Goal: Task Accomplishment & Management: Use online tool/utility

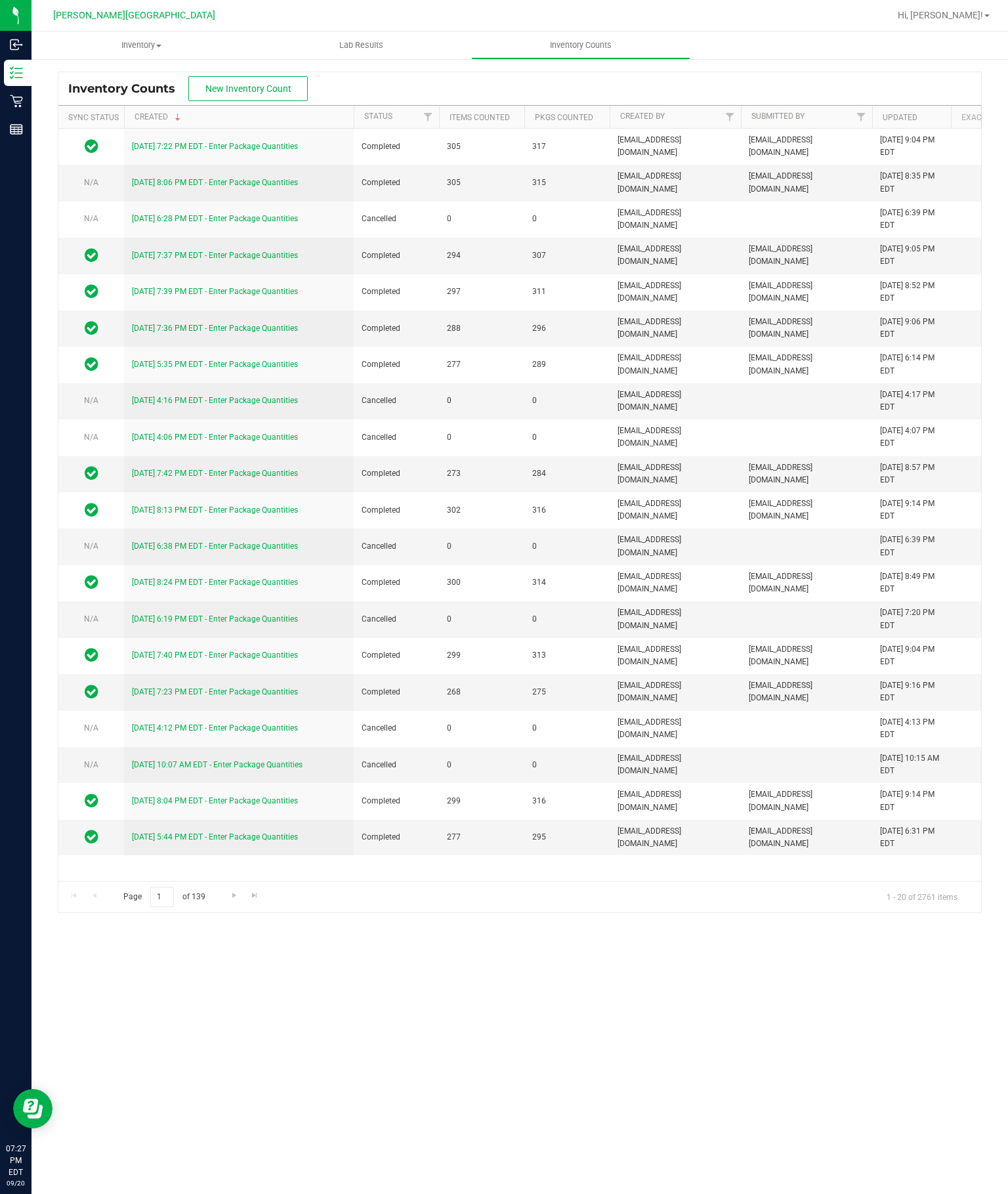
scroll to position [13, 0]
click at [261, 83] on span "New Inventory Count" at bounding box center [248, 88] width 86 height 10
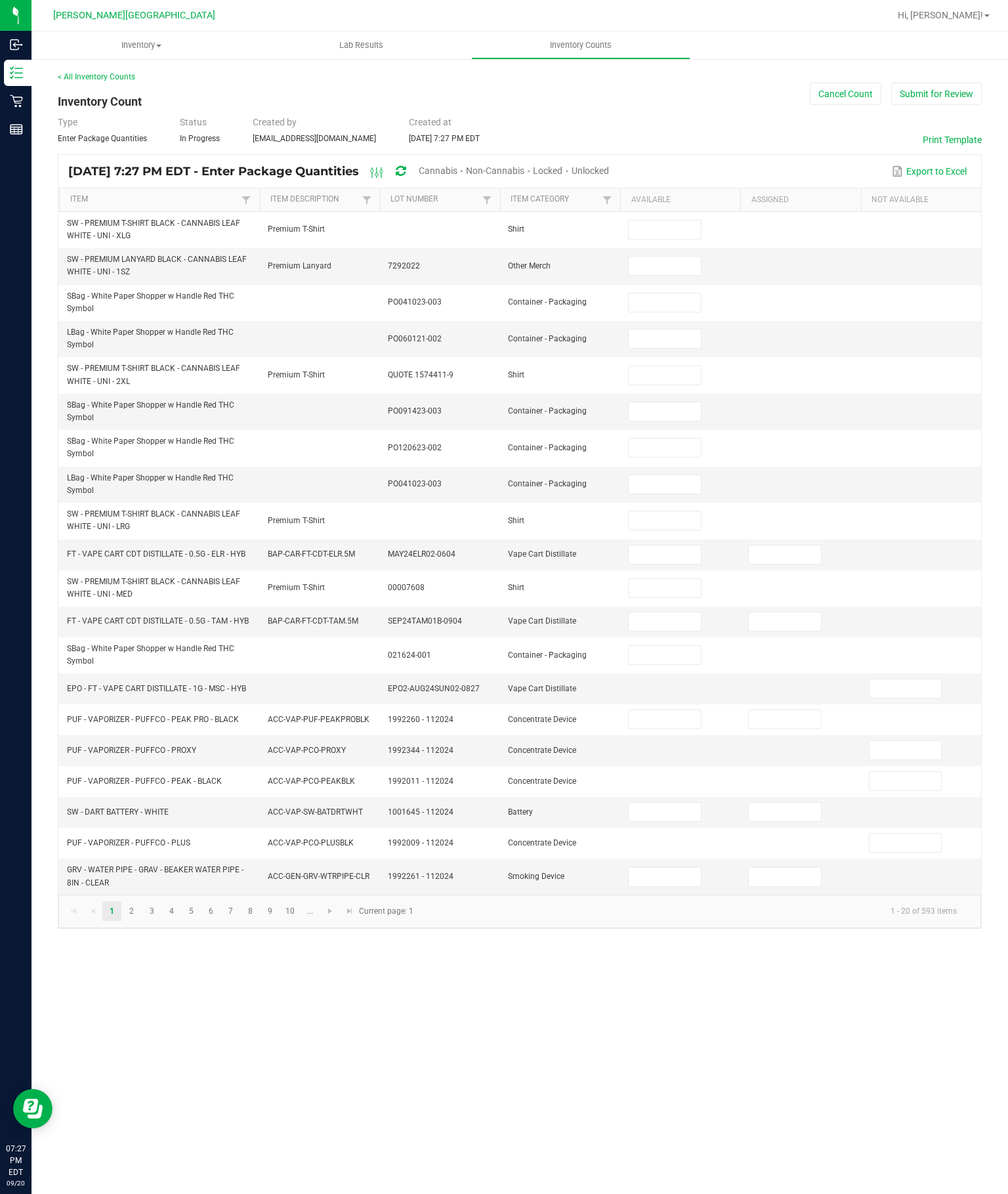
click at [609, 172] on span "Unlocked" at bounding box center [590, 170] width 37 height 10
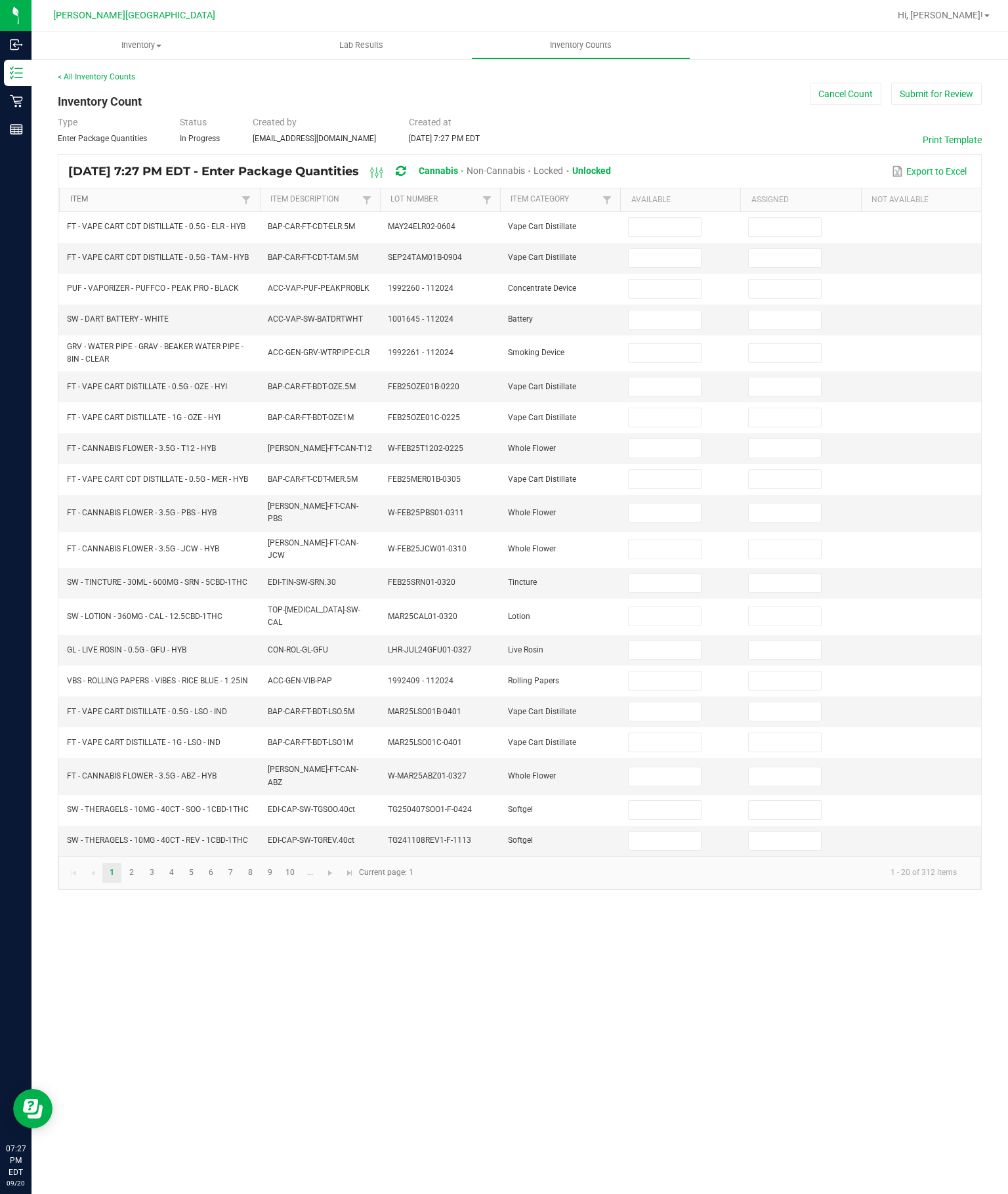
click at [205, 198] on link "Item" at bounding box center [154, 199] width 169 height 10
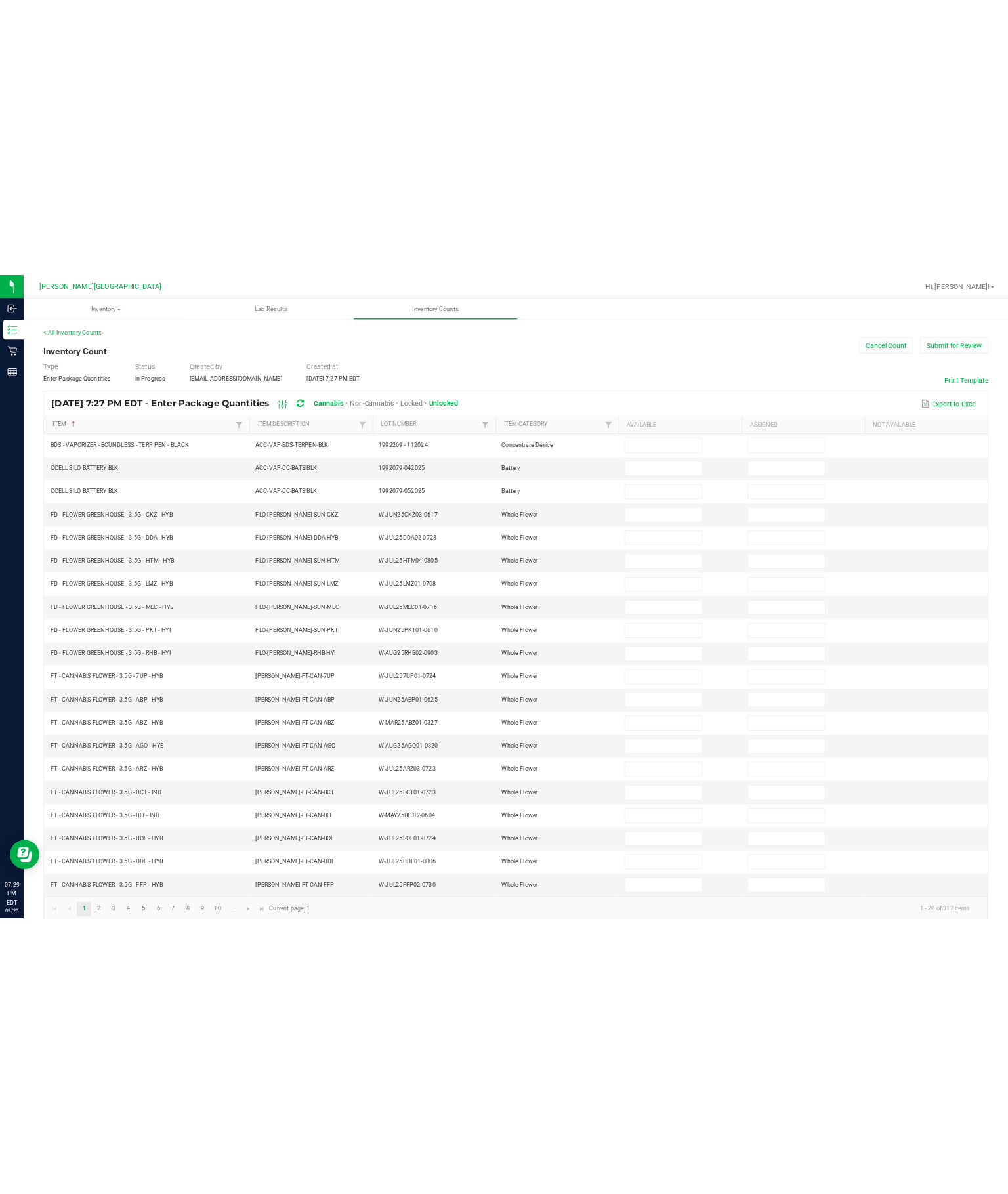
scroll to position [13, 0]
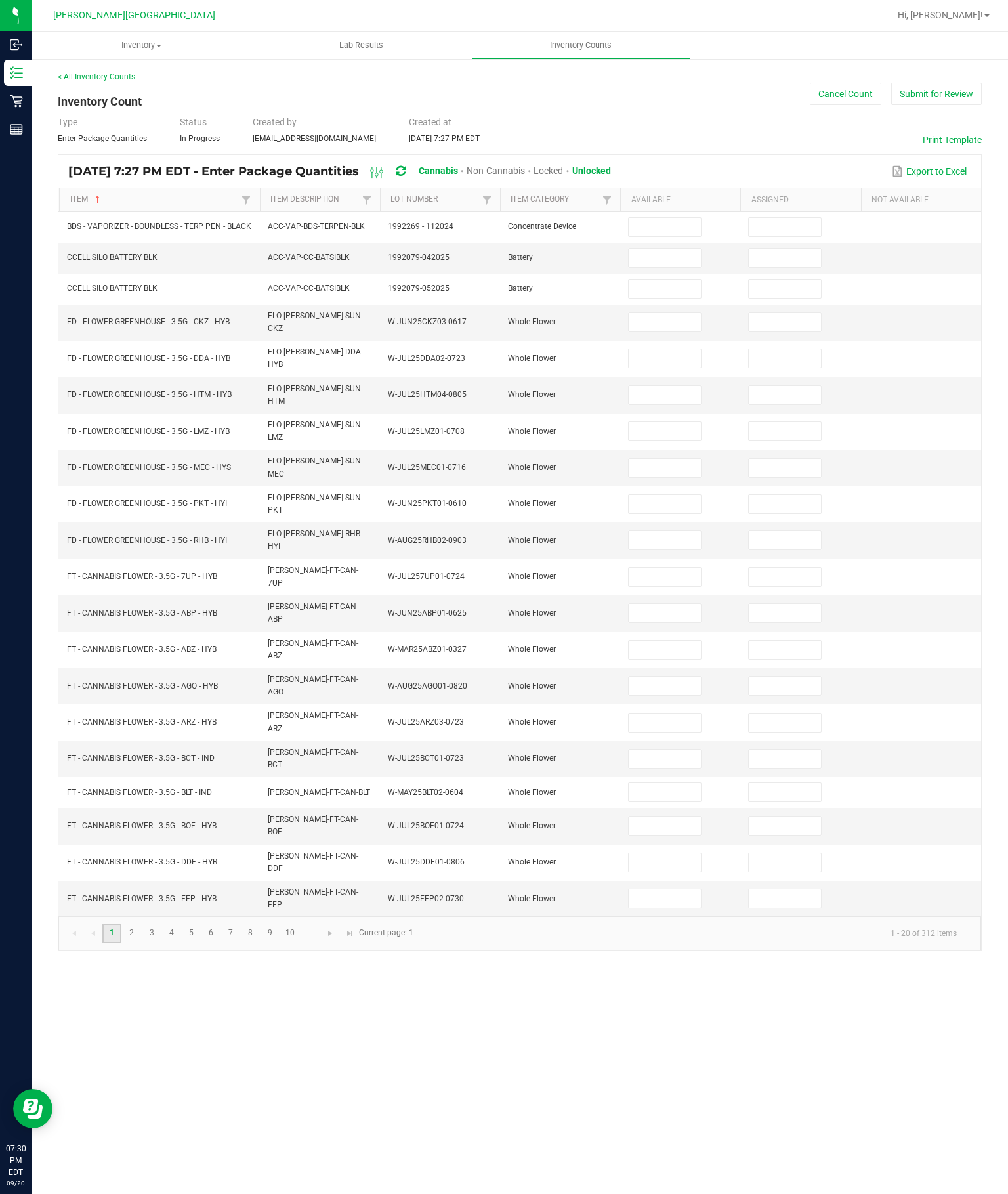
click at [121, 944] on link "1" at bounding box center [112, 933] width 19 height 20
click at [141, 944] on link "2" at bounding box center [131, 933] width 19 height 20
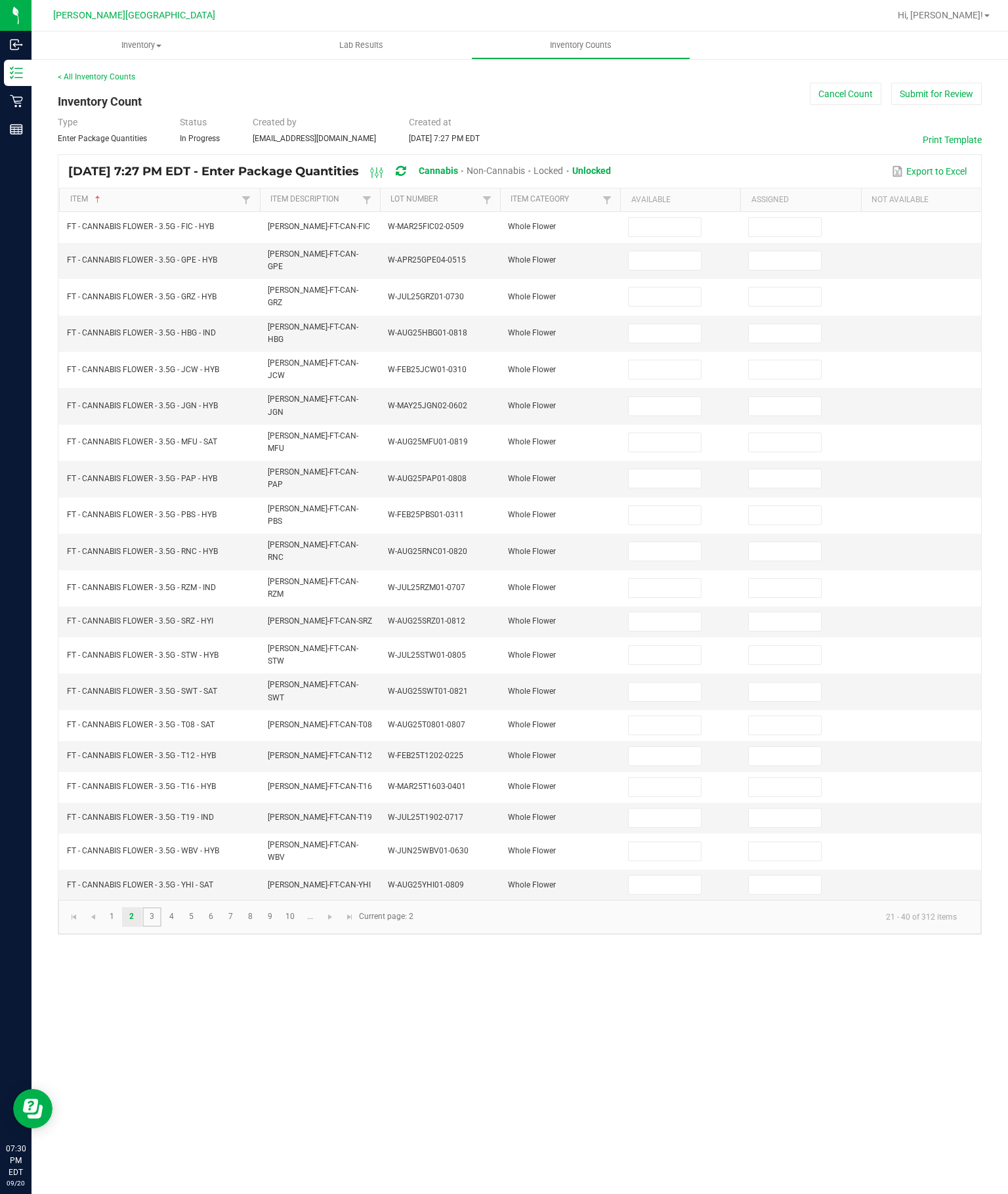
click at [161, 927] on link "3" at bounding box center [152, 916] width 19 height 20
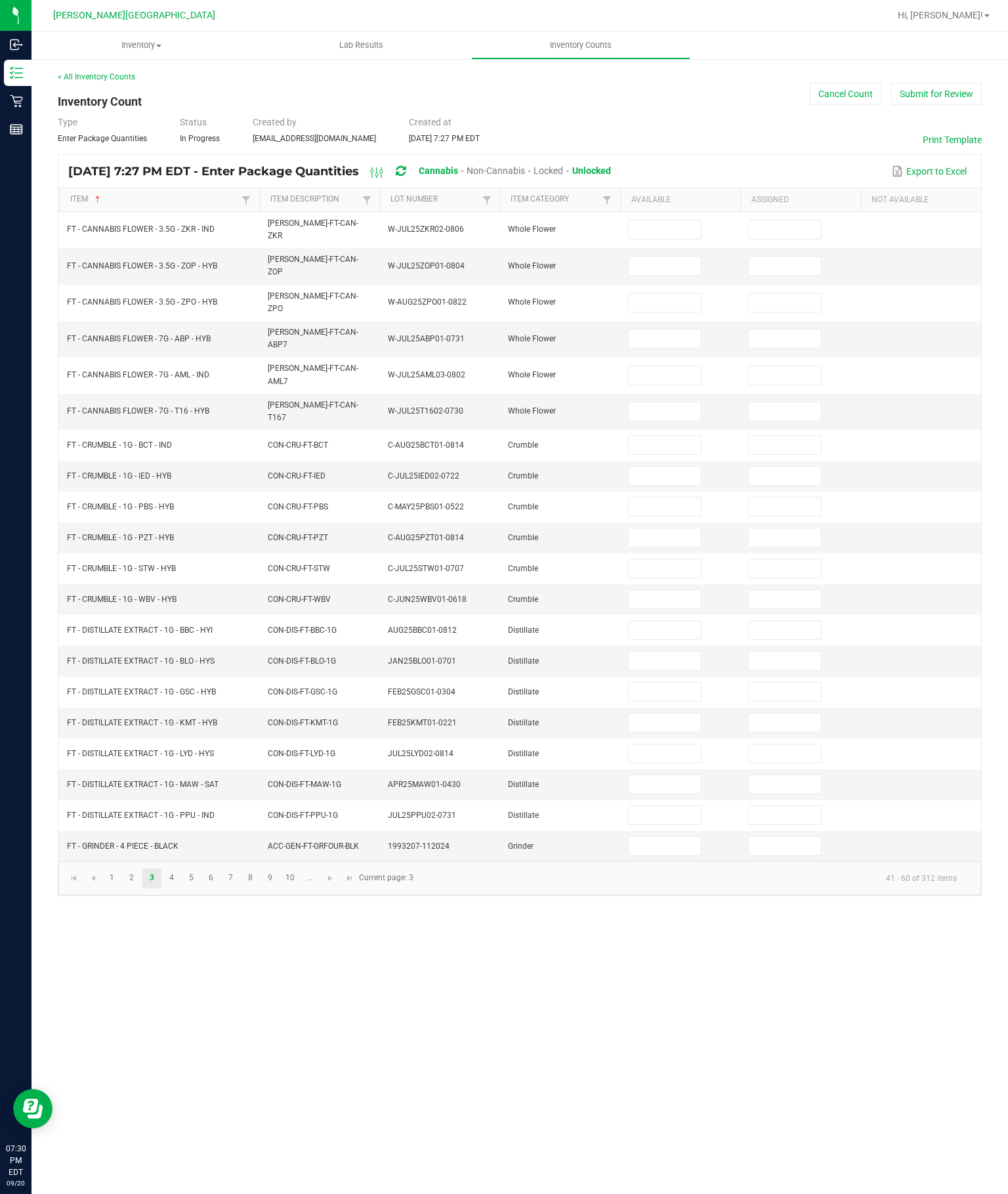
click at [659, 454] on input at bounding box center [665, 445] width 72 height 18
type input "8"
click at [660, 485] on input at bounding box center [665, 475] width 72 height 18
type input "5"
click at [671, 516] on input at bounding box center [665, 506] width 72 height 18
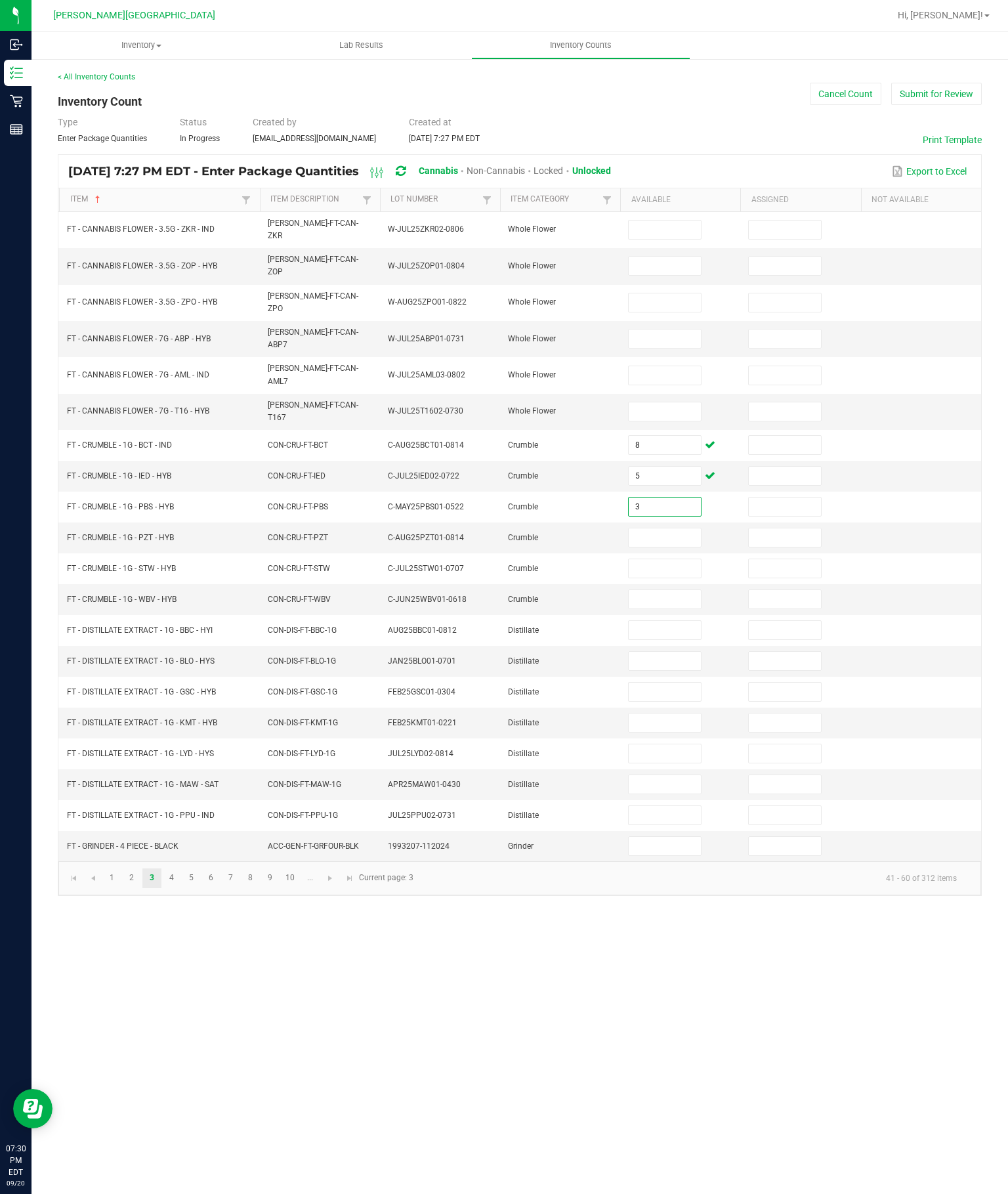
type input "3"
click at [665, 547] on input at bounding box center [665, 537] width 72 height 18
click at [665, 547] on input "3" at bounding box center [665, 537] width 72 height 18
type input "3"
click at [658, 578] on input at bounding box center [665, 568] width 72 height 18
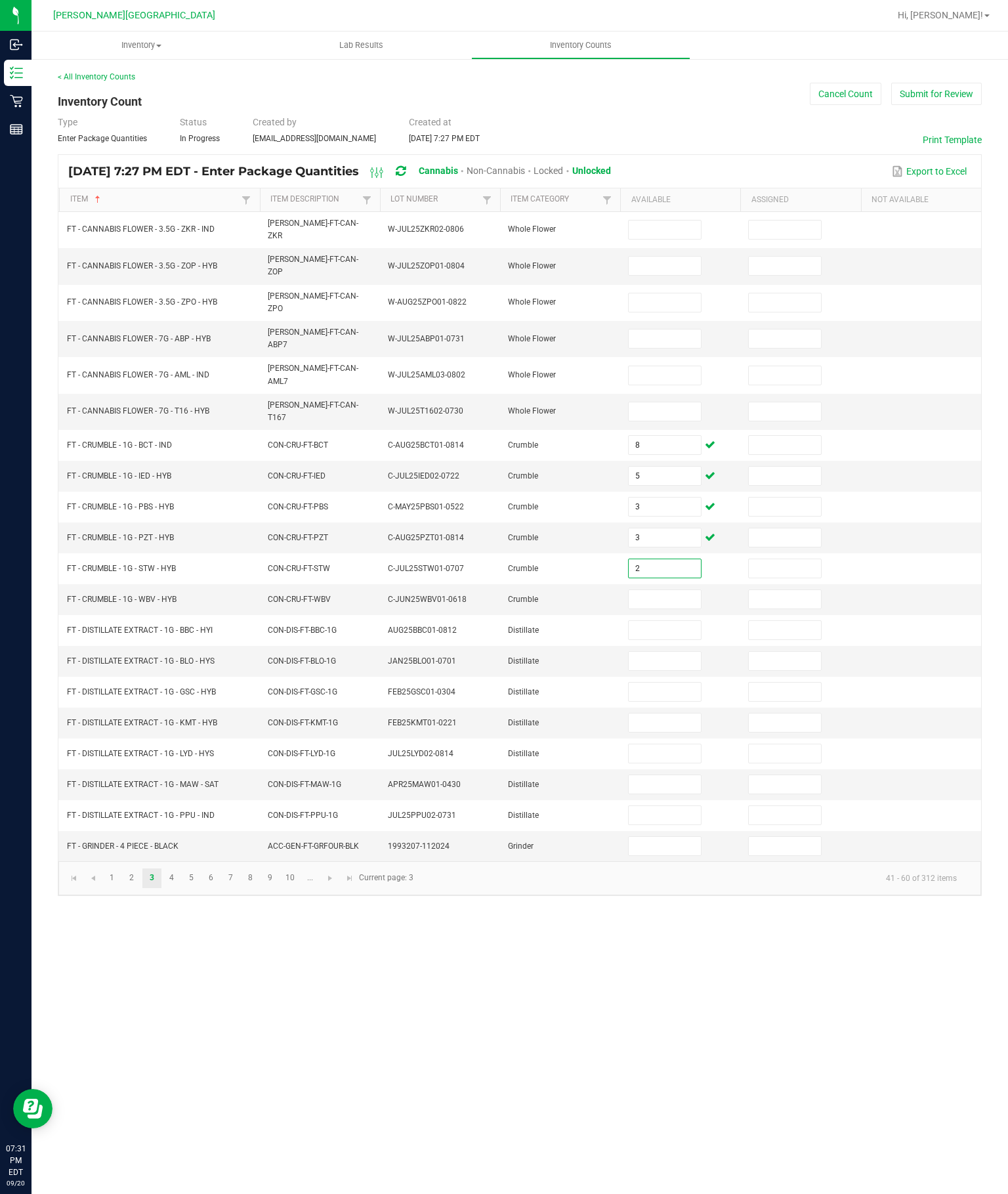
type input "2"
click at [666, 608] on input at bounding box center [665, 599] width 72 height 18
type input "3"
click at [668, 646] on td at bounding box center [680, 630] width 120 height 31
click at [161, 888] on link "3" at bounding box center [152, 878] width 19 height 20
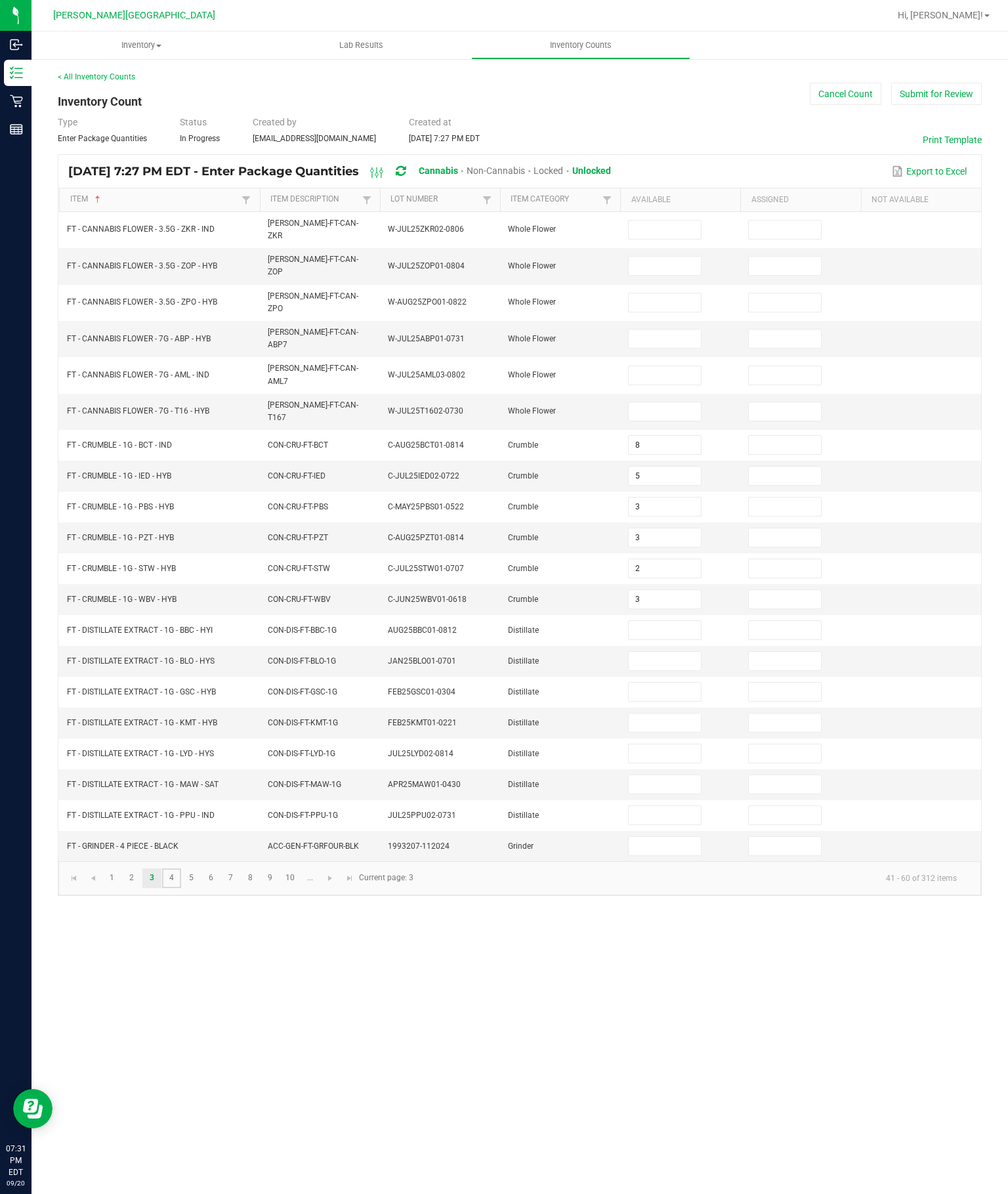
click at [181, 888] on link "4" at bounding box center [172, 878] width 19 height 20
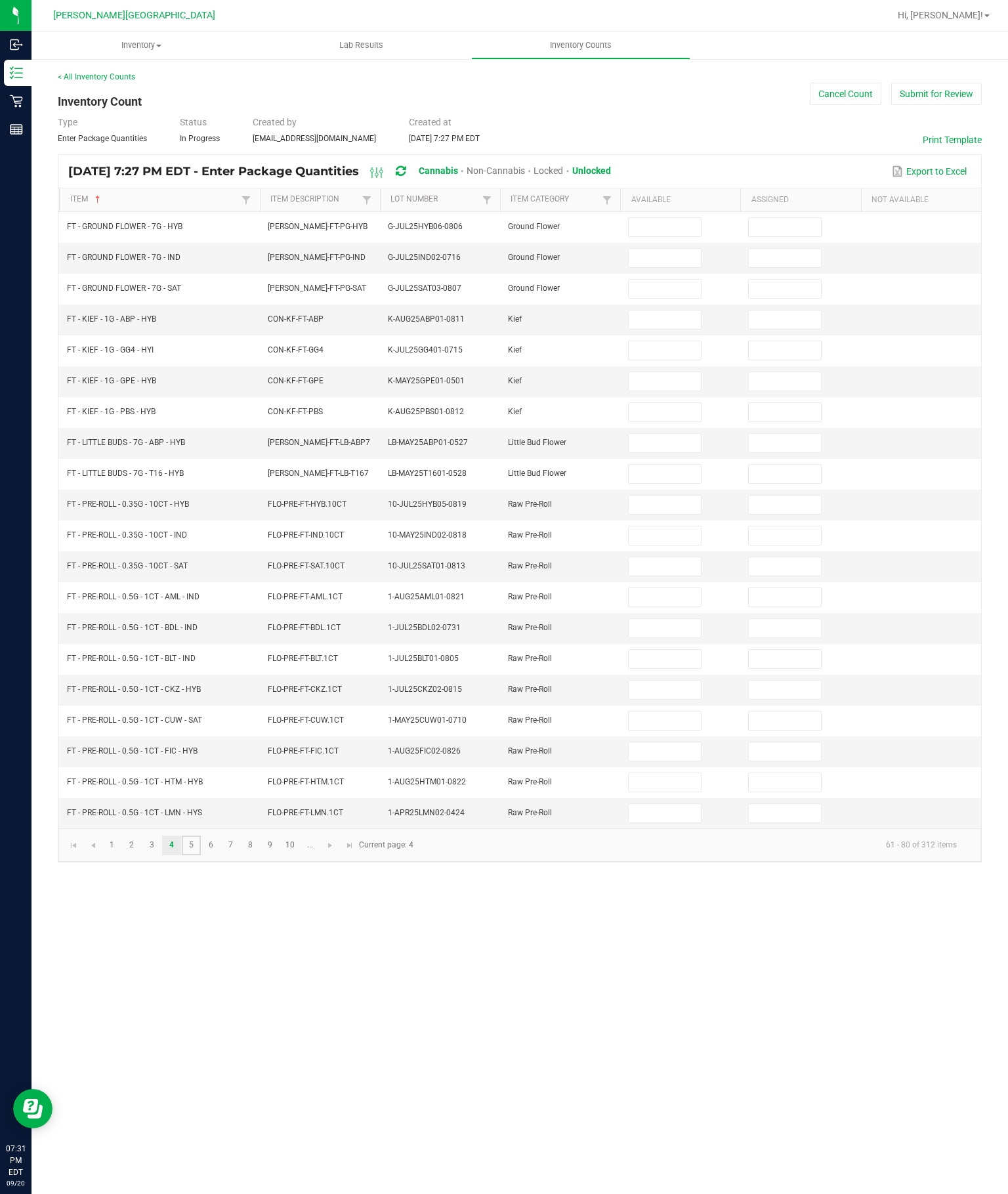
click at [201, 855] on link "5" at bounding box center [191, 845] width 19 height 20
click at [218, 855] on link "6" at bounding box center [211, 845] width 19 height 20
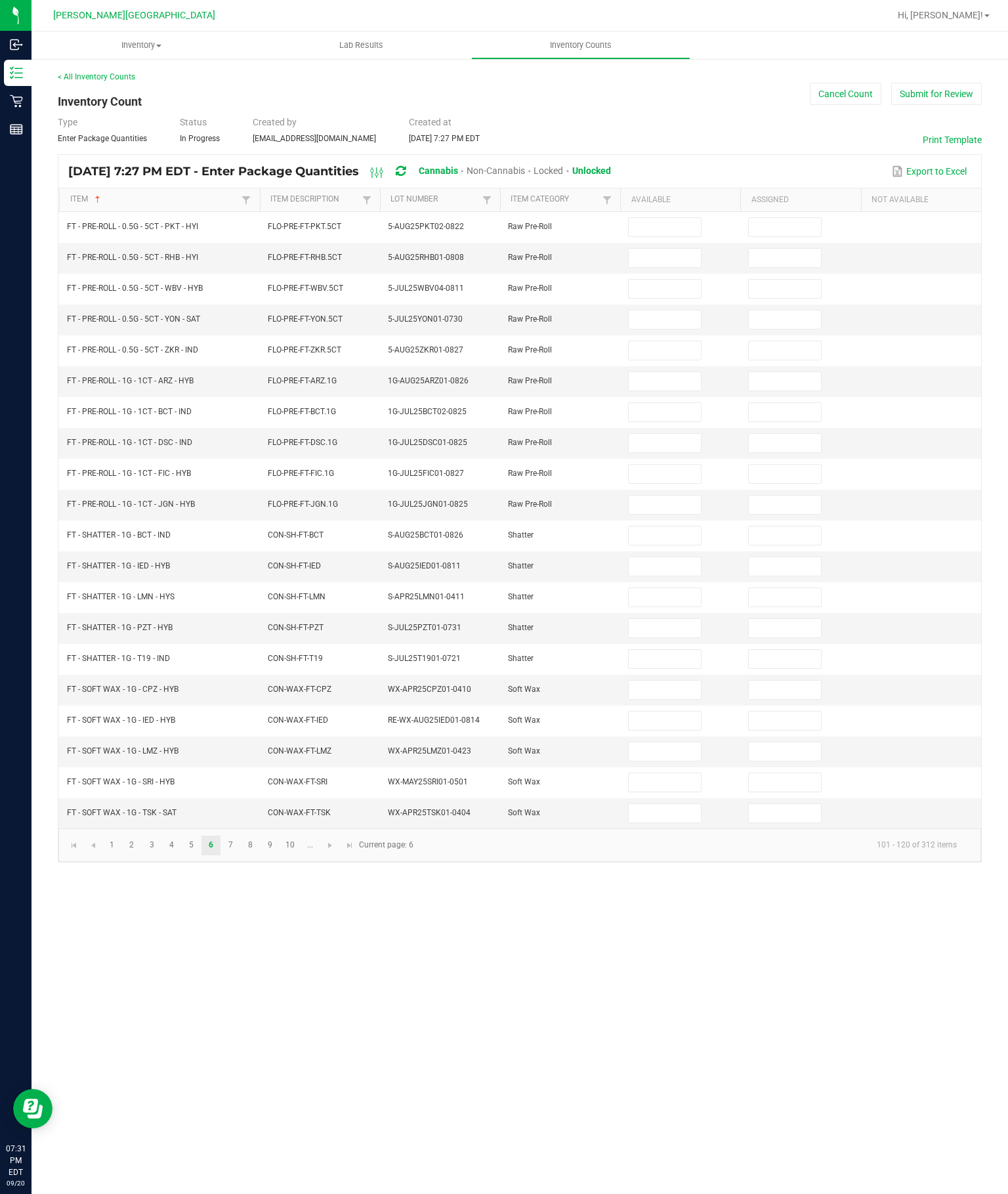
click at [667, 545] on input at bounding box center [665, 535] width 72 height 18
type input "3"
click at [671, 575] on input at bounding box center [665, 566] width 72 height 18
type input "2"
click at [664, 606] on input at bounding box center [665, 597] width 72 height 18
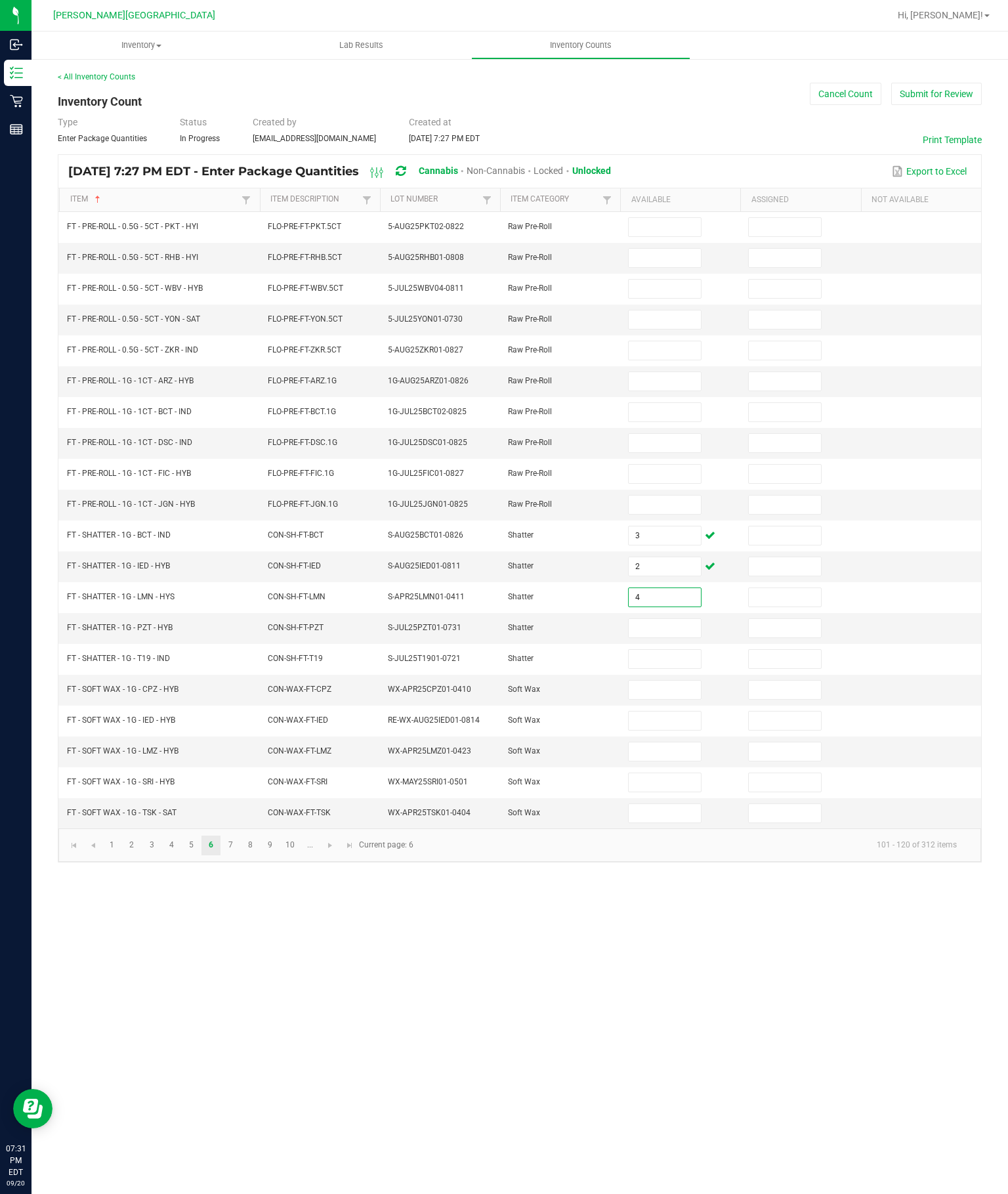
type input "4"
click at [666, 638] on input at bounding box center [665, 628] width 72 height 18
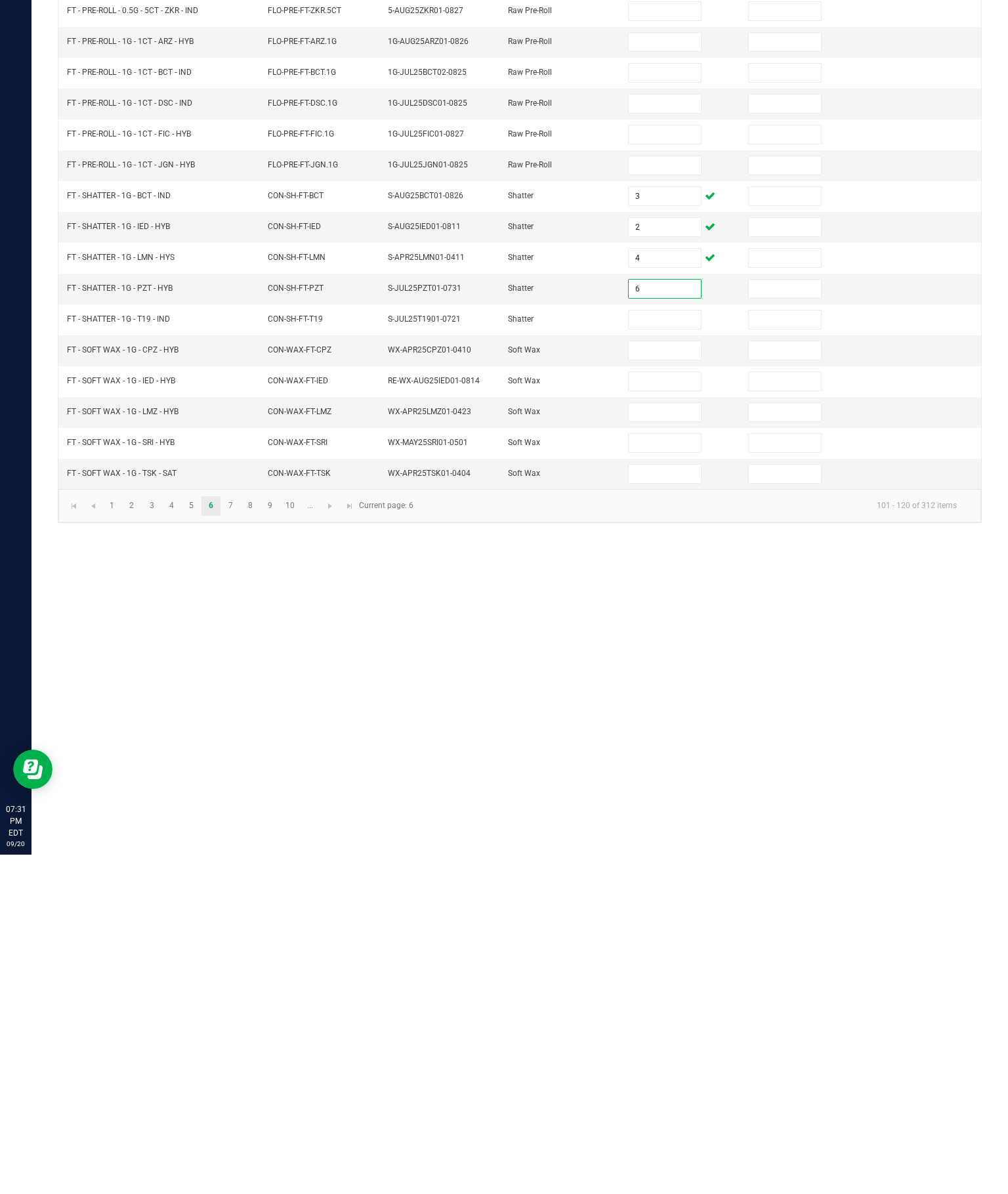
type input "6"
click at [684, 650] on input at bounding box center [665, 659] width 72 height 18
type input "1"
click at [639, 681] on input at bounding box center [665, 689] width 72 height 18
click at [256, 835] on link "8" at bounding box center [251, 845] width 19 height 20
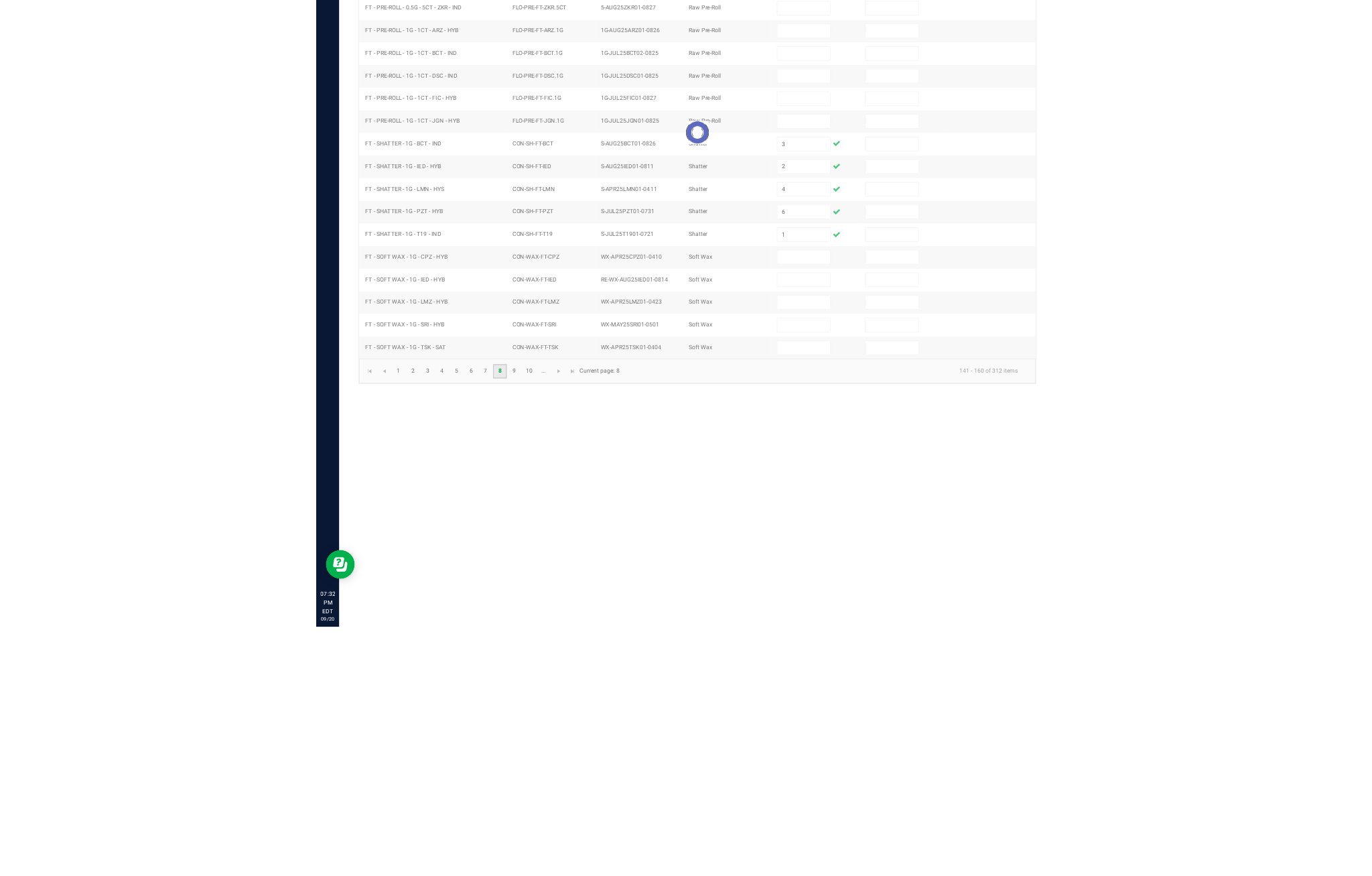
scroll to position [93, 0]
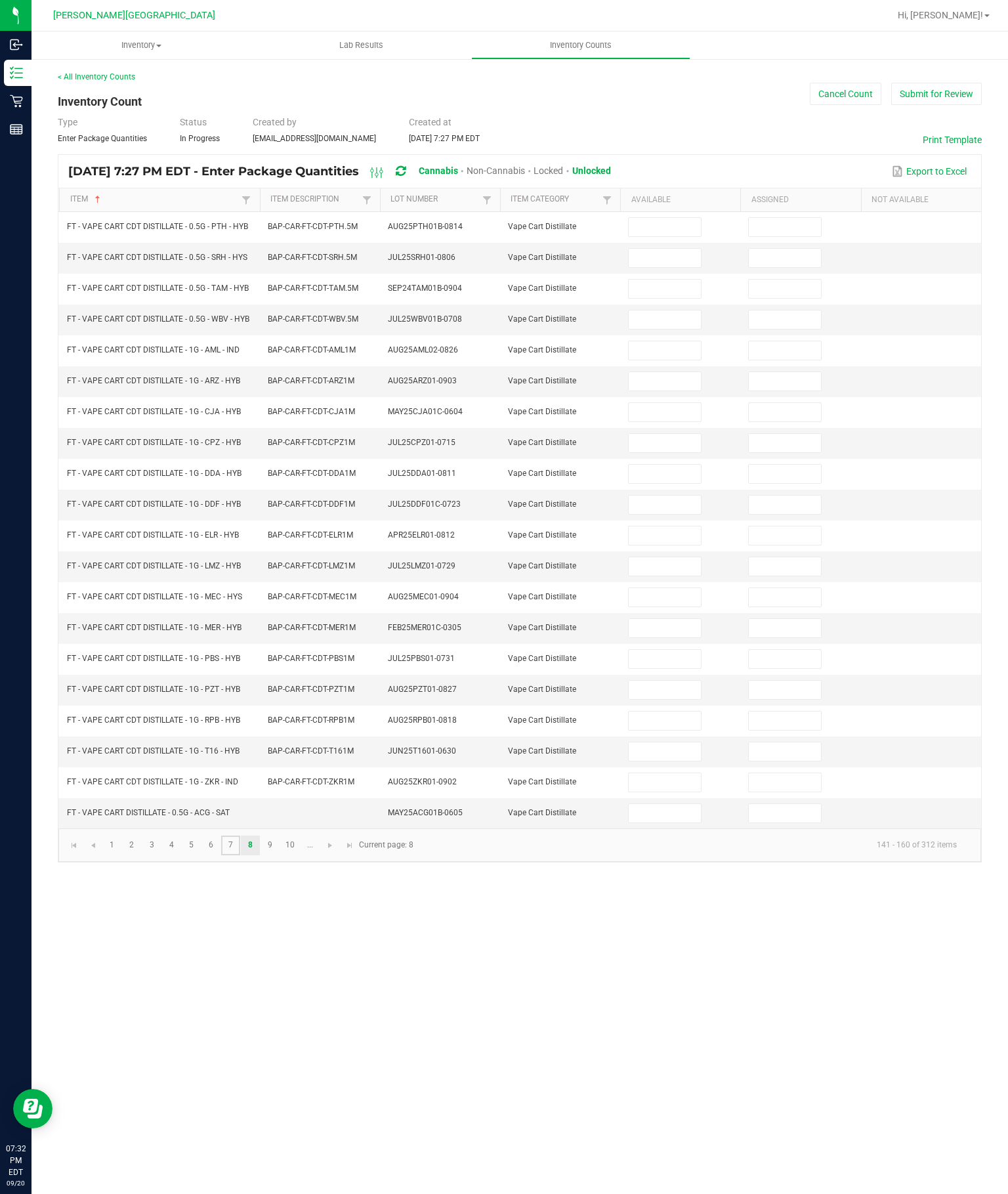
click at [240, 855] on link "7" at bounding box center [231, 845] width 19 height 20
click at [260, 855] on link "8" at bounding box center [251, 845] width 19 height 20
click at [280, 855] on link "9" at bounding box center [270, 845] width 19 height 20
click at [300, 855] on link "10" at bounding box center [291, 845] width 19 height 20
click at [340, 855] on link at bounding box center [330, 845] width 19 height 20
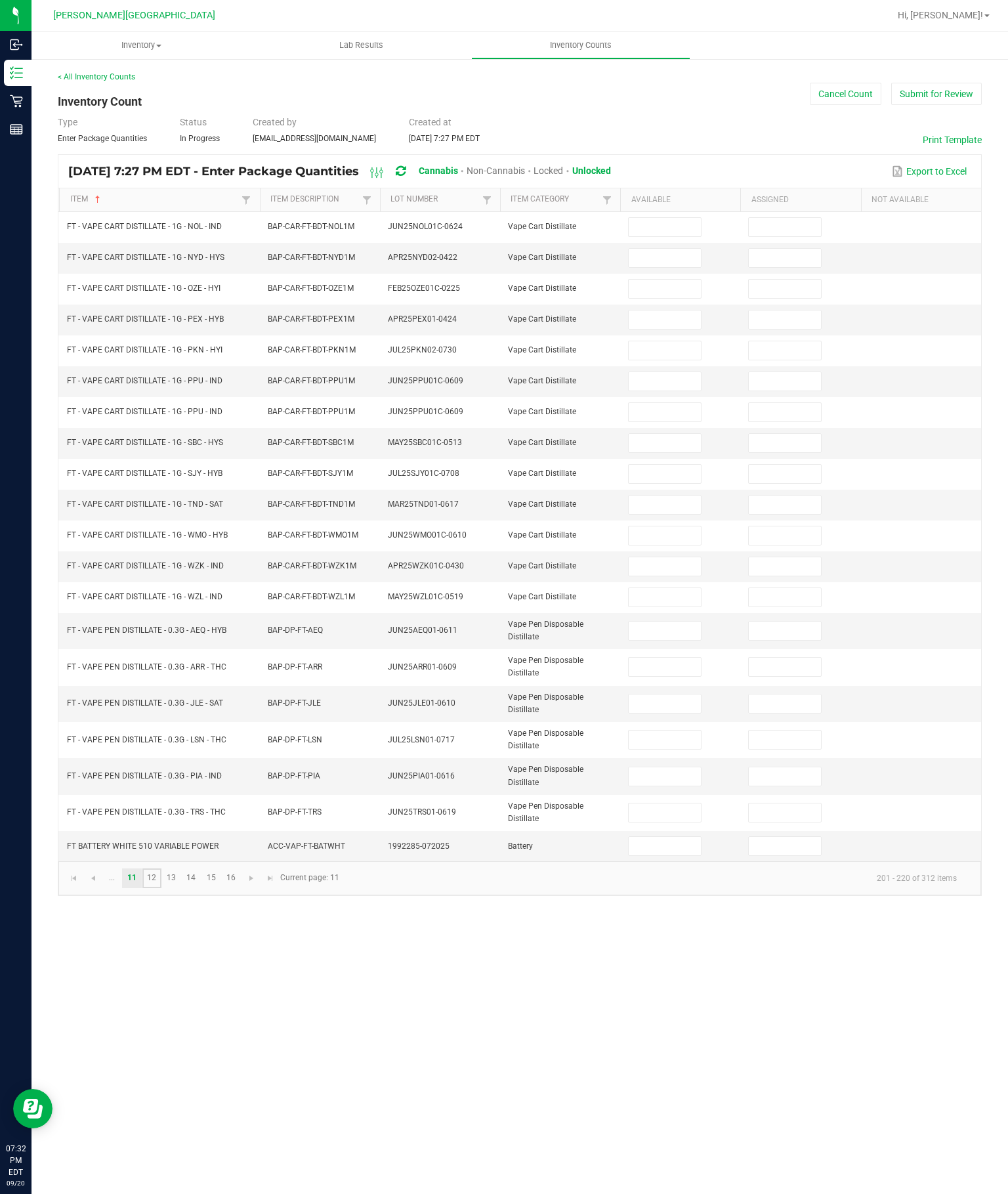
click at [161, 888] on link "12" at bounding box center [152, 878] width 19 height 20
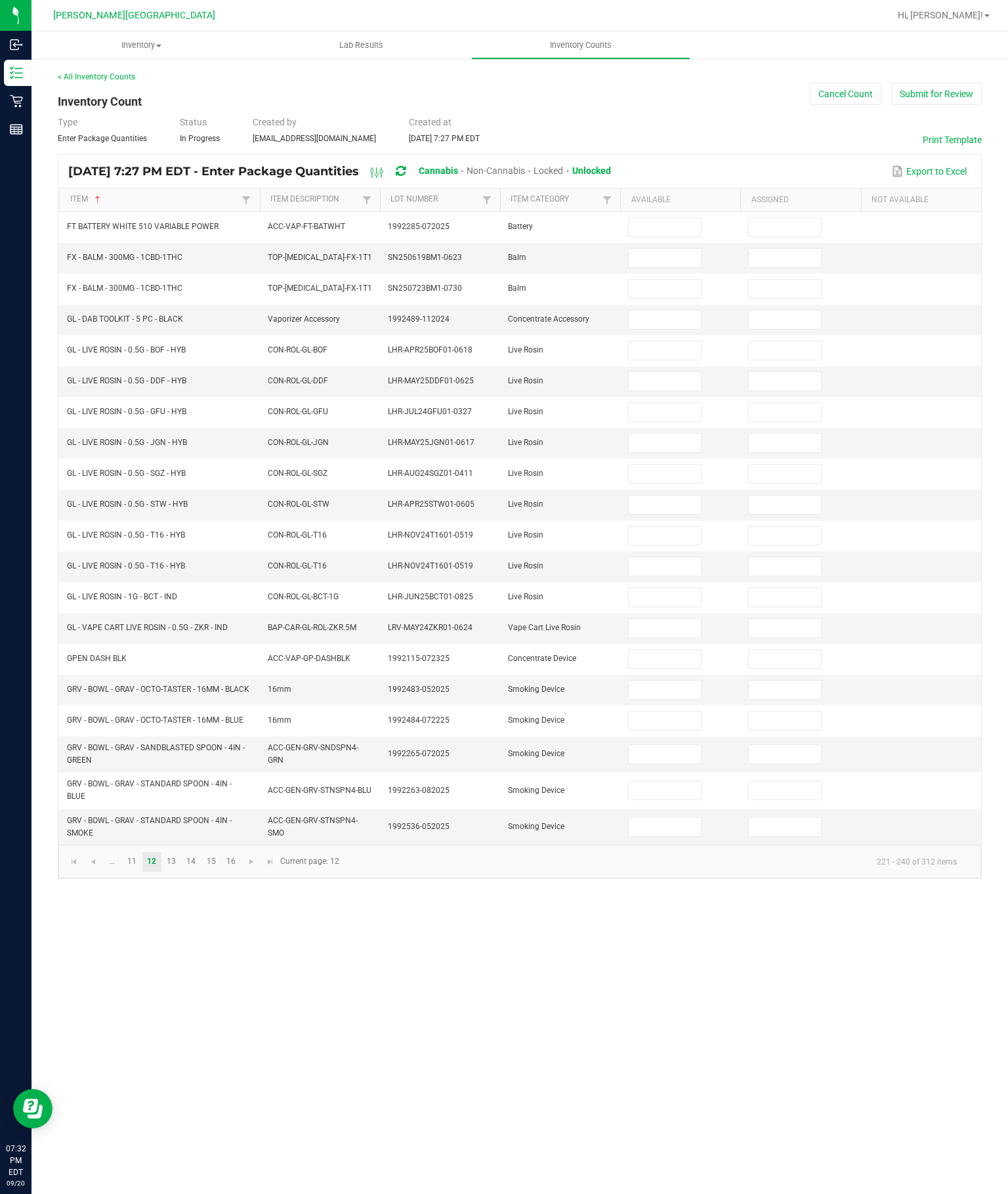
click at [660, 280] on input at bounding box center [665, 288] width 72 height 18
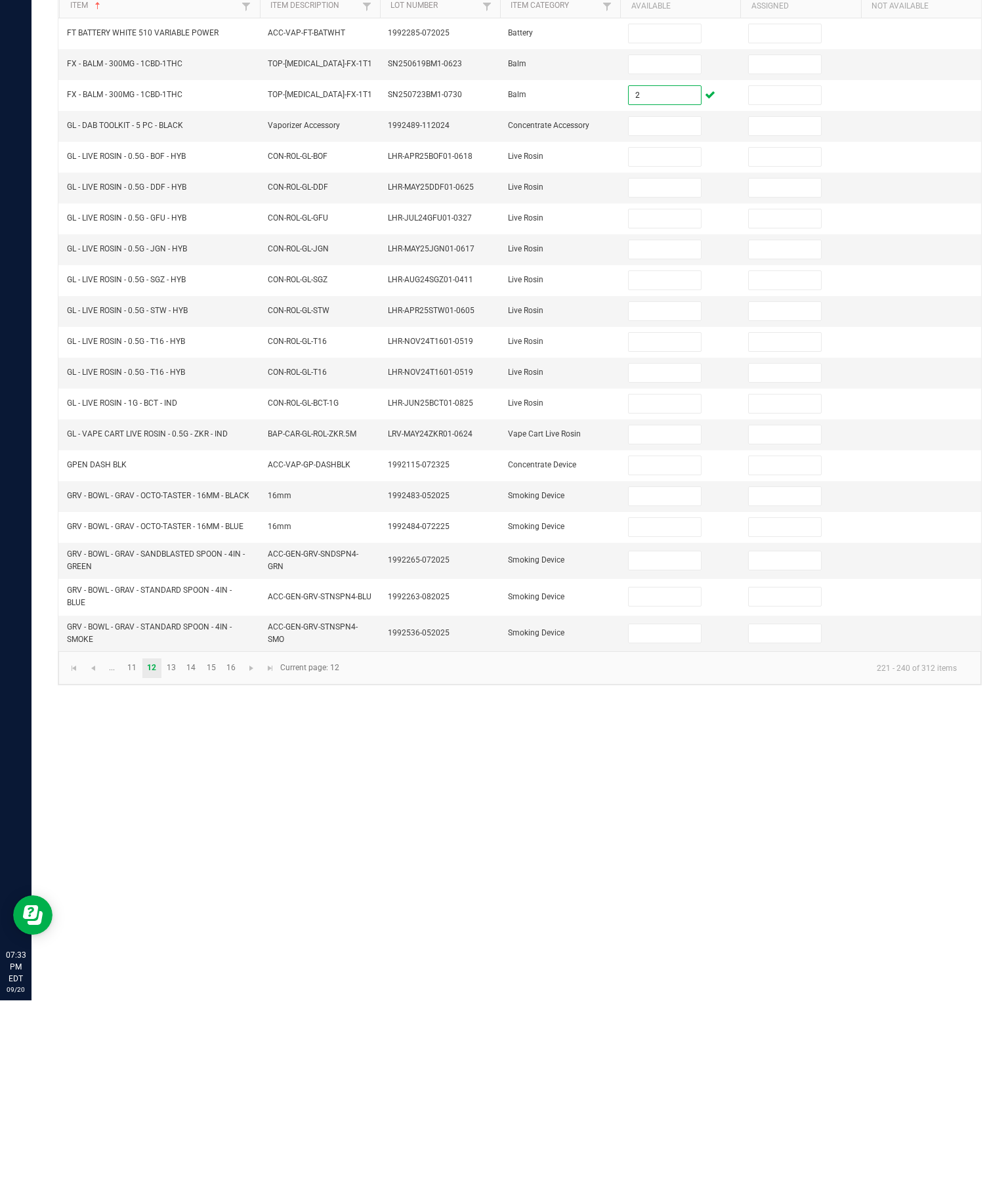
type input "2"
click at [660, 619] on input at bounding box center [665, 628] width 72 height 18
type input "7"
click at [181, 852] on link "13" at bounding box center [172, 862] width 19 height 20
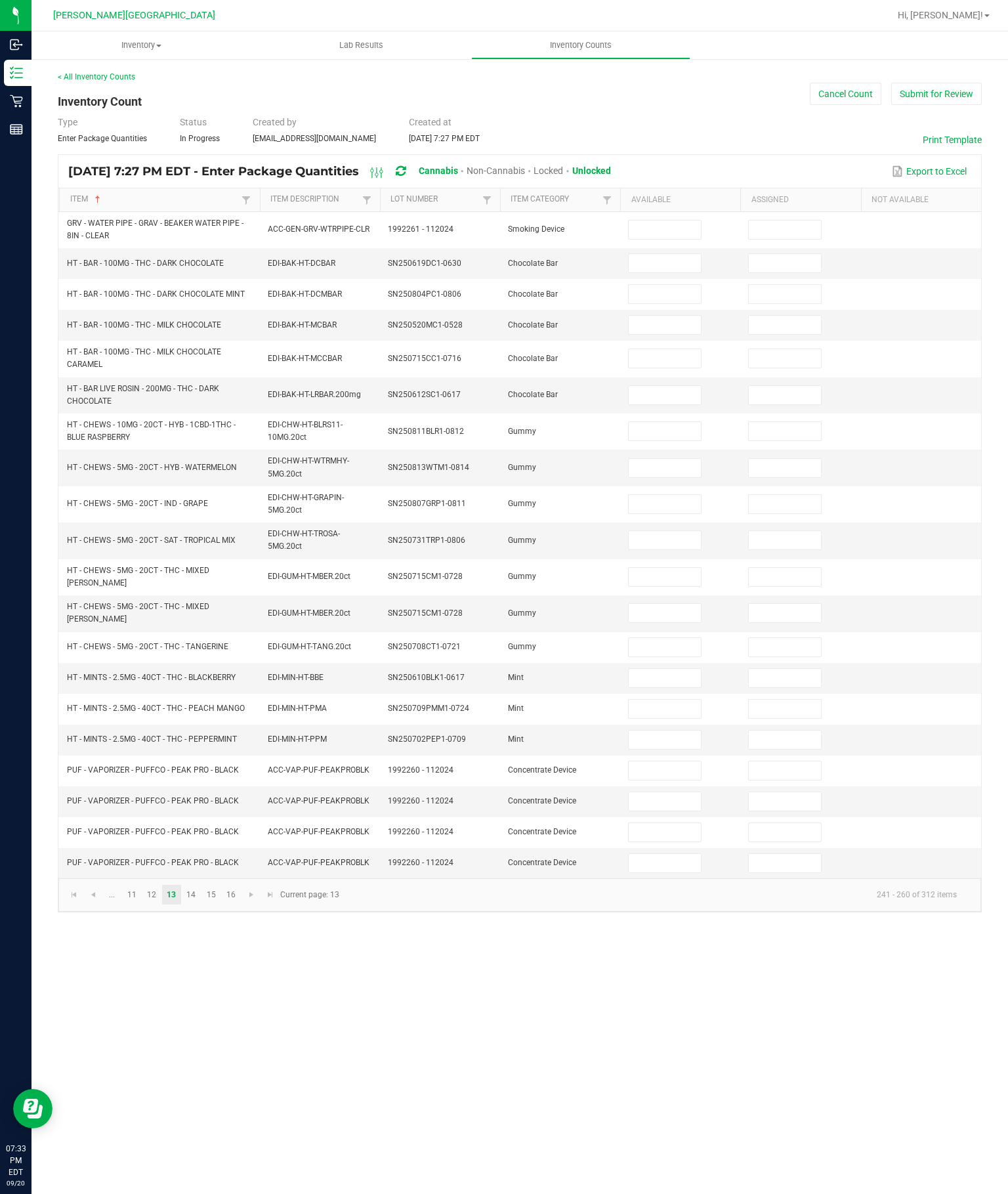
click at [676, 349] on input at bounding box center [665, 358] width 72 height 18
type input "7"
click at [669, 285] on input at bounding box center [665, 294] width 72 height 18
type input "32"
click at [678, 386] on input at bounding box center [665, 394] width 72 height 18
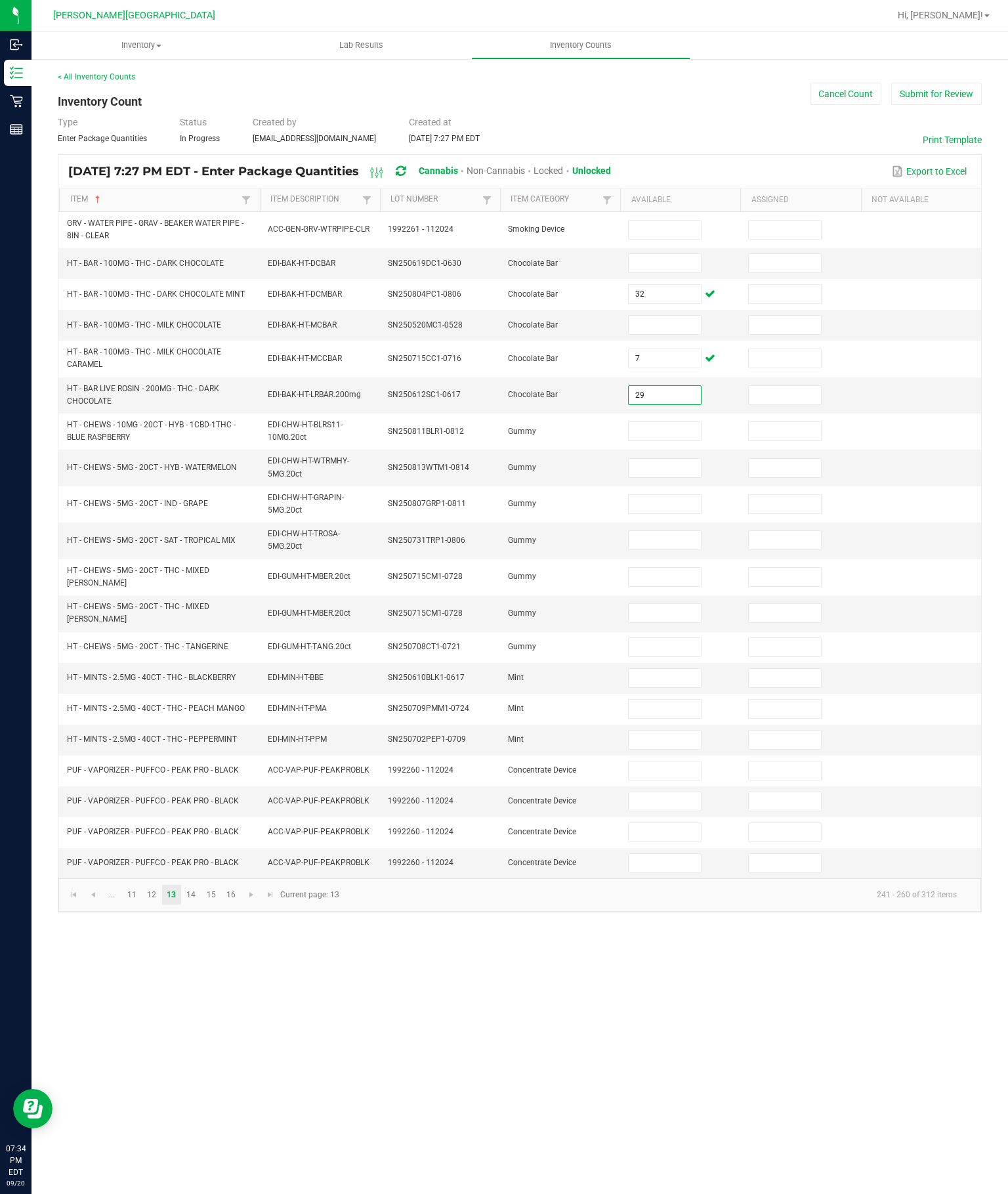
type input "29"
click at [652, 422] on input at bounding box center [665, 431] width 72 height 18
click at [658, 669] on input at bounding box center [665, 678] width 72 height 18
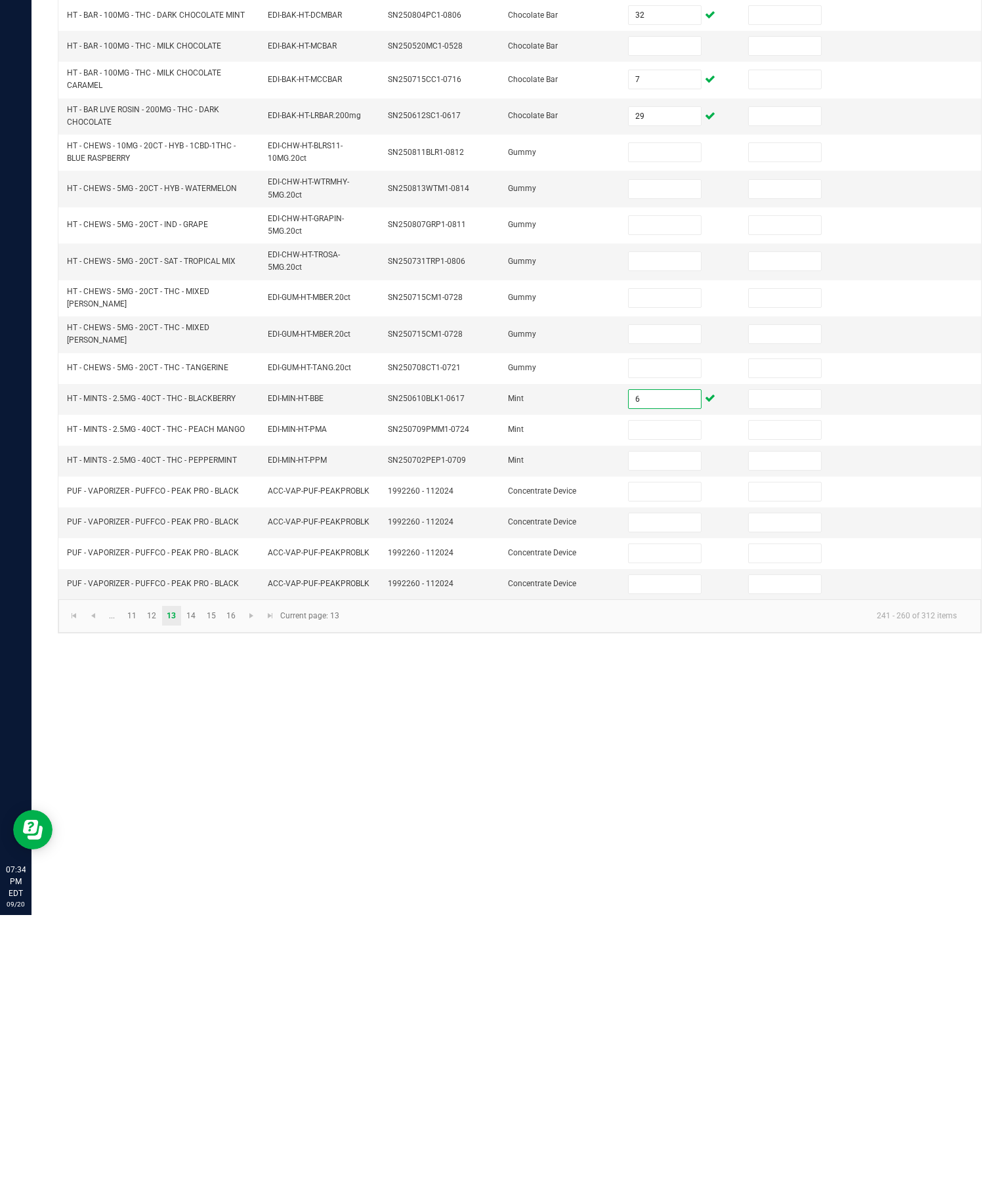
type input "6"
click at [657, 700] on input at bounding box center [665, 708] width 72 height 18
type input "6"
click at [645, 730] on input at bounding box center [665, 739] width 72 height 18
type input "8"
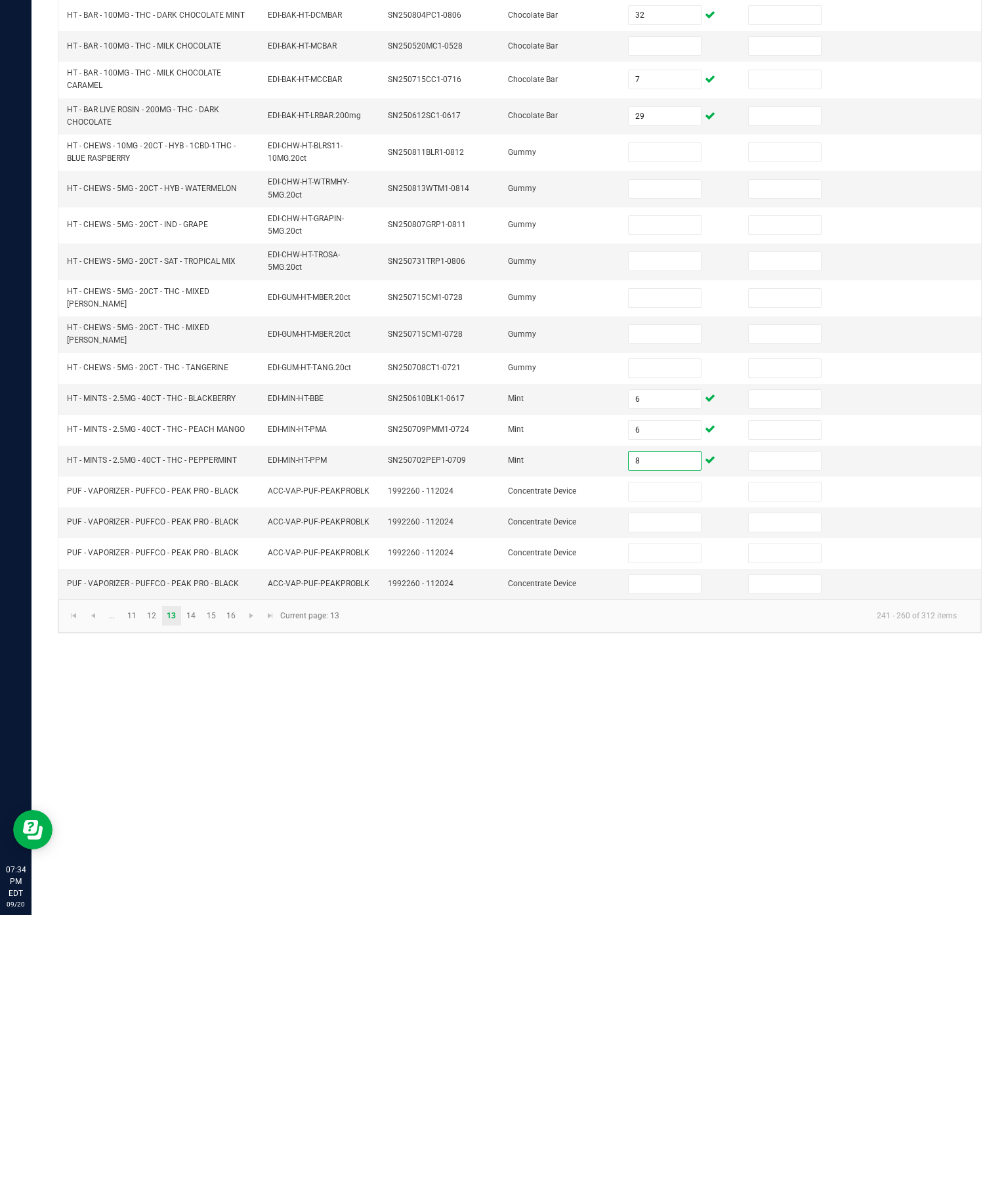
click at [720, 703] on div "Inventory All packages All inventory Waste log Create inventory Lab Results Inv…" at bounding box center [519, 613] width 977 height 1163
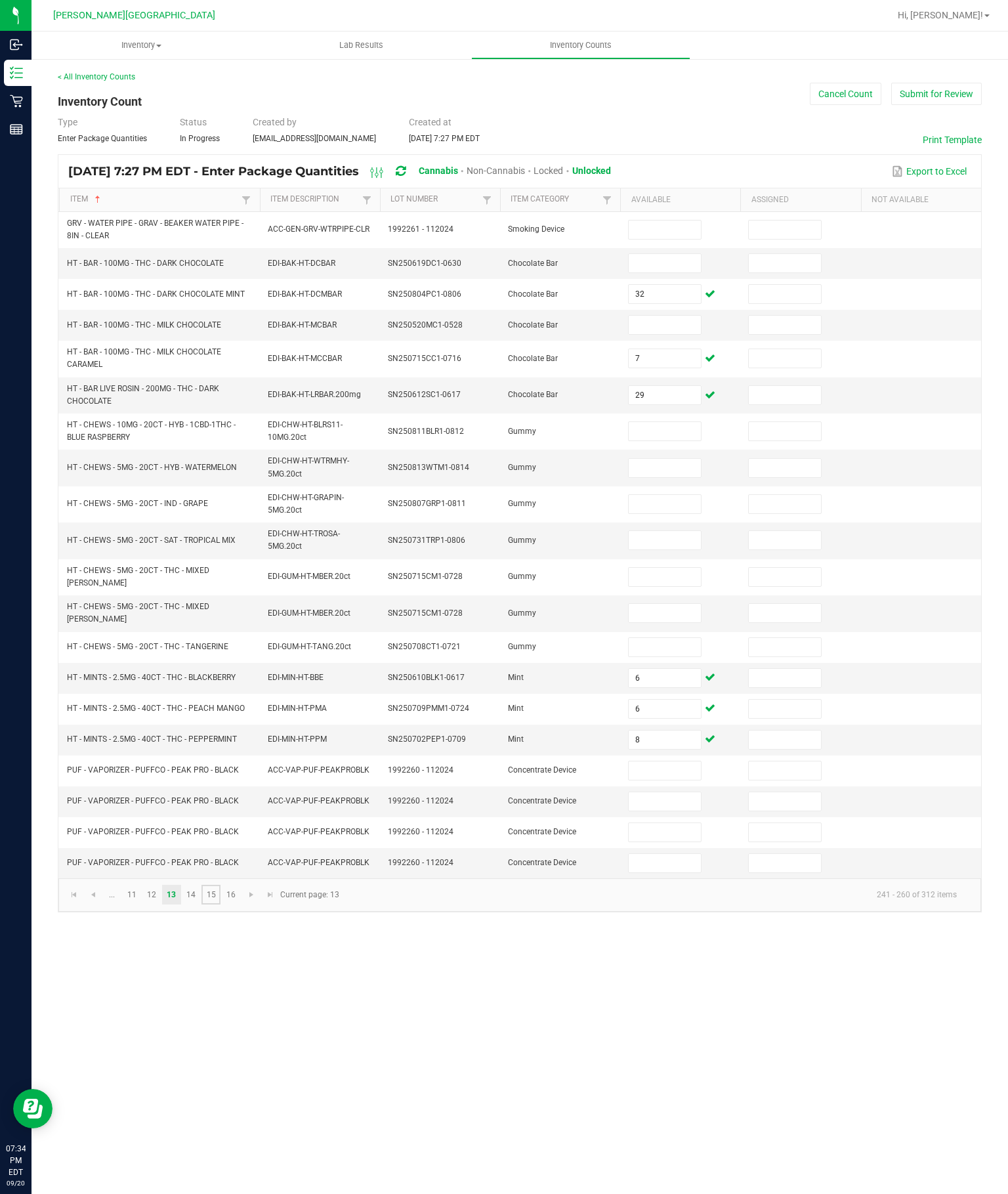
click at [218, 904] on link "15" at bounding box center [211, 895] width 19 height 20
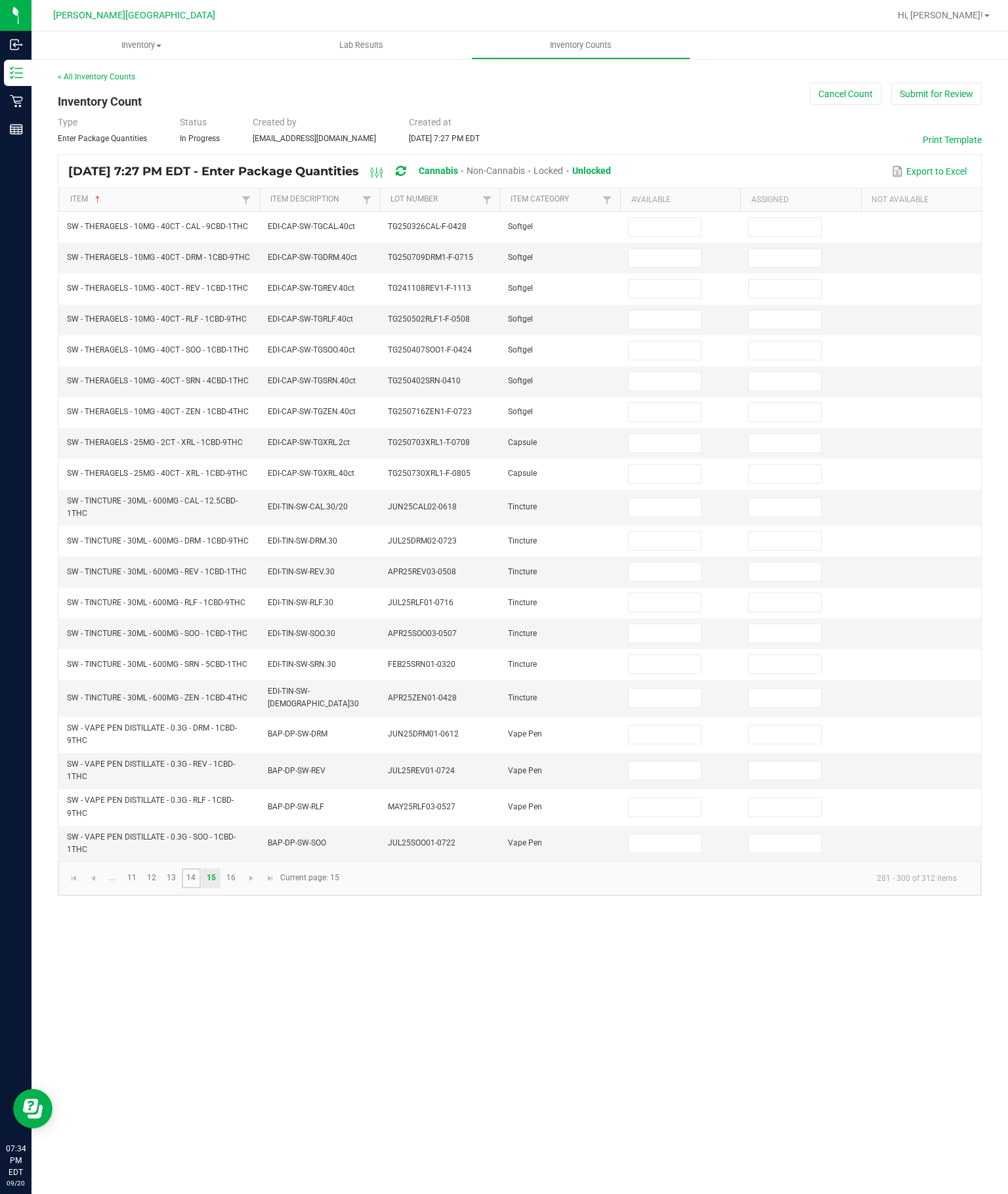
click at [201, 888] on link "14" at bounding box center [191, 878] width 19 height 20
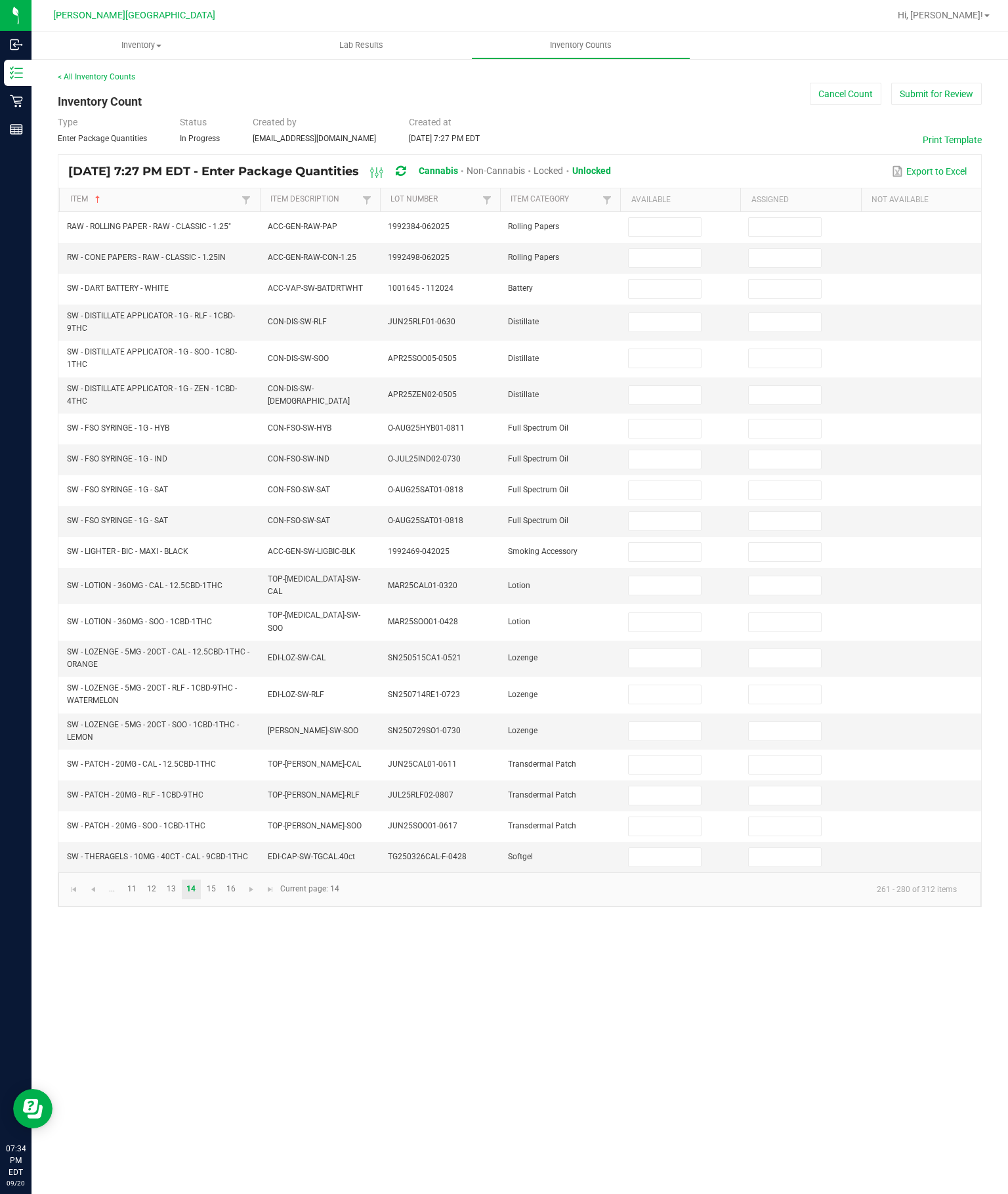
click at [671, 313] on input at bounding box center [665, 322] width 72 height 18
type input "9"
click at [671, 340] on td at bounding box center [680, 358] width 120 height 36
click at [668, 349] on input at bounding box center [665, 358] width 72 height 18
type input "1"
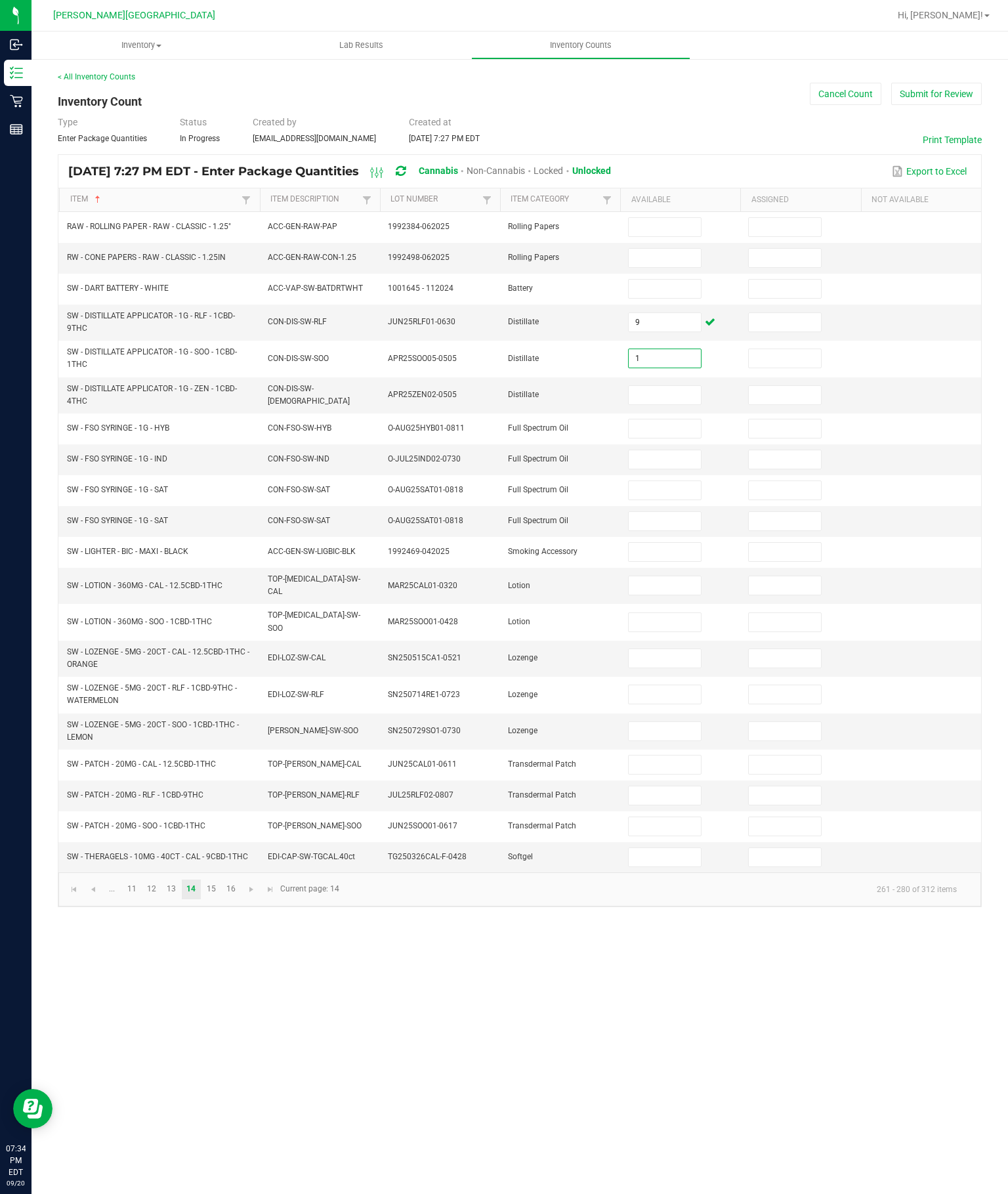
click at [643, 386] on input at bounding box center [665, 394] width 72 height 18
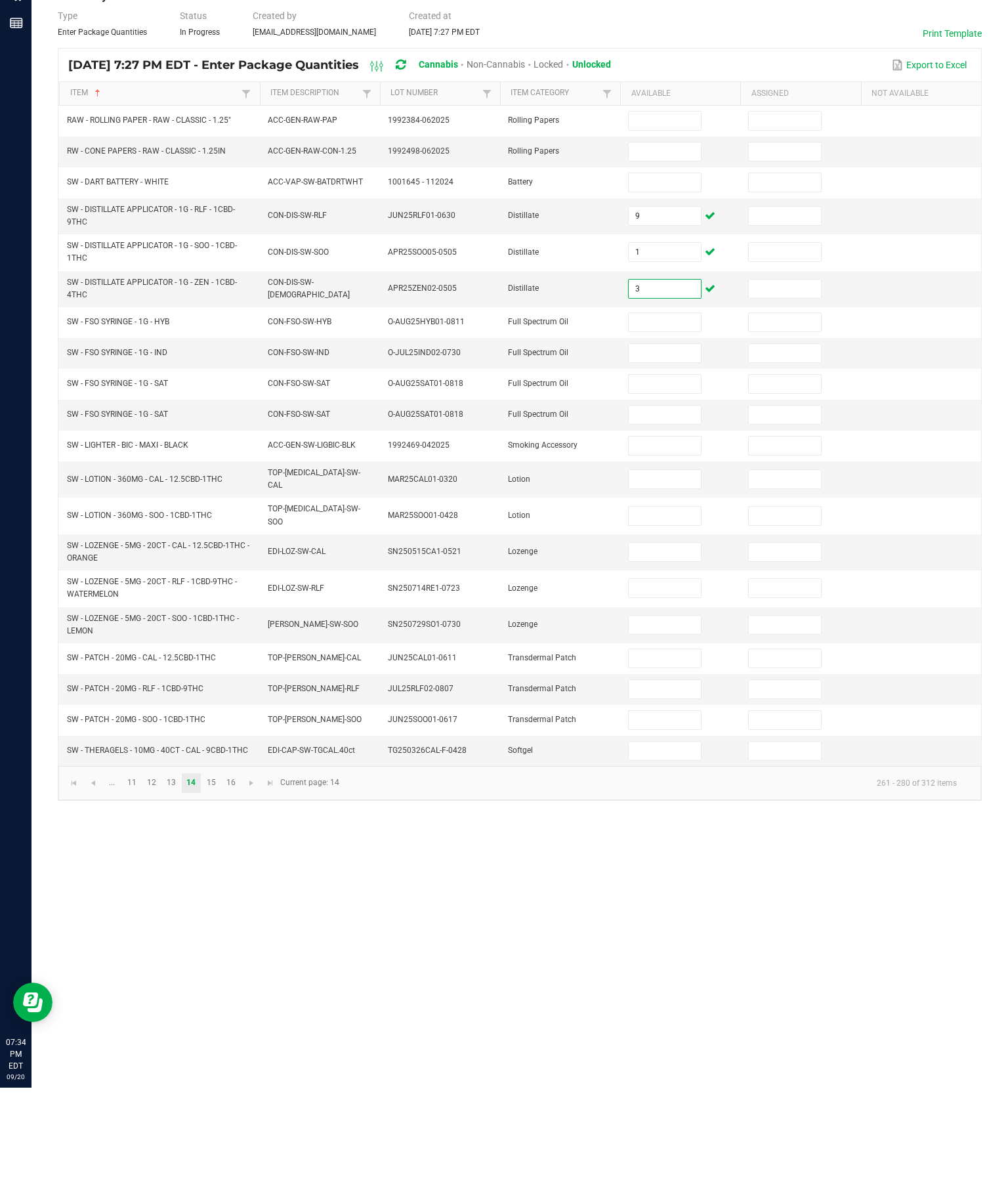
type input "3"
click at [654, 576] on input at bounding box center [665, 585] width 72 height 18
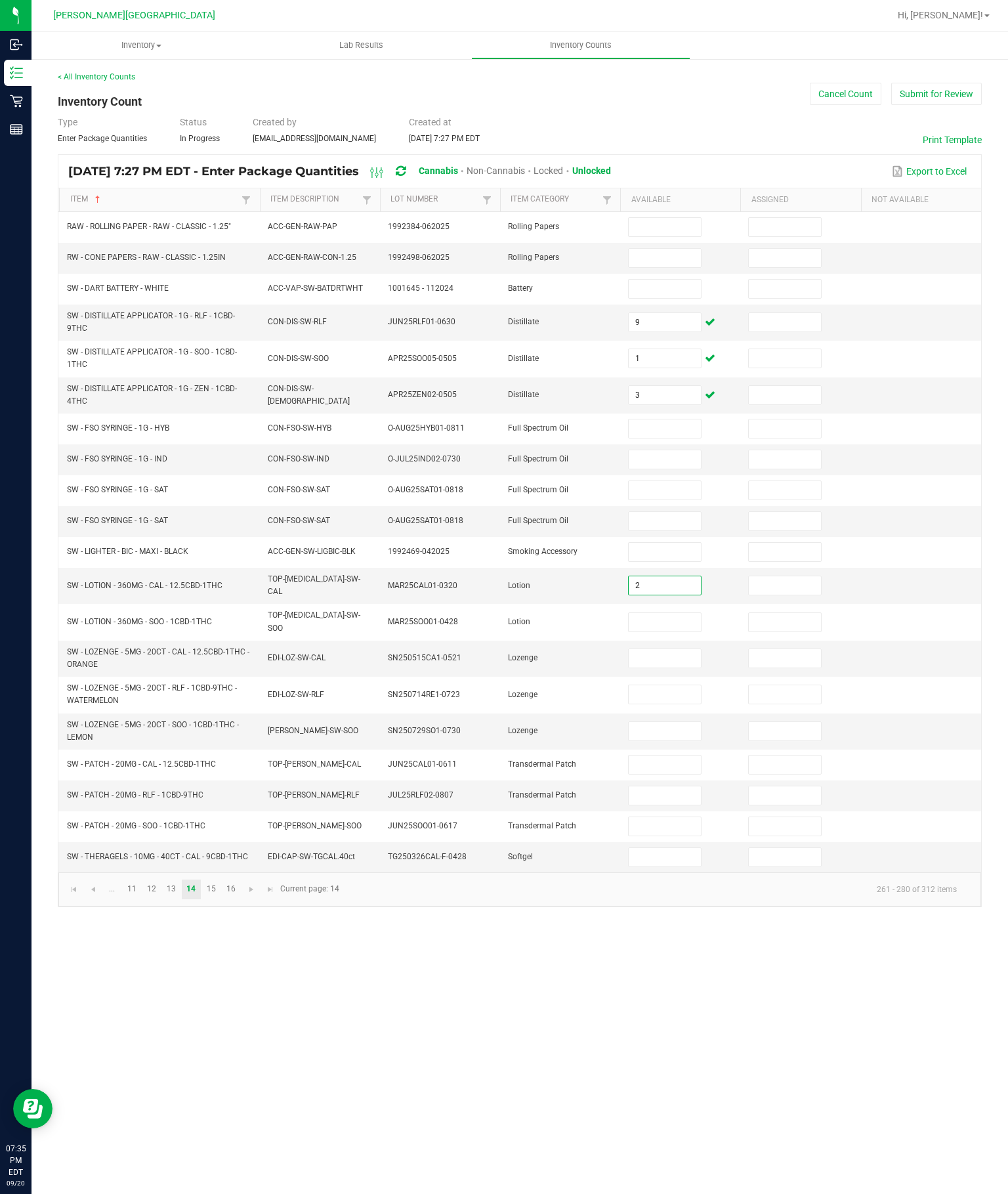
type input "2"
click at [682, 604] on td at bounding box center [680, 621] width 120 height 36
click at [670, 613] on input at bounding box center [665, 621] width 72 height 18
type input "2"
click at [657, 657] on input at bounding box center [665, 658] width 72 height 18
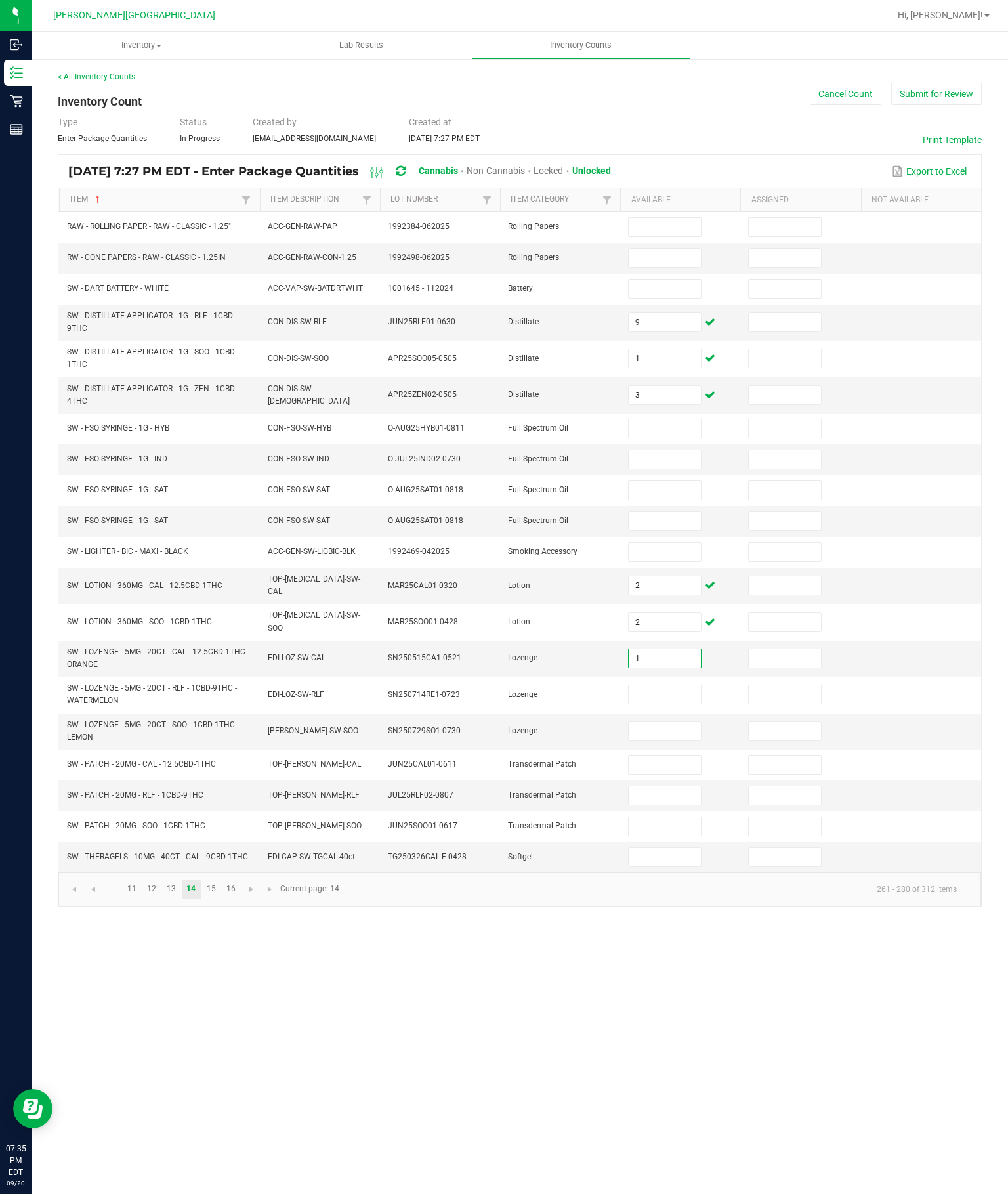
type input "1"
click at [656, 685] on input at bounding box center [665, 694] width 72 height 18
type input "13"
click at [653, 724] on input at bounding box center [665, 731] width 72 height 18
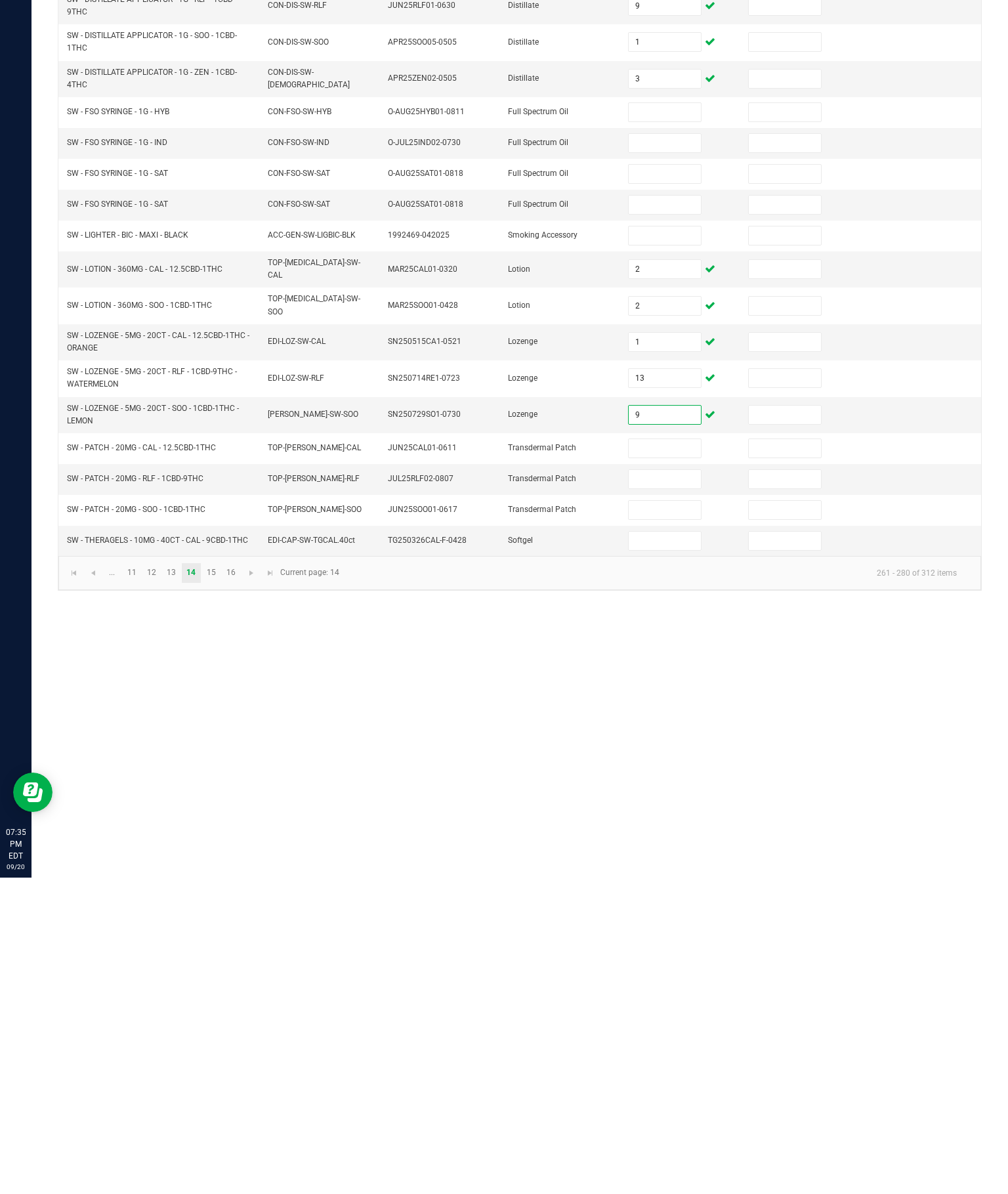
type input "9"
click at [651, 755] on input at bounding box center [665, 764] width 72 height 18
click at [665, 755] on input "20" at bounding box center [665, 764] width 72 height 18
type input "20"
click at [638, 787] on input at bounding box center [665, 795] width 72 height 18
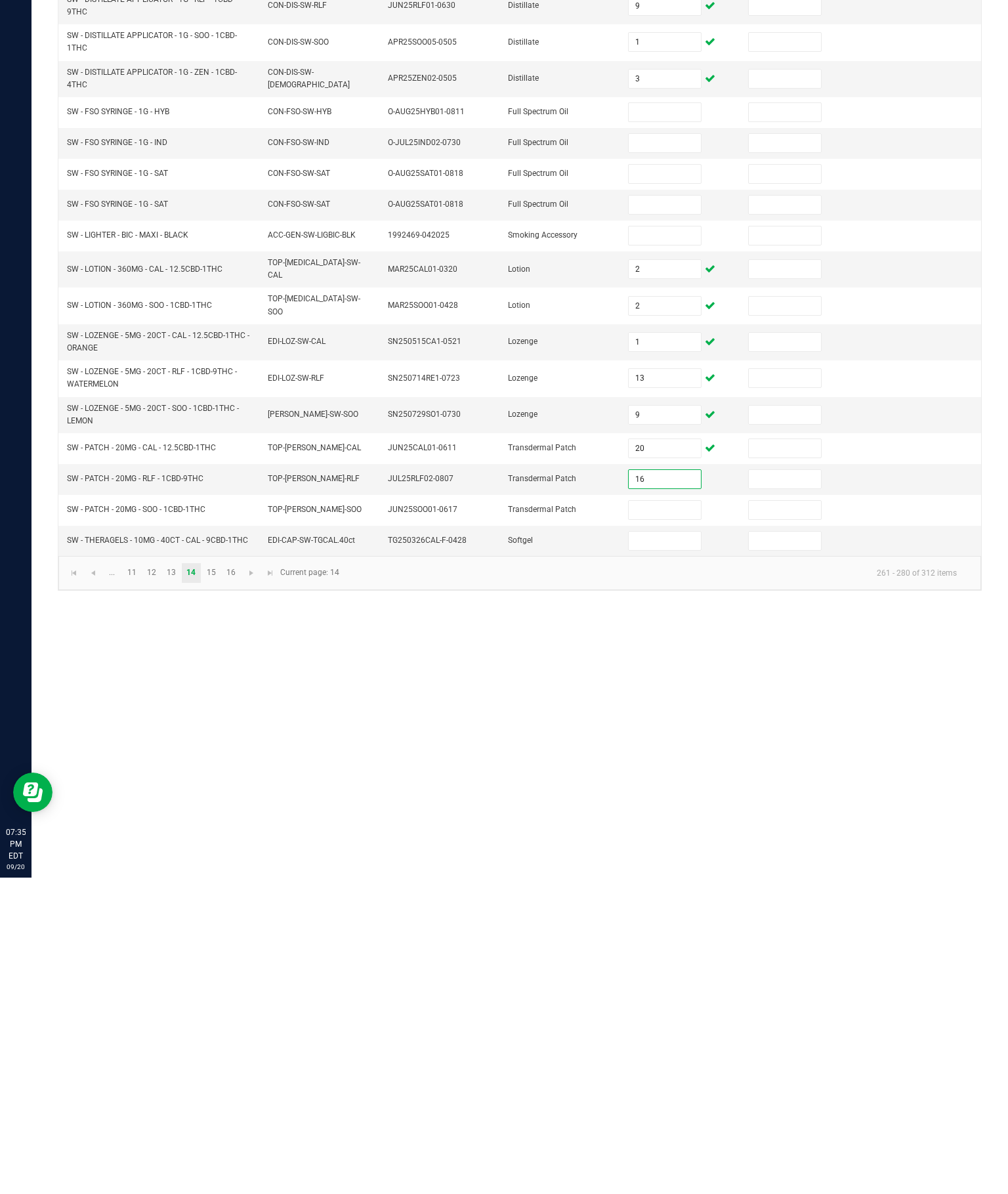
type input "16"
click at [662, 817] on input at bounding box center [665, 826] width 72 height 18
type input "5"
click at [701, 702] on div "Inventory All packages All inventory Waste log Create inventory Lab Results Inv…" at bounding box center [519, 613] width 977 height 1163
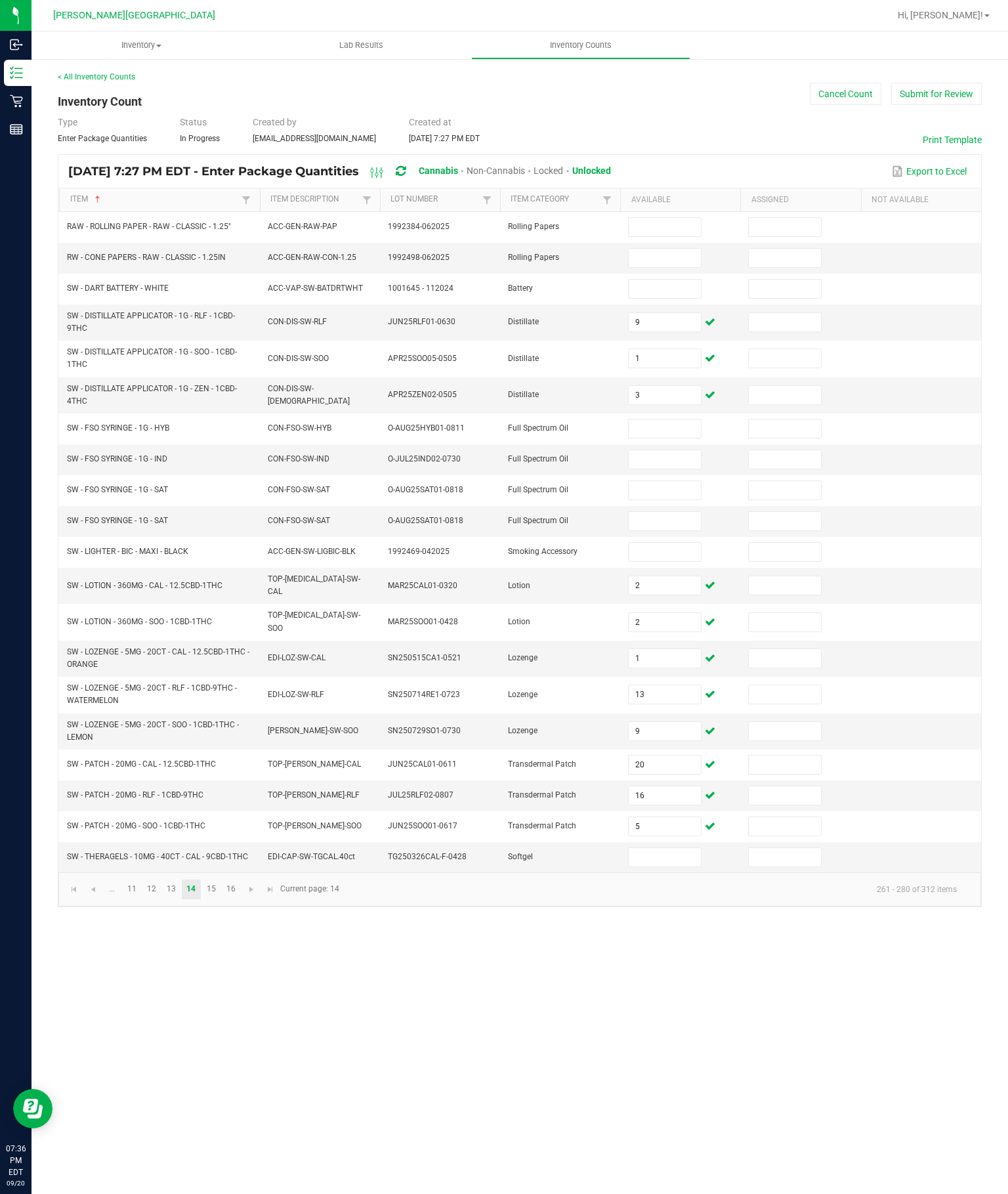
click at [684, 866] on input at bounding box center [665, 857] width 72 height 18
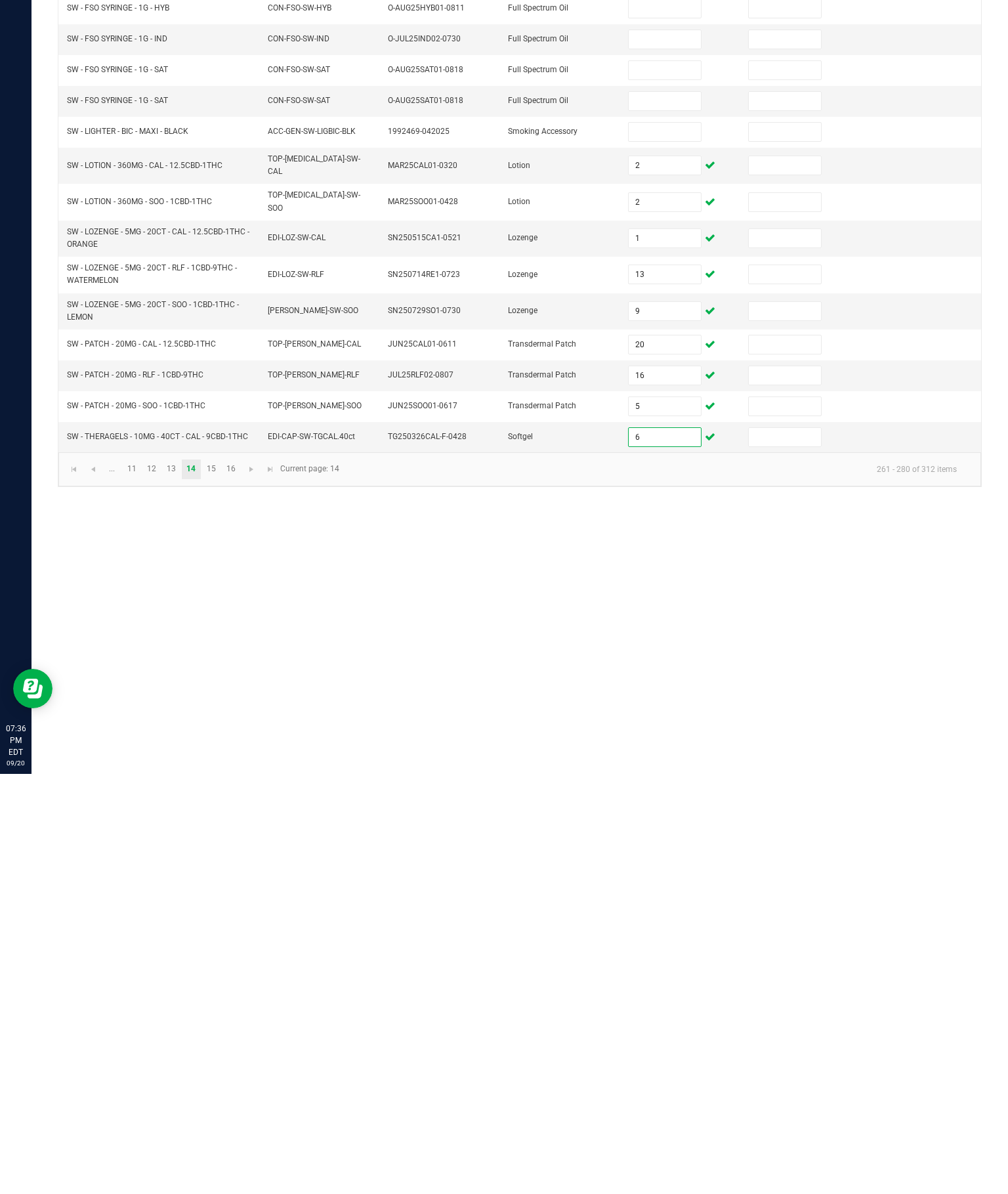
type input "6"
click at [221, 879] on link "15" at bounding box center [211, 889] width 19 height 20
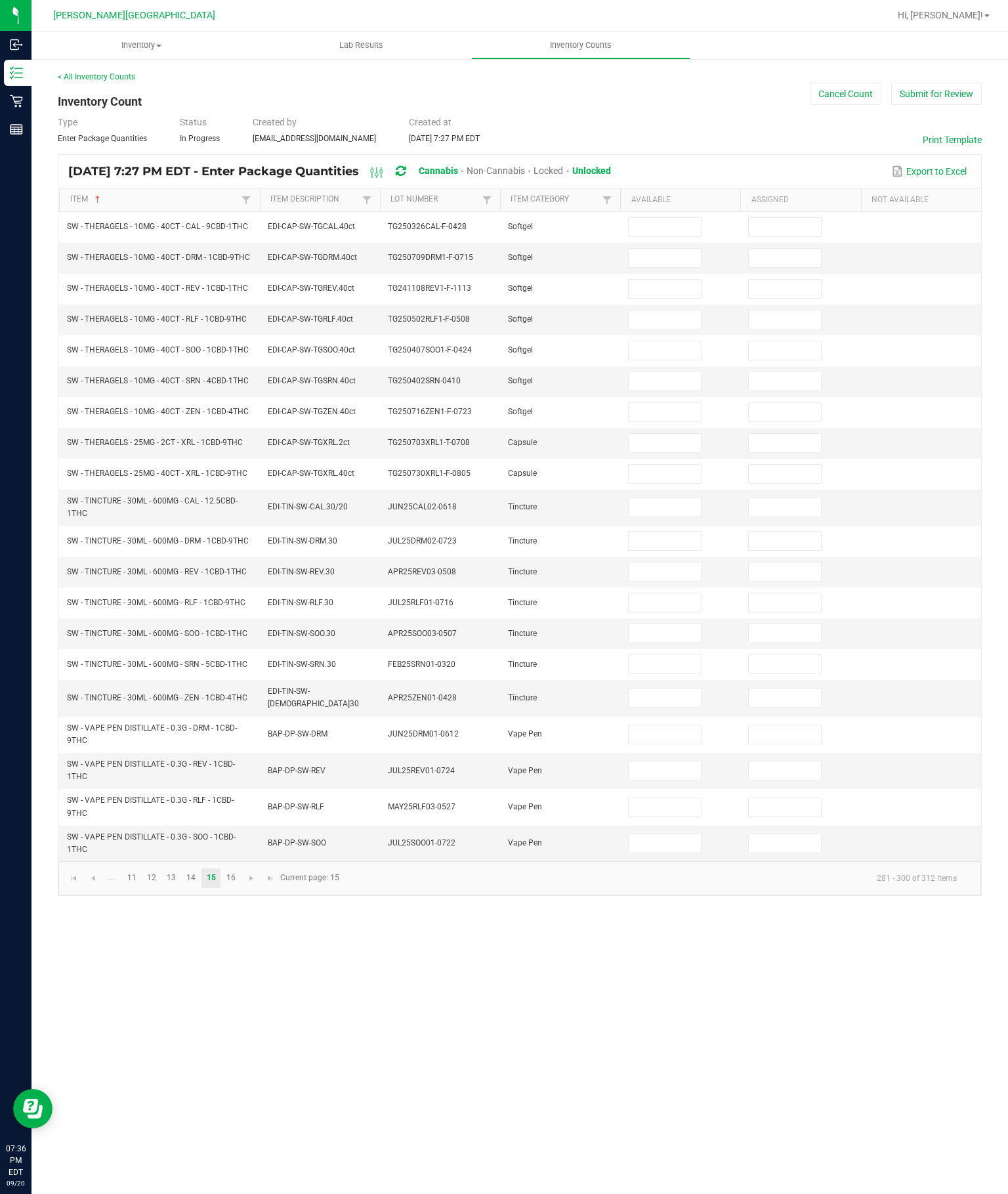
click at [649, 218] on input at bounding box center [665, 226] width 72 height 18
click at [47, 1120] on button "Open Resource Center" at bounding box center [33, 1109] width 39 height 39
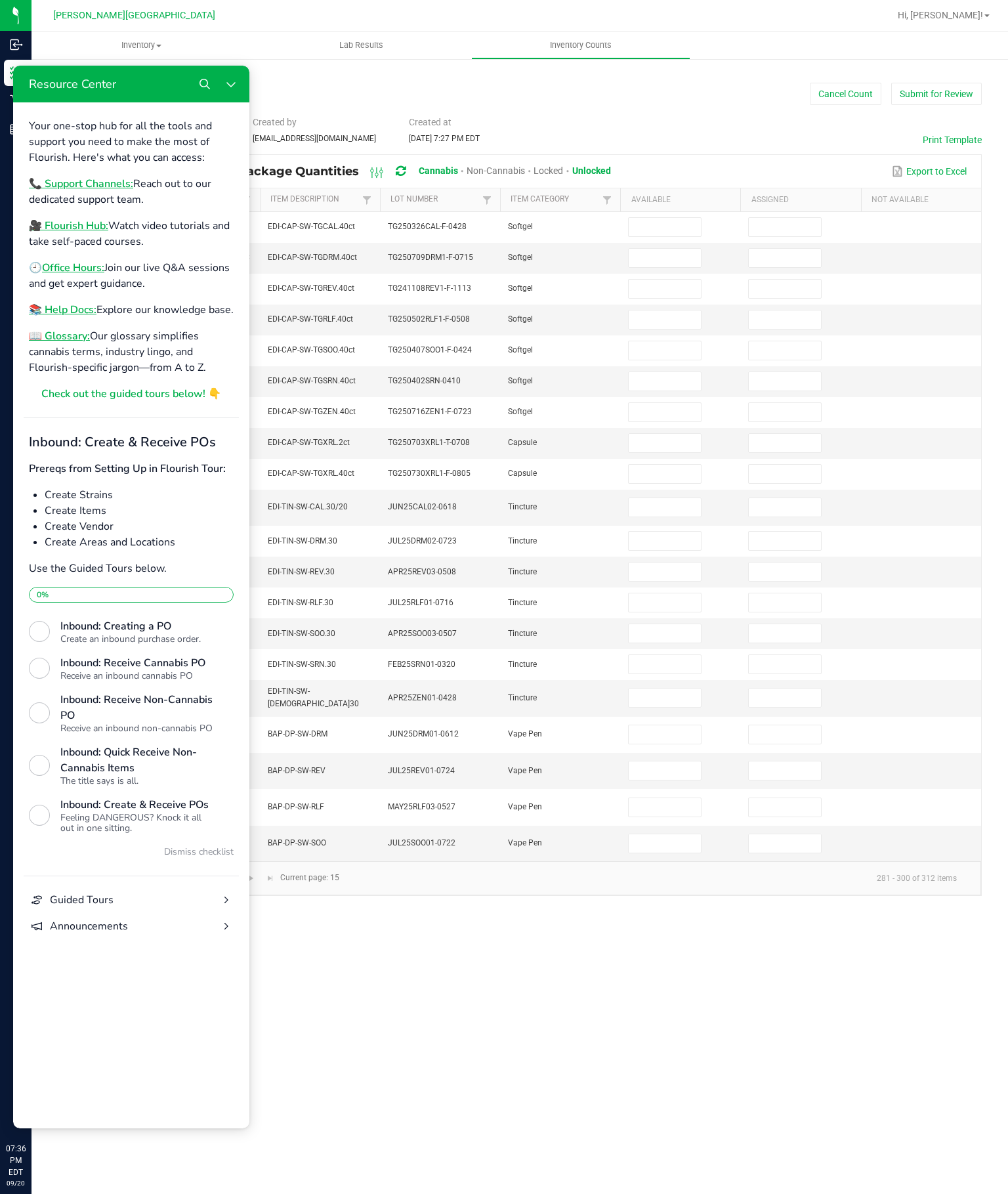
click at [659, 218] on input at bounding box center [665, 226] width 72 height 18
click at [228, 74] on button "Close Resource Center" at bounding box center [231, 84] width 26 height 26
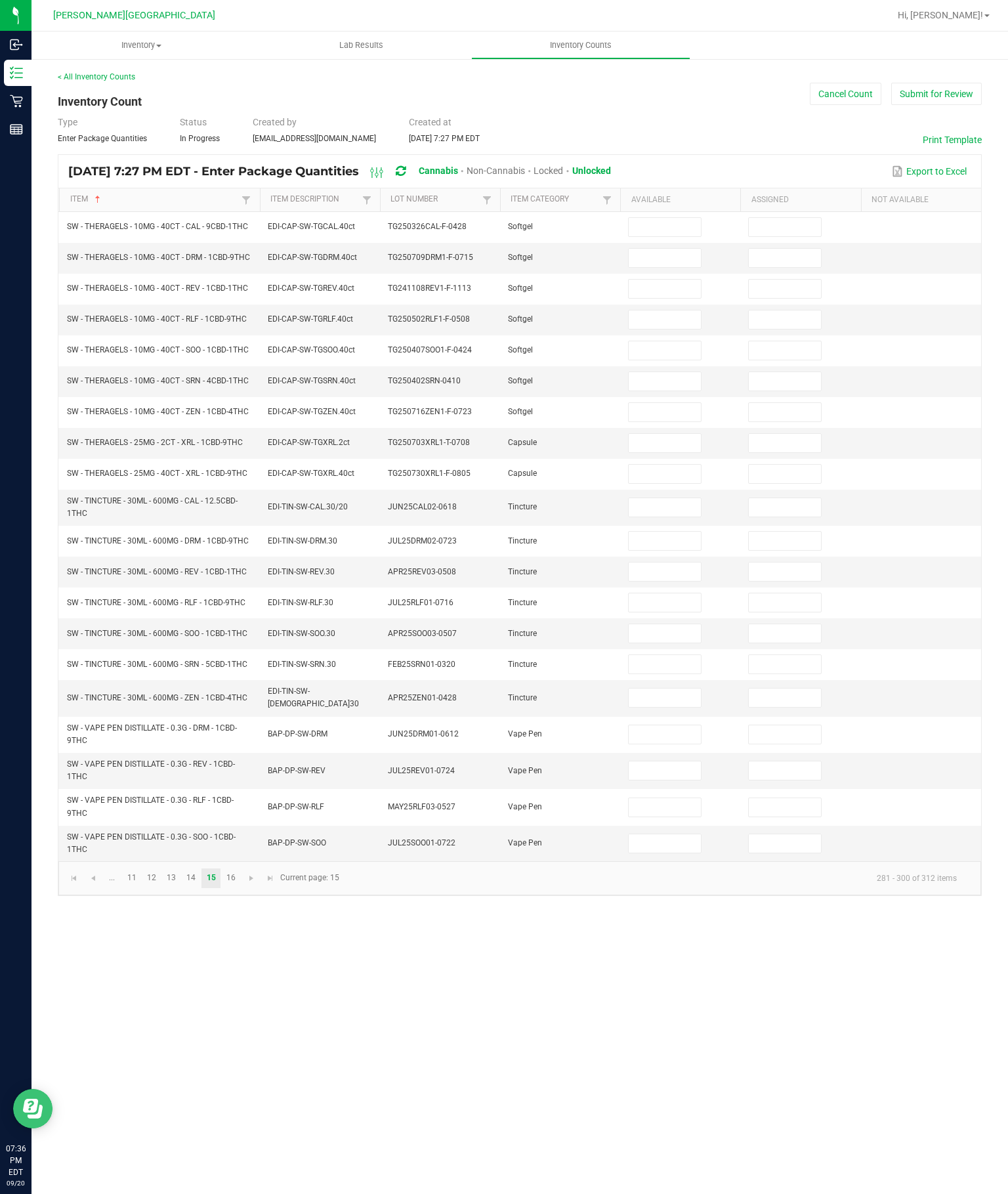
click at [656, 218] on input at bounding box center [665, 226] width 72 height 18
type input "0"
click at [654, 249] on input at bounding box center [665, 258] width 72 height 18
type input "3"
click at [665, 280] on input at bounding box center [665, 288] width 72 height 18
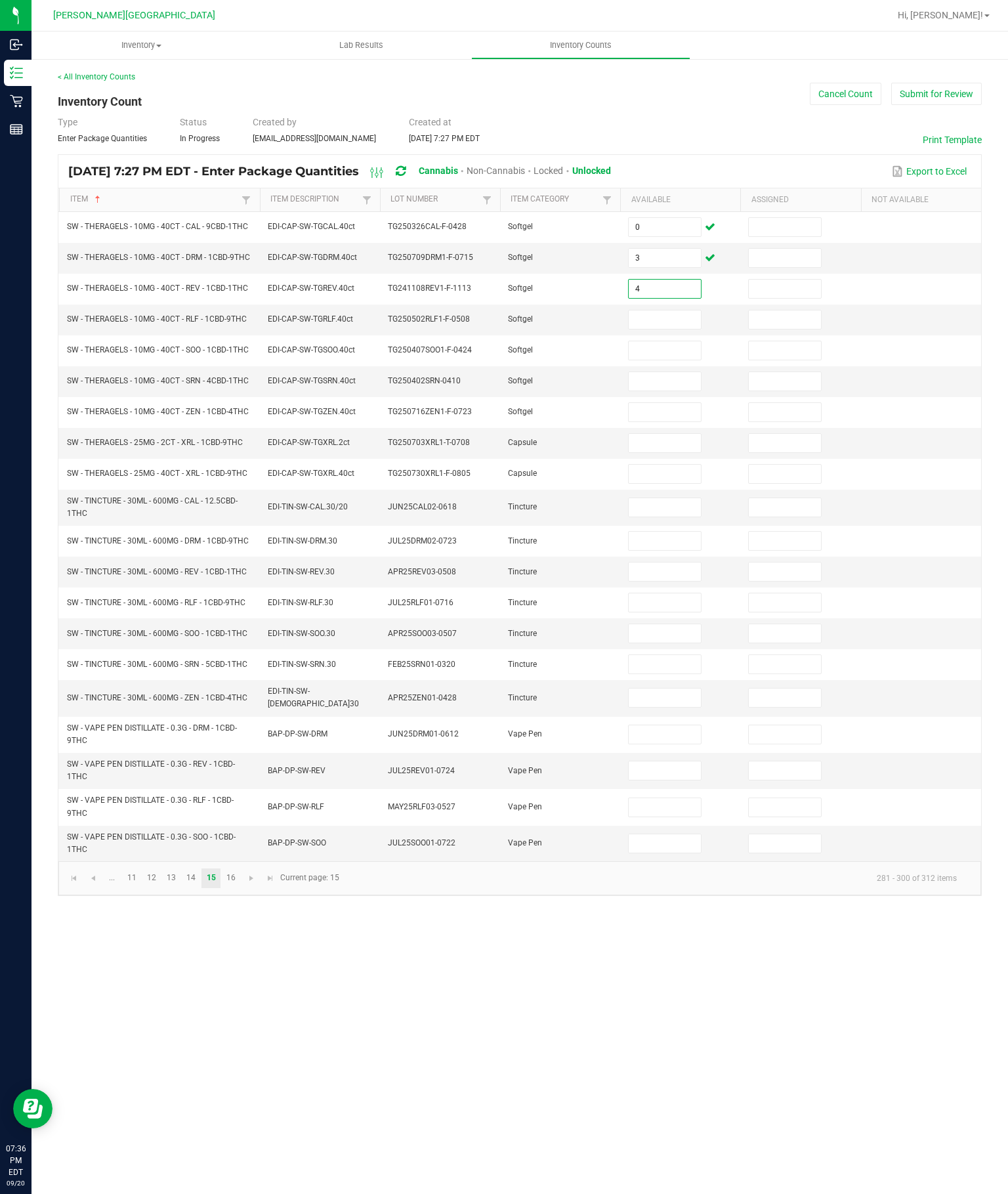
type input "4"
click at [644, 310] on input at bounding box center [665, 319] width 72 height 18
type input "2"
click at [652, 341] on input at bounding box center [665, 350] width 72 height 18
type input "5"
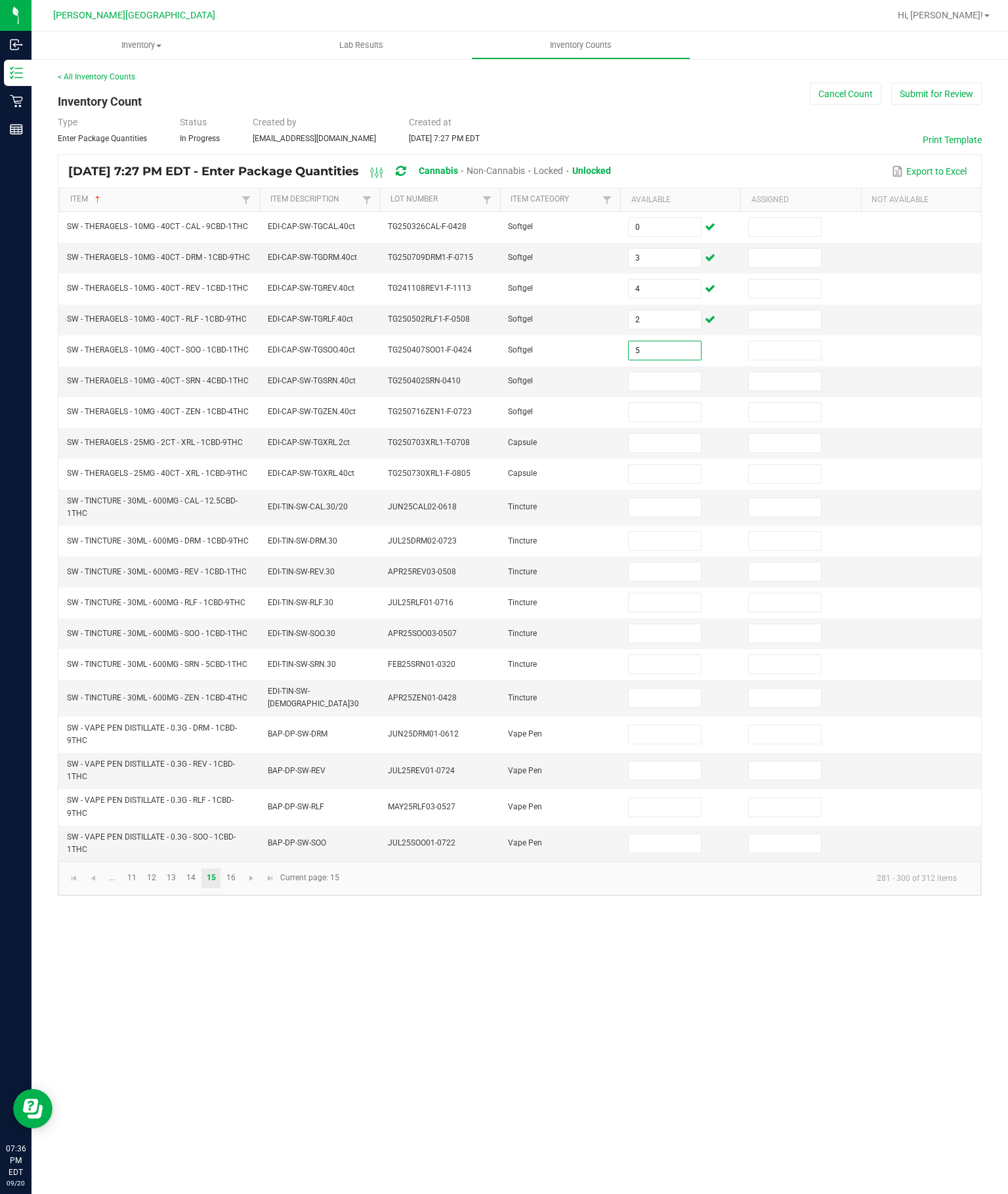
click at [646, 372] on input at bounding box center [665, 381] width 72 height 18
type input "5"
click at [645, 403] on input at bounding box center [665, 412] width 72 height 18
type input "6"
click at [650, 434] on input at bounding box center [665, 443] width 72 height 18
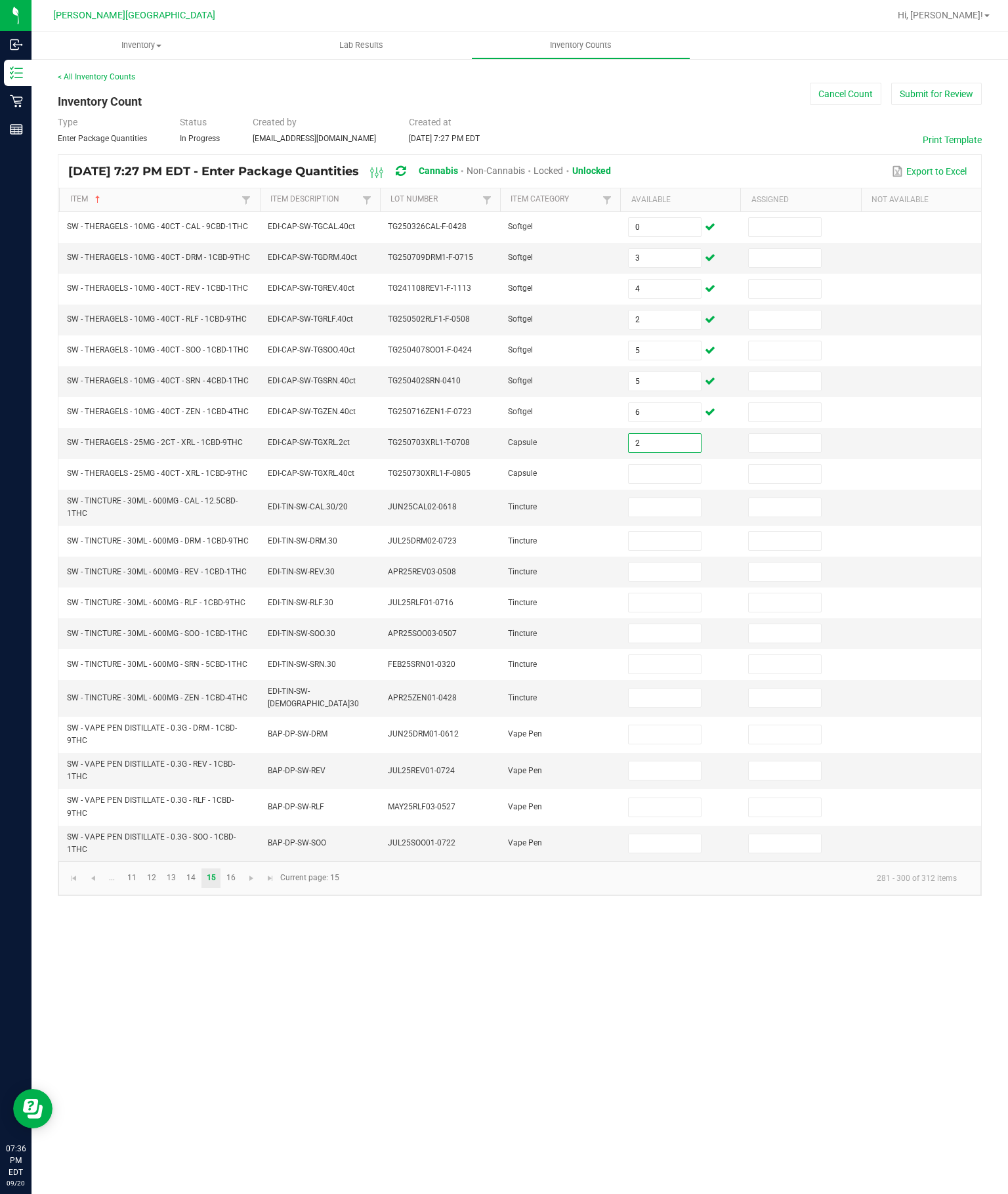
type input "2"
click at [654, 475] on input at bounding box center [665, 473] width 72 height 18
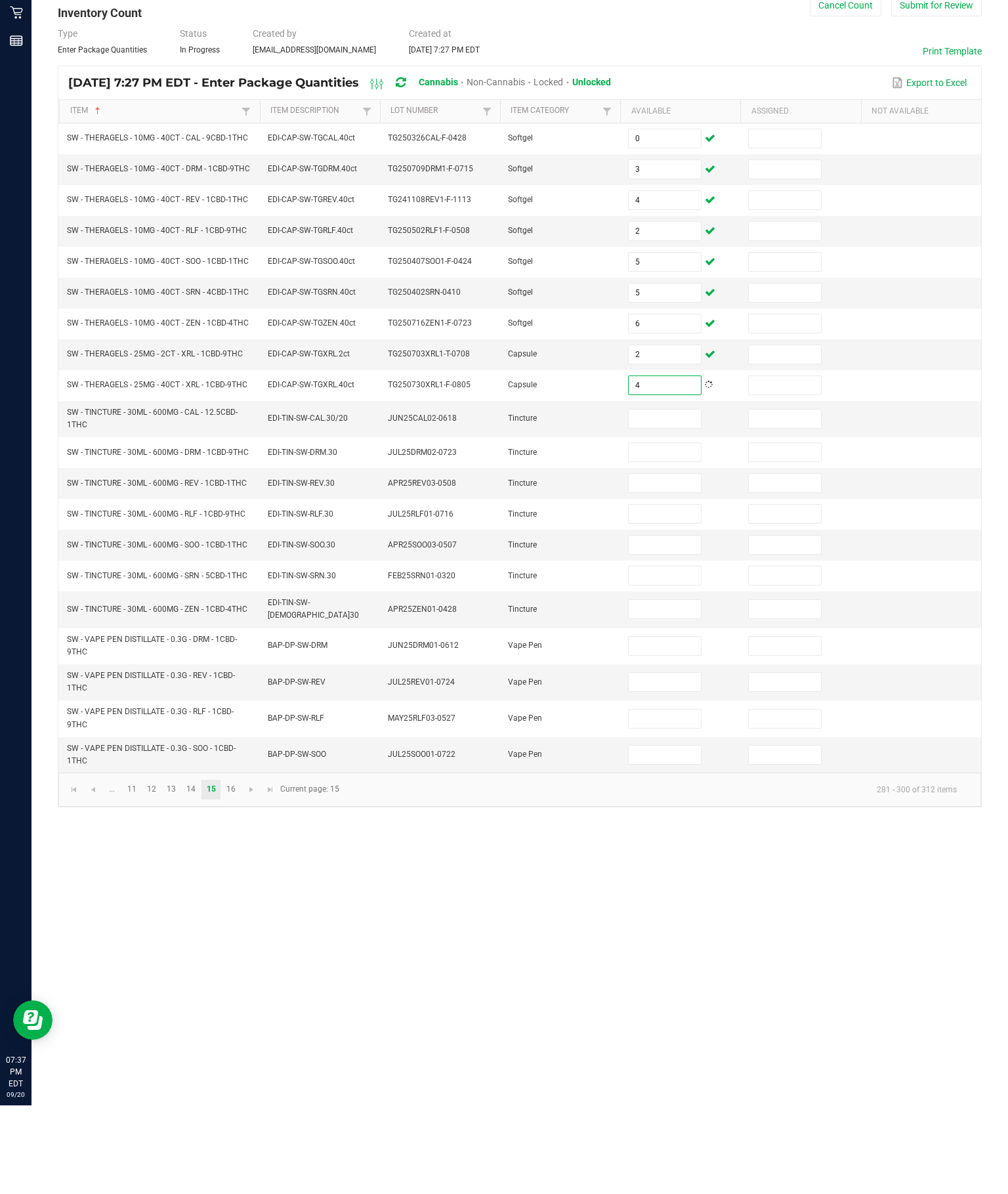
type input "4"
click at [651, 498] on input at bounding box center [665, 507] width 72 height 18
type input "9"
click at [652, 532] on input at bounding box center [665, 540] width 72 height 18
type input "17"
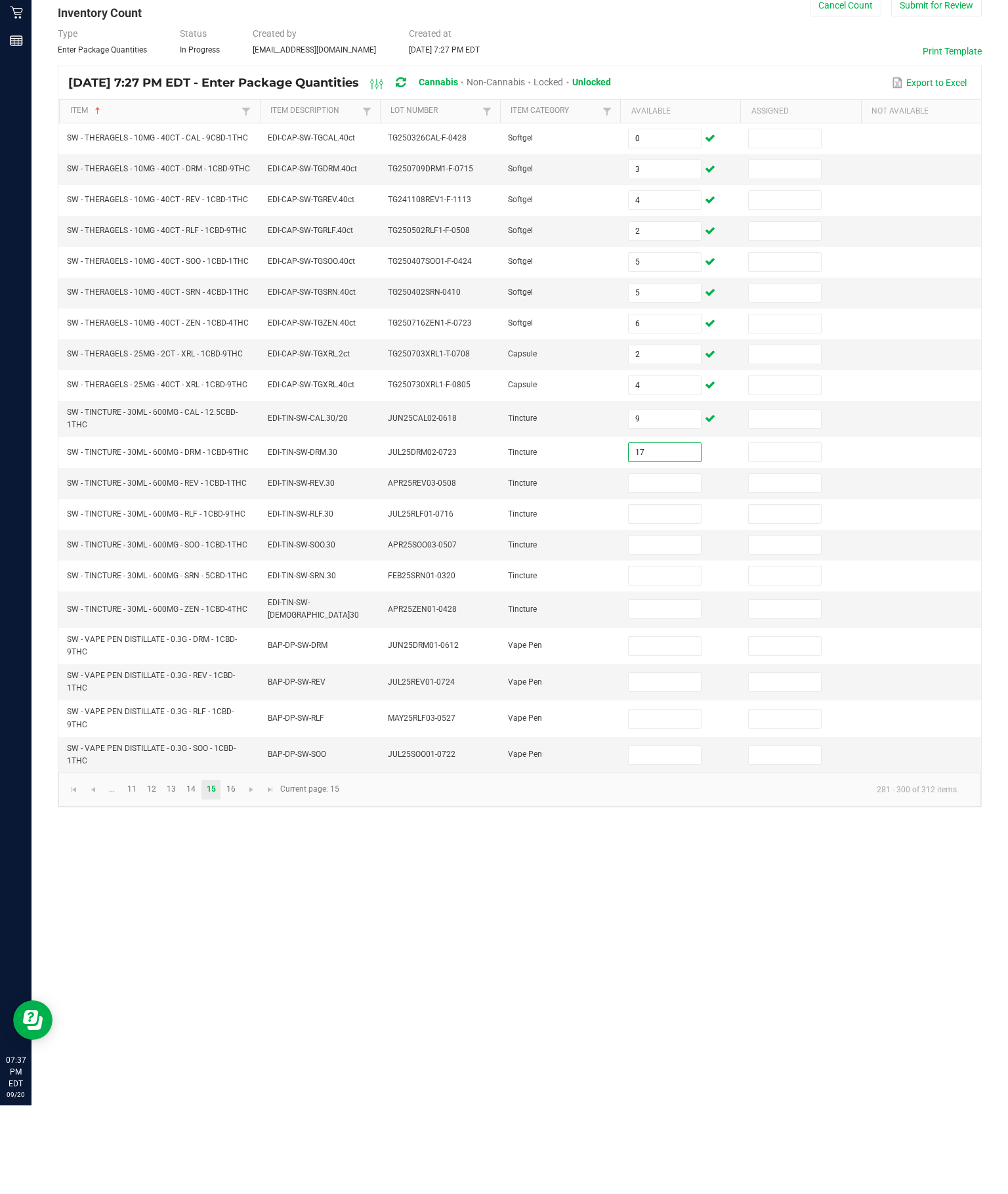
click at [658, 562] on input at bounding box center [665, 571] width 72 height 18
type input "3"
click at [662, 593] on input at bounding box center [665, 602] width 72 height 18
type input "9"
click at [655, 624] on input at bounding box center [665, 633] width 72 height 18
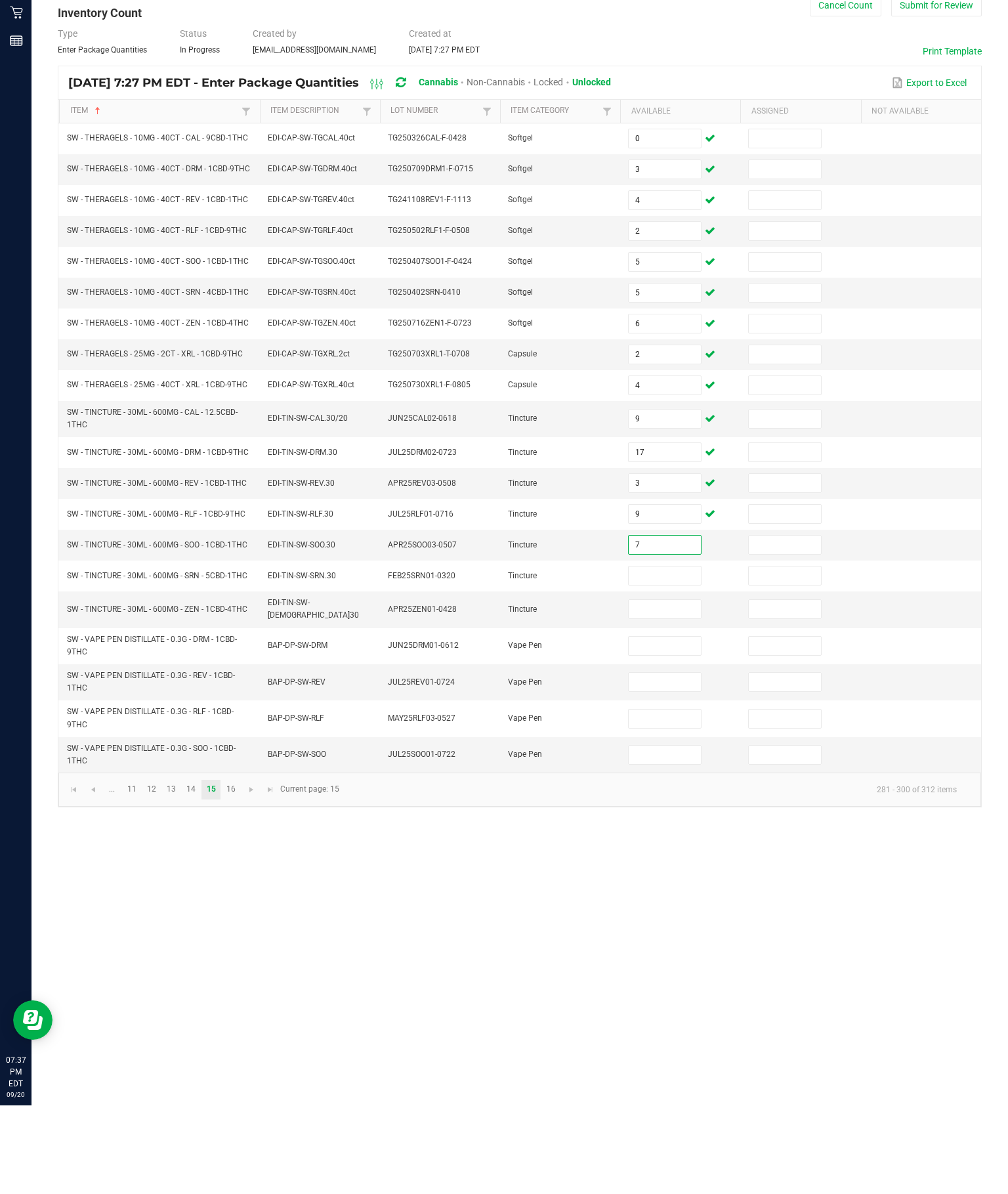
type input "7"
click at [649, 655] on input at bounding box center [665, 664] width 72 height 18
type input "7"
click at [652, 689] on input at bounding box center [665, 697] width 72 height 18
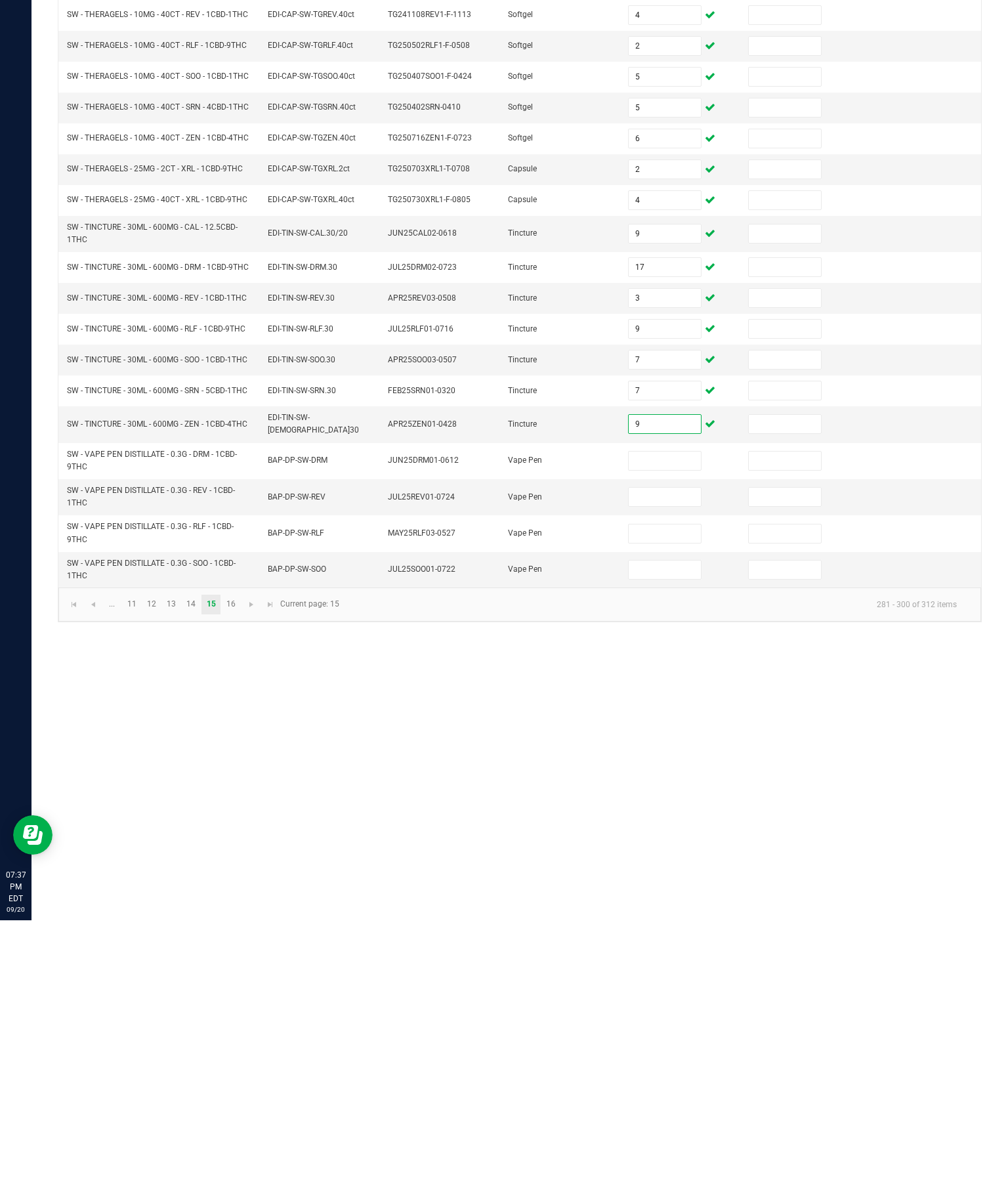
type input "9"
click at [240, 868] on link "16" at bounding box center [231, 878] width 19 height 20
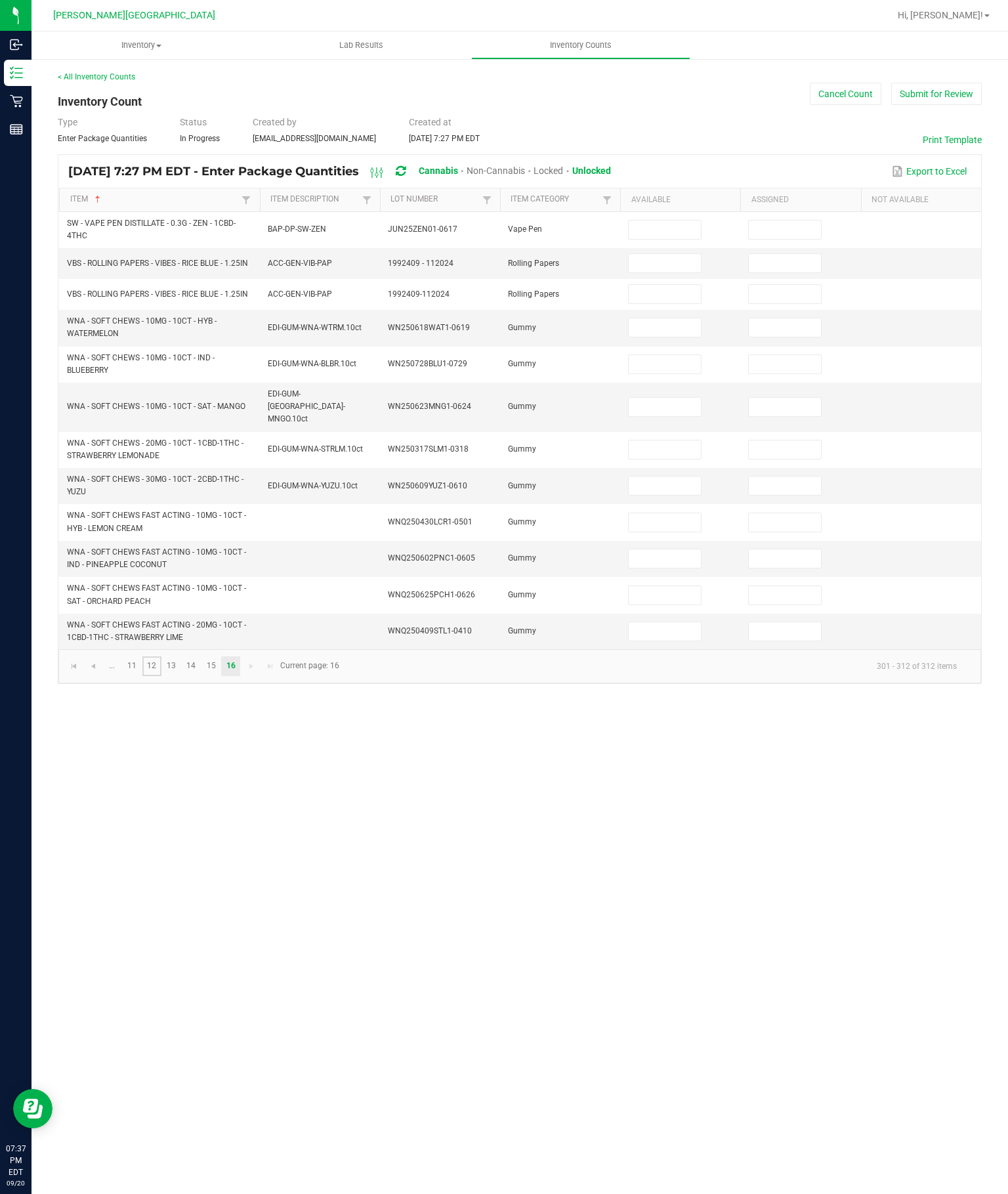
click at [161, 676] on link "12" at bounding box center [152, 666] width 19 height 20
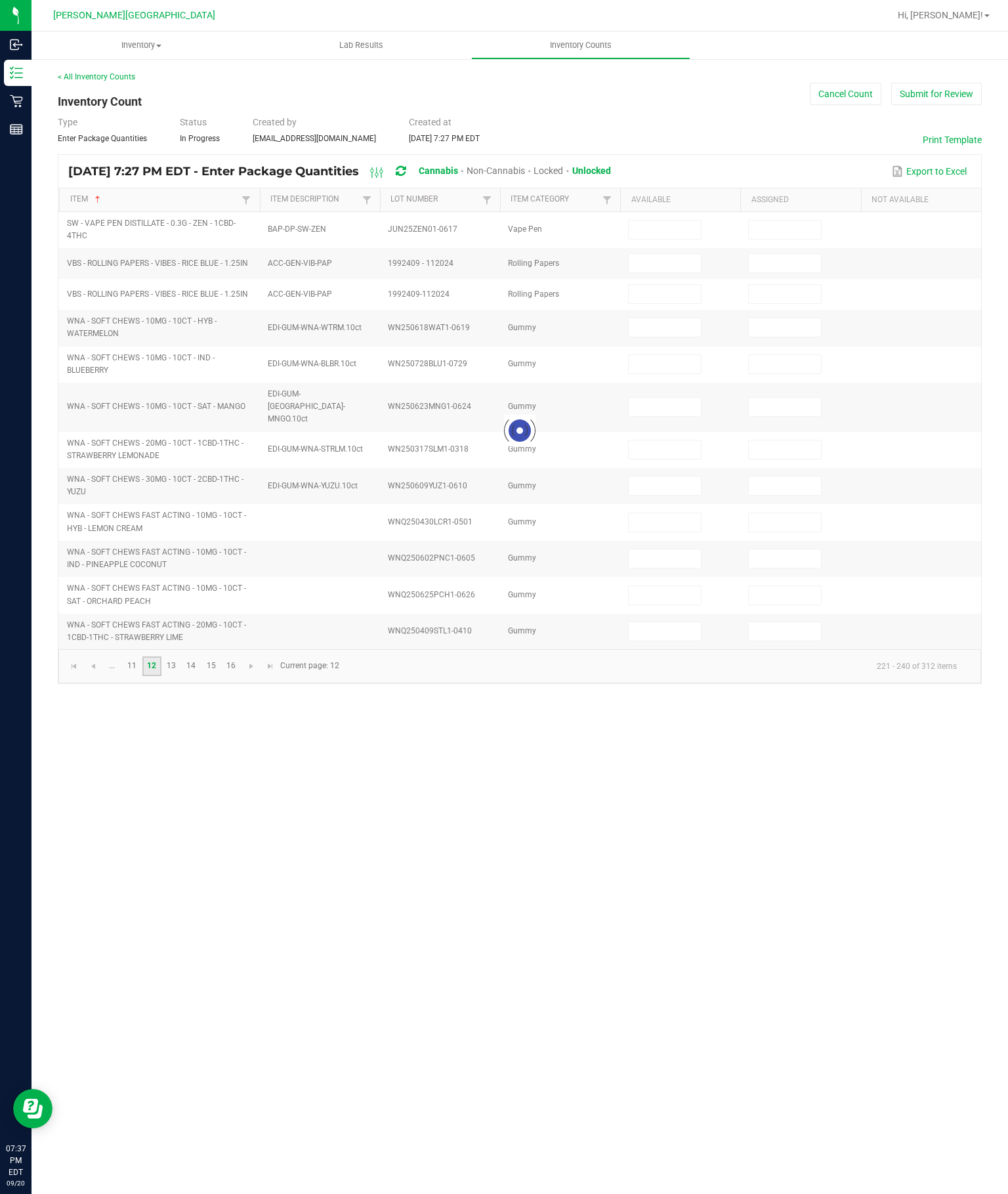
type input "2"
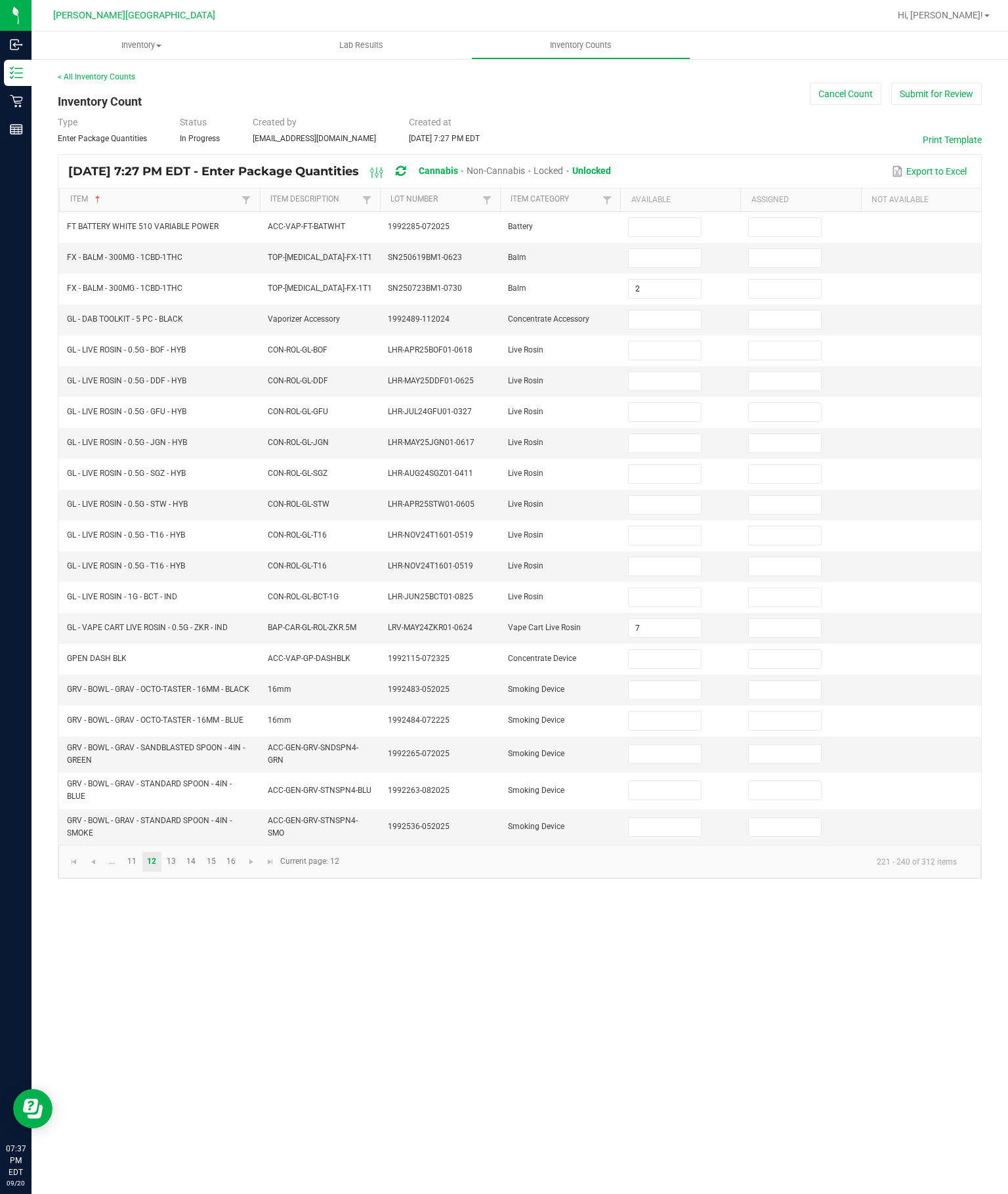
click at [678, 341] on input at bounding box center [665, 350] width 72 height 18
type input "2"
click at [663, 372] on input at bounding box center [665, 381] width 72 height 18
type input "8"
click at [649, 403] on input at bounding box center [665, 412] width 72 height 18
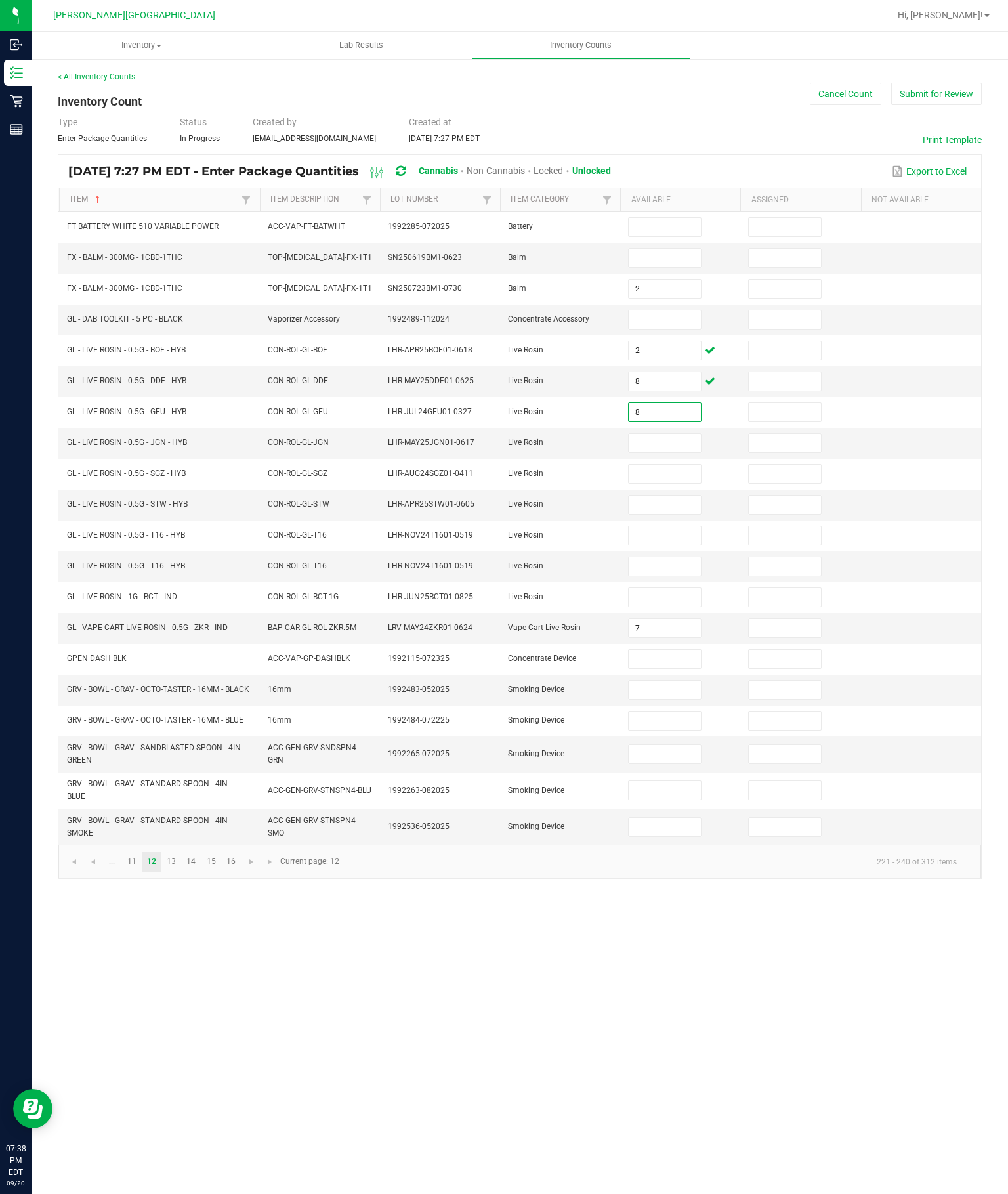
type input "8"
click at [671, 434] on input at bounding box center [665, 443] width 72 height 18
type input "6"
click at [672, 464] on input at bounding box center [665, 473] width 72 height 18
type input "2"
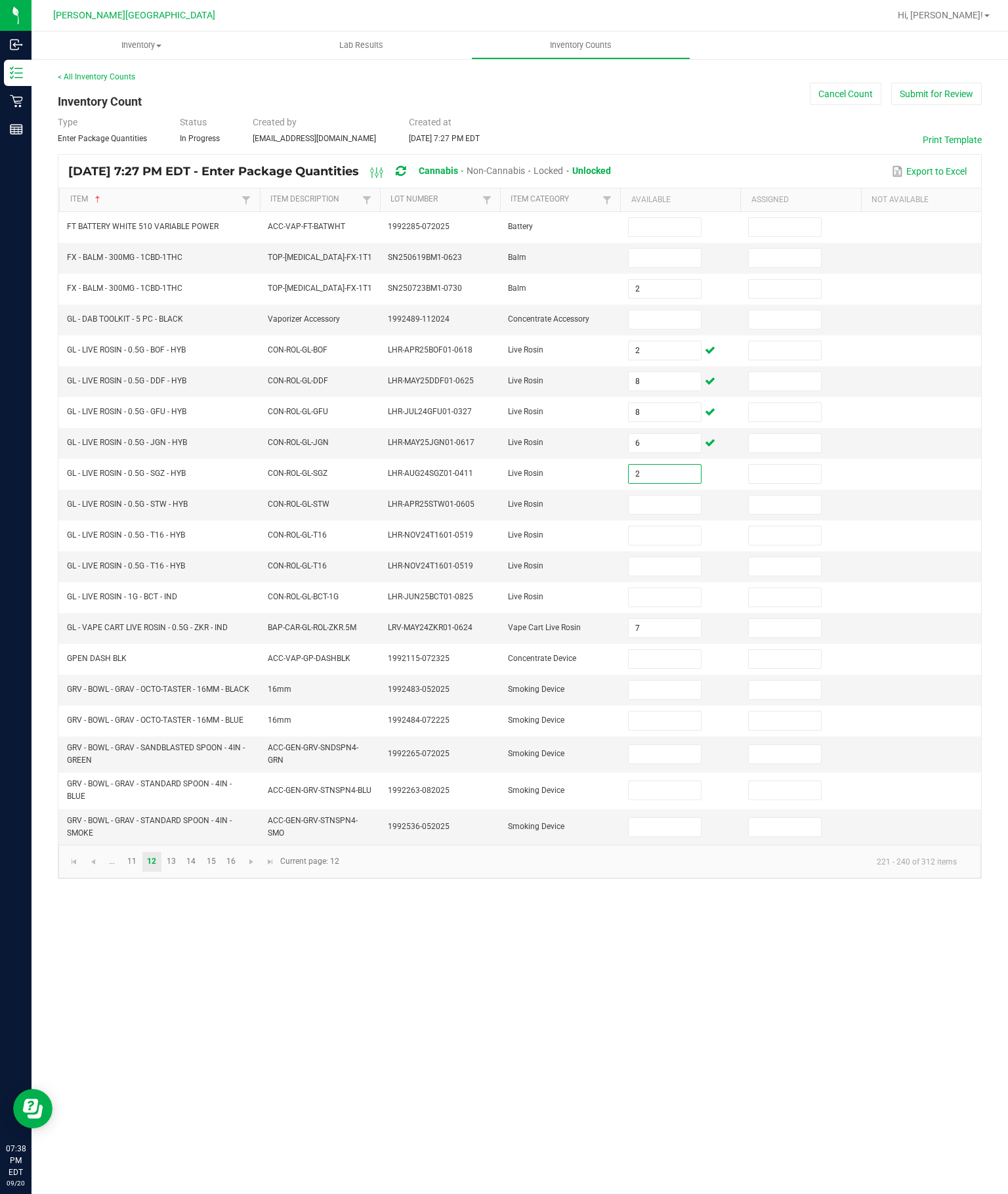
click at [652, 496] on input at bounding box center [665, 505] width 72 height 18
click at [677, 497] on input "3" at bounding box center [665, 505] width 72 height 18
type input "3"
click at [648, 535] on input at bounding box center [665, 535] width 72 height 18
type input "1"
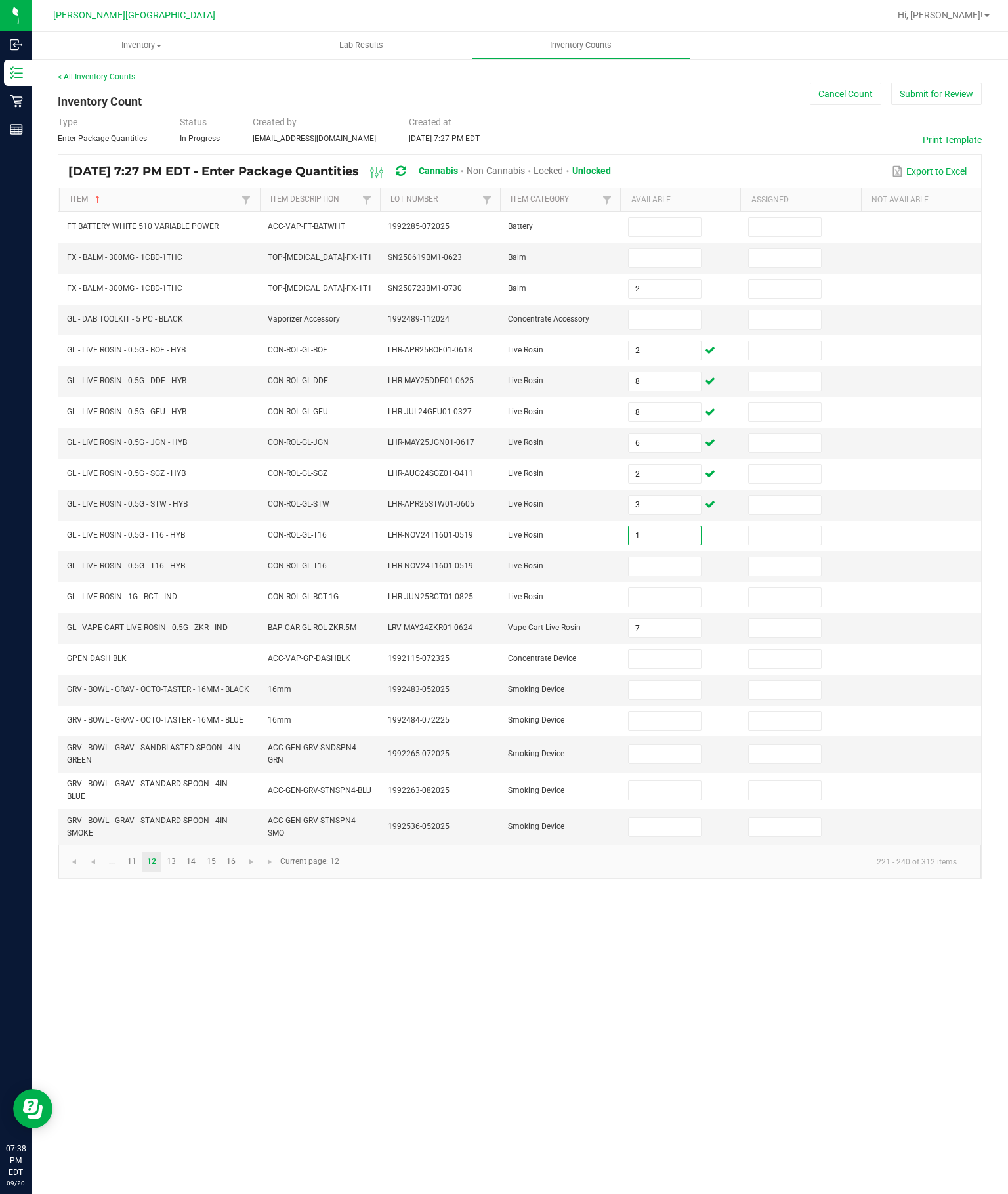
click at [630, 574] on input at bounding box center [665, 566] width 72 height 18
type input "0"
click at [654, 600] on input at bounding box center [665, 597] width 72 height 18
type input "8"
click at [660, 249] on input at bounding box center [665, 258] width 72 height 18
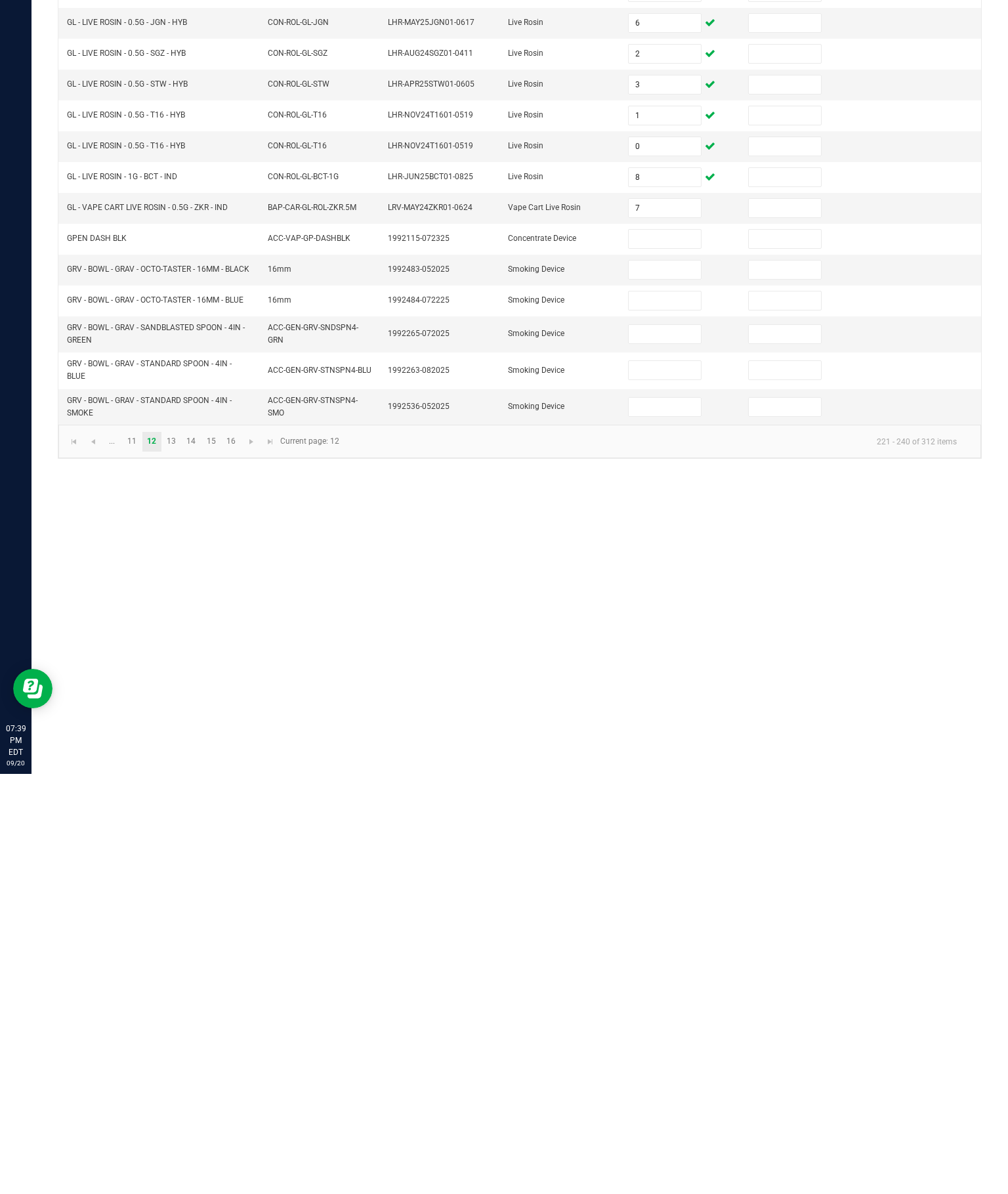
type input "0"
click at [83, 852] on link at bounding box center [74, 862] width 19 height 20
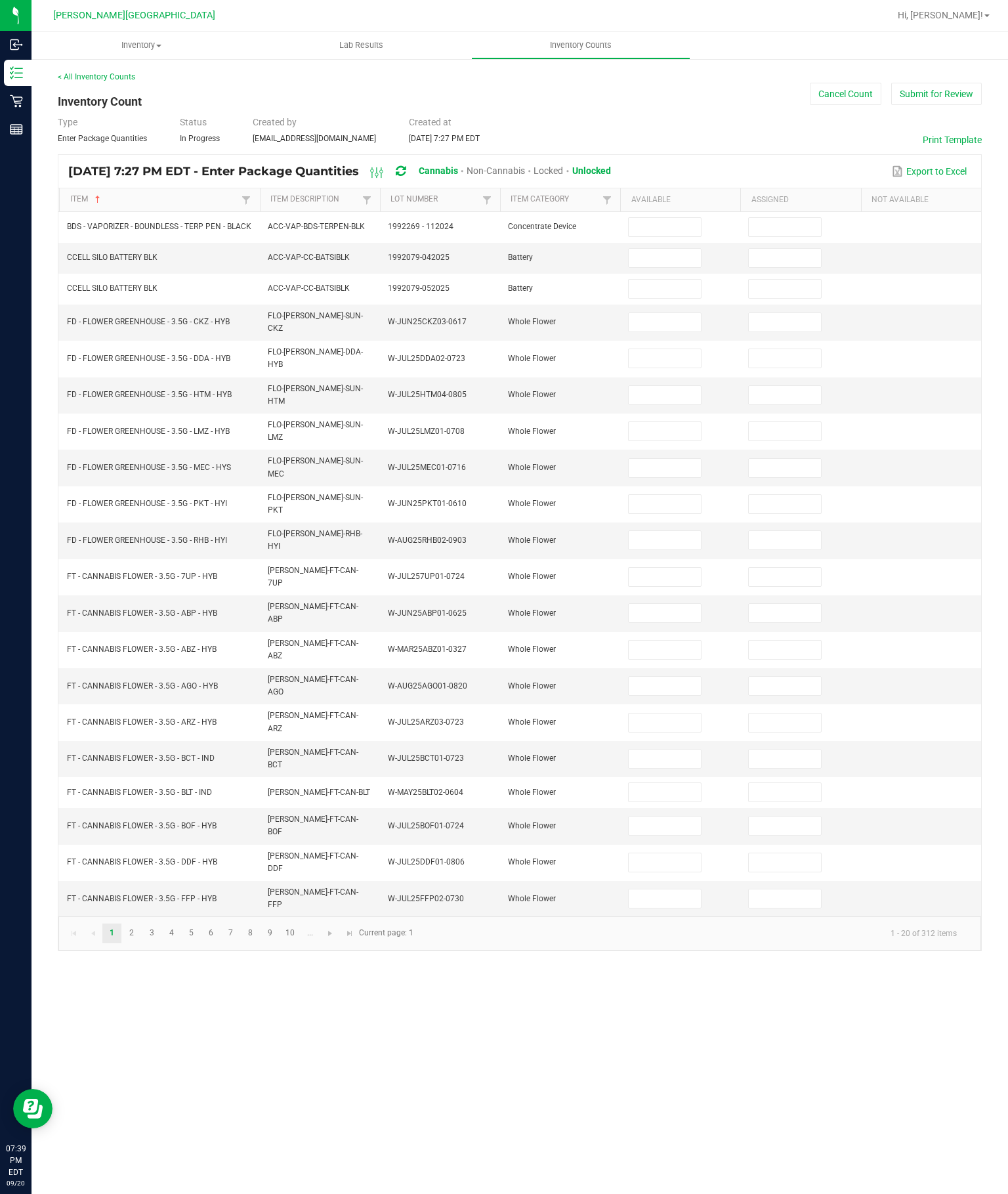
click at [637, 313] on input at bounding box center [665, 322] width 72 height 18
type input "4"
click at [659, 349] on input at bounding box center [665, 358] width 72 height 18
type input "7"
click at [658, 386] on input at bounding box center [665, 394] width 72 height 18
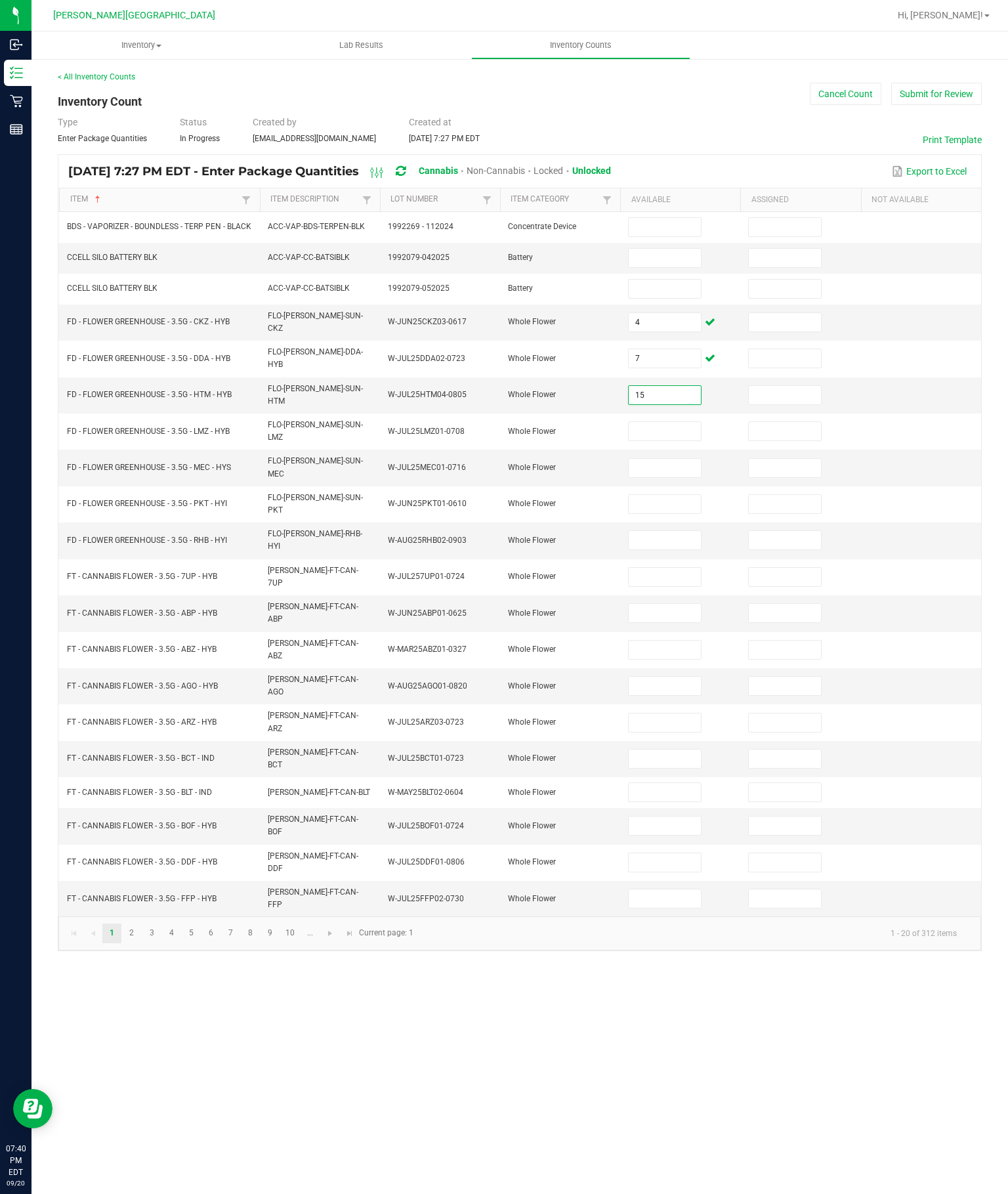
type input "15"
click at [662, 422] on input at bounding box center [665, 431] width 72 height 18
type input "14"
click at [678, 459] on input at bounding box center [665, 467] width 72 height 18
type input "16"
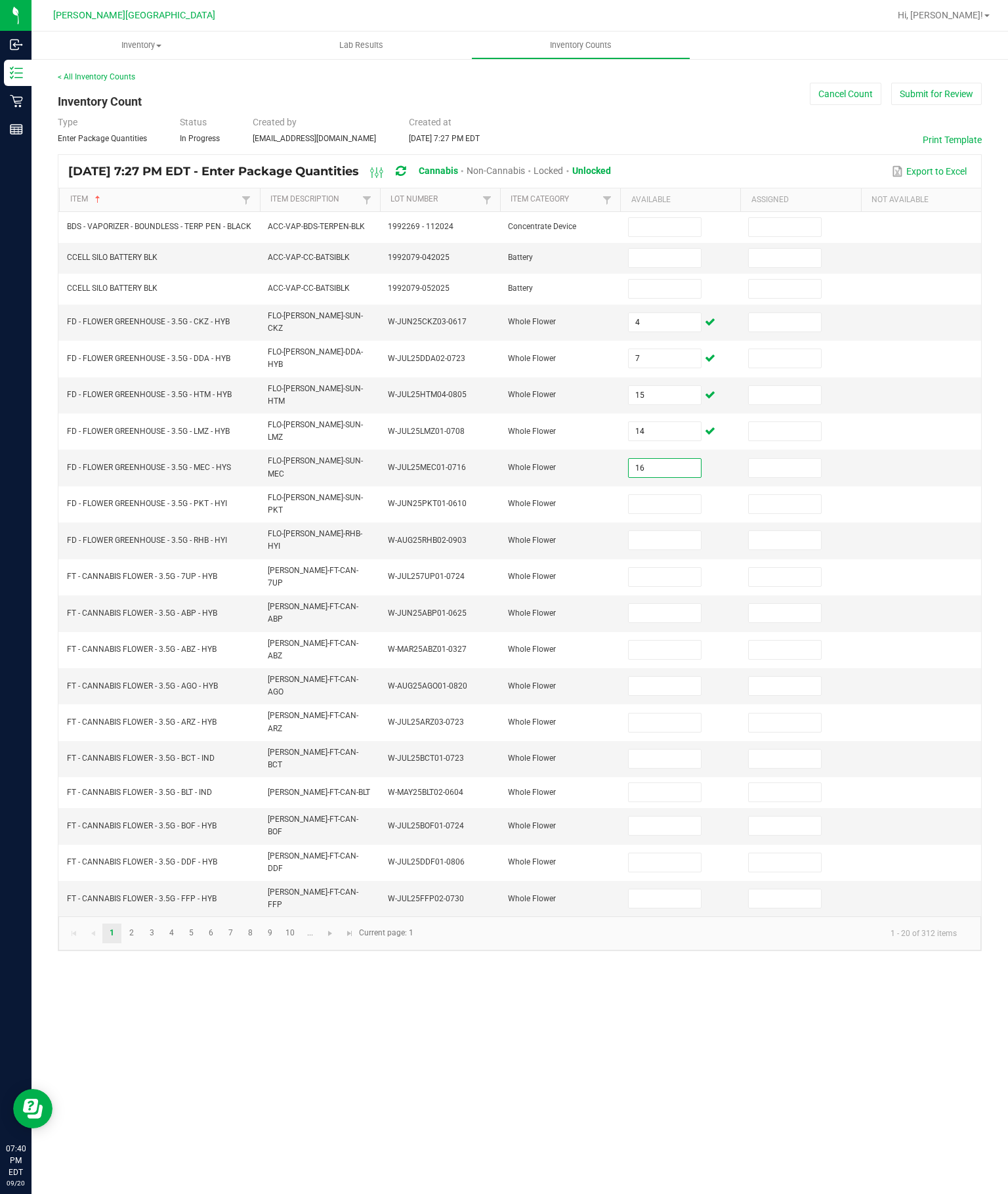
click at [660, 495] on input at bounding box center [665, 504] width 72 height 18
type input "13"
click at [656, 531] on input at bounding box center [665, 540] width 72 height 18
type input "16"
click at [663, 567] on input at bounding box center [665, 576] width 72 height 18
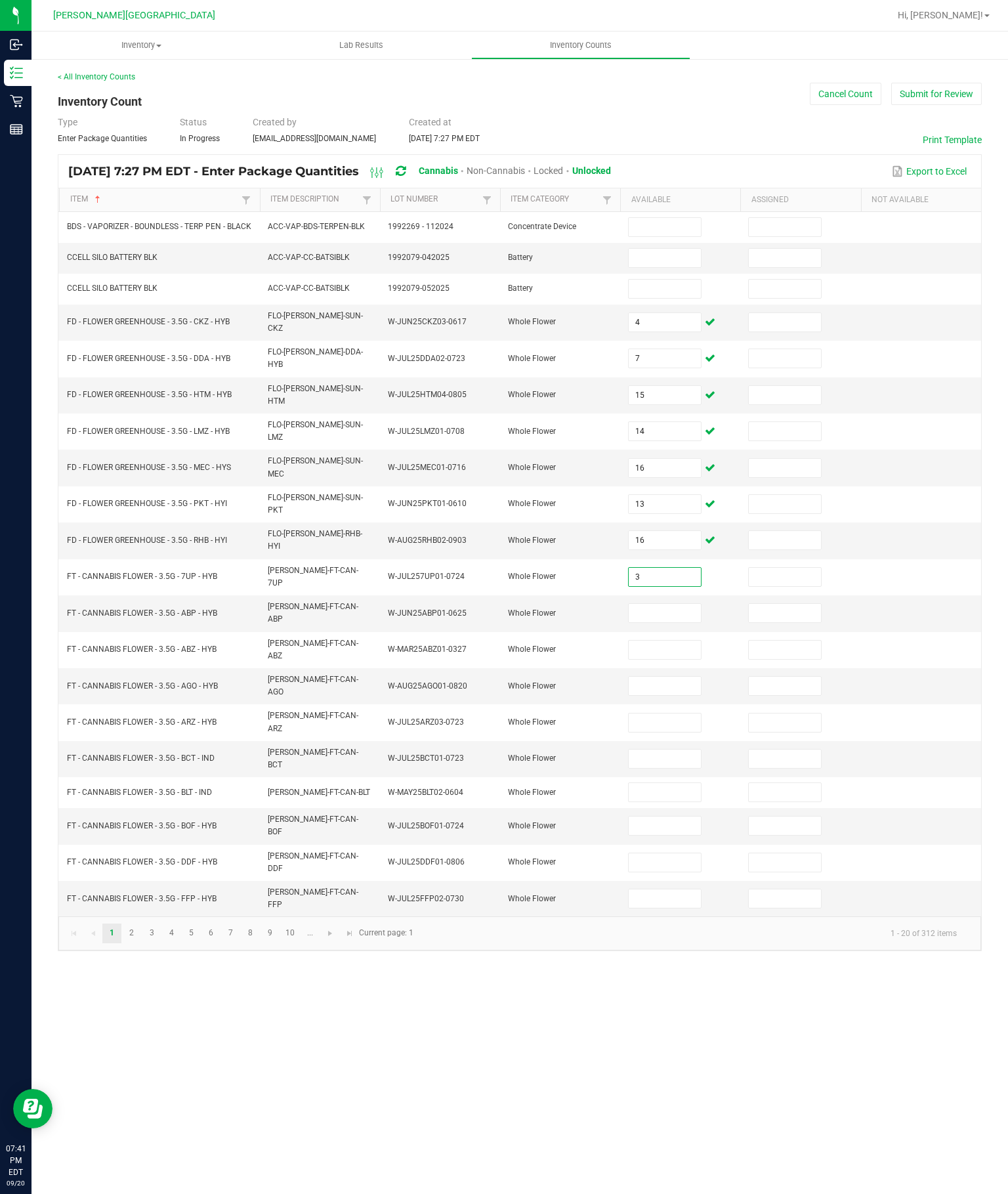
type input "3"
click at [640, 604] on input at bounding box center [665, 613] width 72 height 18
type input "17"
click at [665, 640] on input at bounding box center [665, 649] width 72 height 18
type input "6"
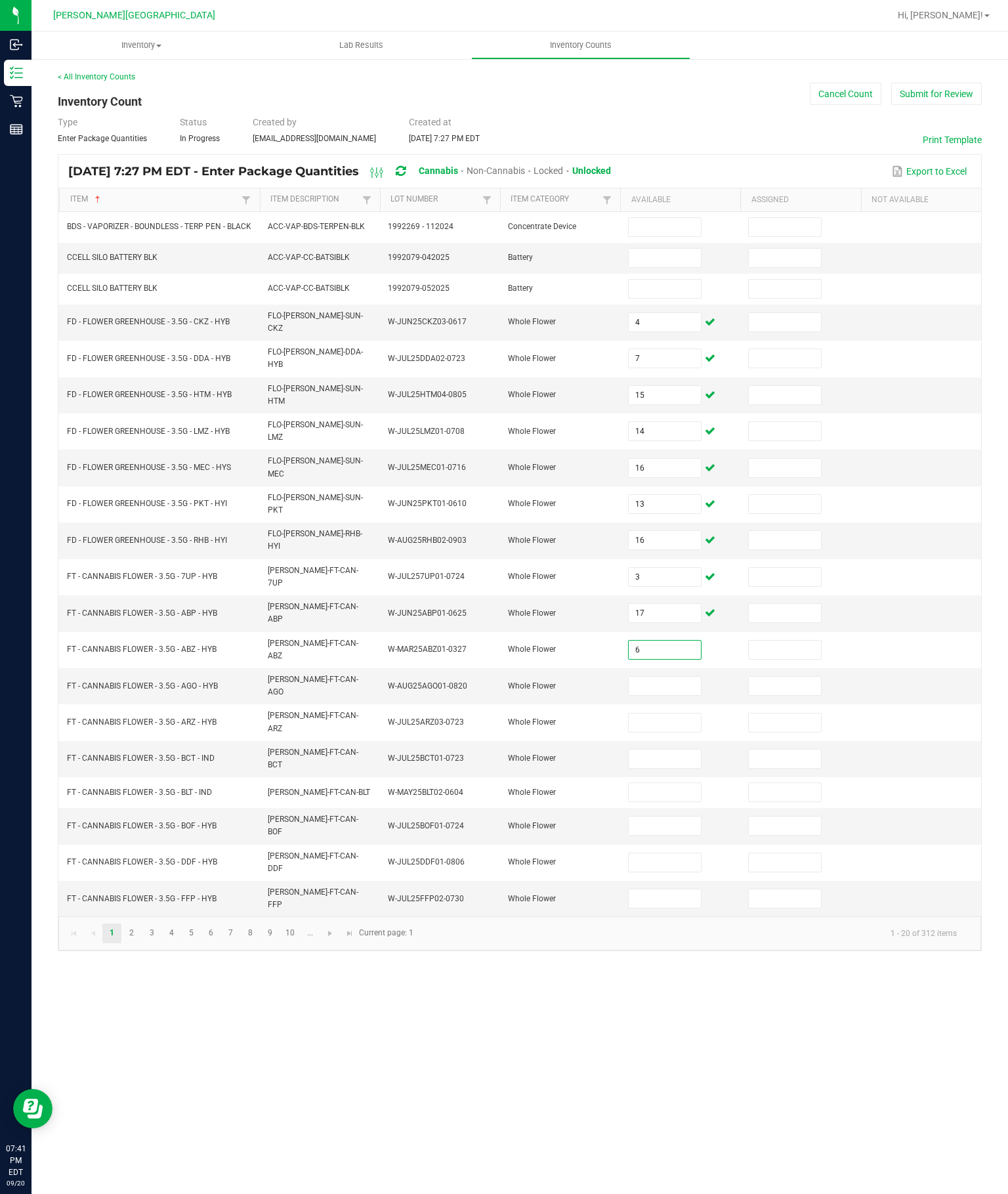
click at [676, 677] on input at bounding box center [665, 686] width 72 height 18
type input "17"
click at [665, 713] on input at bounding box center [665, 722] width 72 height 18
type input "9"
click at [665, 749] on input at bounding box center [665, 758] width 72 height 18
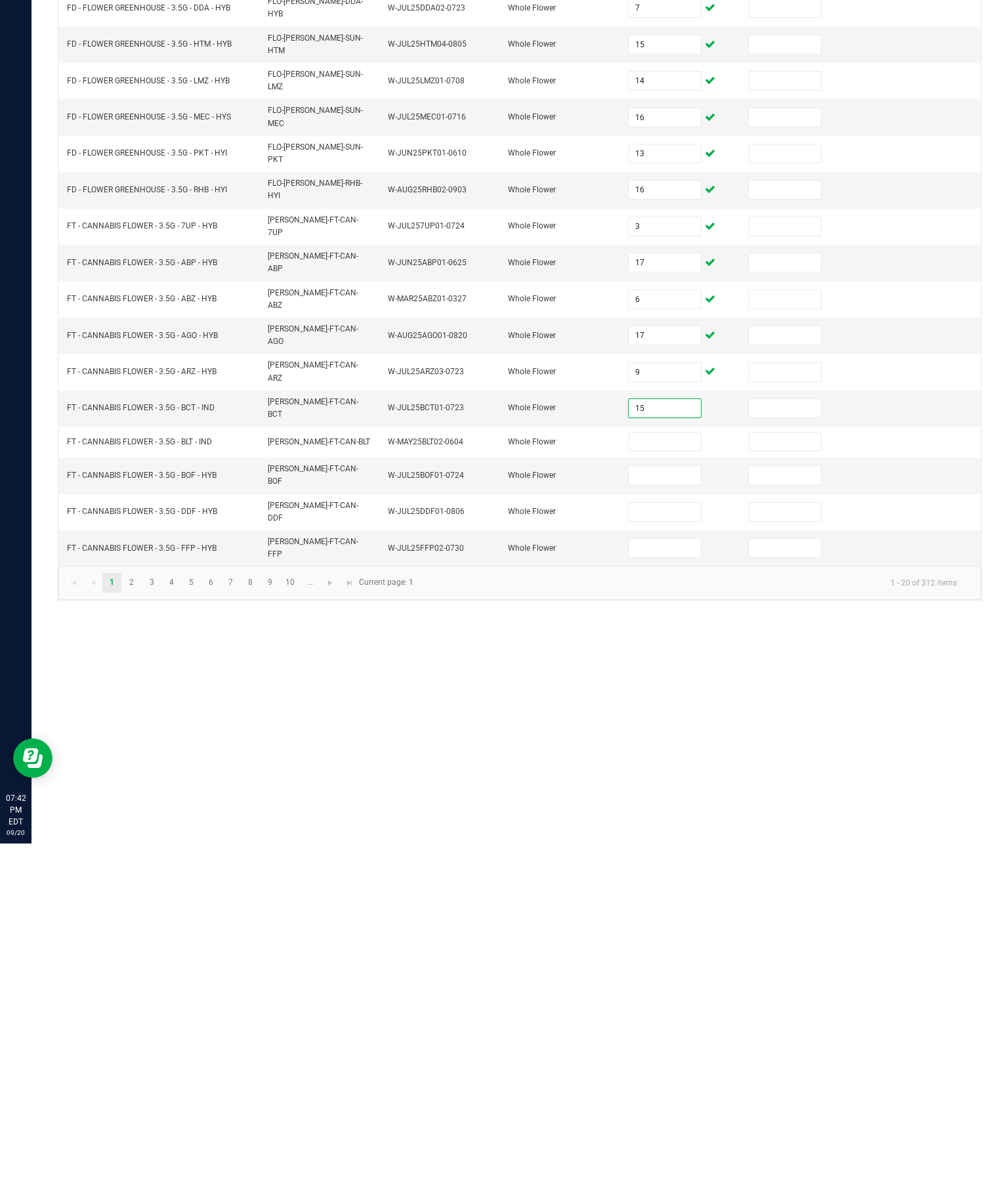
type input "15"
click at [653, 783] on input at bounding box center [665, 792] width 72 height 18
type input "17"
click at [679, 816] on input at bounding box center [665, 825] width 72 height 18
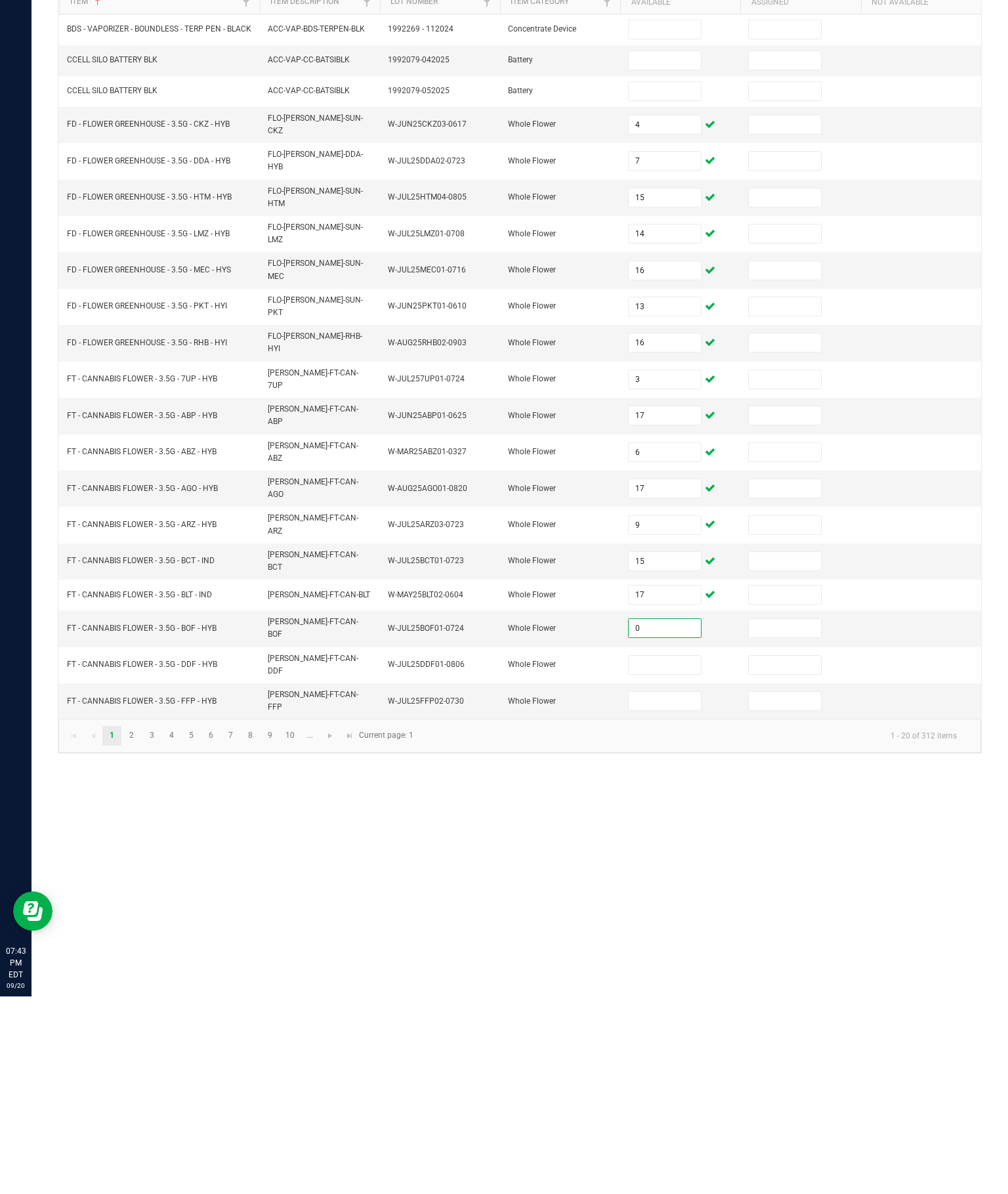
type input "0"
click at [656, 853] on input at bounding box center [665, 862] width 72 height 18
type input "20"
click at [663, 889] on input at bounding box center [665, 898] width 72 height 18
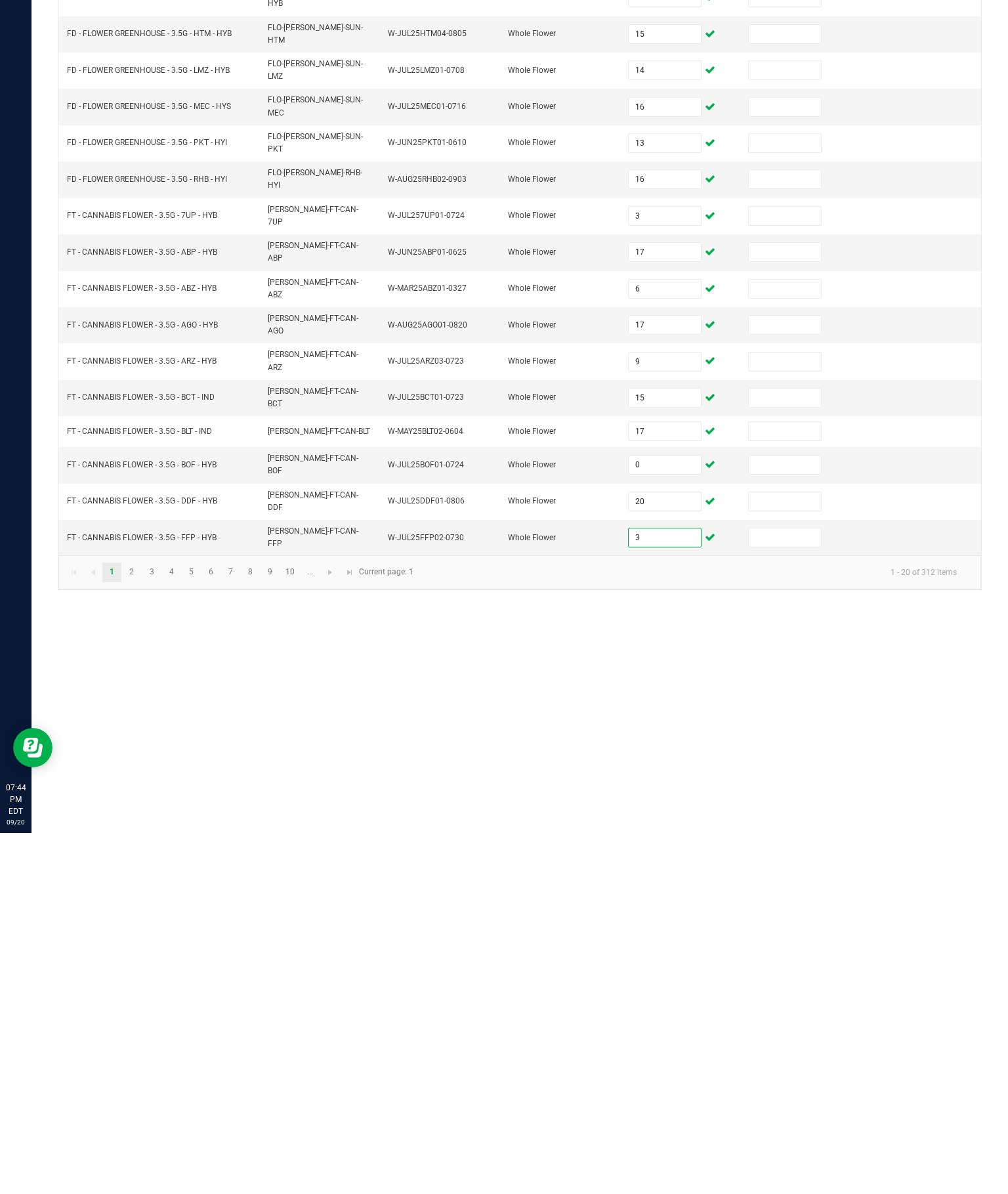
type input "3"
click at [141, 924] on link "2" at bounding box center [131, 933] width 19 height 20
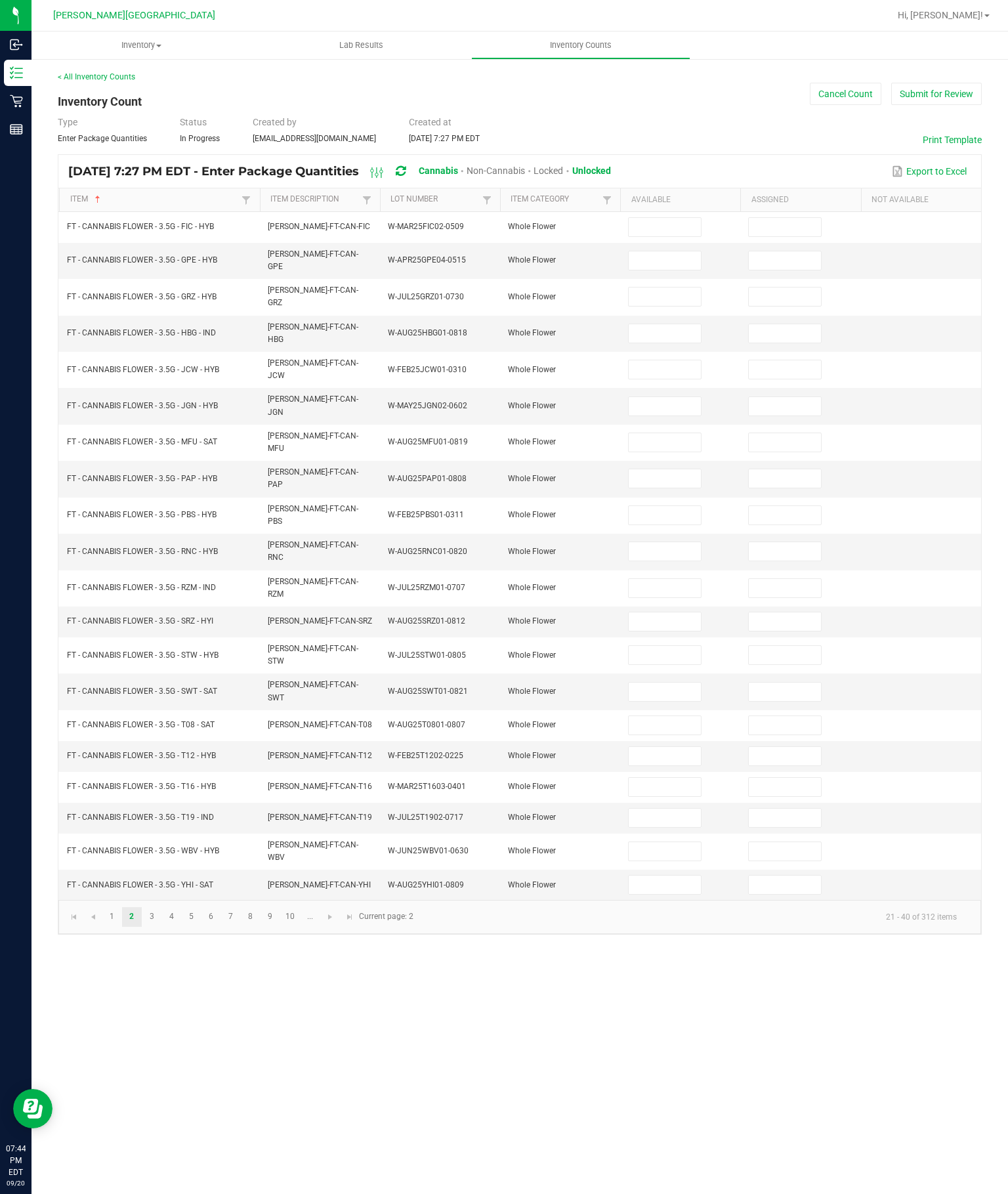
click at [649, 218] on input at bounding box center [665, 226] width 72 height 18
type input "9"
click at [640, 243] on td at bounding box center [680, 261] width 120 height 36
click at [688, 251] on input at bounding box center [665, 260] width 72 height 18
type input "13"
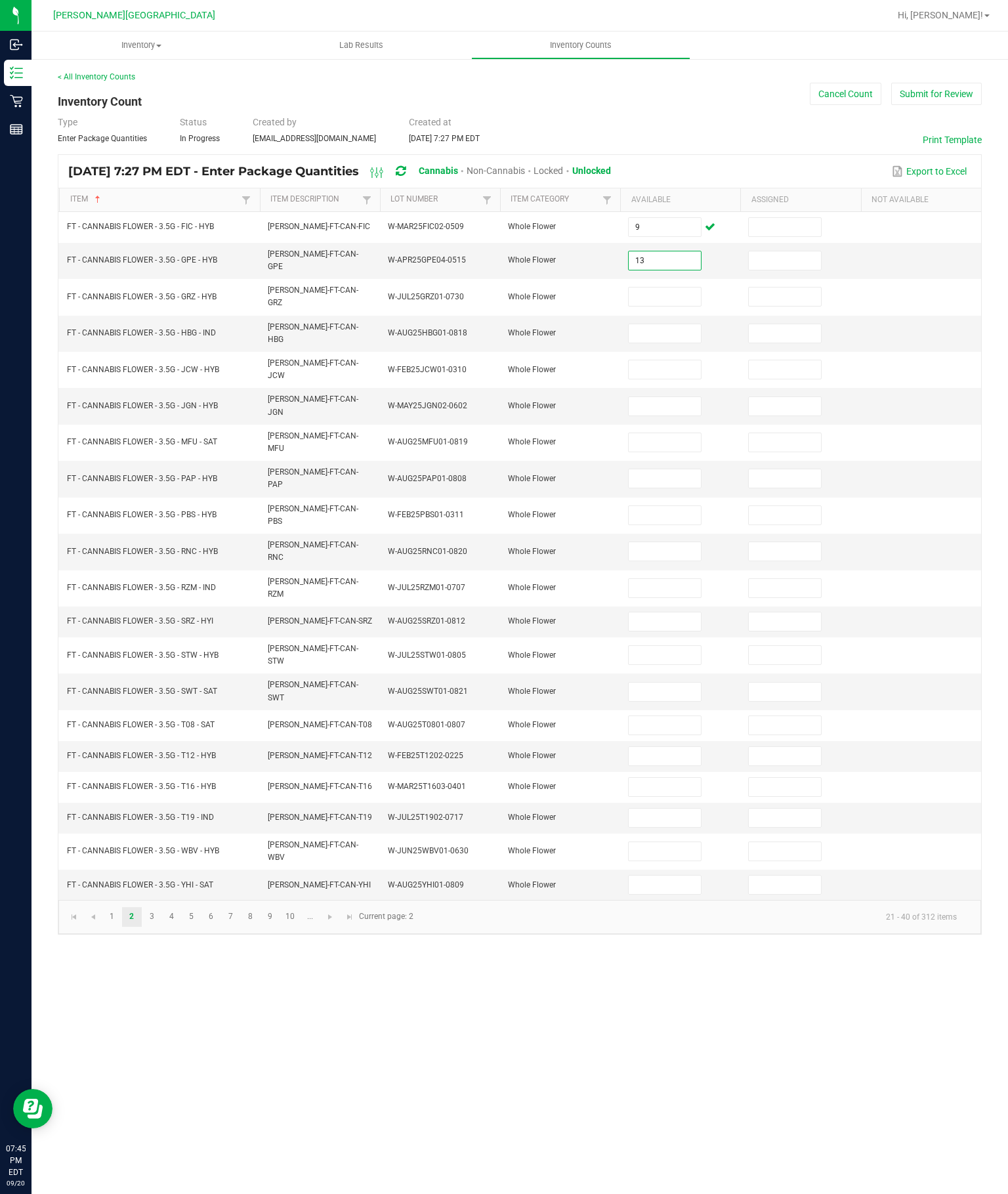
click at [663, 288] on input at bounding box center [665, 296] width 72 height 18
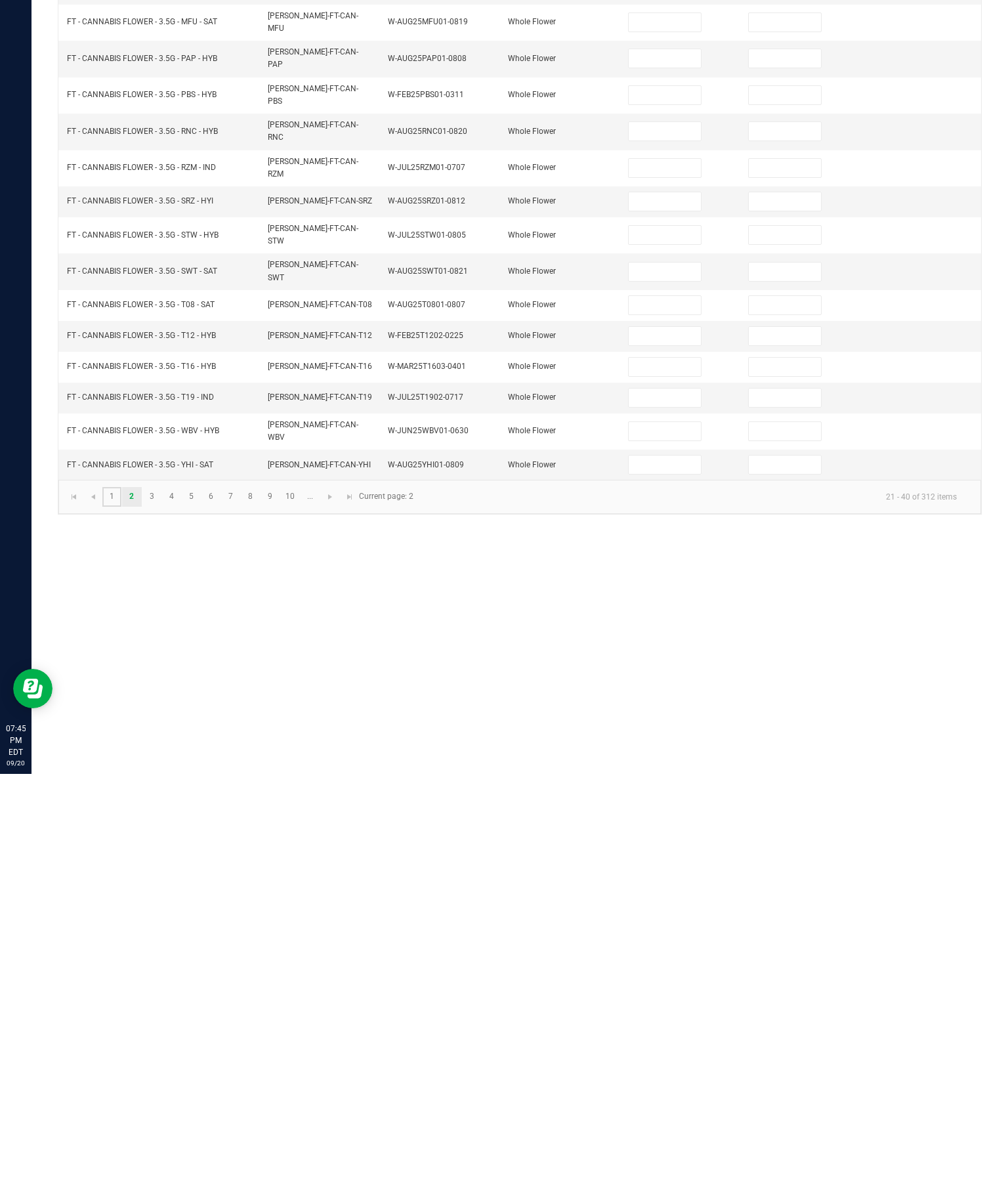
click at [118, 907] on link "1" at bounding box center [112, 916] width 19 height 20
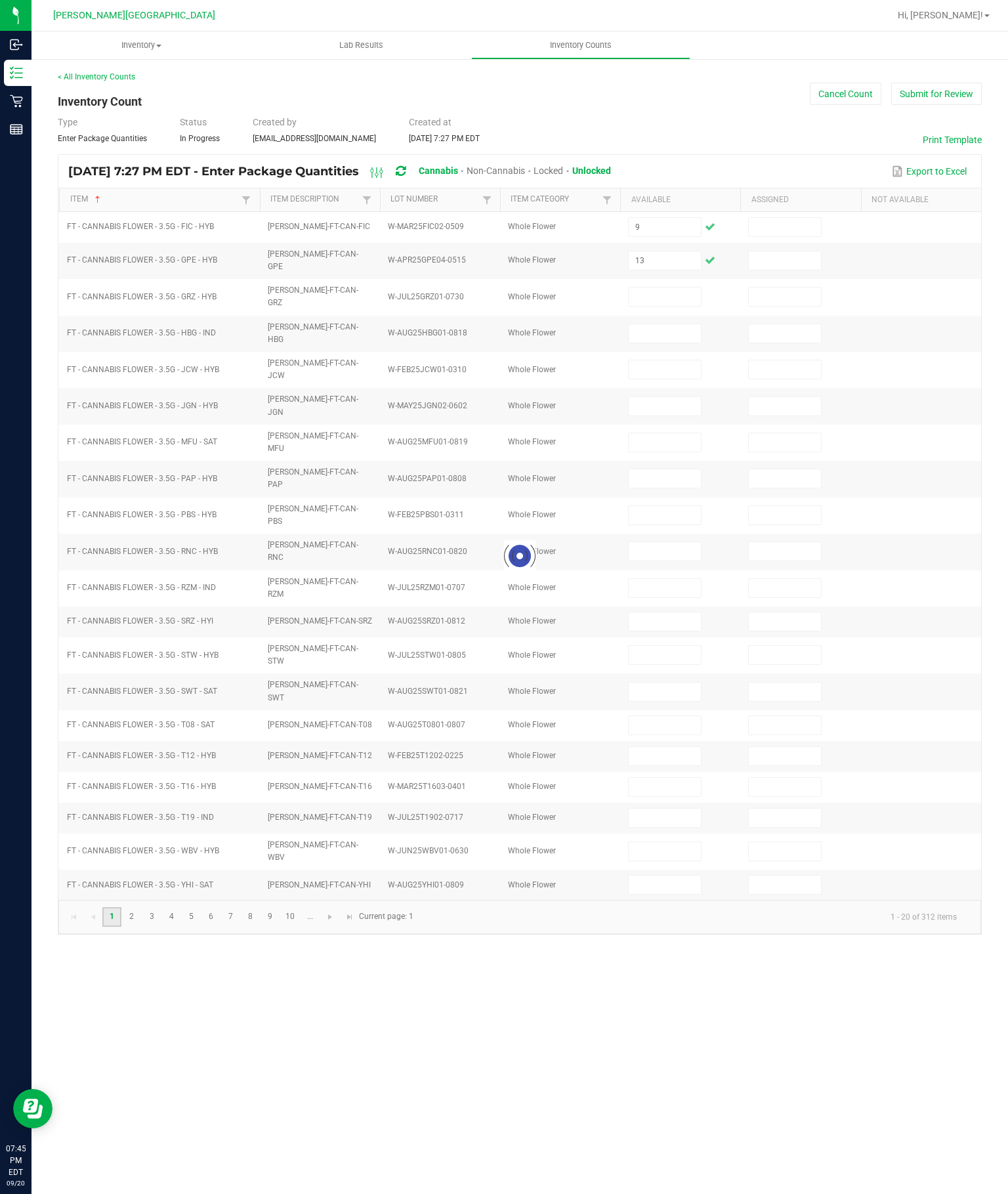
type input "4"
type input "7"
type input "15"
type input "14"
type input "16"
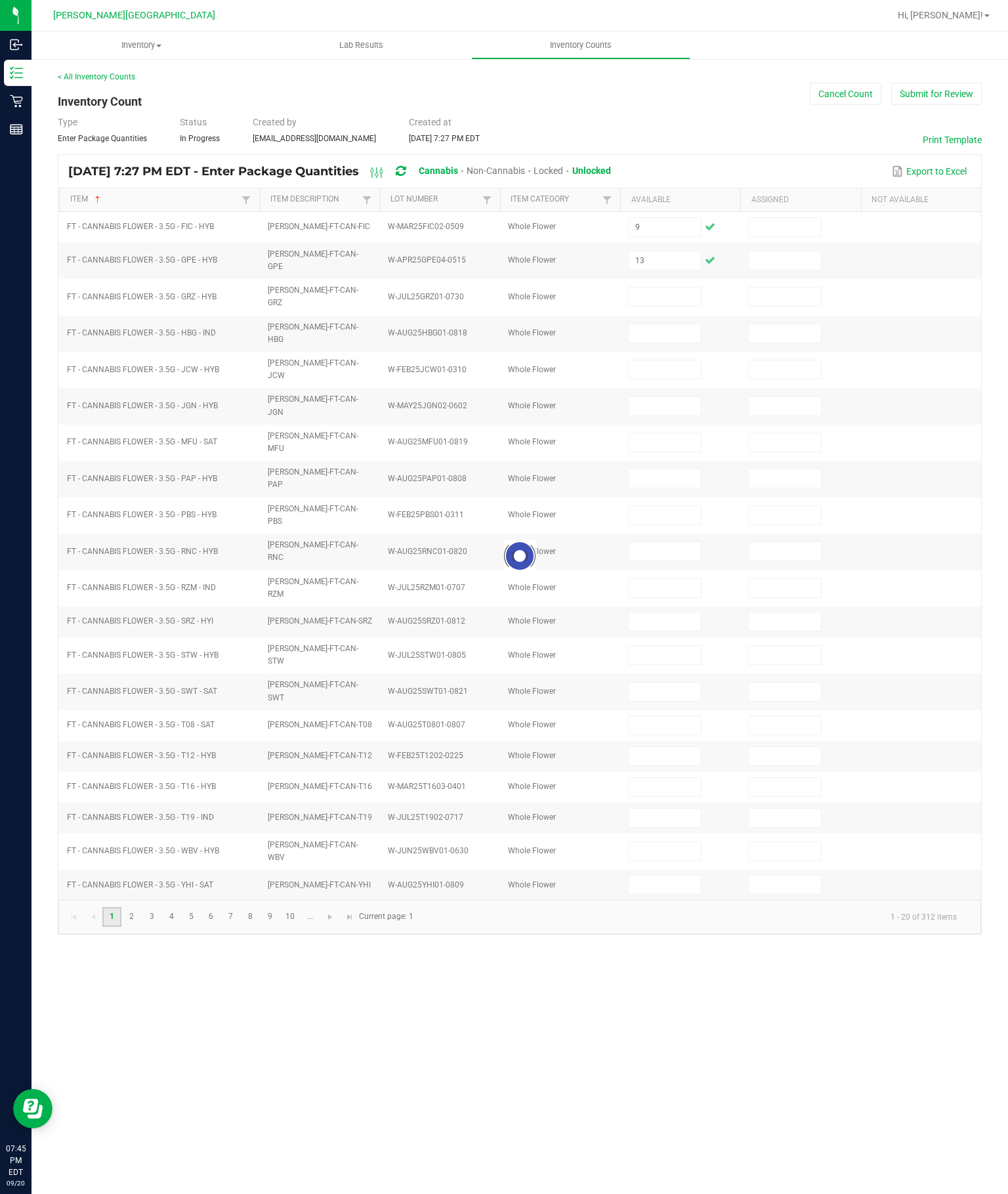
type input "13"
type input "16"
type input "3"
type input "17"
type input "6"
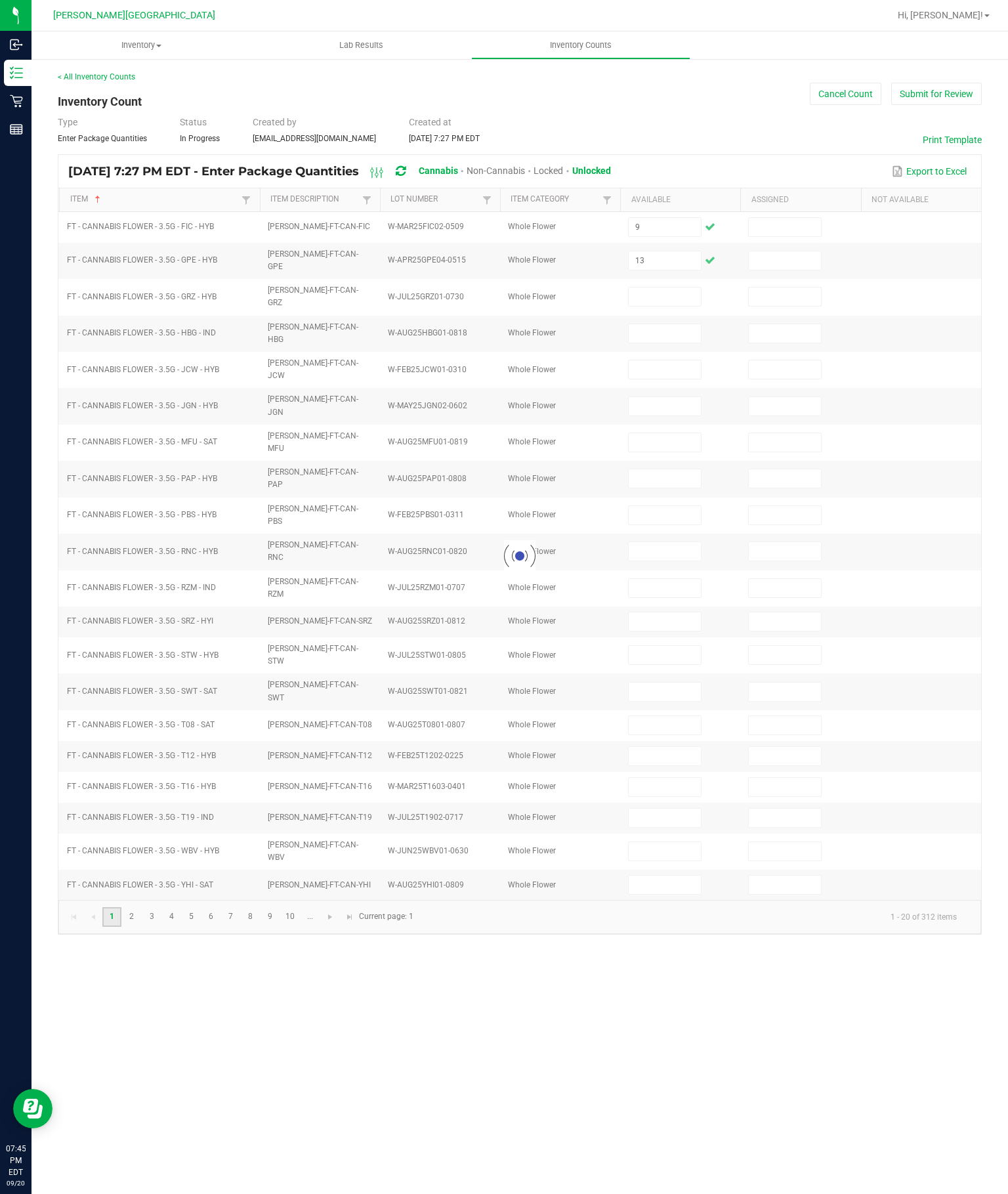
type input "17"
type input "9"
type input "15"
type input "17"
type input "0"
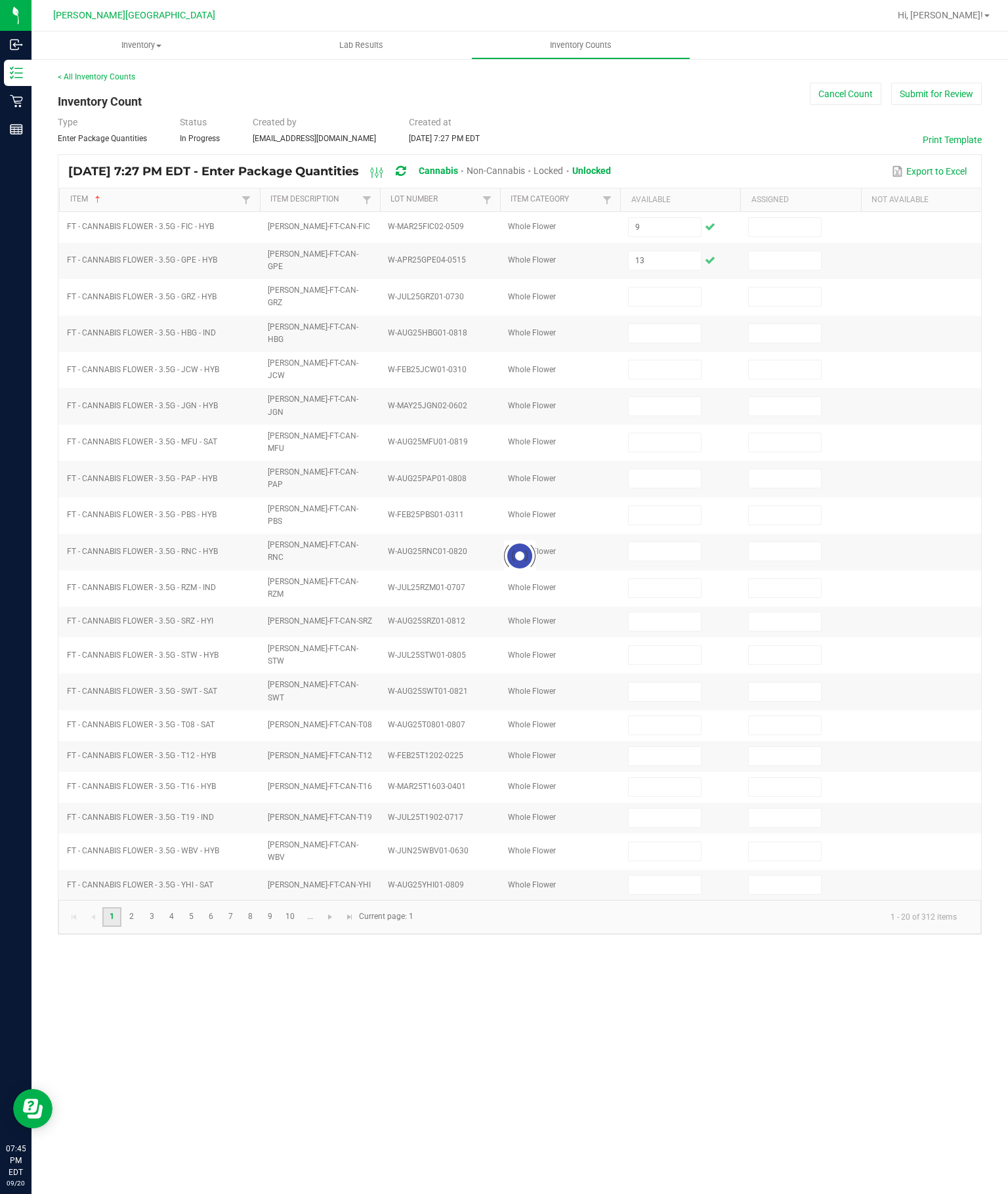
type input "20"
type input "3"
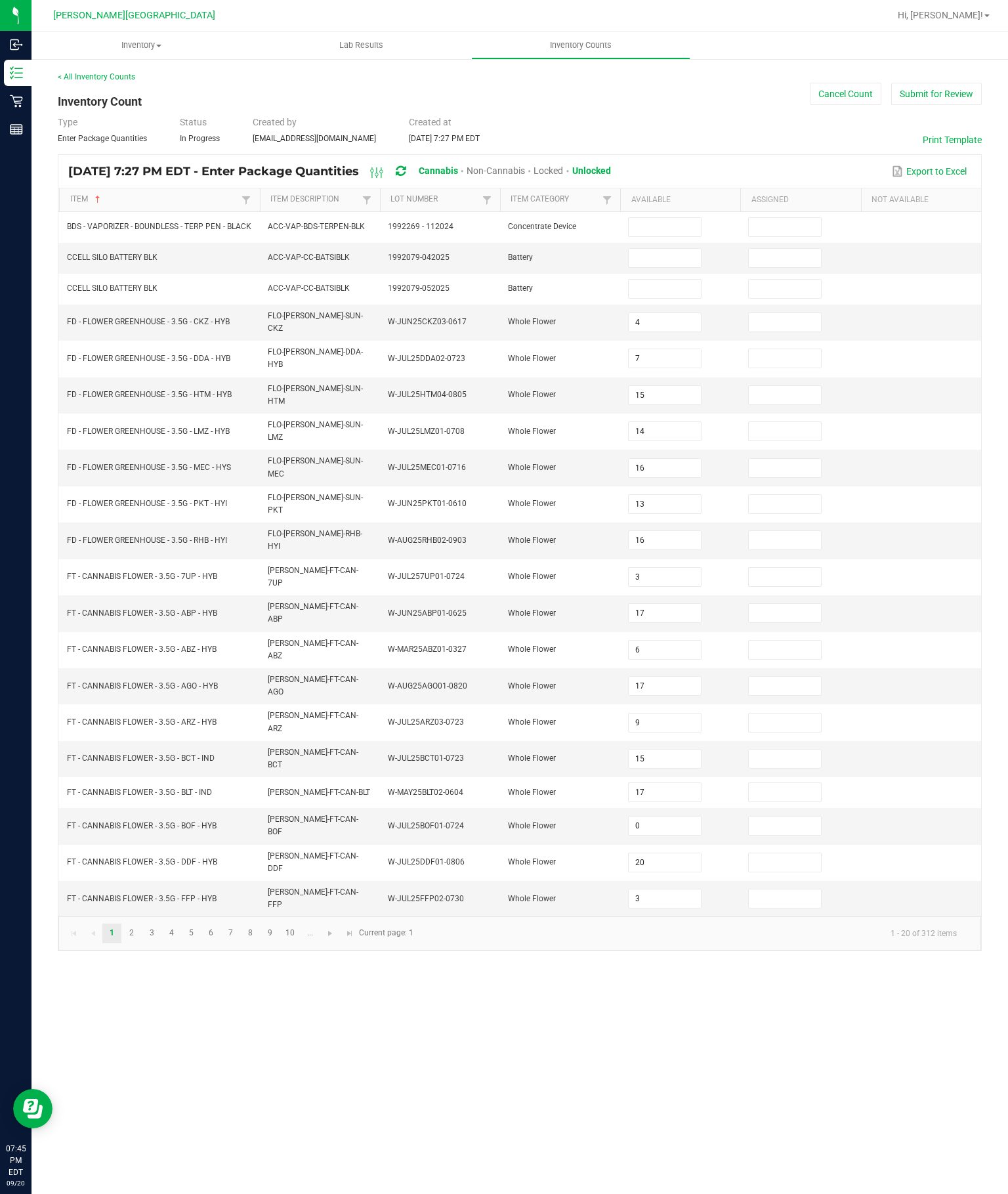
click at [665, 816] on input "0" at bounding box center [665, 825] width 72 height 18
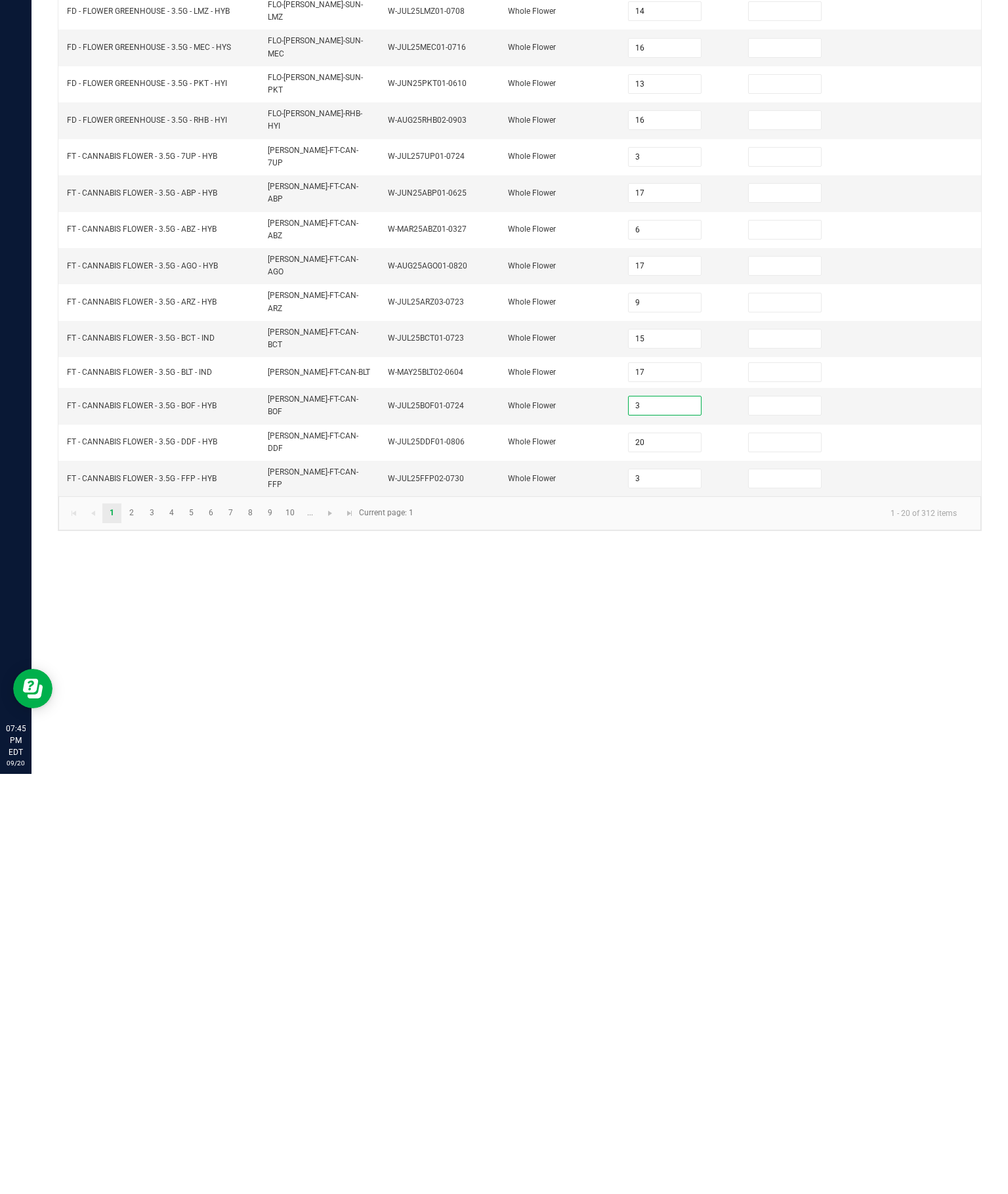
type input "3"
click at [749, 651] on div "Inventory All packages All inventory Waste log Create inventory Lab Results Inv…" at bounding box center [519, 613] width 977 height 1163
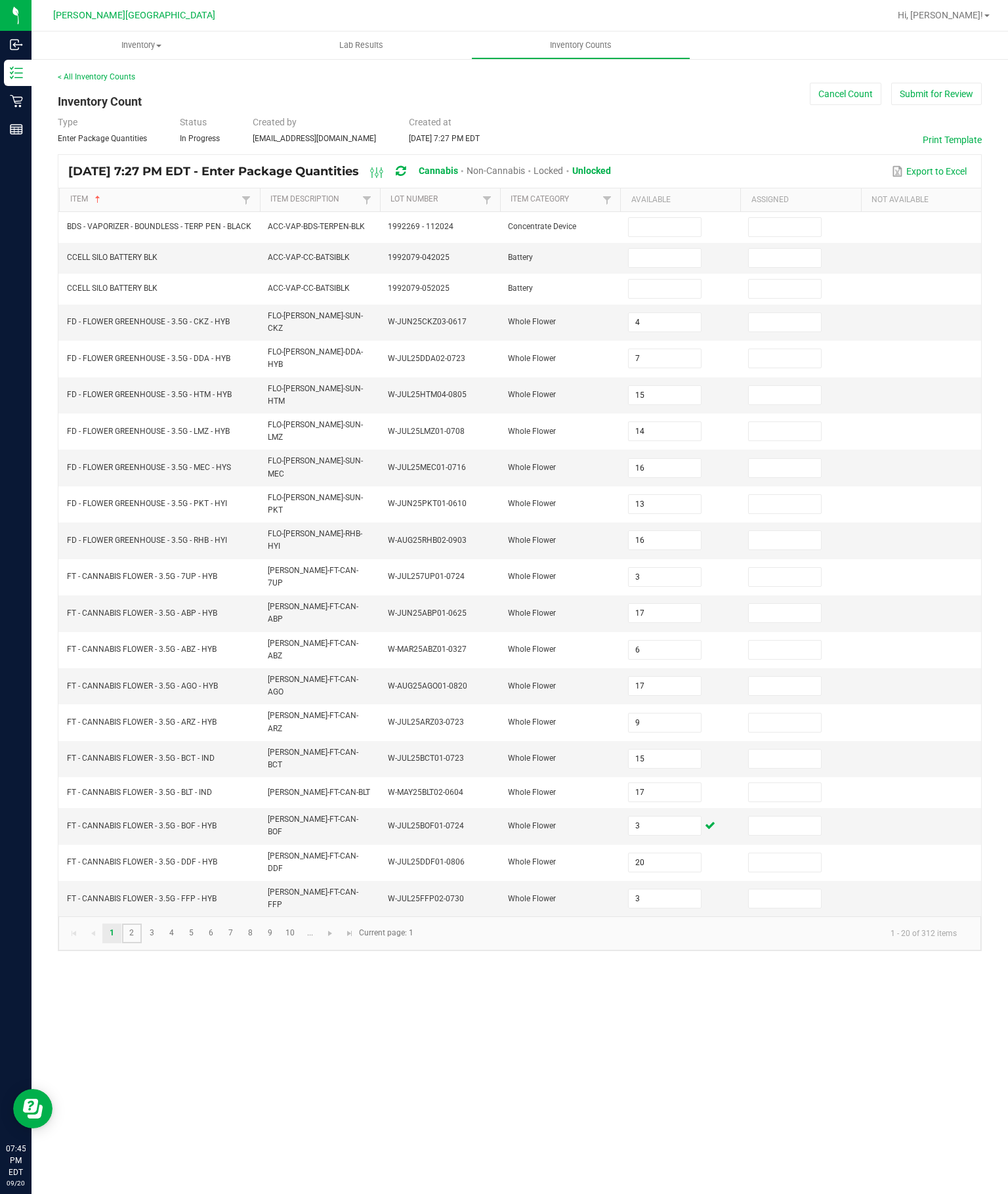
click at [141, 942] on link "2" at bounding box center [131, 933] width 19 height 20
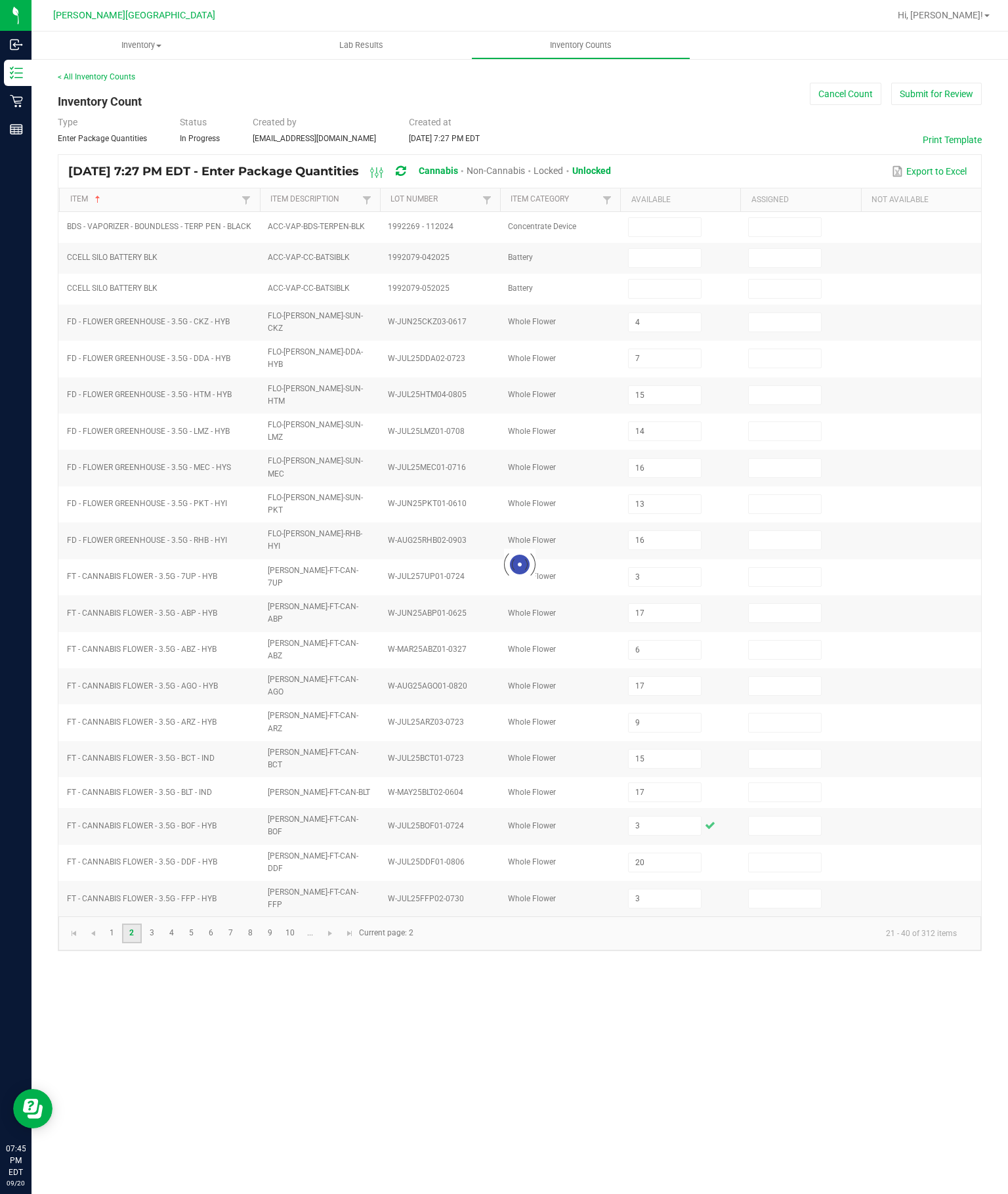
type input "9"
type input "13"
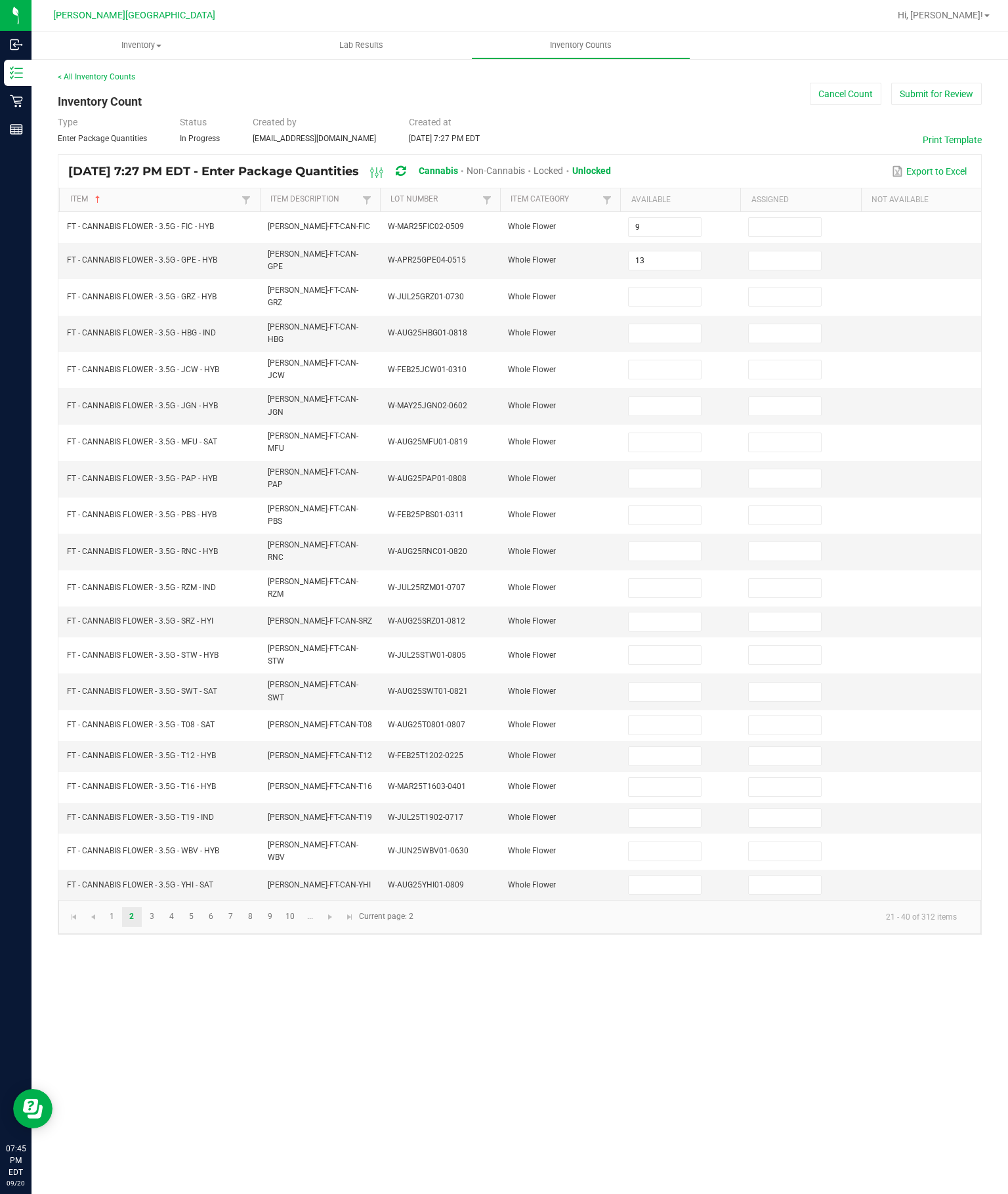
click at [651, 288] on input at bounding box center [665, 296] width 72 height 18
type input "16"
click at [656, 324] on input at bounding box center [665, 333] width 72 height 18
type input "3"
click at [660, 360] on input at bounding box center [665, 369] width 72 height 18
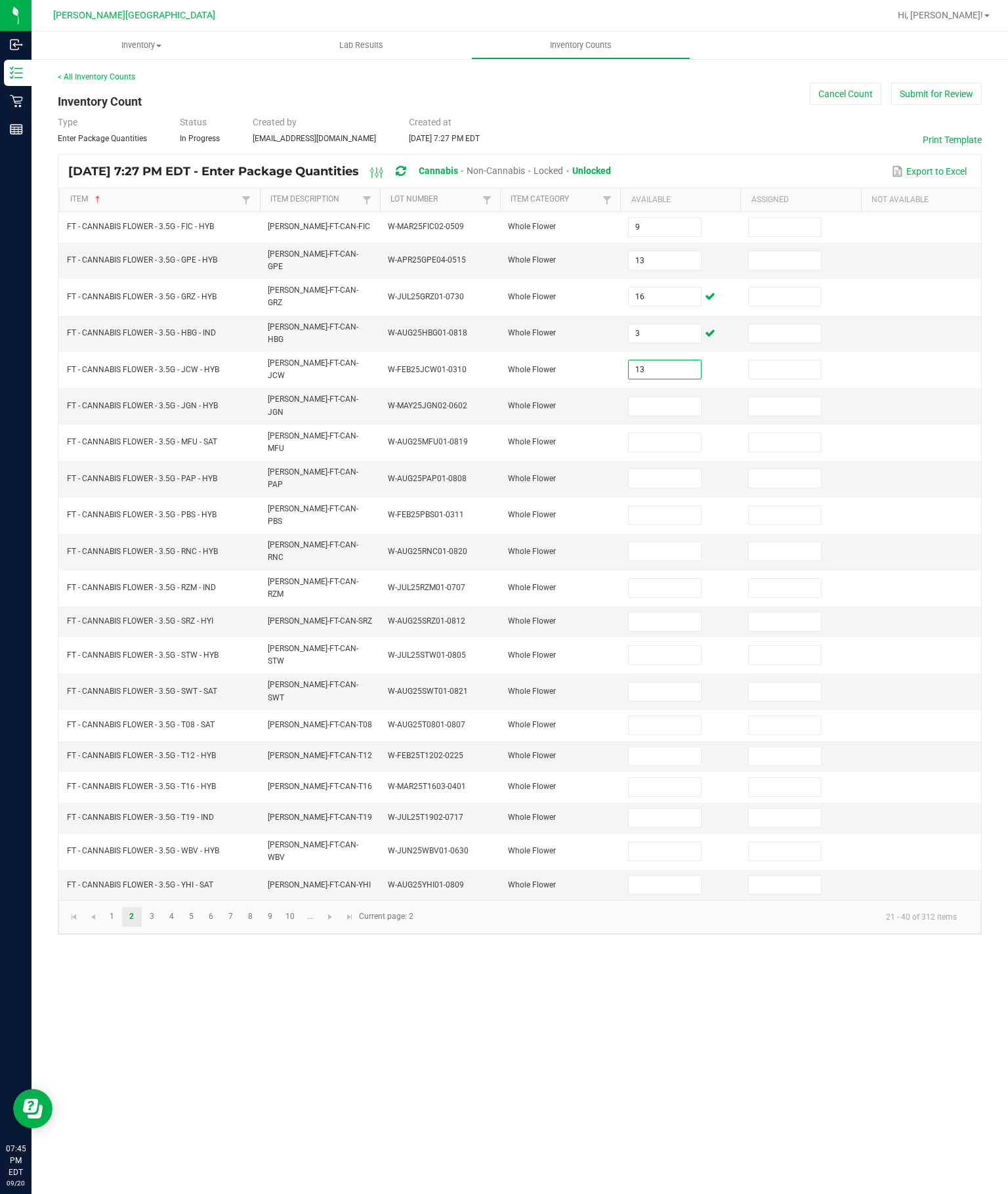
type input "13"
click at [668, 397] on input at bounding box center [665, 406] width 72 height 18
type input "6"
click at [688, 433] on input at bounding box center [665, 442] width 72 height 18
type input "18"
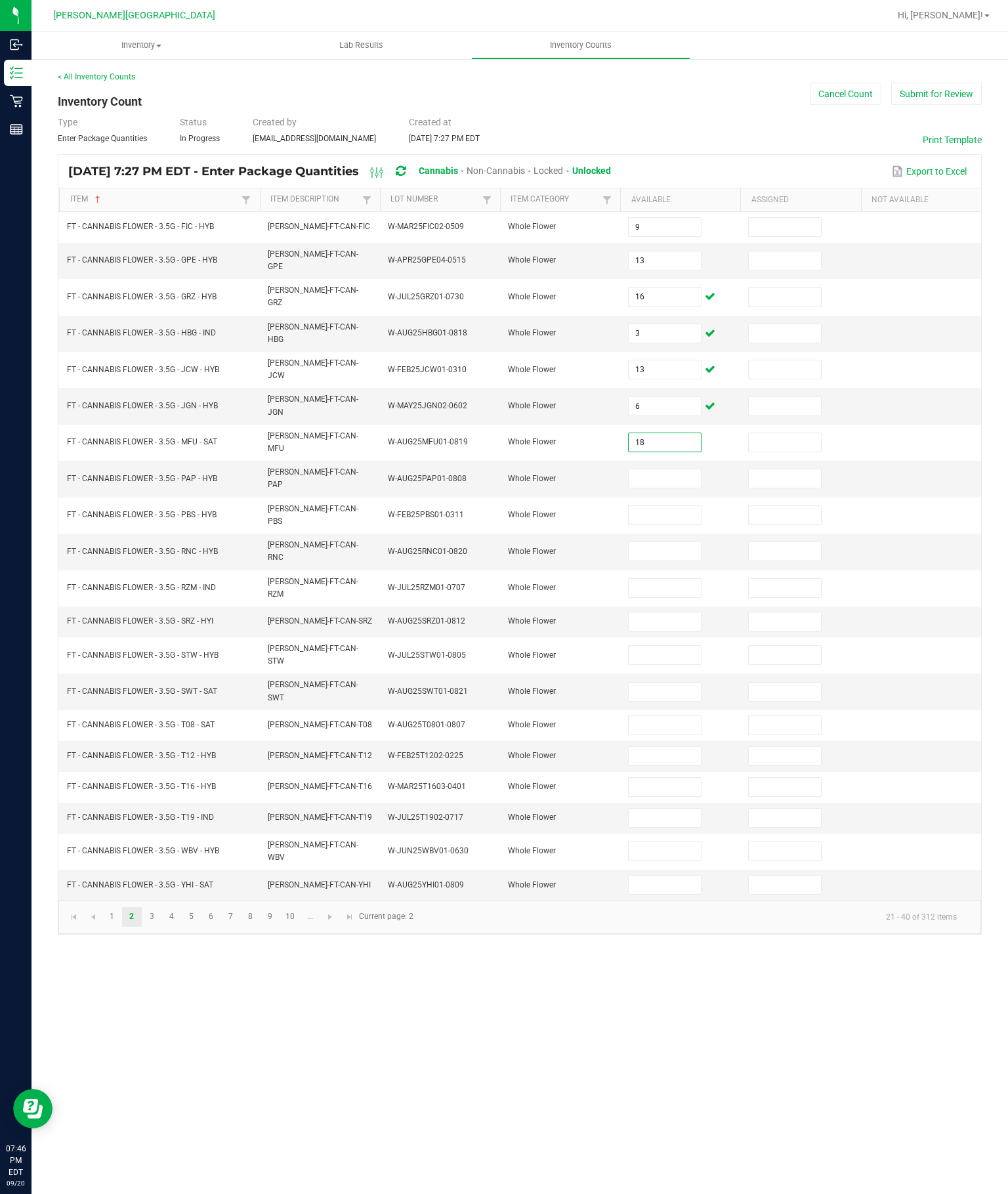
click at [670, 470] on input at bounding box center [665, 478] width 72 height 18
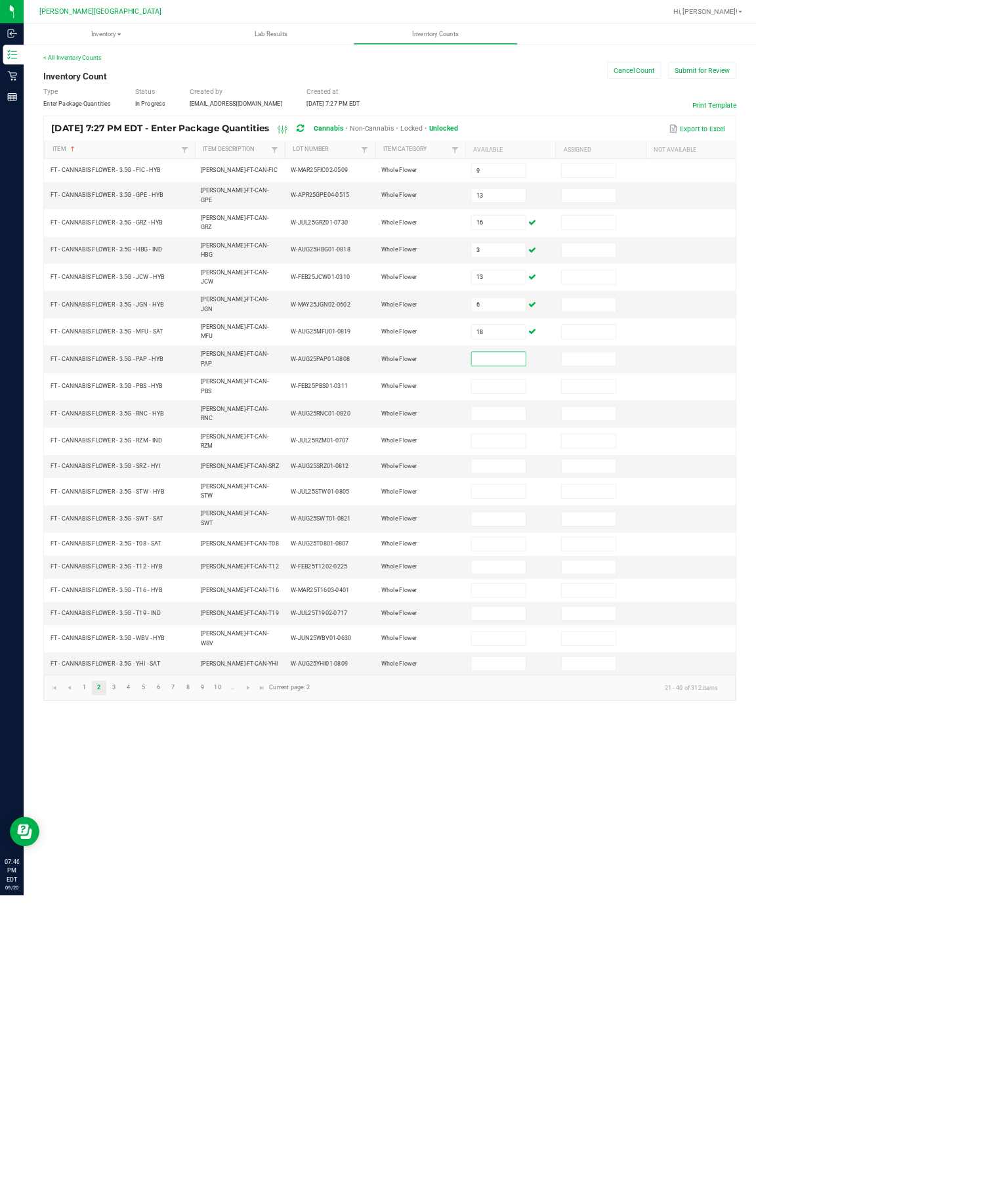
scroll to position [0, 0]
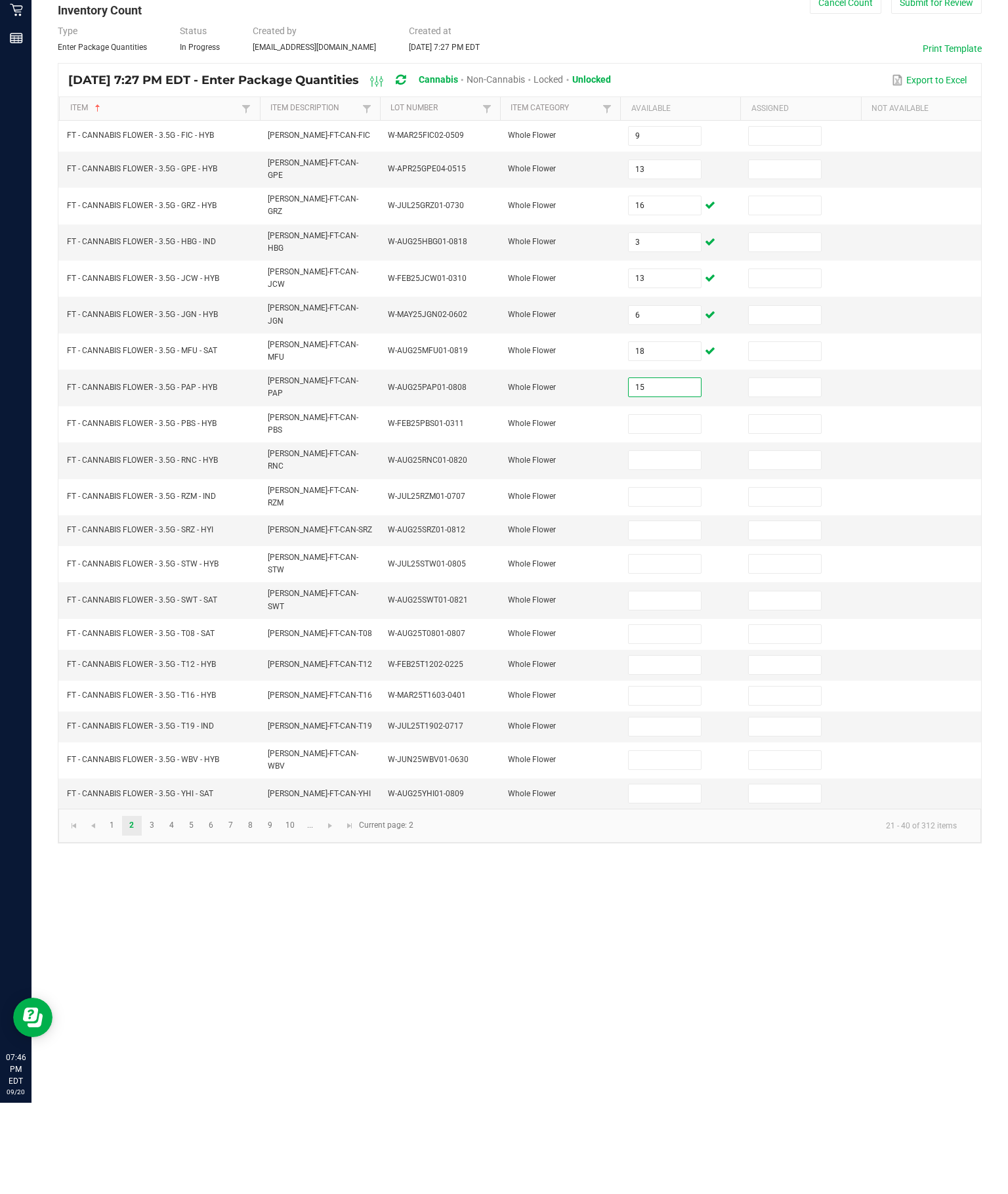
type input "15"
click at [649, 506] on input at bounding box center [665, 515] width 72 height 18
type input "4"
click at [656, 542] on input at bounding box center [665, 551] width 72 height 18
type input "4"
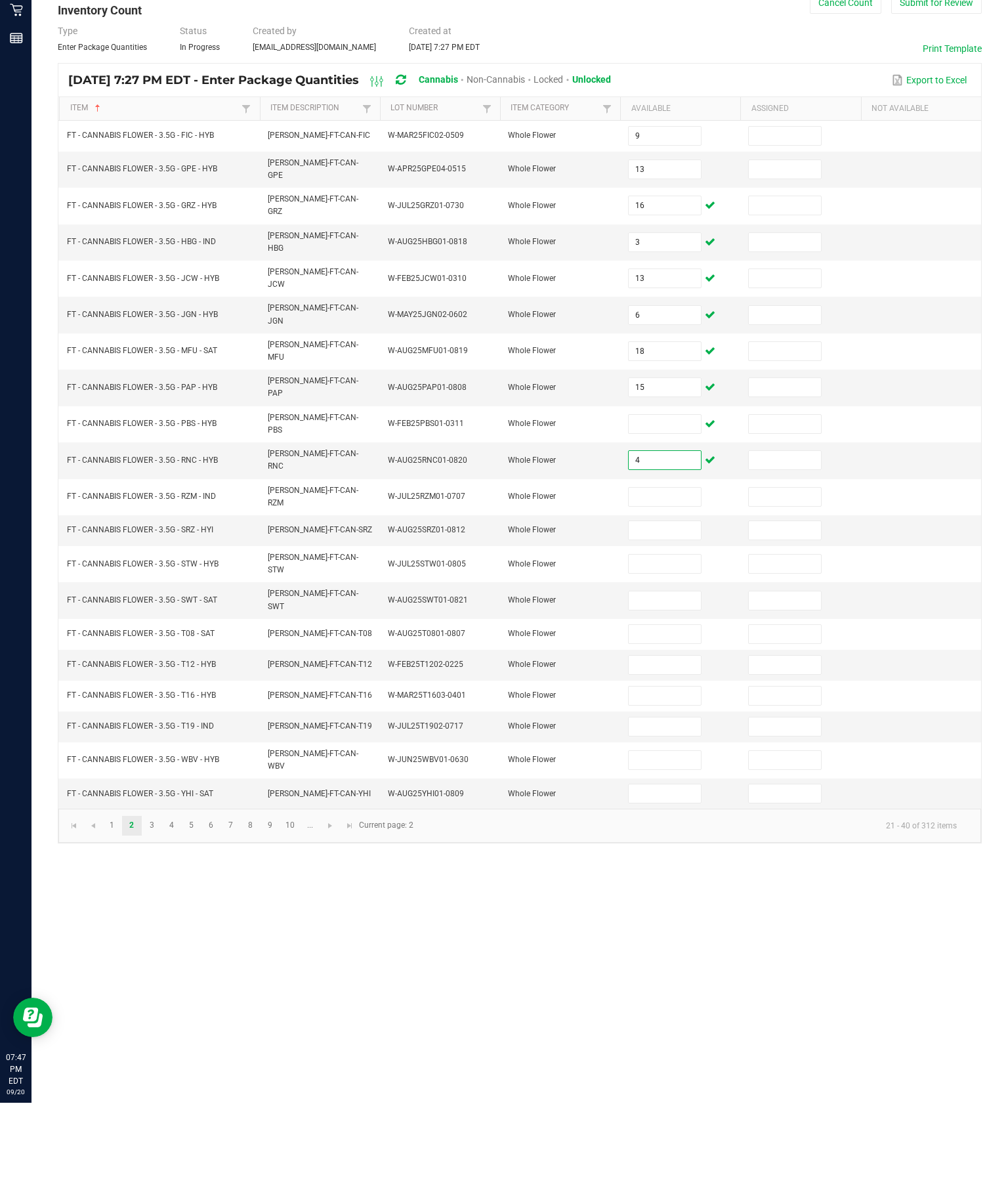
click at [660, 579] on input at bounding box center [665, 588] width 72 height 18
type input "3"
click at [671, 613] on input at bounding box center [665, 621] width 72 height 18
type input "3"
click at [659, 646] on input at bounding box center [665, 654] width 72 height 18
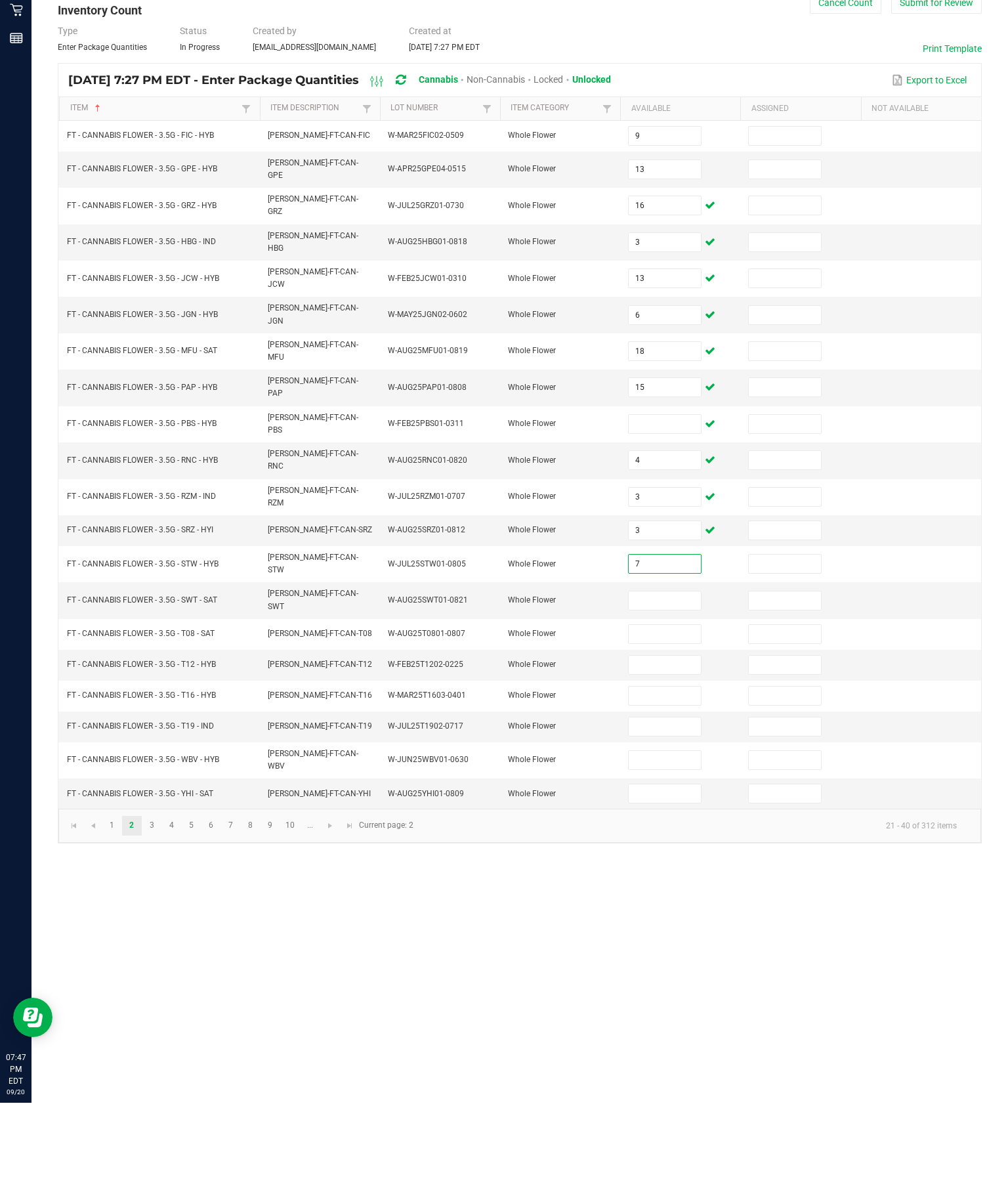
type input "7"
click at [657, 683] on input at bounding box center [665, 692] width 72 height 18
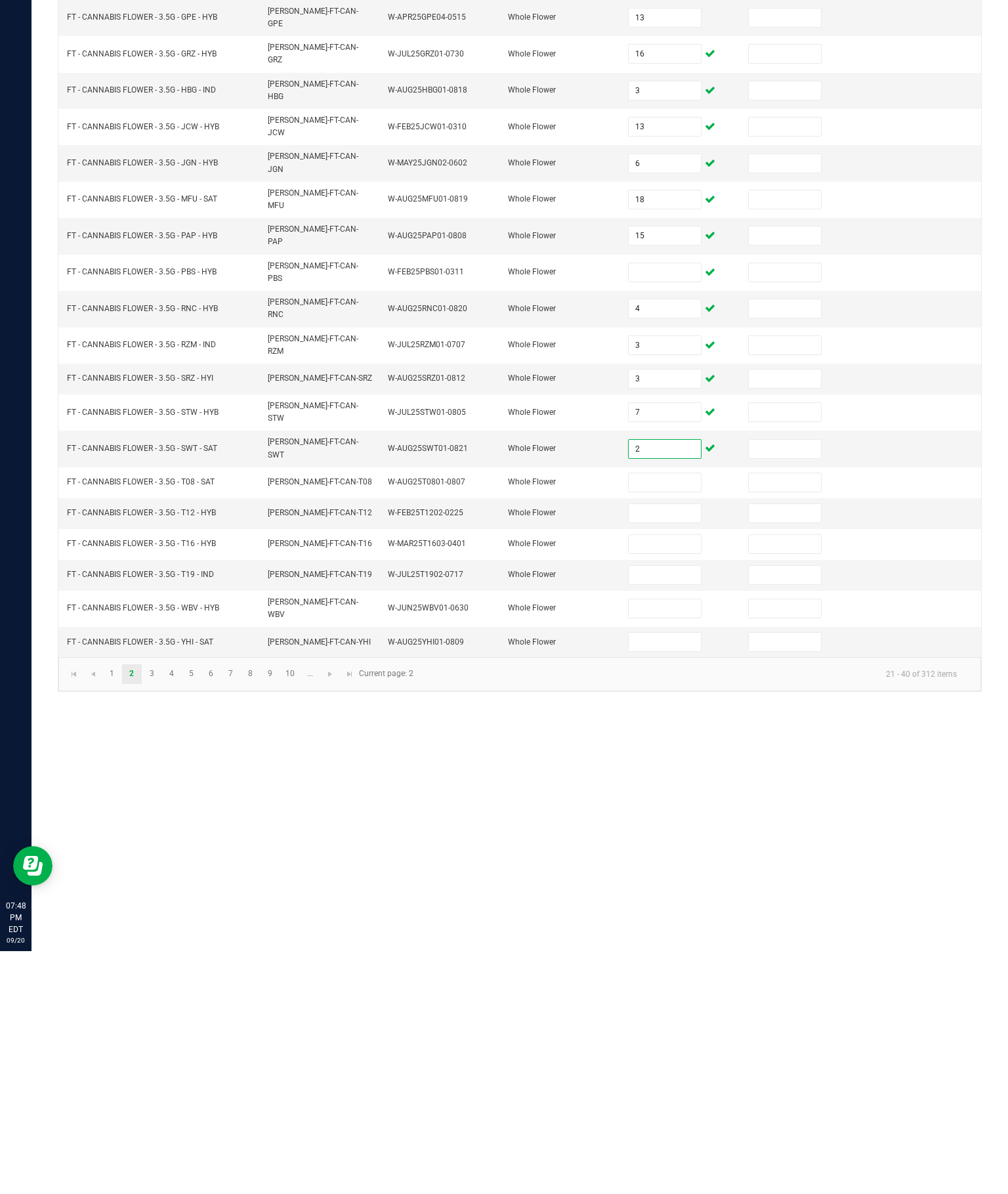
click at [670, 716] on input at bounding box center [665, 725] width 72 height 18
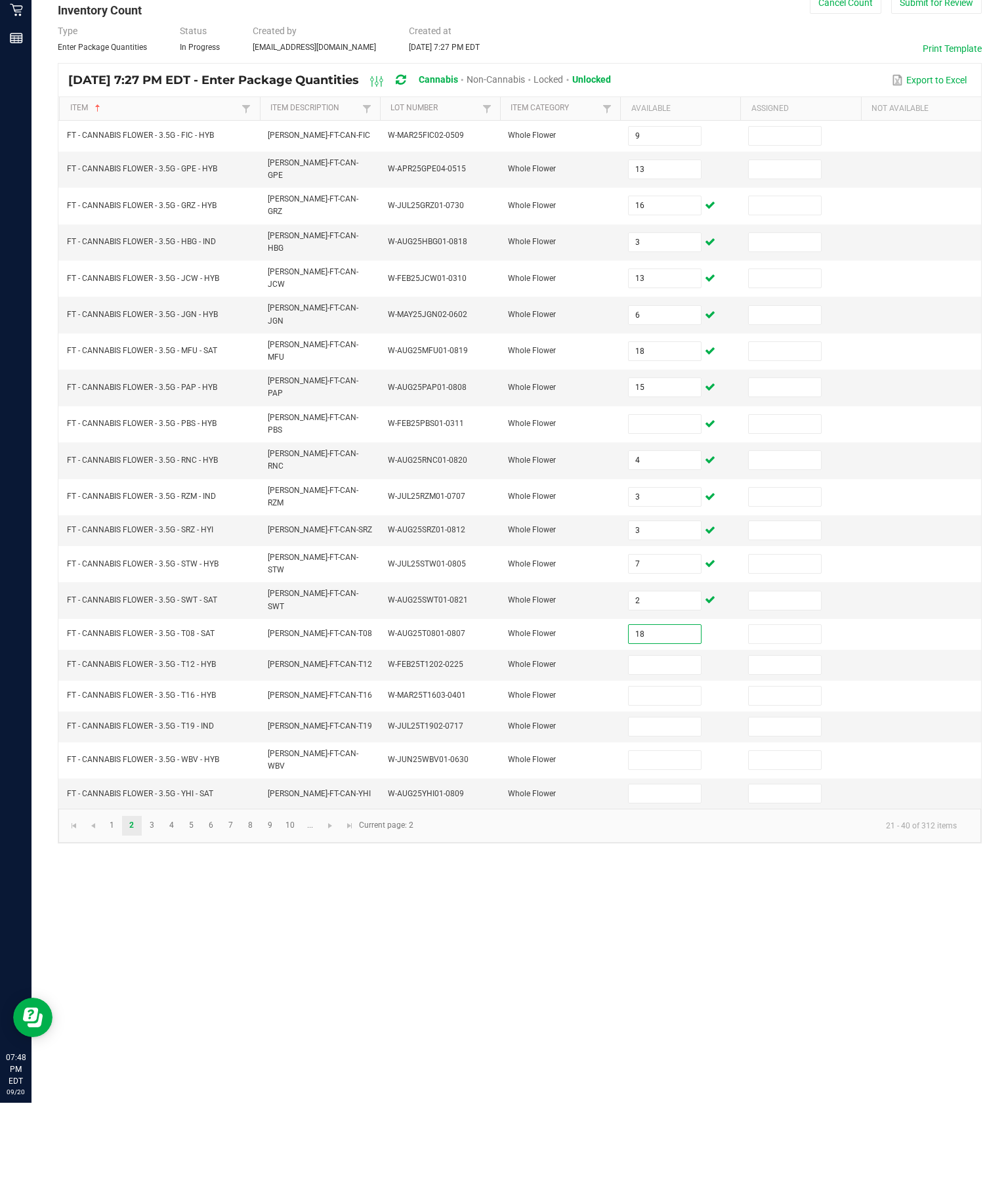
scroll to position [91, 0]
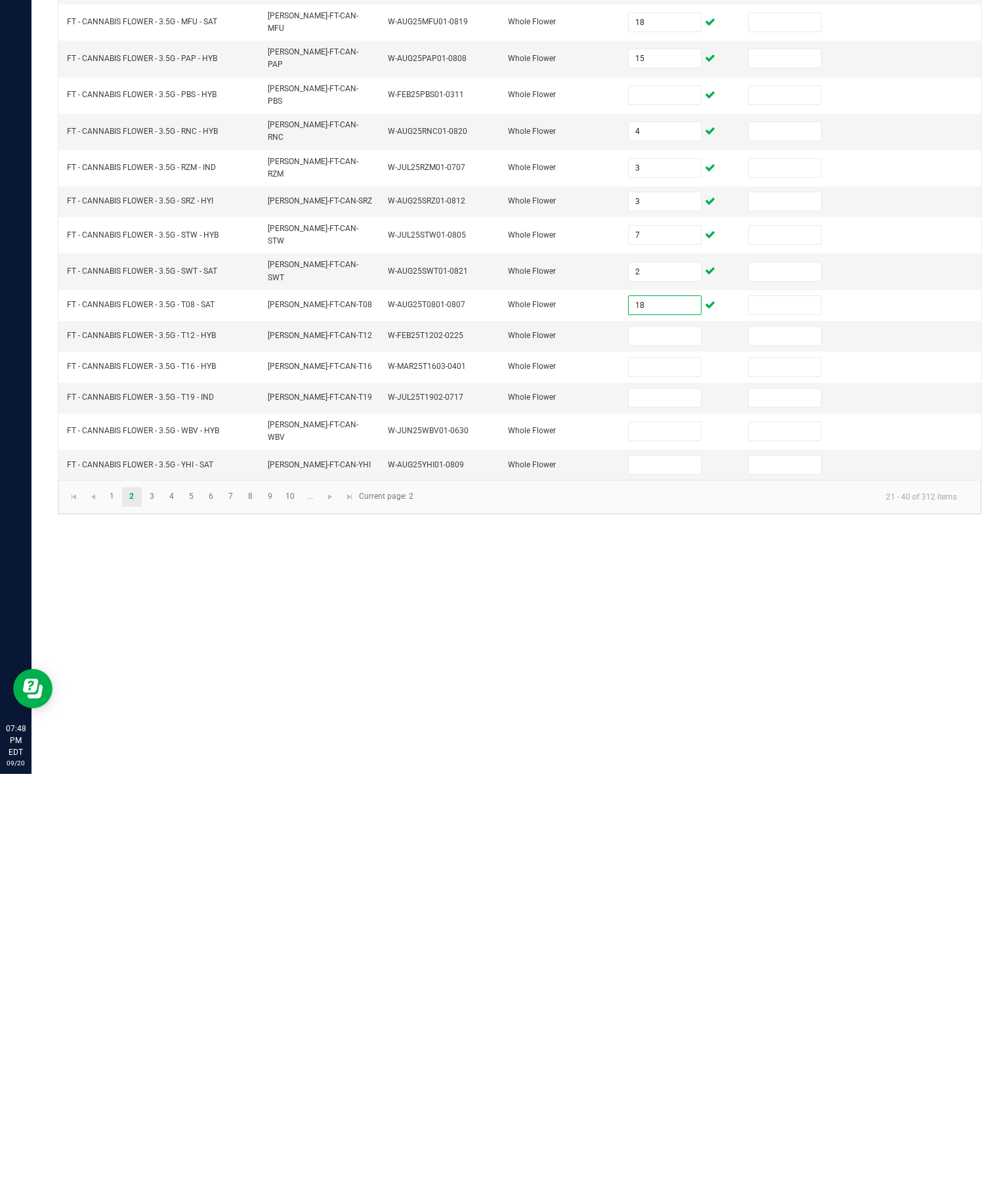
click at [661, 747] on input at bounding box center [665, 756] width 72 height 18
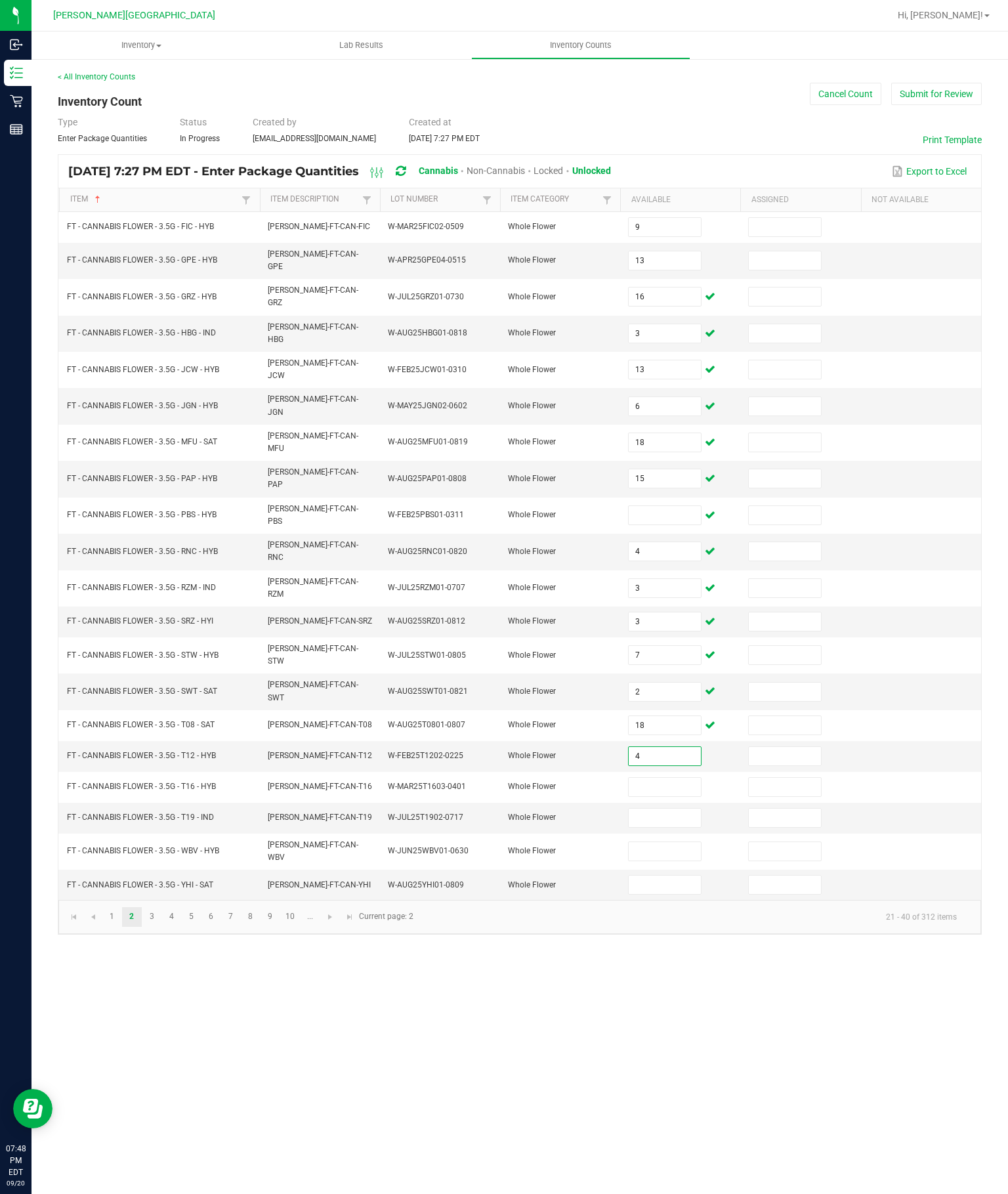
click at [657, 506] on input at bounding box center [665, 515] width 72 height 18
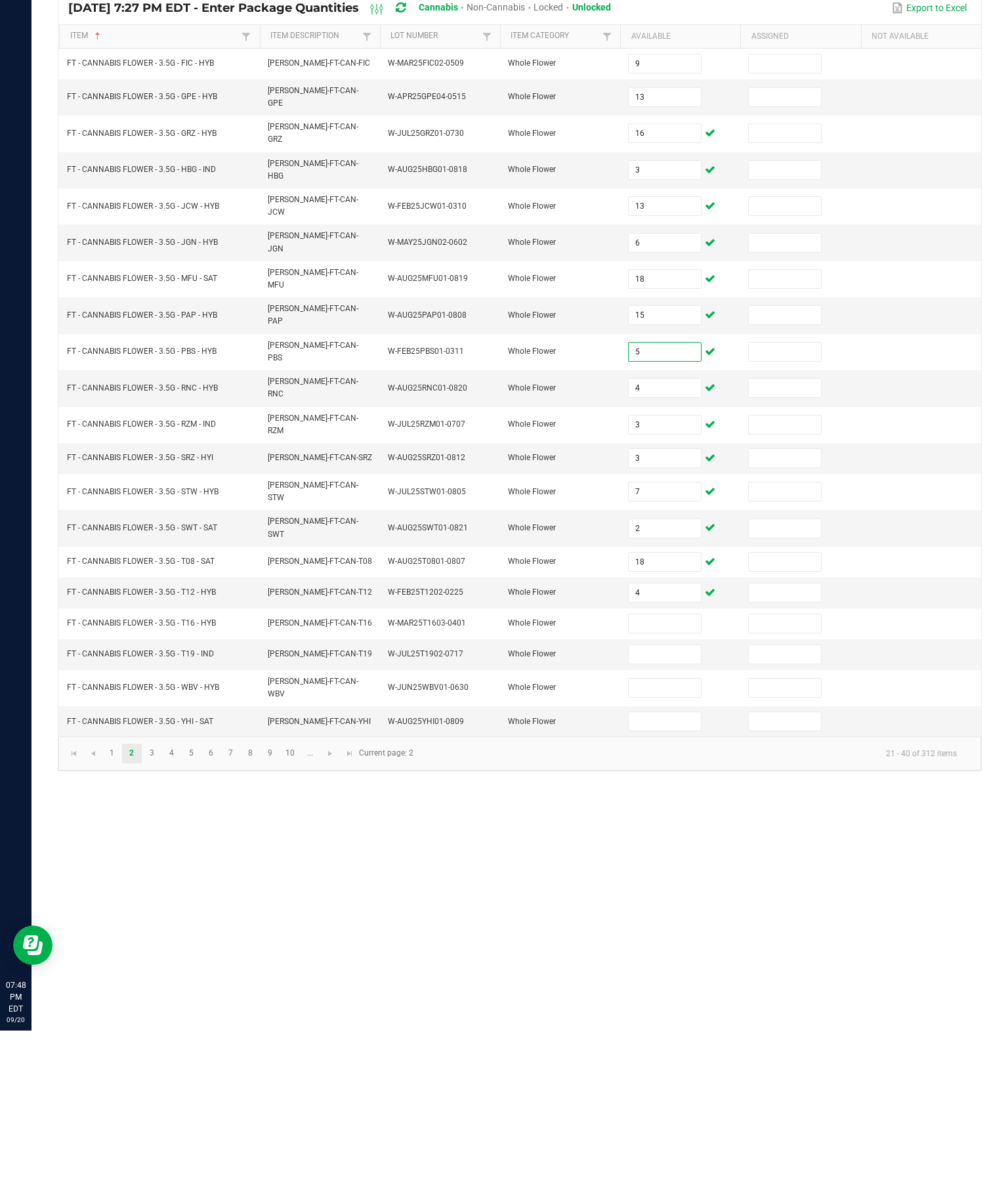
click at [655, 778] on input at bounding box center [665, 787] width 72 height 18
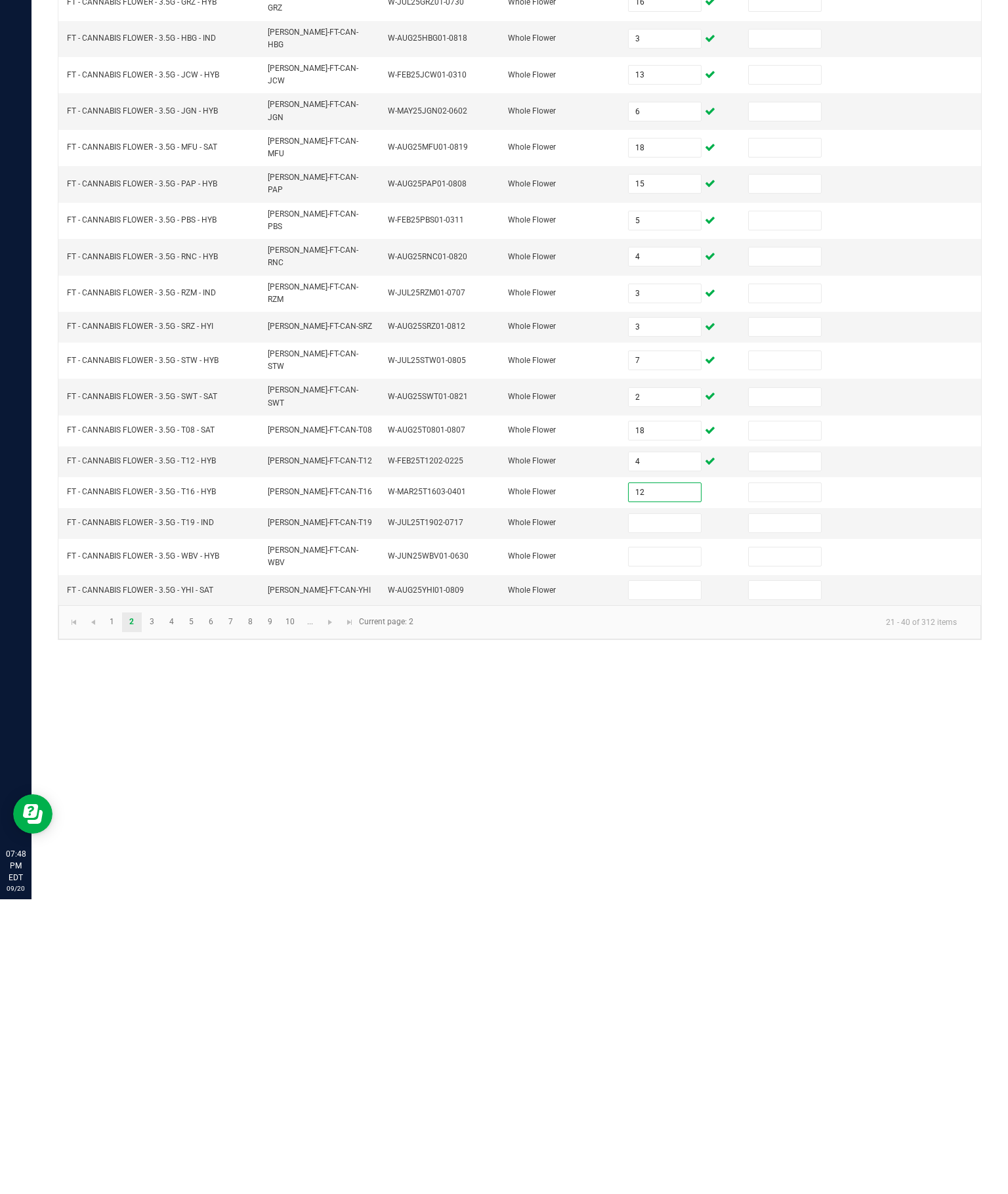
click at [662, 808] on input at bounding box center [665, 817] width 72 height 18
click at [662, 842] on input at bounding box center [665, 851] width 72 height 18
click at [649, 876] on input at bounding box center [665, 884] width 72 height 18
click at [561, 699] on div "Inventory All packages All inventory Waste log Create inventory Lab Results Inv…" at bounding box center [519, 613] width 977 height 1163
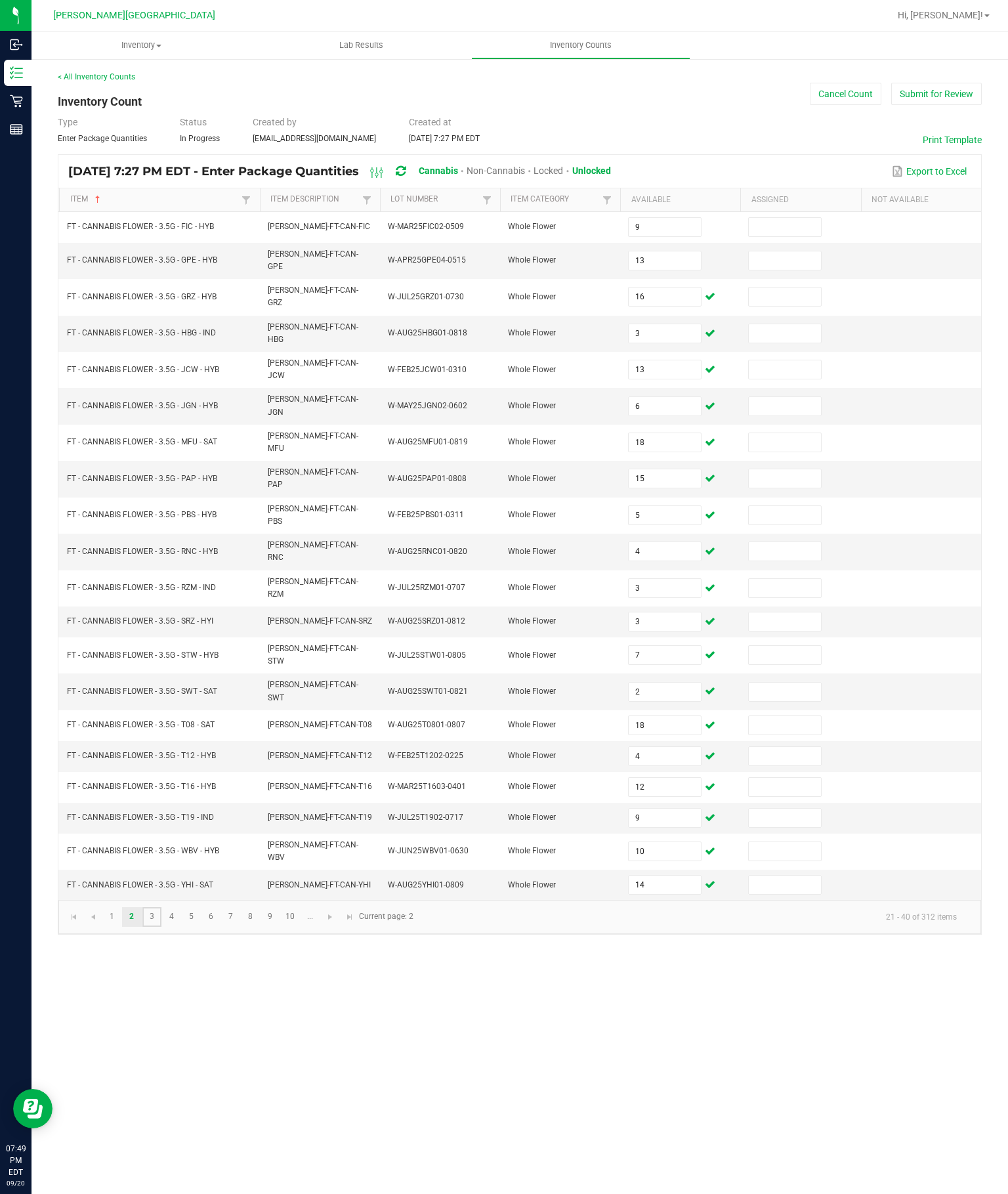
click at [161, 927] on link "3" at bounding box center [152, 916] width 19 height 20
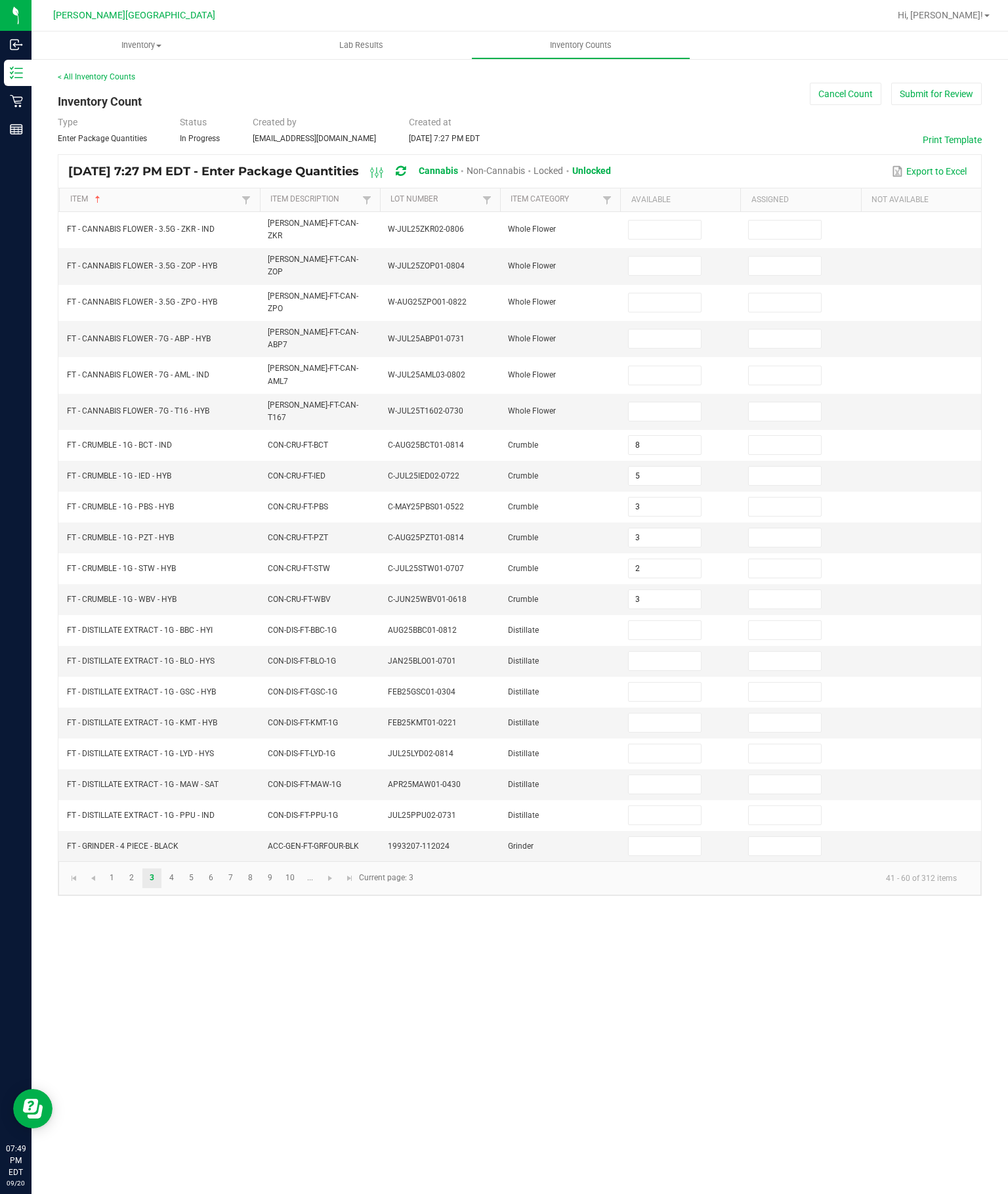
click at [644, 221] on input at bounding box center [665, 229] width 72 height 18
click at [673, 256] on input at bounding box center [665, 265] width 72 height 18
click at [654, 294] on input at bounding box center [665, 302] width 72 height 18
click at [646, 329] on input at bounding box center [665, 338] width 72 height 18
click at [655, 367] on input at bounding box center [665, 375] width 72 height 18
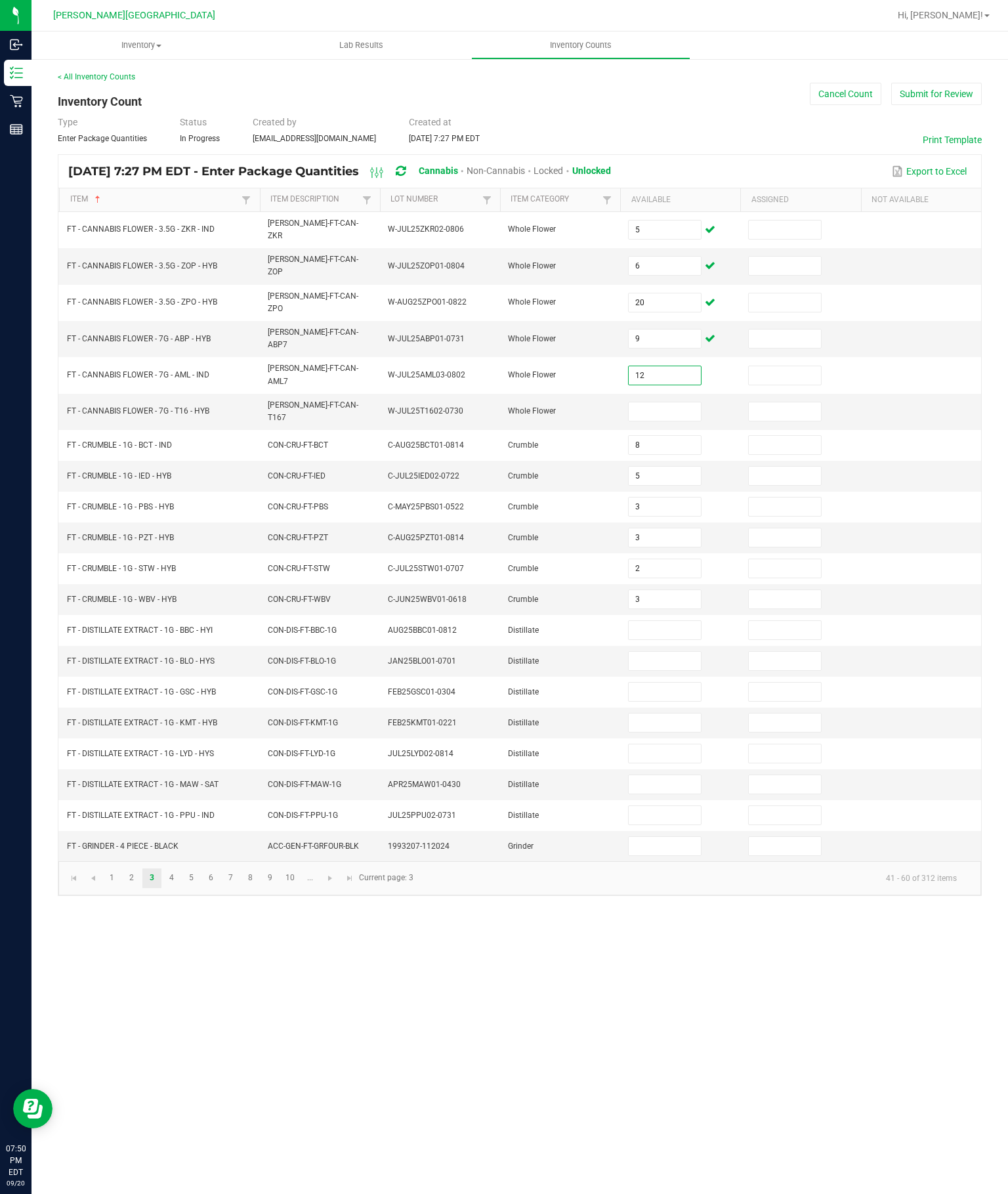
click at [676, 402] on input at bounding box center [665, 411] width 72 height 18
click at [671, 621] on input at bounding box center [665, 629] width 72 height 18
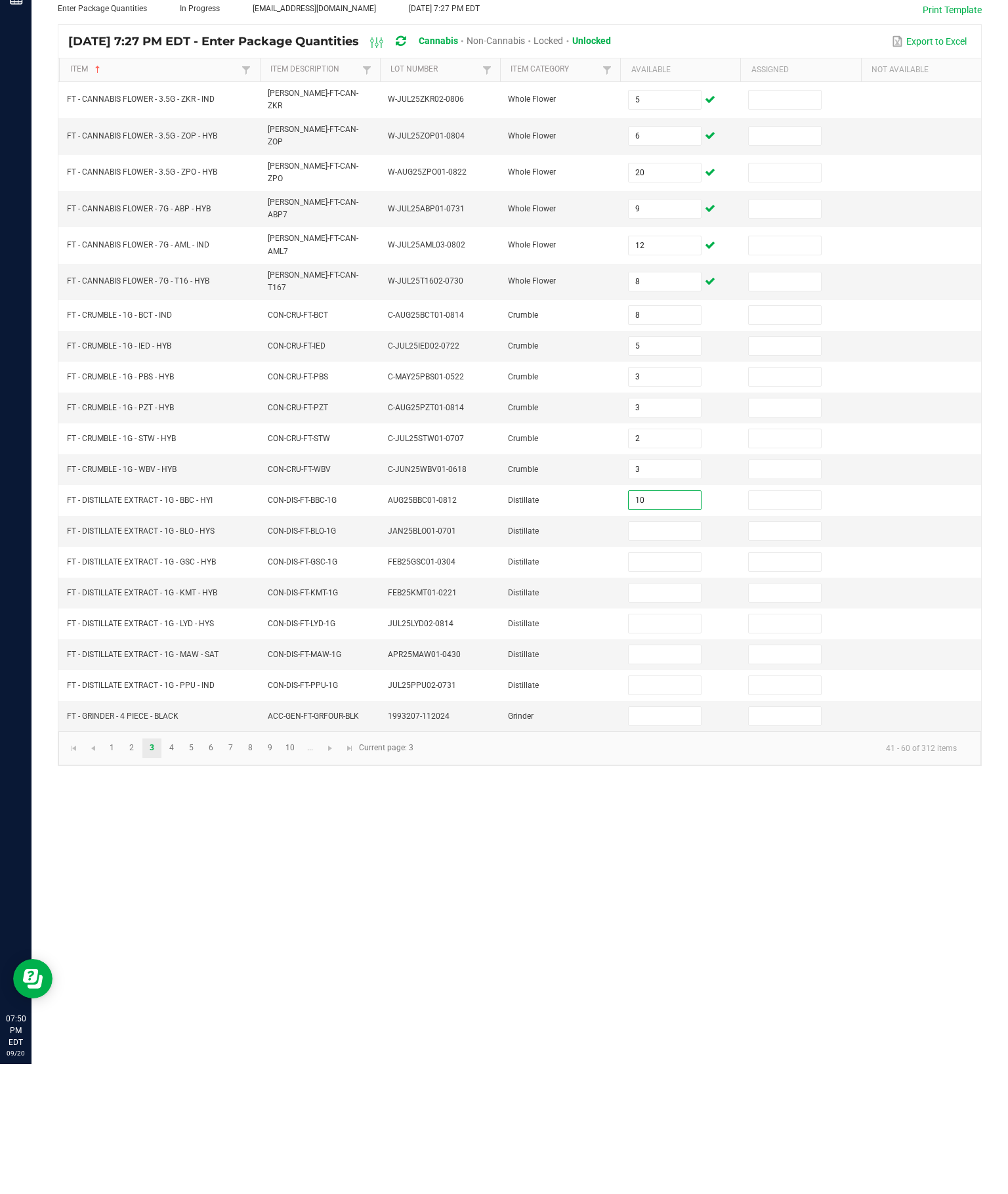
click at [668, 651] on input at bounding box center [665, 660] width 72 height 18
click at [665, 683] on input at bounding box center [665, 692] width 72 height 18
click at [678, 713] on input at bounding box center [665, 722] width 72 height 18
click at [675, 744] on input at bounding box center [665, 753] width 72 height 18
click at [657, 775] on input at bounding box center [665, 784] width 72 height 18
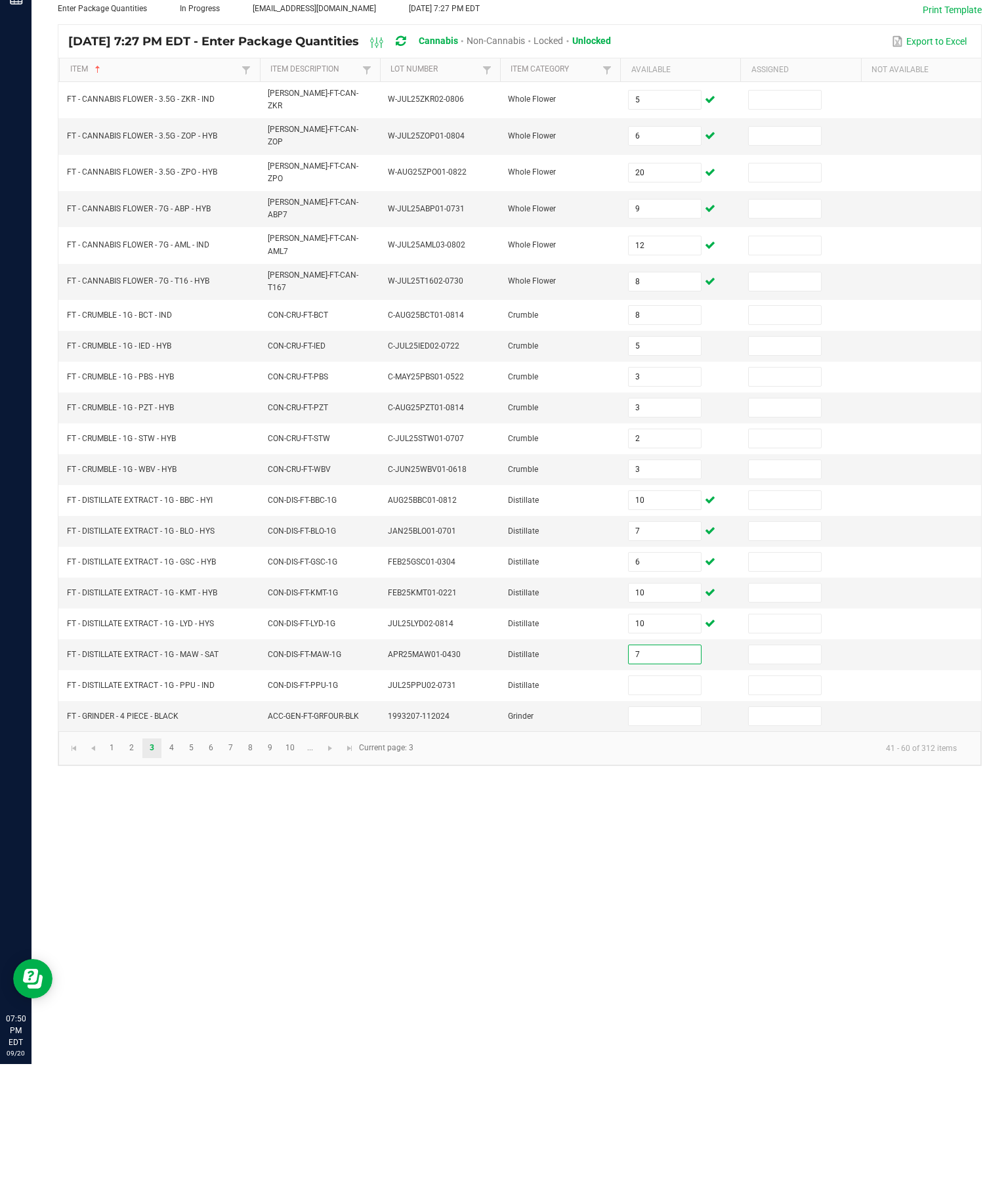
click at [679, 806] on input at bounding box center [665, 815] width 72 height 18
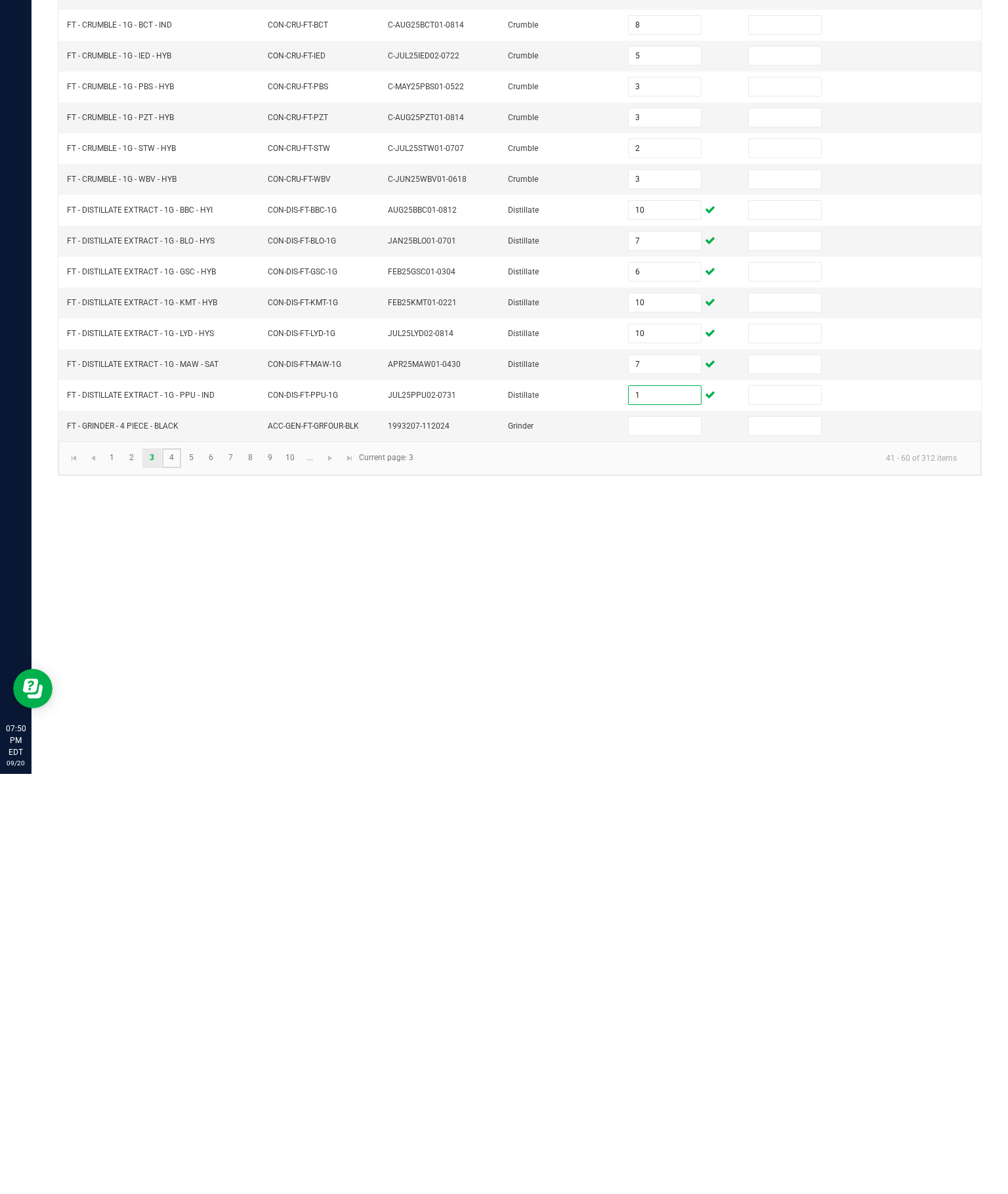
click at [181, 868] on link "4" at bounding box center [172, 878] width 19 height 20
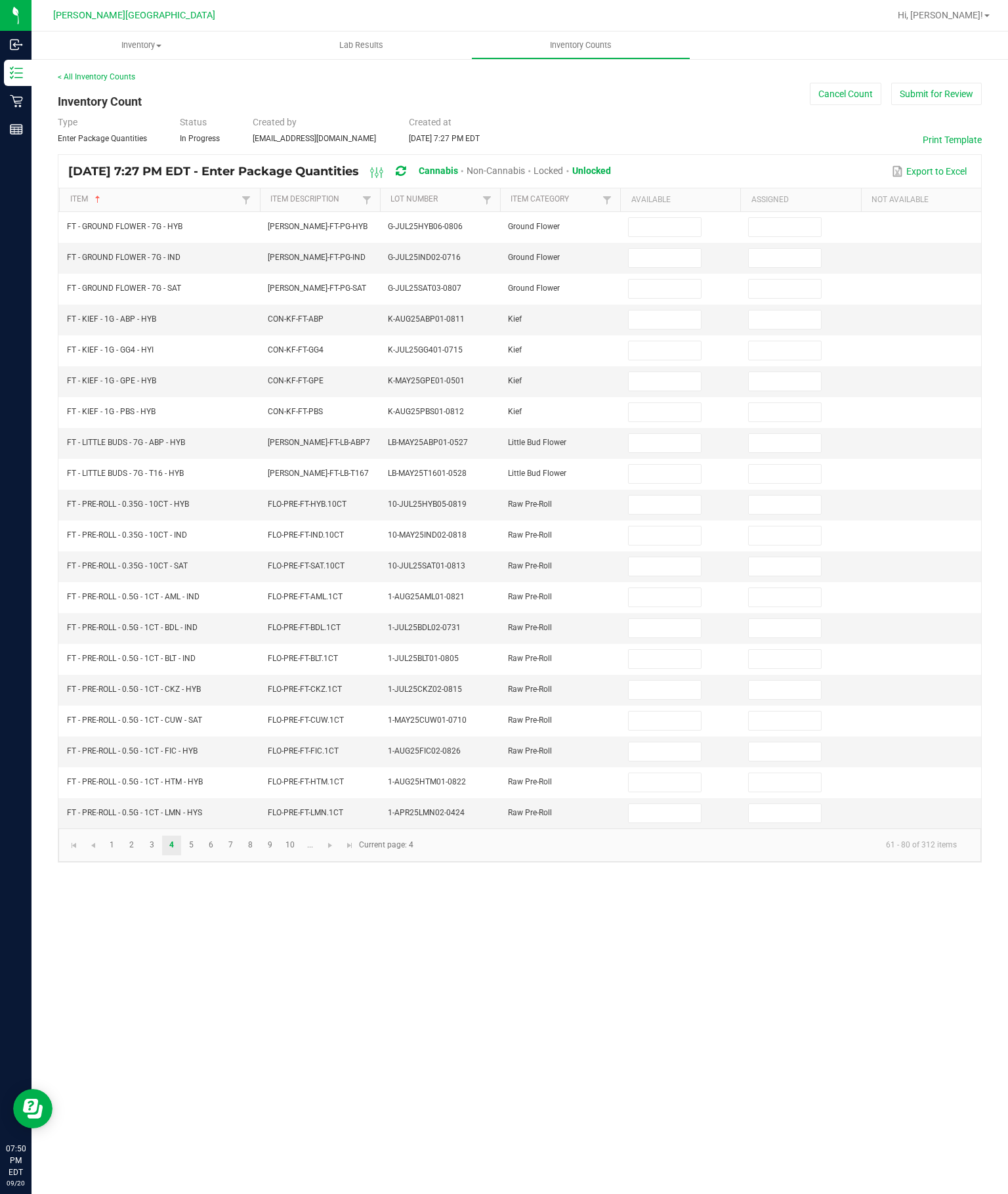
click at [671, 218] on input at bounding box center [665, 226] width 72 height 18
click at [660, 249] on input at bounding box center [665, 258] width 72 height 18
click at [655, 280] on input at bounding box center [665, 288] width 72 height 18
click at [667, 310] on input at bounding box center [665, 319] width 72 height 18
click at [667, 341] on input at bounding box center [665, 350] width 72 height 18
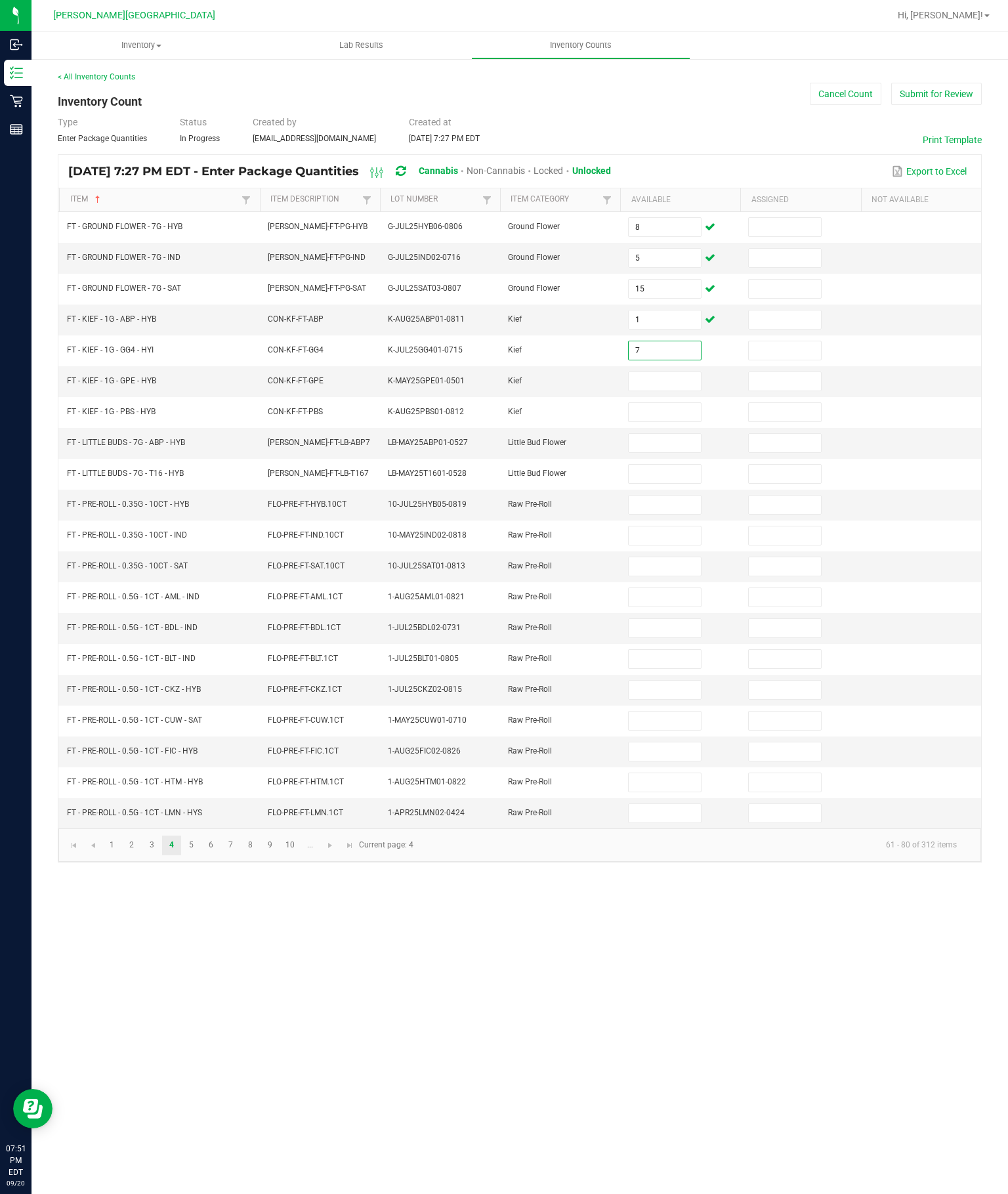
click at [668, 372] on input at bounding box center [665, 381] width 72 height 18
click at [659, 403] on input at bounding box center [665, 412] width 72 height 18
click at [655, 434] on input at bounding box center [665, 443] width 72 height 18
click at [657, 464] on input at bounding box center [665, 473] width 72 height 18
click at [649, 496] on input at bounding box center [665, 505] width 72 height 18
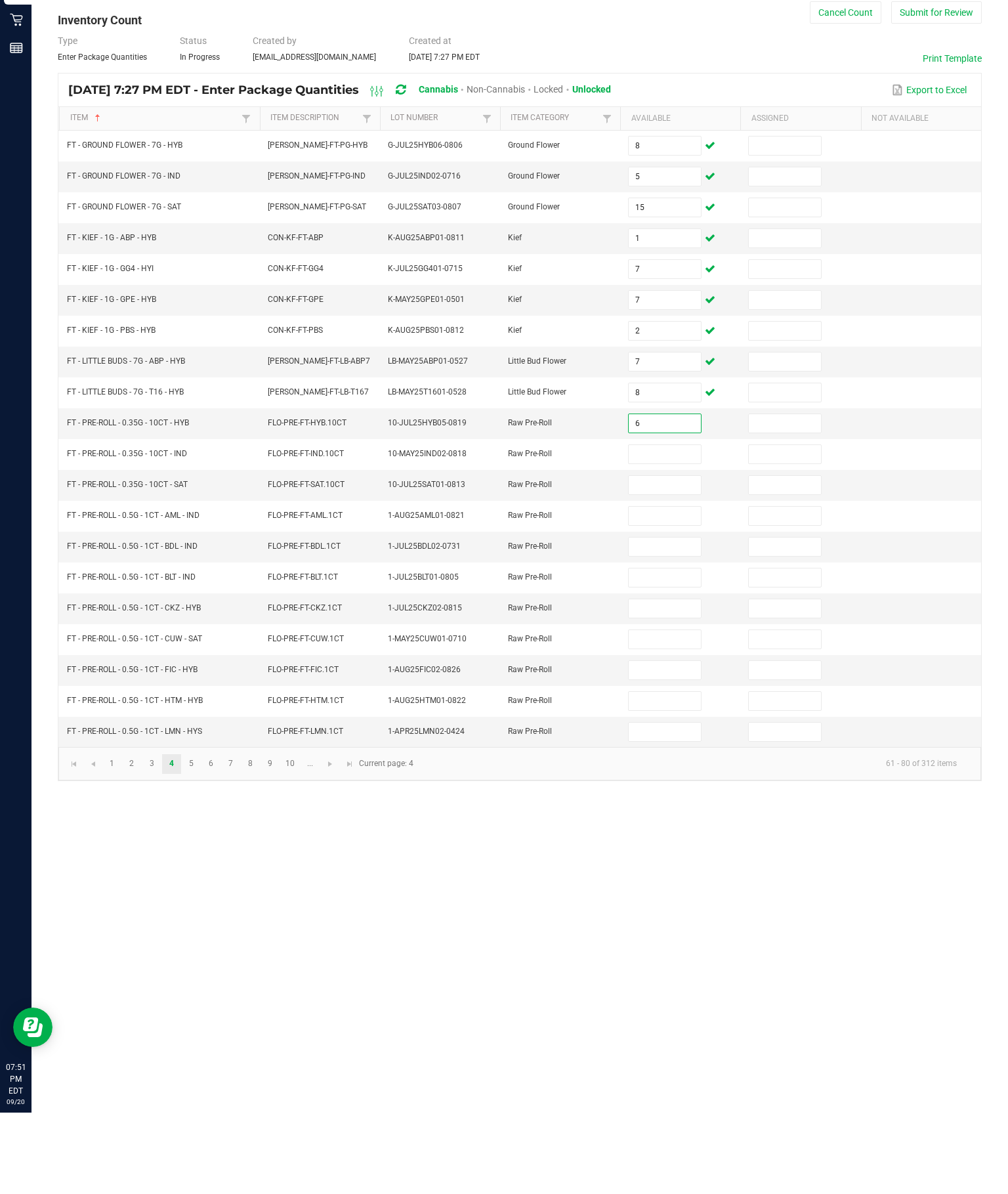
click at [673, 527] on input at bounding box center [665, 535] width 72 height 18
click at [648, 557] on input at bounding box center [665, 566] width 72 height 18
click at [666, 588] on input at bounding box center [665, 597] width 72 height 18
click at [666, 619] on input at bounding box center [665, 628] width 72 height 18
click at [671, 650] on input at bounding box center [665, 659] width 72 height 18
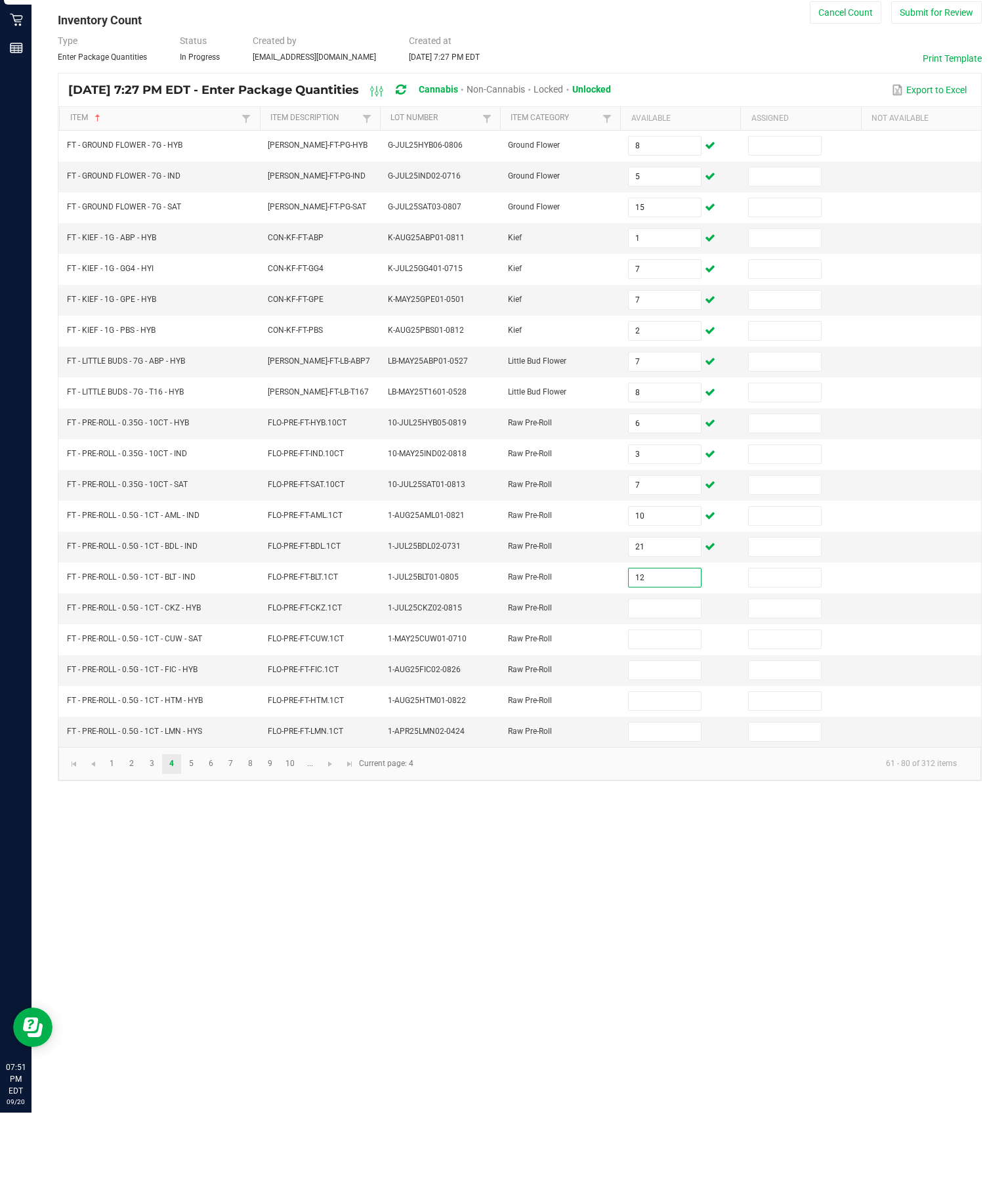
click at [669, 681] on input at bounding box center [665, 689] width 72 height 18
click at [664, 711] on input at bounding box center [665, 720] width 72 height 18
click at [663, 742] on input at bounding box center [665, 751] width 72 height 18
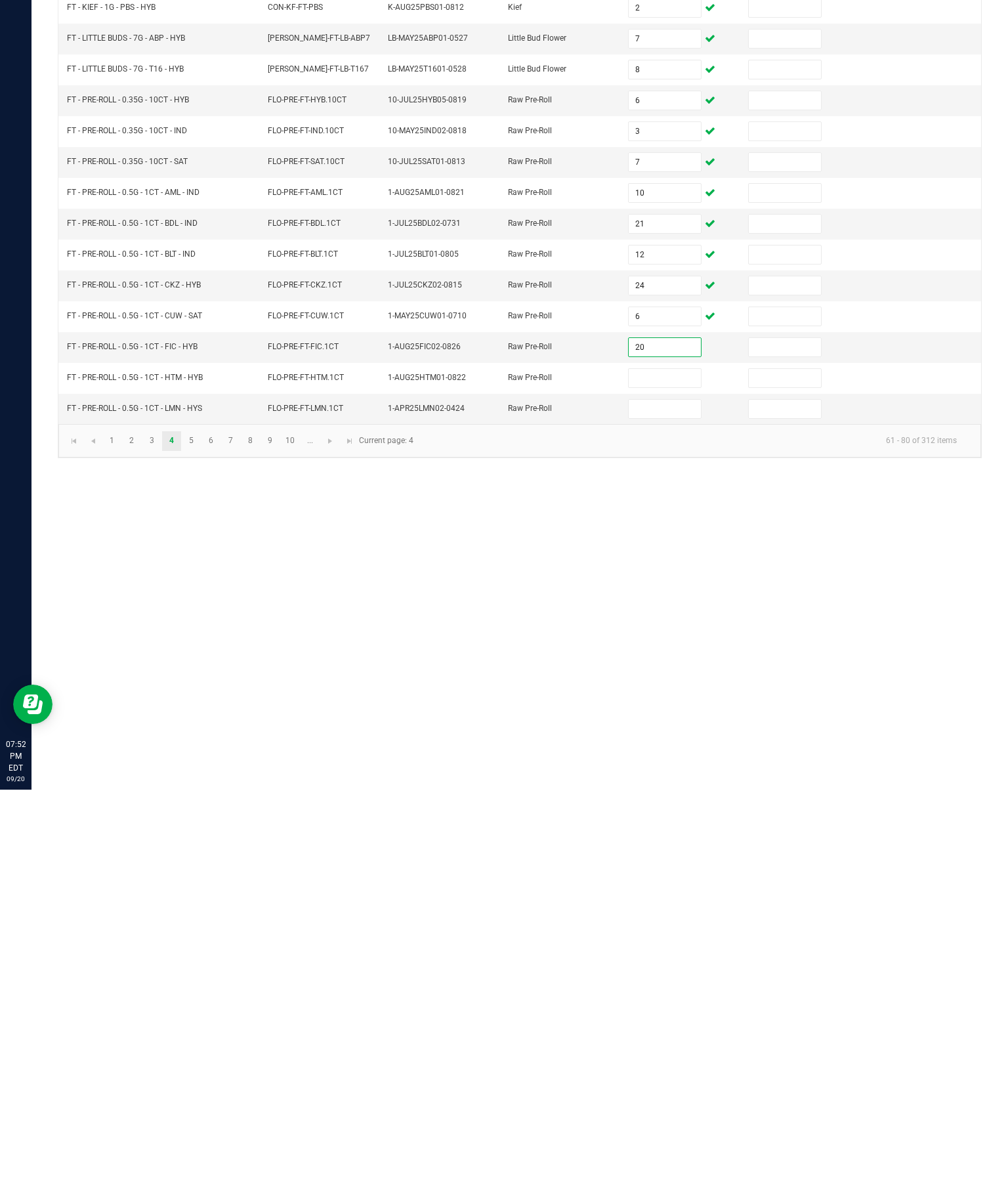
click at [649, 773] on input at bounding box center [665, 782] width 72 height 18
click at [672, 804] on input at bounding box center [665, 813] width 72 height 18
click at [741, 644] on div "Inventory All packages All inventory Waste log Create inventory Lab Results Inv…" at bounding box center [519, 613] width 977 height 1163
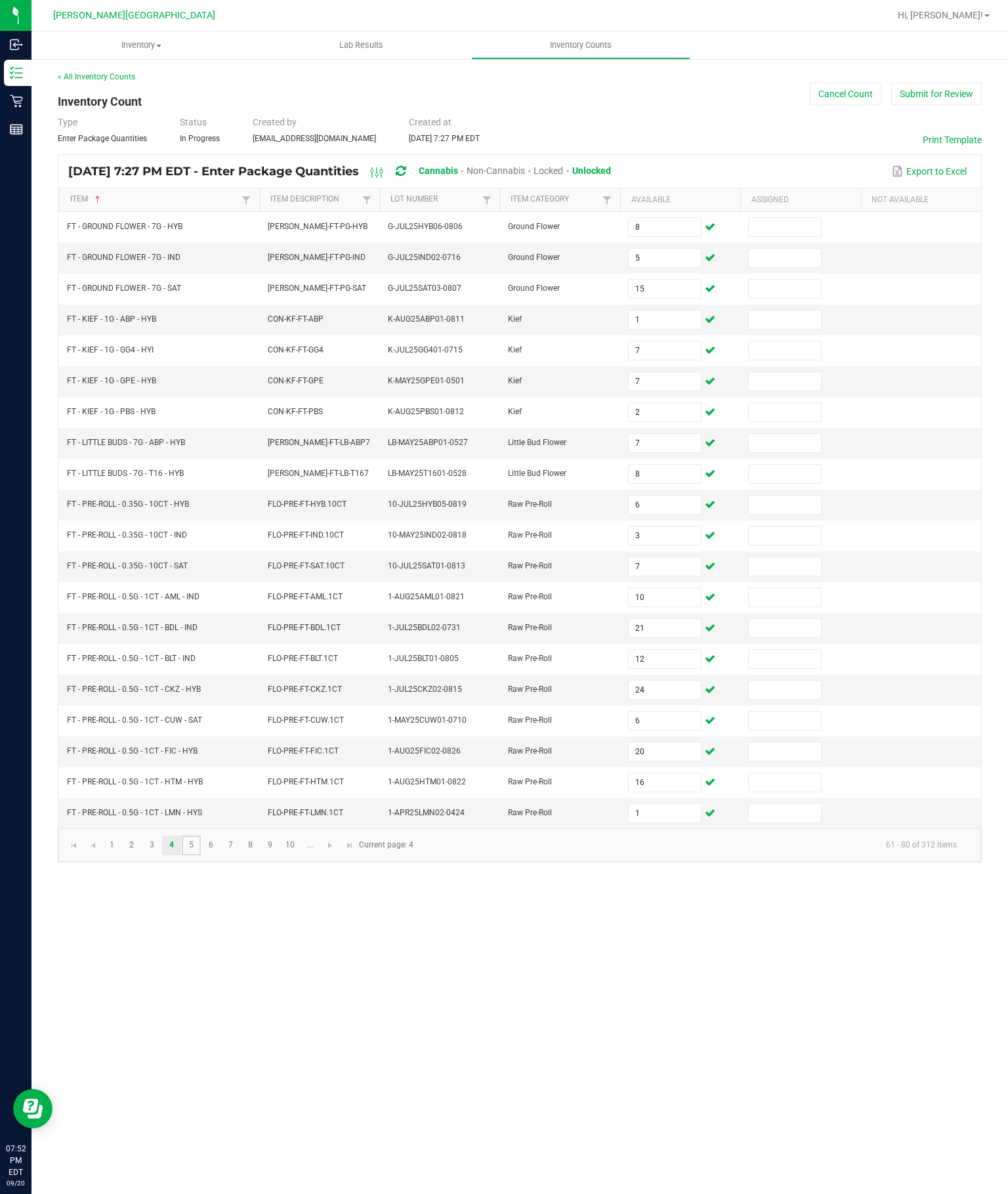
click at [201, 855] on link "5" at bounding box center [191, 845] width 19 height 20
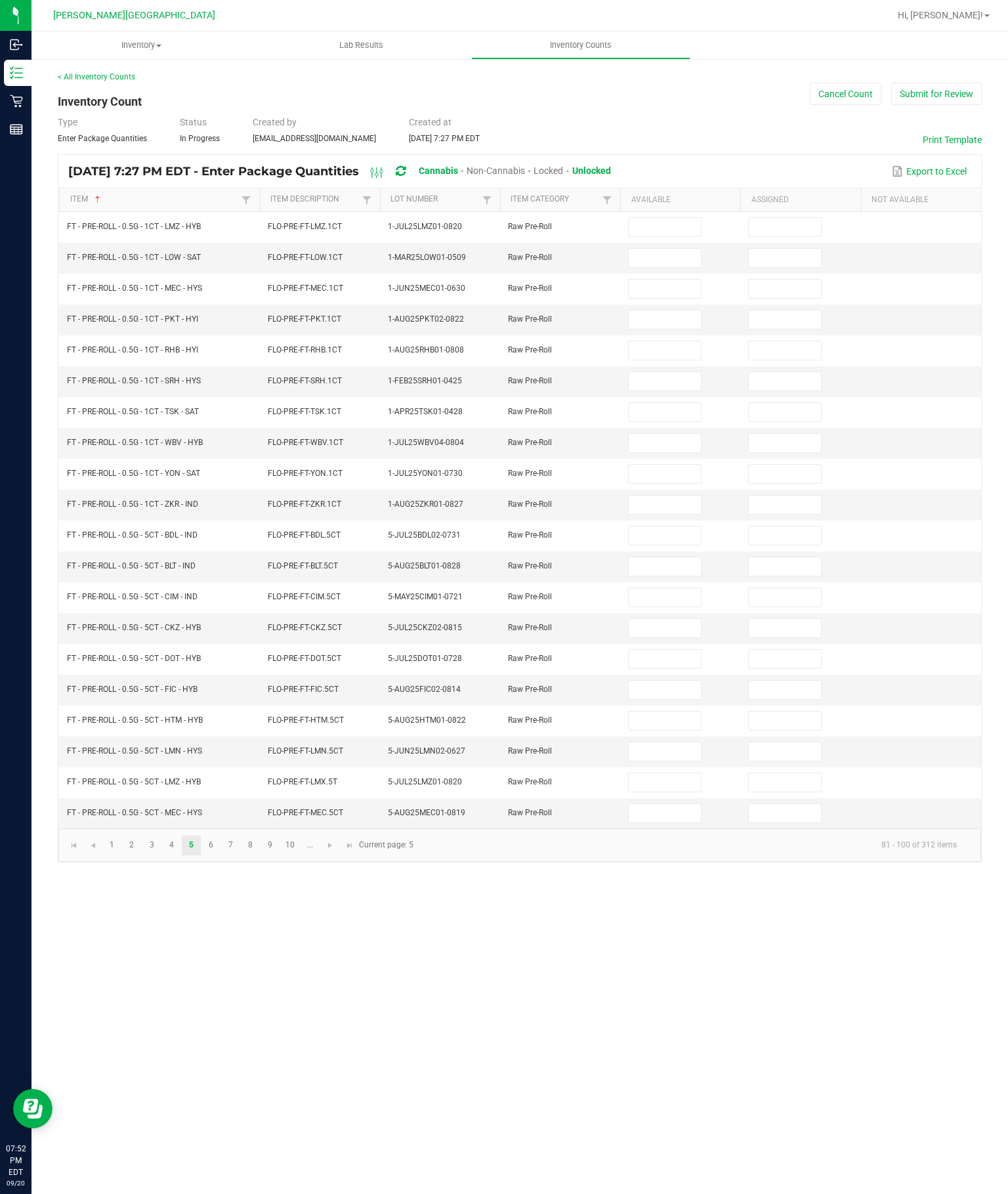
click at [658, 218] on input at bounding box center [665, 226] width 72 height 18
click at [669, 249] on input at bounding box center [665, 258] width 72 height 18
click at [668, 280] on input at bounding box center [665, 288] width 72 height 18
click at [669, 310] on input at bounding box center [665, 319] width 72 height 18
click at [674, 341] on input at bounding box center [665, 350] width 72 height 18
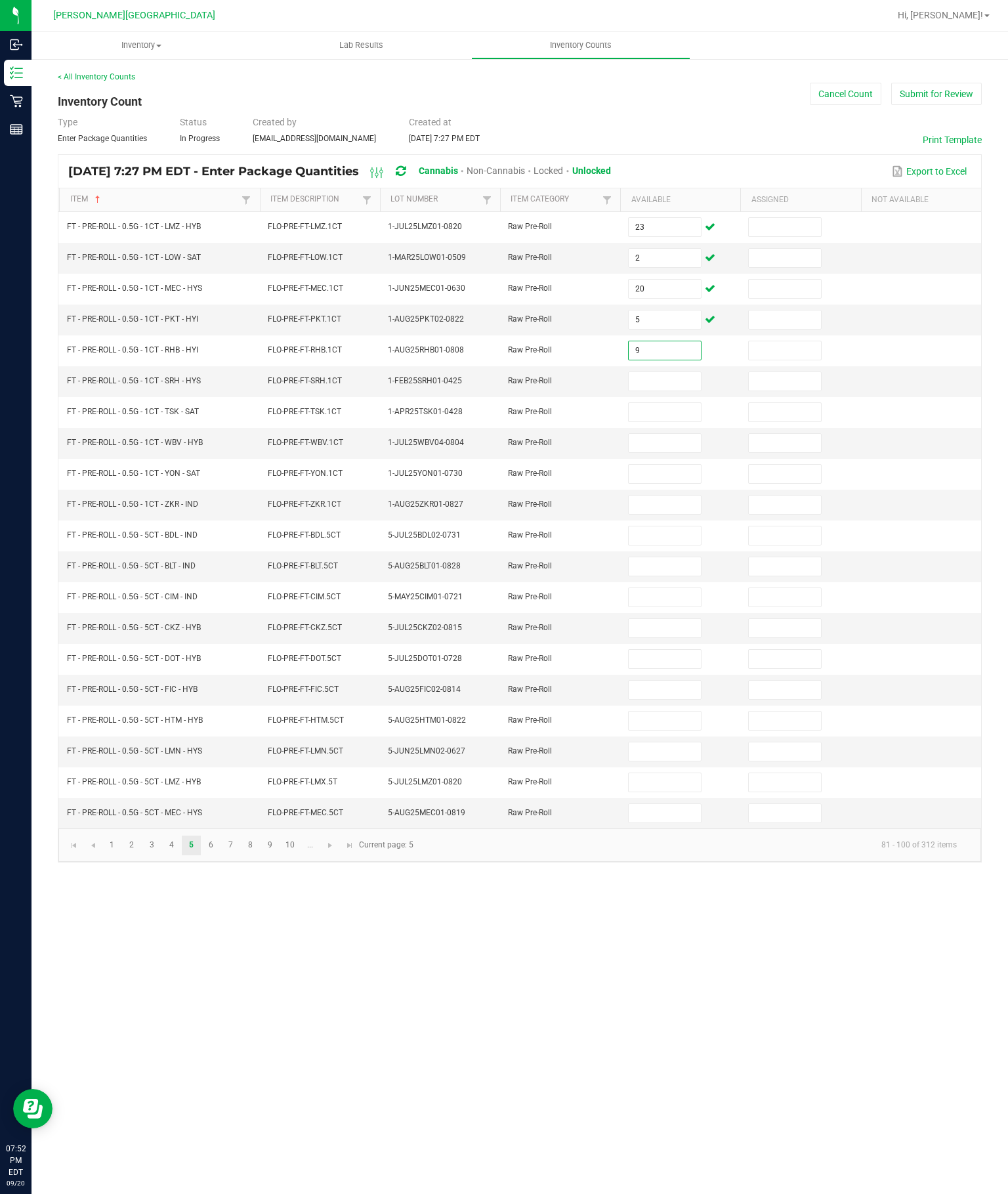
click at [649, 372] on input at bounding box center [665, 381] width 72 height 18
click at [678, 403] on input at bounding box center [665, 412] width 72 height 18
click at [680, 434] on input at bounding box center [665, 443] width 72 height 18
click at [657, 464] on input at bounding box center [665, 473] width 72 height 18
click at [665, 512] on input at bounding box center [665, 505] width 72 height 18
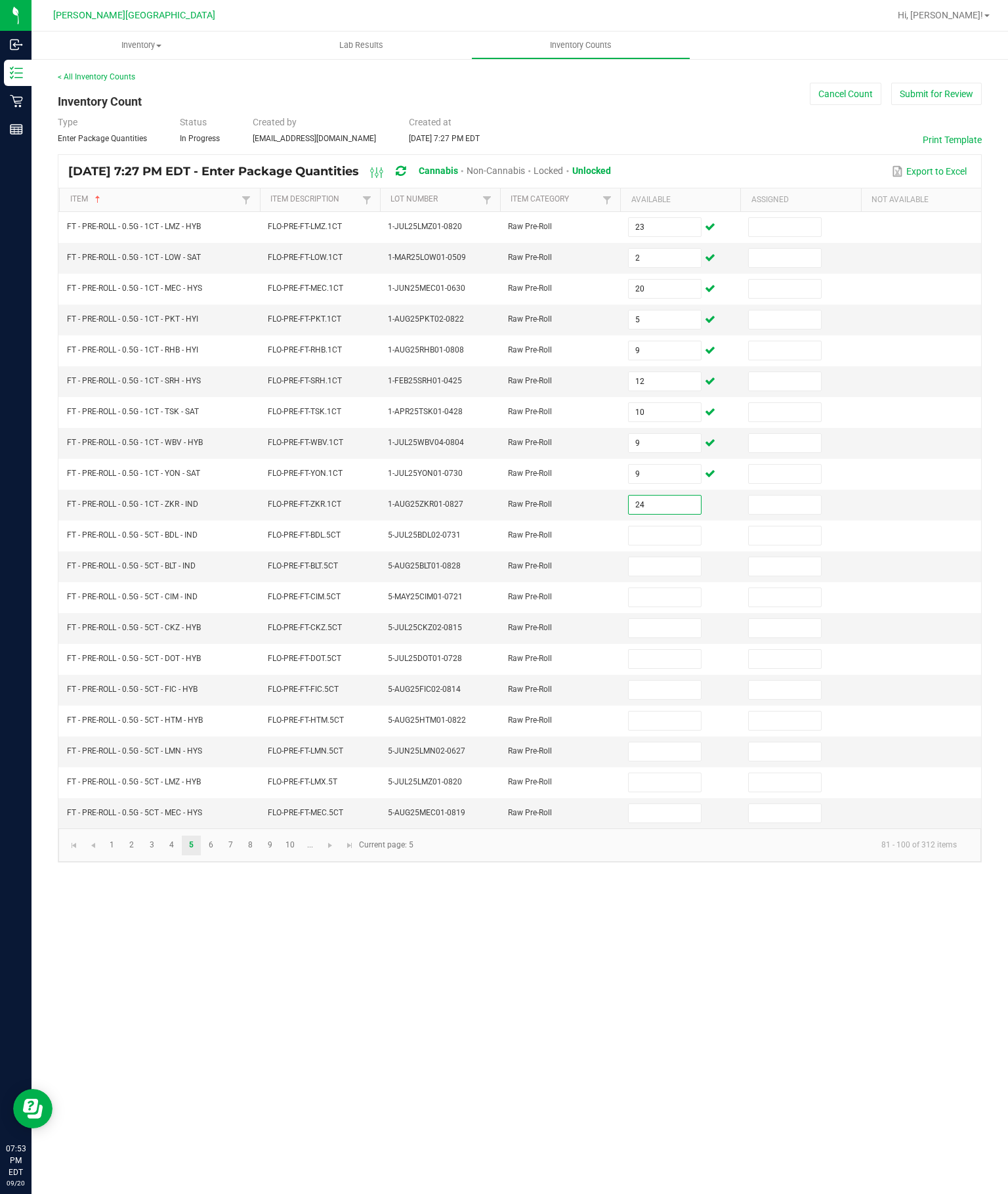
click at [670, 545] on input at bounding box center [665, 535] width 72 height 18
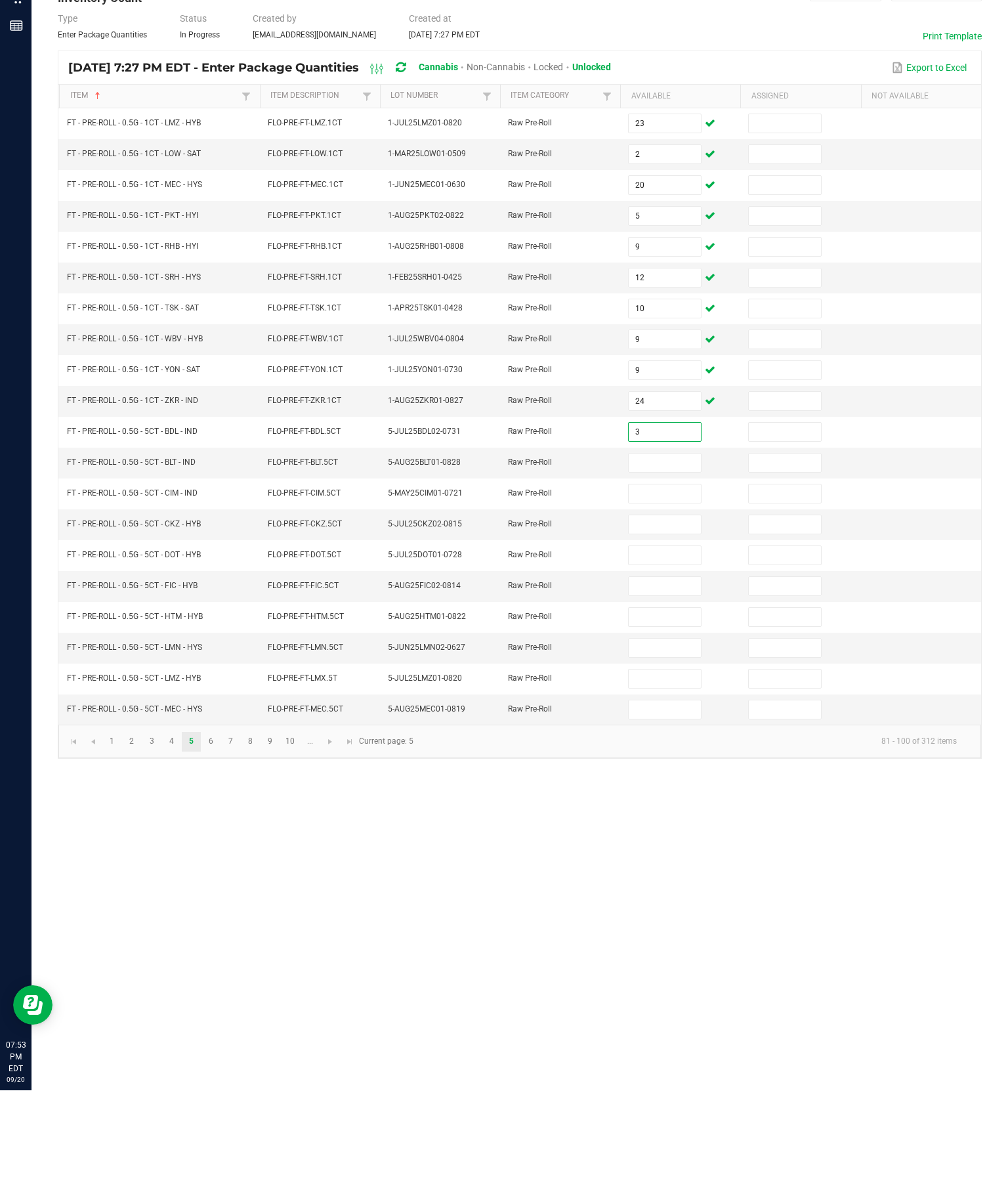
click at [663, 557] on input at bounding box center [665, 566] width 72 height 18
click at [660, 588] on input at bounding box center [665, 597] width 72 height 18
click at [660, 619] on input at bounding box center [665, 628] width 72 height 18
click at [679, 650] on input at bounding box center [665, 659] width 72 height 18
click at [670, 681] on input at bounding box center [665, 689] width 72 height 18
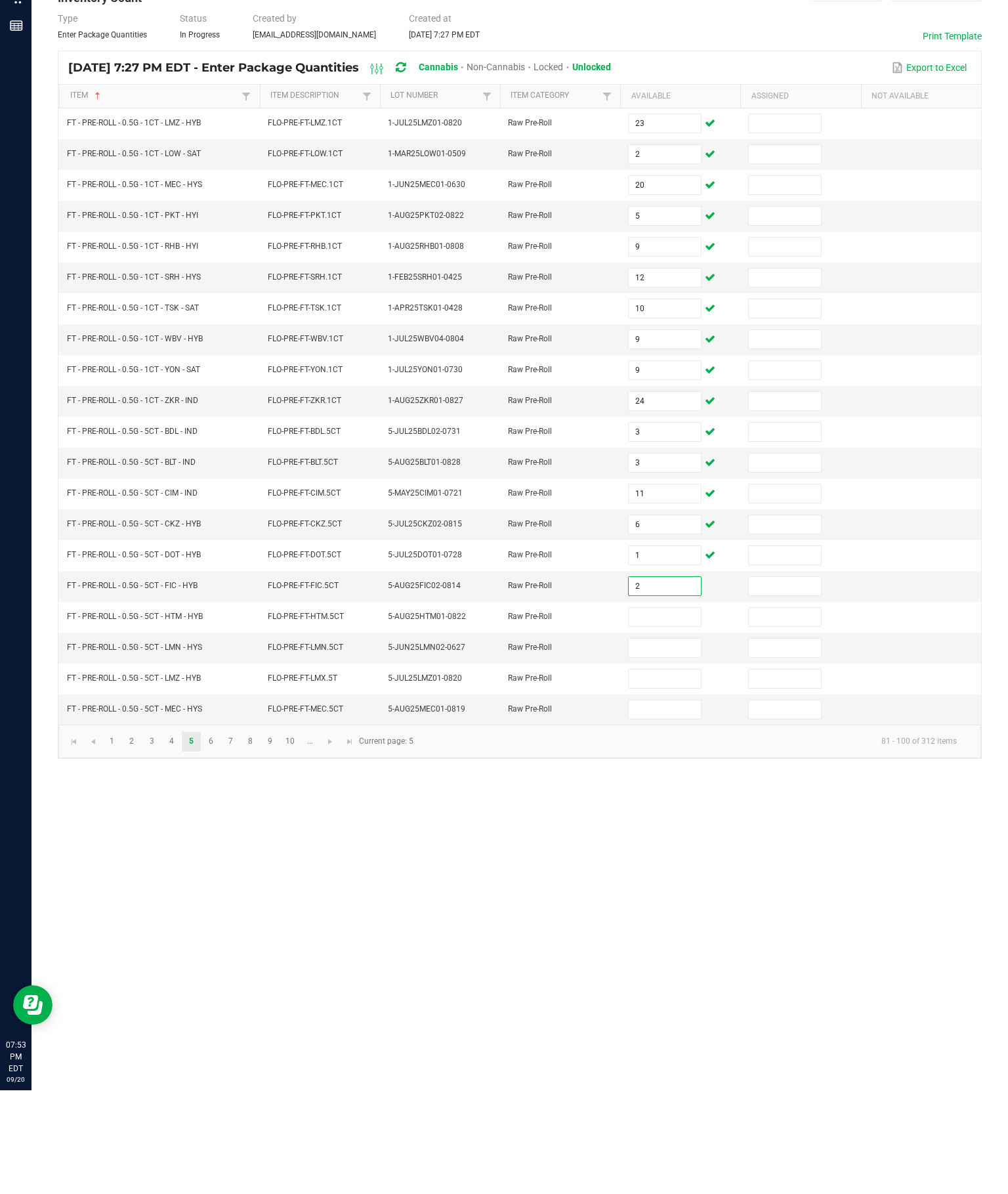
click at [660, 711] on input at bounding box center [665, 720] width 72 height 18
click at [675, 742] on input at bounding box center [665, 751] width 72 height 18
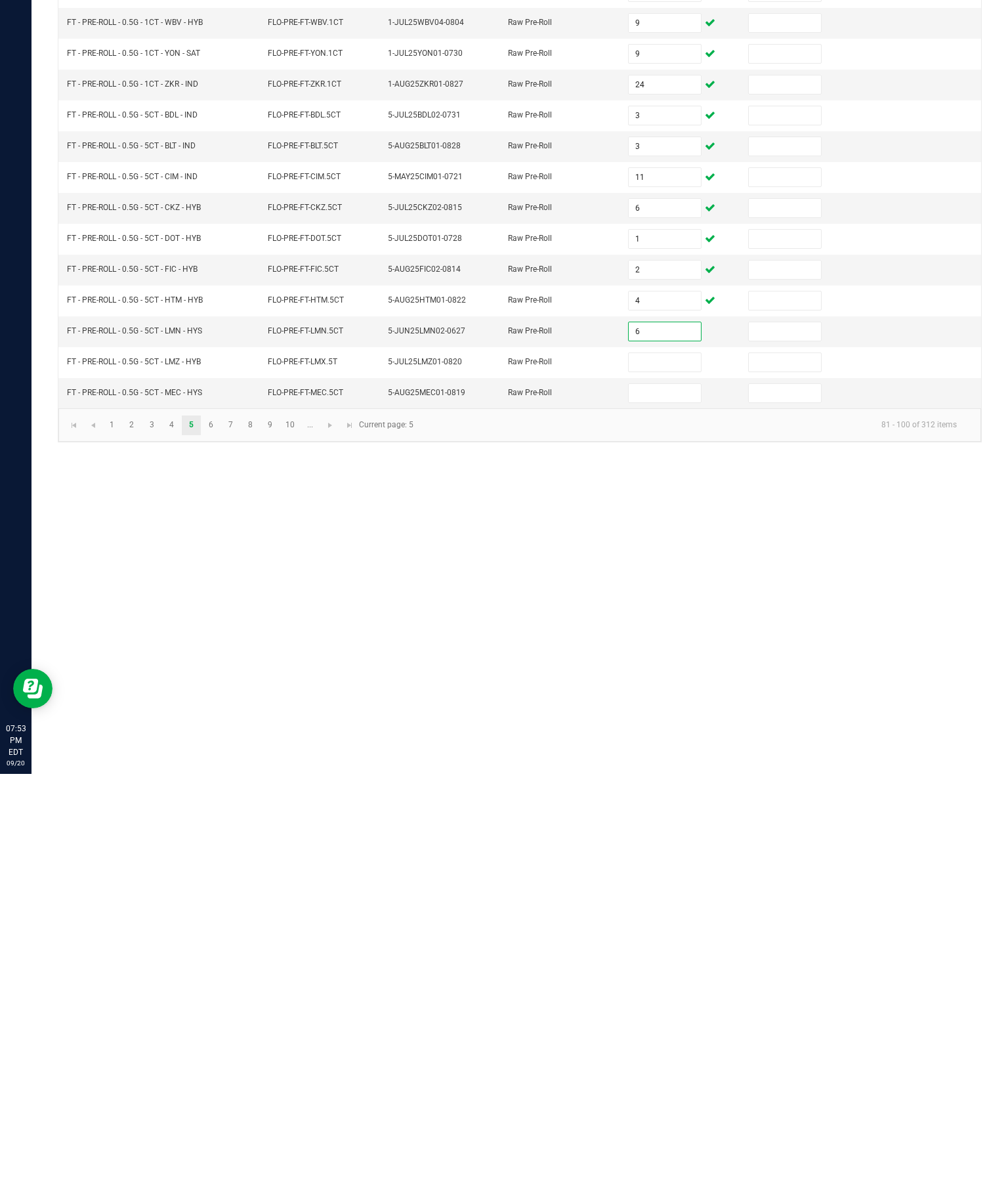
click at [671, 773] on input at bounding box center [665, 782] width 72 height 18
click at [670, 804] on input at bounding box center [665, 813] width 72 height 18
click at [789, 619] on div "Inventory All packages All inventory Waste log Create inventory Lab Results Inv…" at bounding box center [519, 613] width 977 height 1163
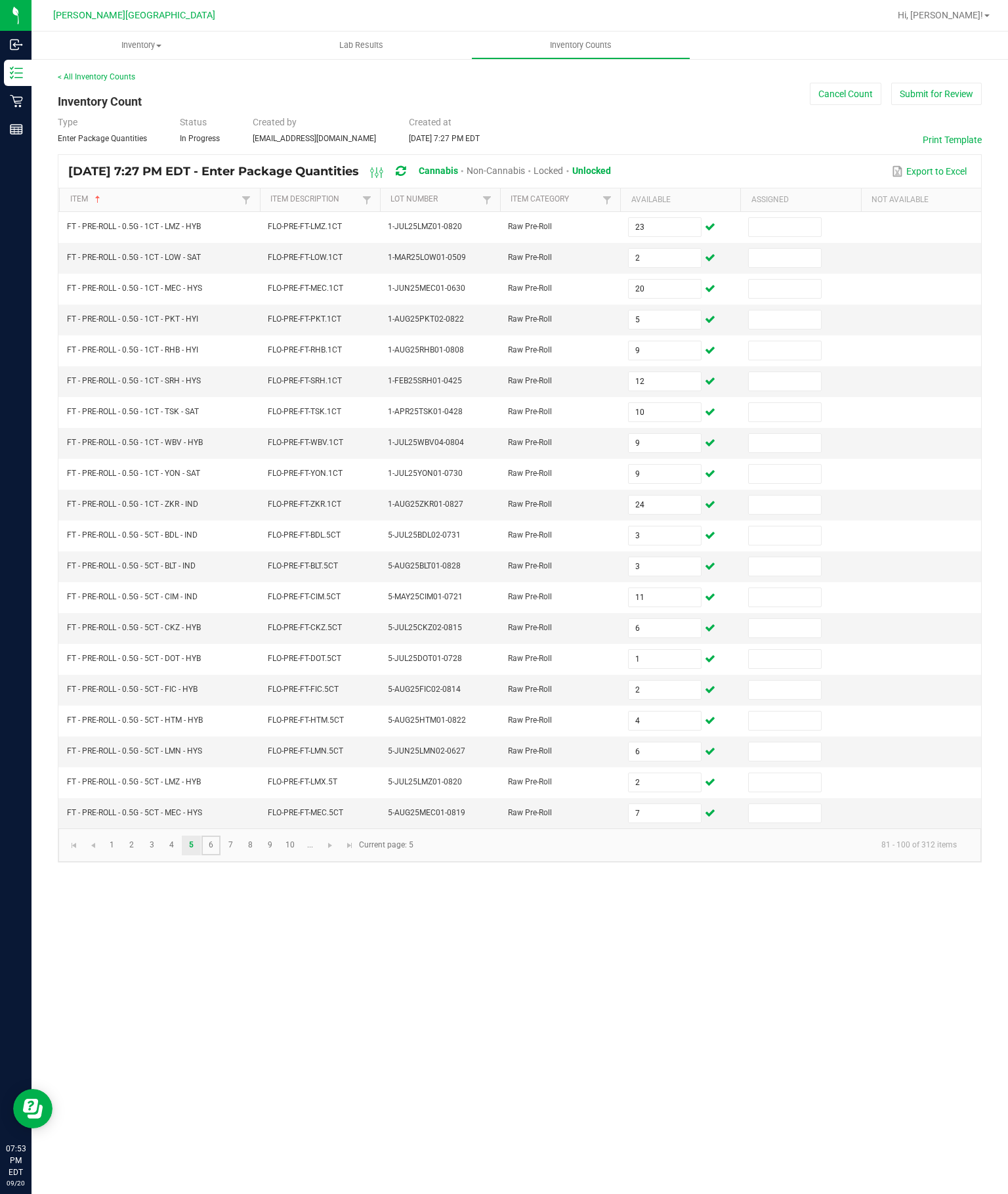
click at [221, 855] on link "6" at bounding box center [211, 845] width 19 height 20
click at [657, 218] on input at bounding box center [665, 226] width 72 height 18
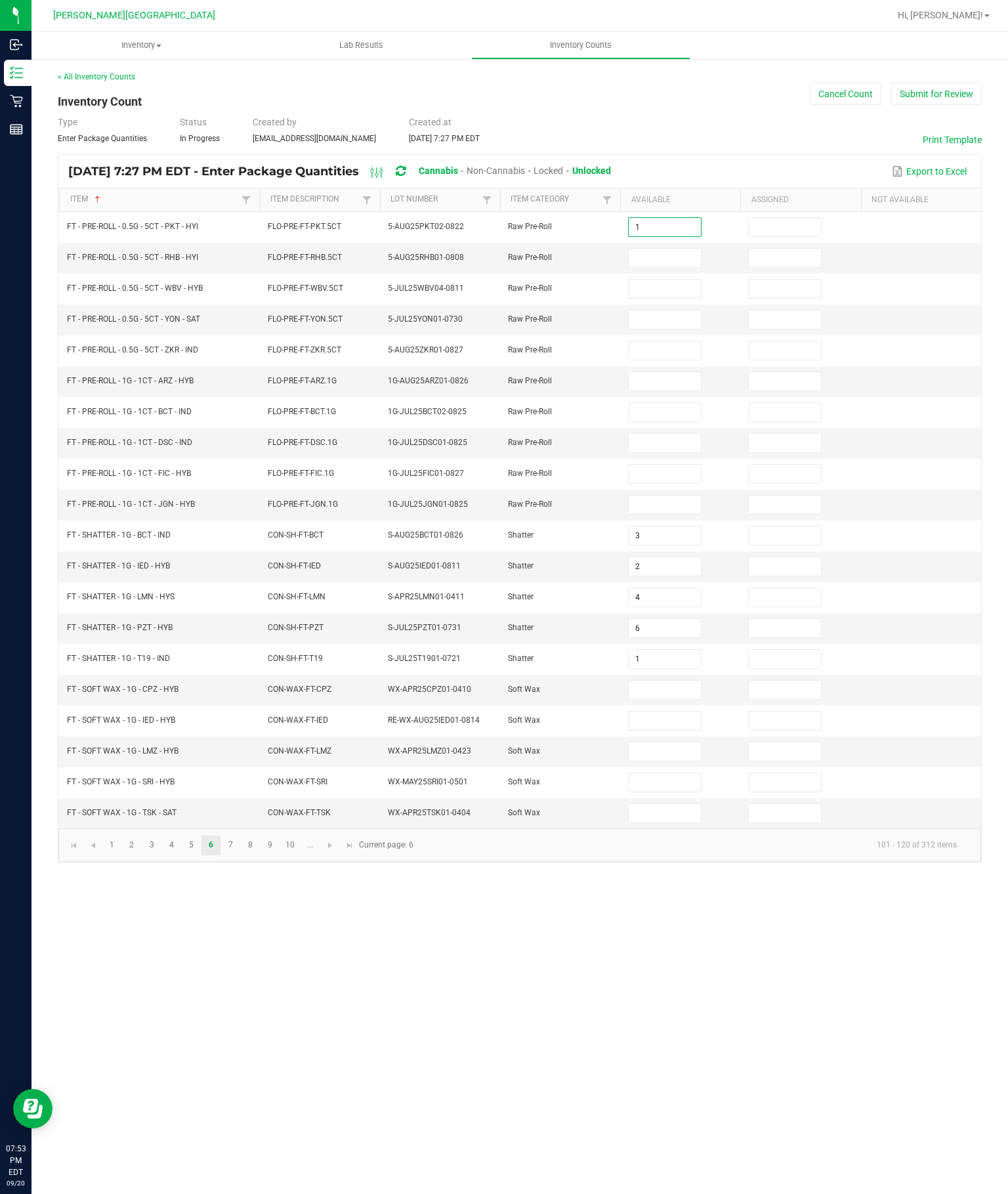
click at [697, 243] on td at bounding box center [680, 259] width 120 height 31
click at [656, 249] on input at bounding box center [665, 258] width 72 height 18
click at [671, 280] on input at bounding box center [665, 288] width 72 height 18
click at [663, 310] on input at bounding box center [665, 319] width 72 height 18
click at [663, 341] on input at bounding box center [665, 350] width 72 height 18
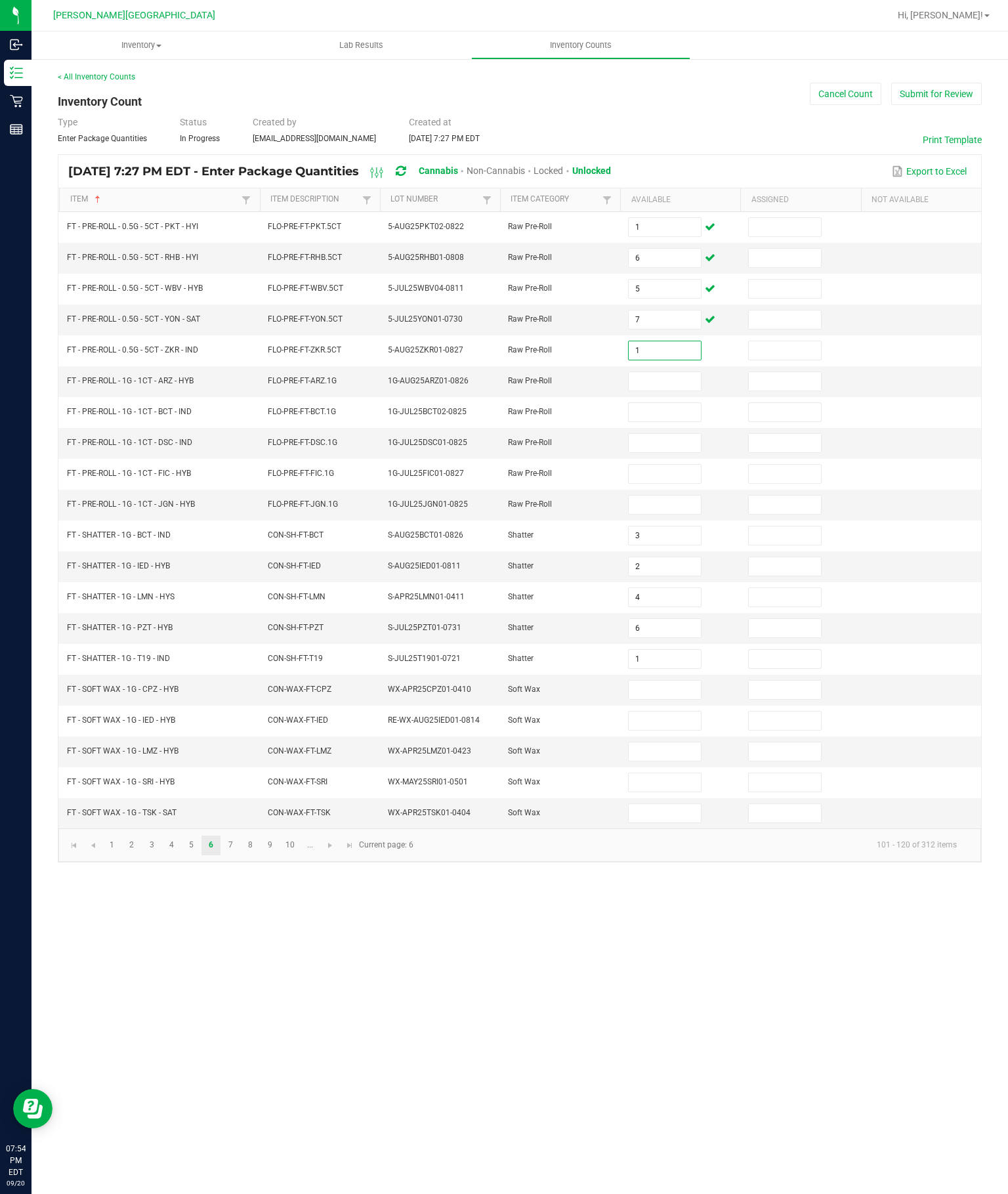
click at [665, 372] on input at bounding box center [665, 381] width 72 height 18
click at [665, 403] on input at bounding box center [665, 412] width 72 height 18
click at [645, 436] on input at bounding box center [665, 443] width 72 height 18
click at [661, 403] on input "24" at bounding box center [665, 412] width 72 height 18
click at [668, 434] on input at bounding box center [665, 443] width 72 height 18
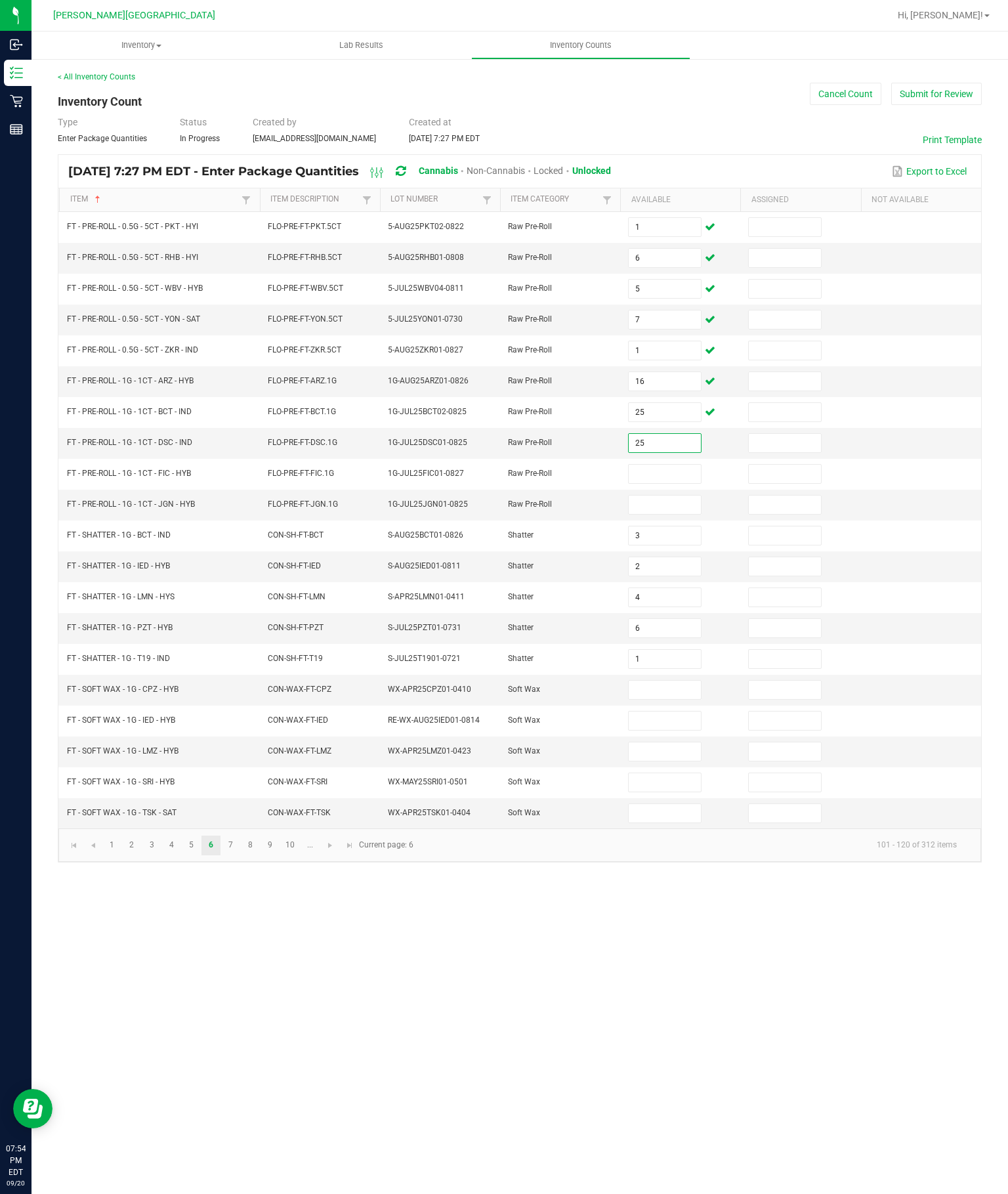
click at [670, 472] on input at bounding box center [665, 473] width 72 height 18
click at [662, 513] on input at bounding box center [665, 505] width 72 height 18
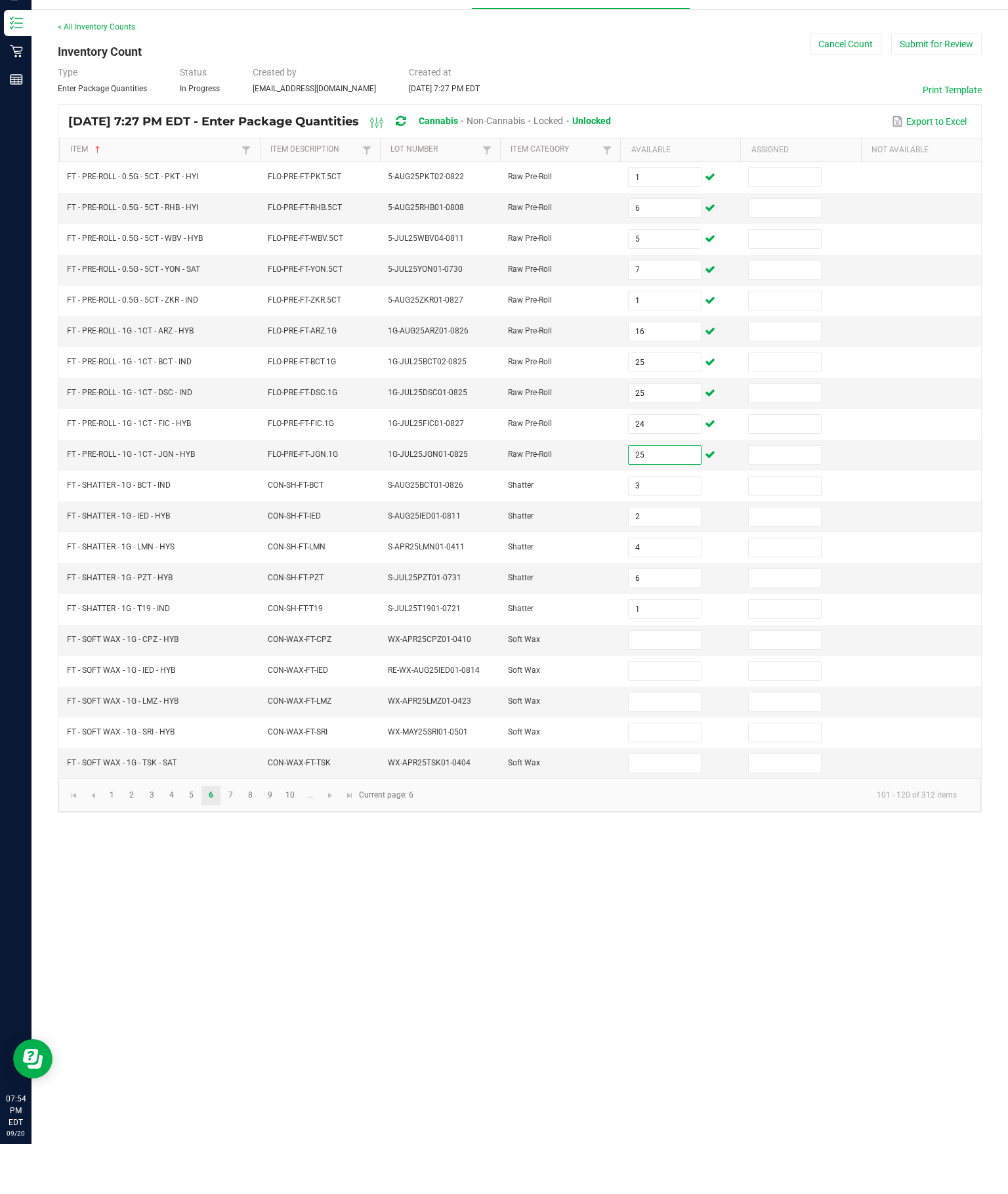
click at [946, 679] on td at bounding box center [921, 690] width 120 height 31
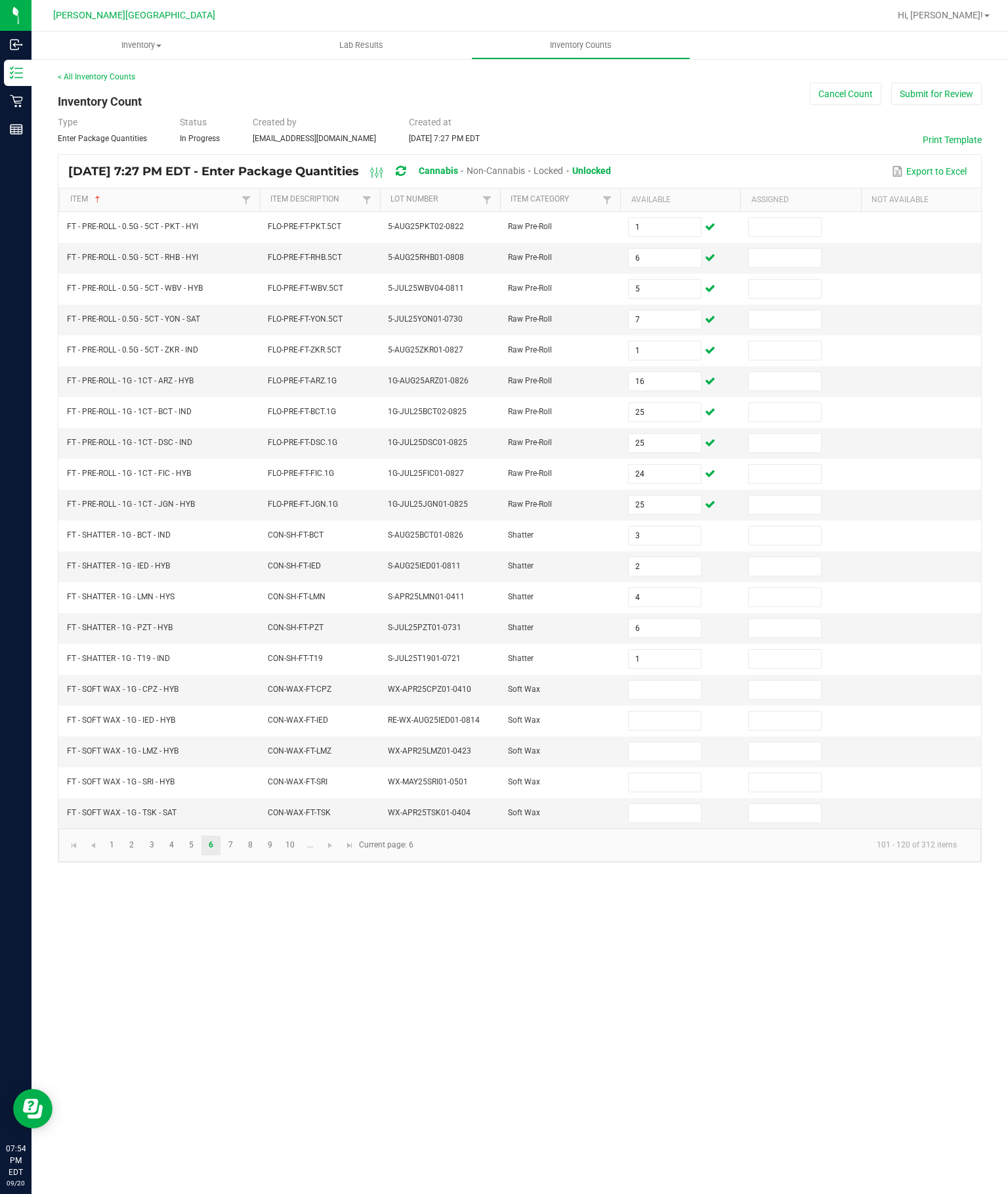
click at [652, 699] on input at bounding box center [665, 689] width 72 height 18
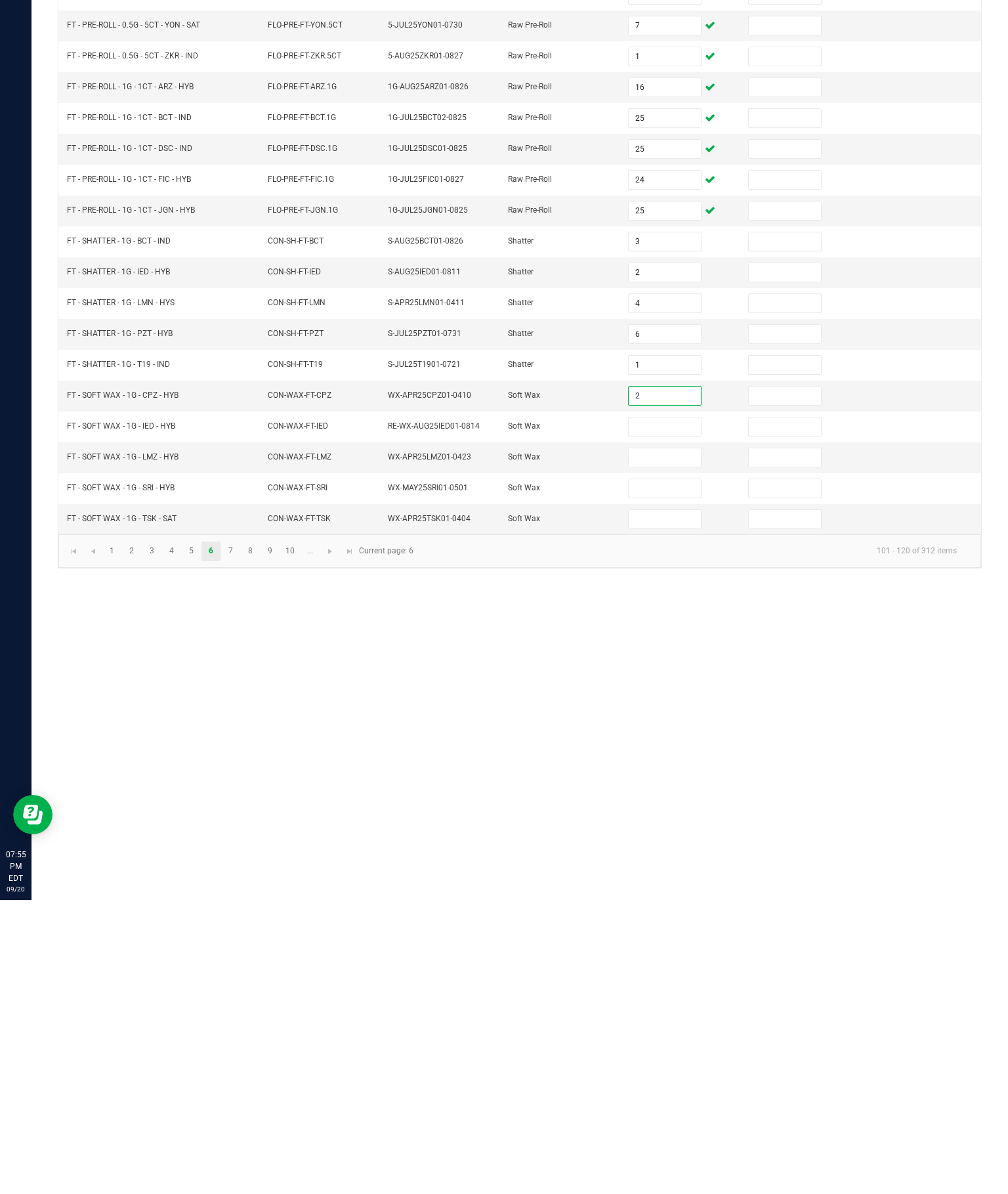
click at [663, 711] on input at bounding box center [665, 720] width 72 height 18
click at [673, 742] on input at bounding box center [665, 751] width 72 height 18
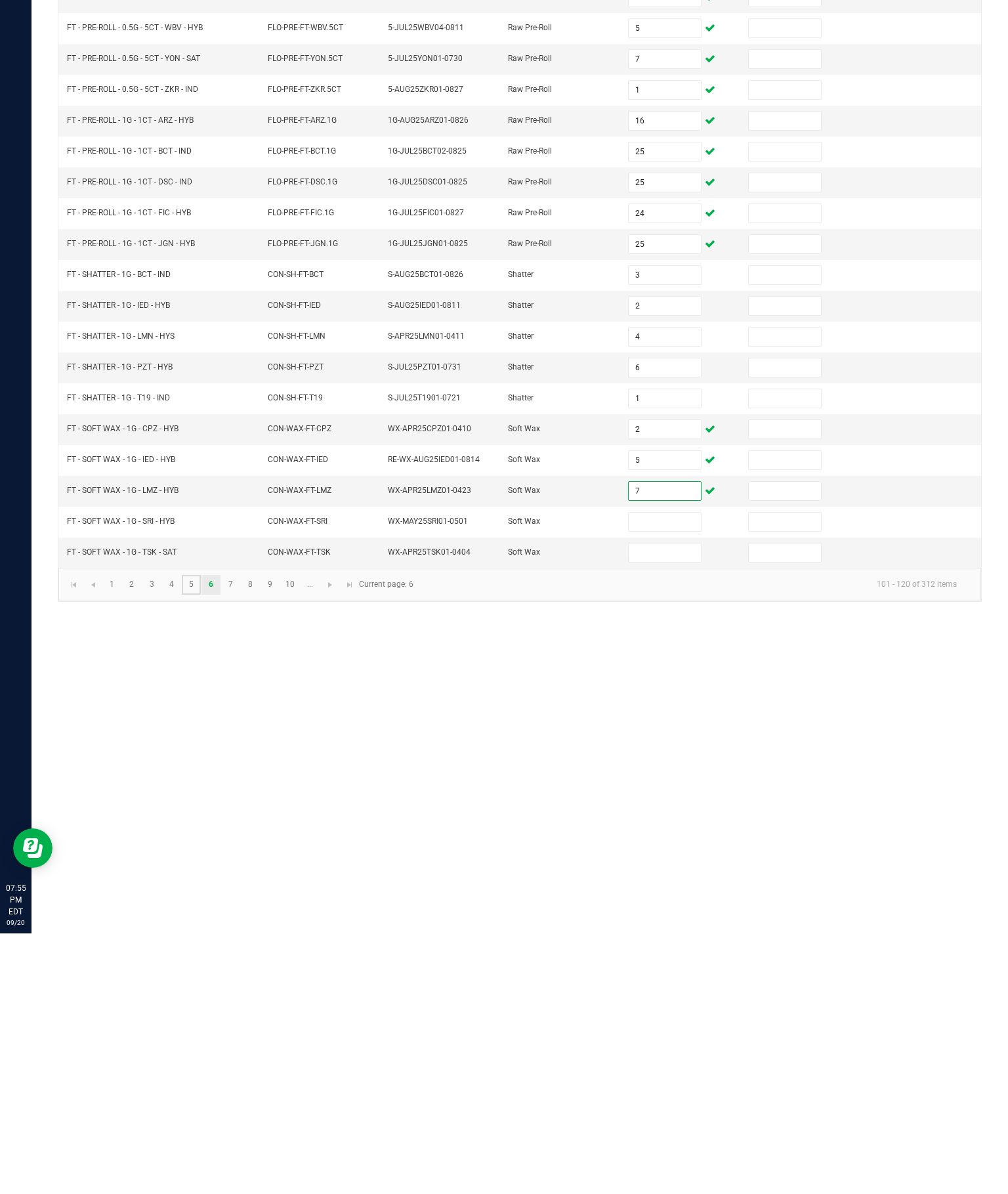
click at [201, 835] on link "5" at bounding box center [191, 845] width 19 height 20
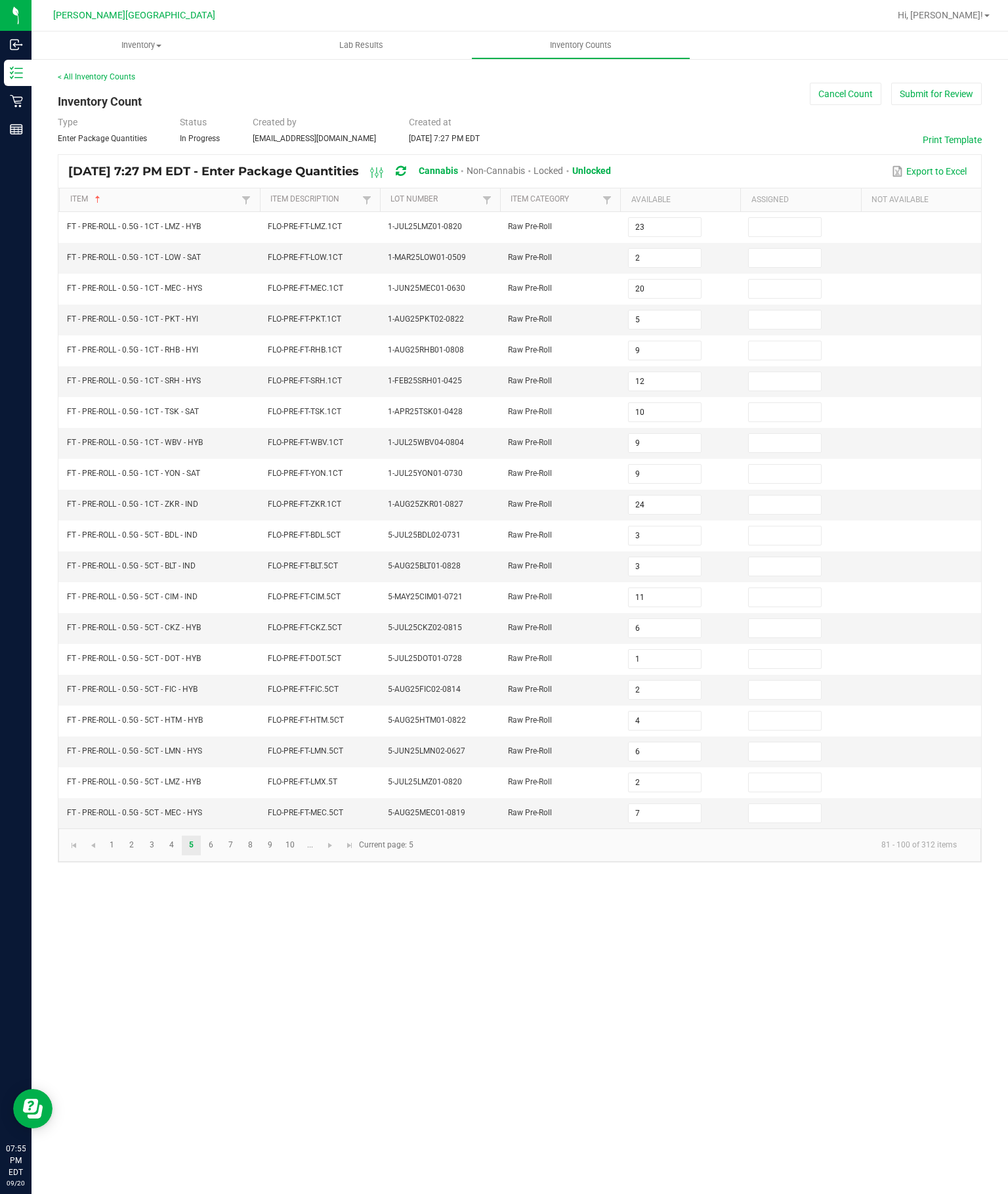
click at [671, 310] on input "5" at bounding box center [665, 319] width 72 height 18
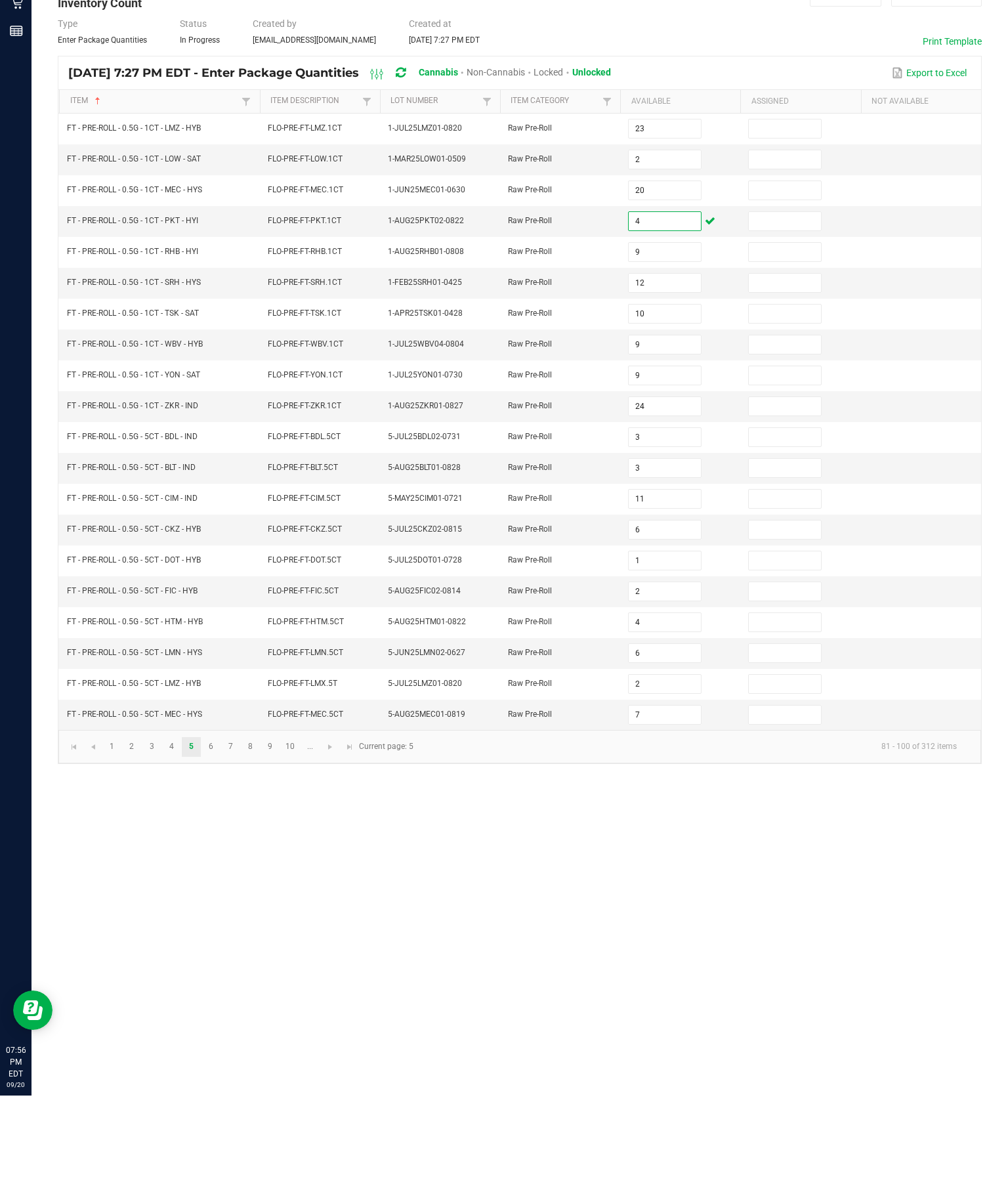
click at [674, 496] on input "24" at bounding box center [665, 505] width 72 height 18
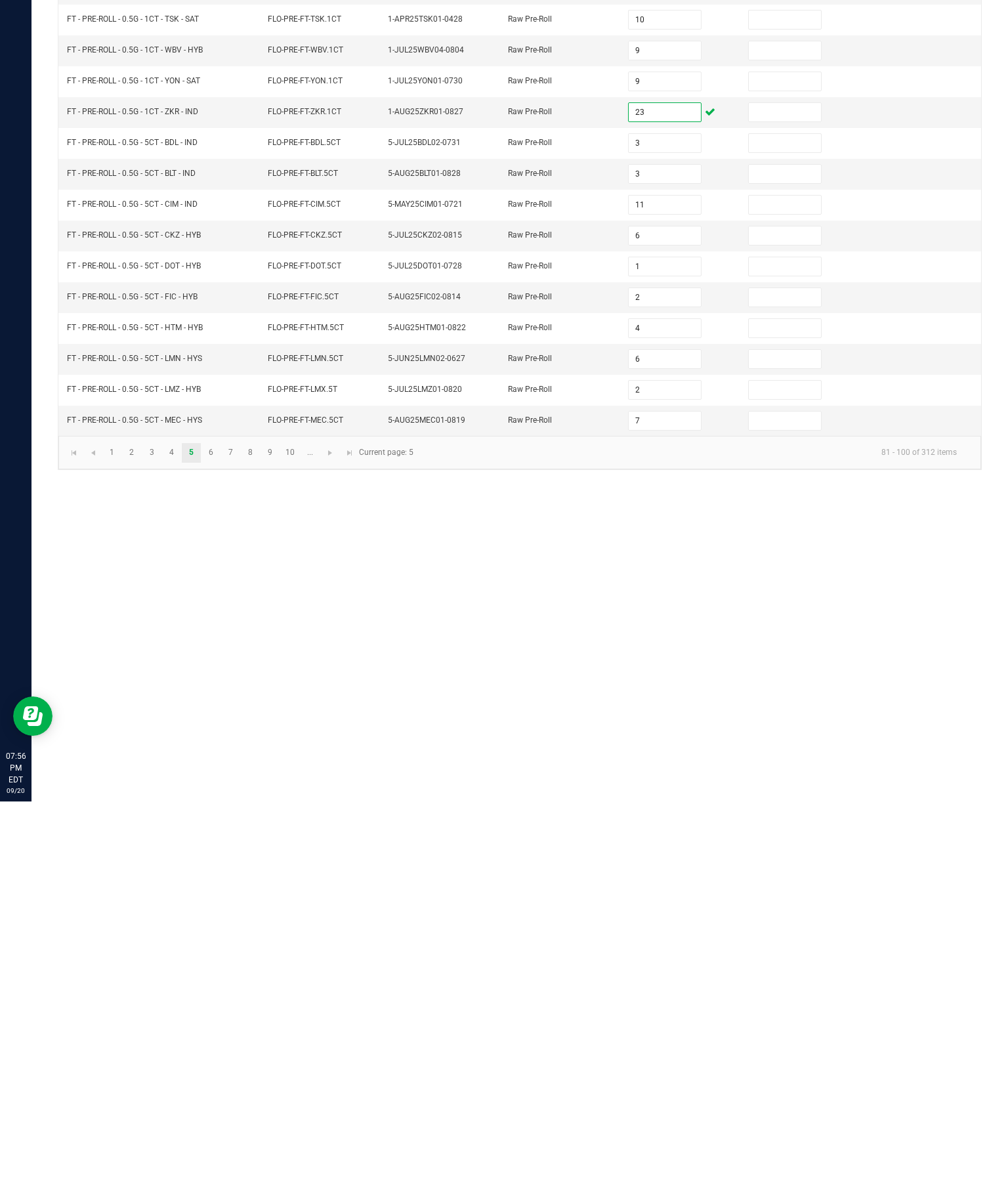
click at [768, 651] on div "Inventory All packages All inventory Waste log Create inventory Lab Results Inv…" at bounding box center [519, 613] width 977 height 1163
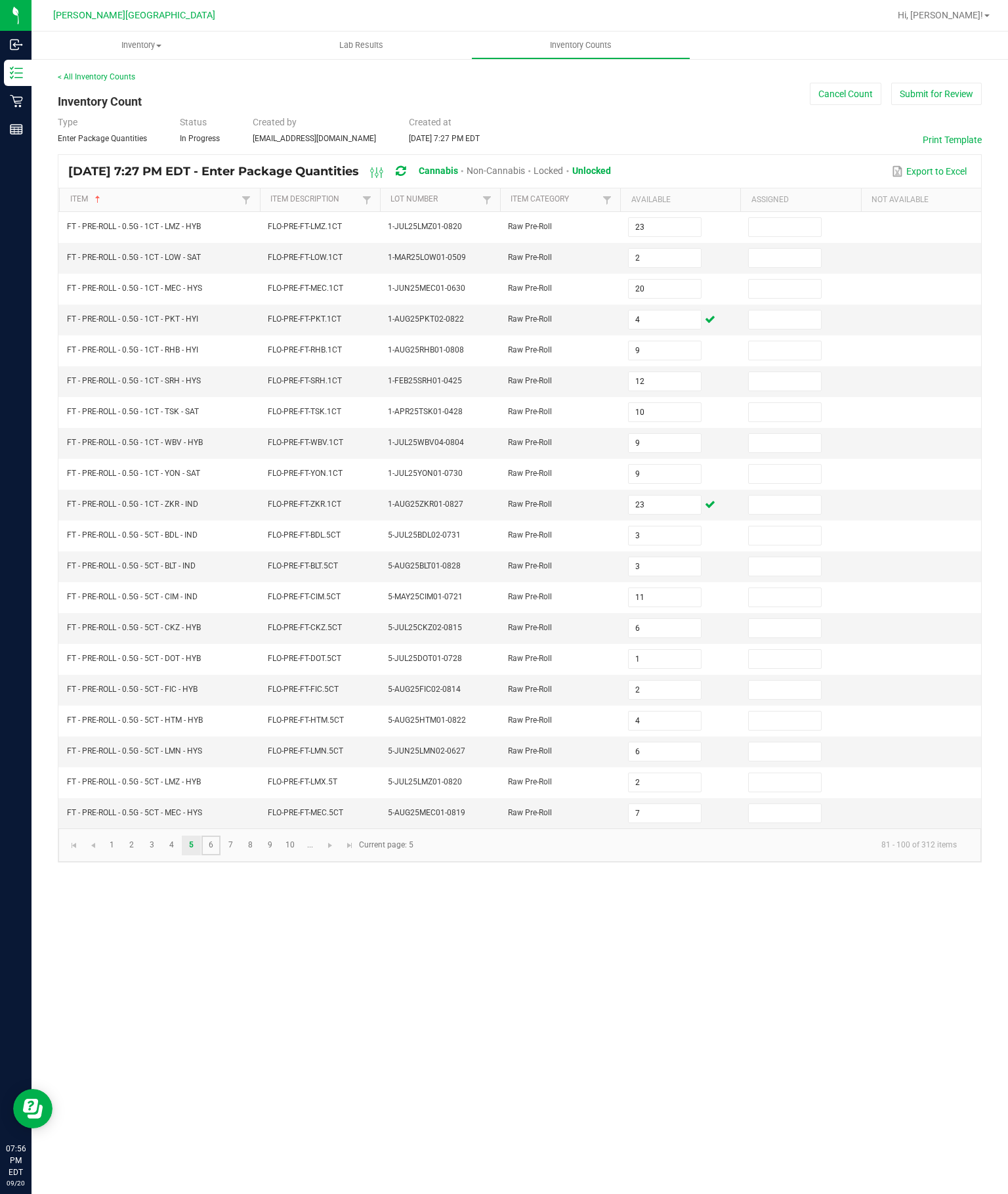
click at [221, 855] on link "6" at bounding box center [211, 845] width 19 height 20
click at [658, 792] on input at bounding box center [665, 782] width 72 height 18
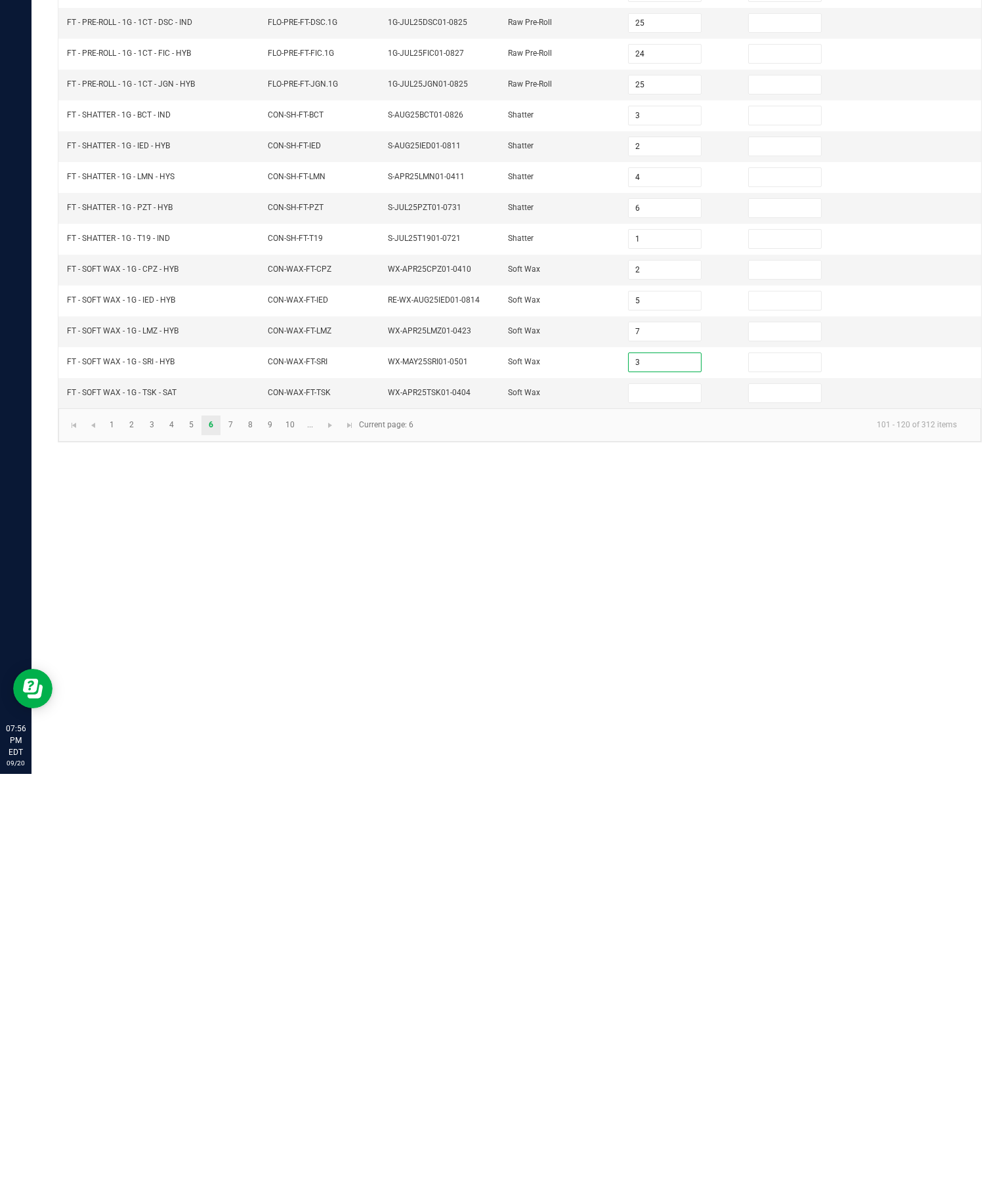
click at [679, 804] on input at bounding box center [665, 813] width 72 height 18
click at [654, 671] on div "Inventory All packages All inventory Waste log Create inventory Lab Results Inv…" at bounding box center [519, 613] width 977 height 1163
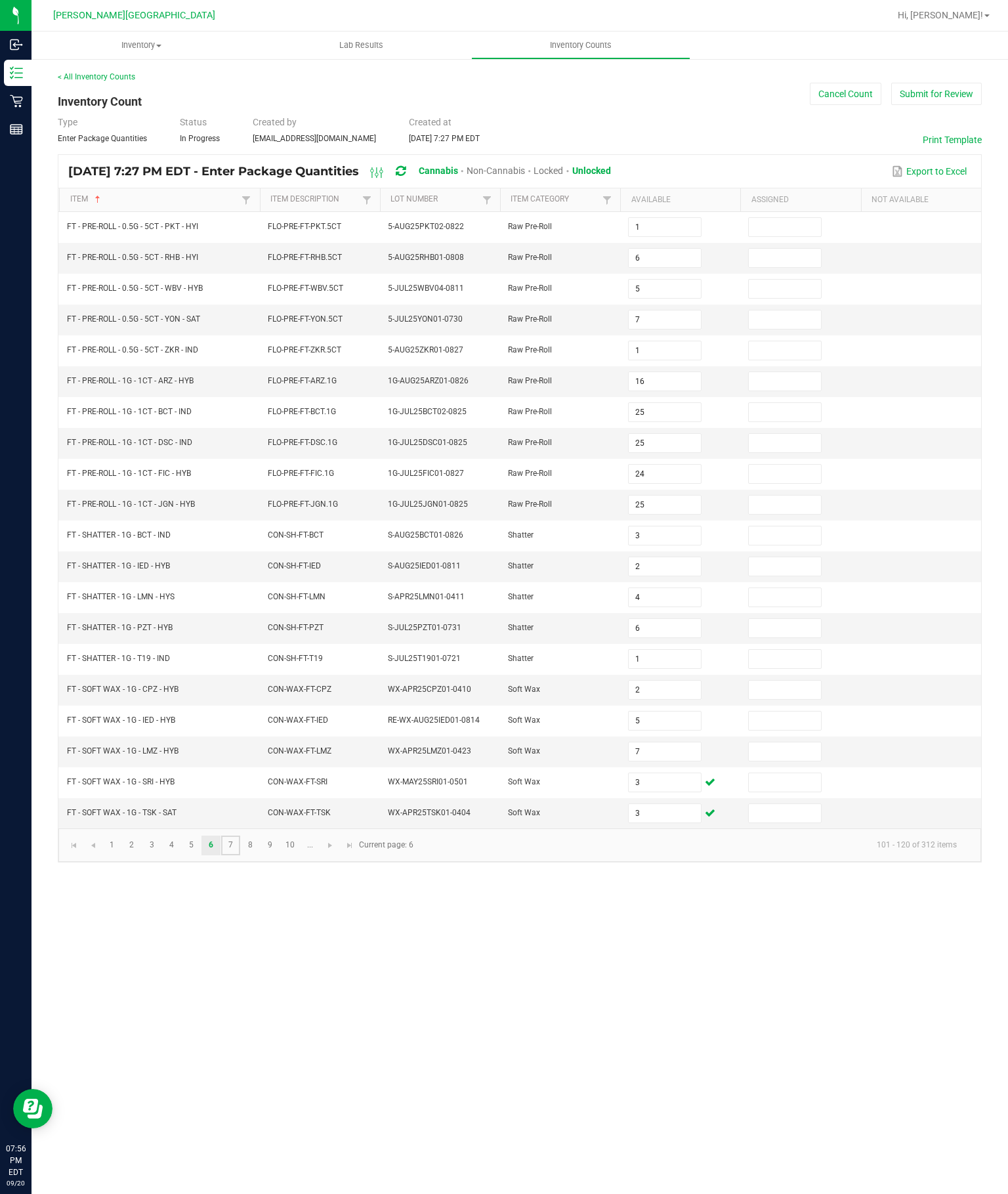
click at [240, 855] on link "7" at bounding box center [231, 845] width 19 height 20
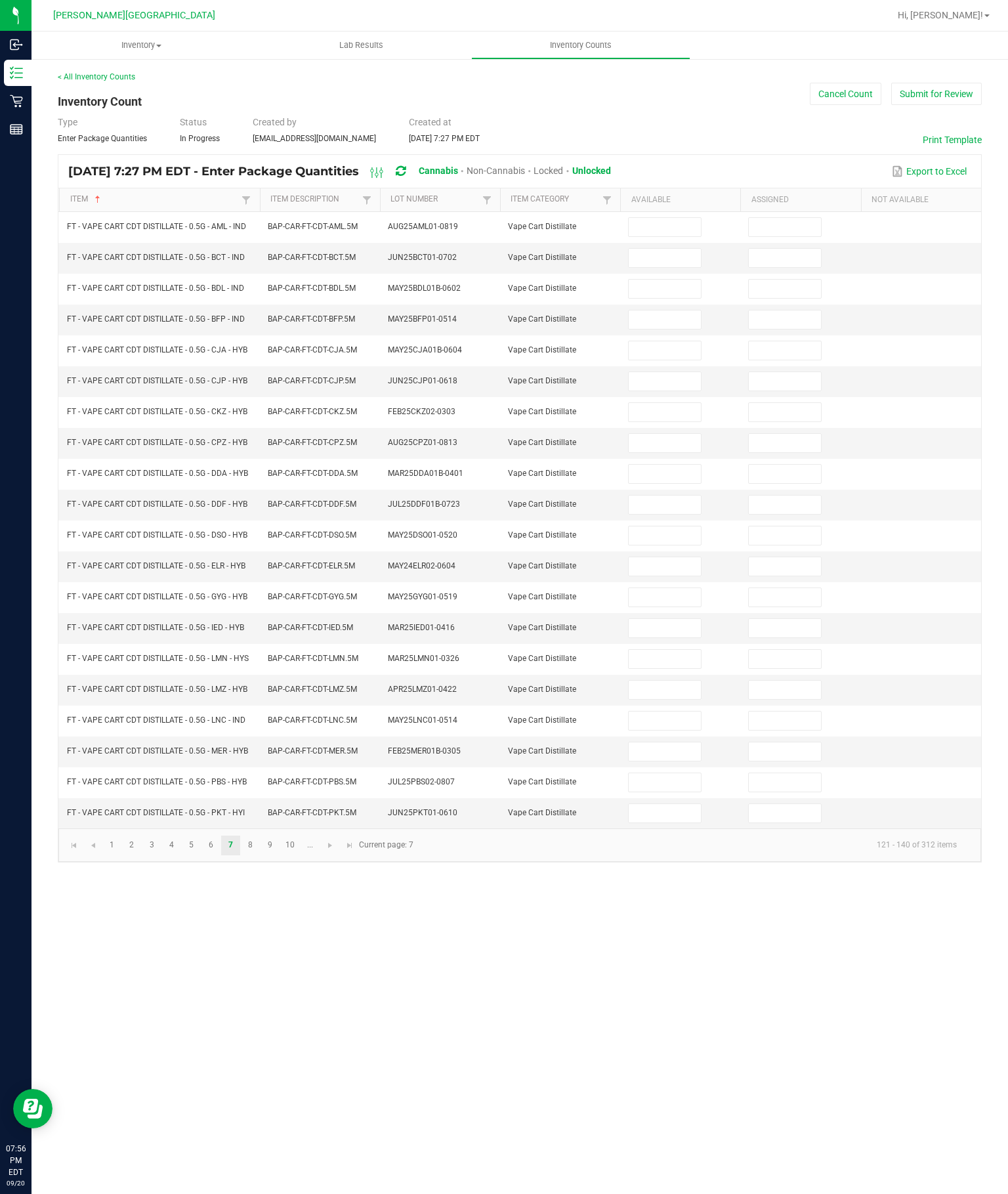
click at [648, 218] on input at bounding box center [665, 226] width 72 height 18
click at [668, 243] on td at bounding box center [680, 259] width 120 height 31
click at [650, 249] on input at bounding box center [665, 258] width 72 height 18
click at [665, 280] on input at bounding box center [665, 288] width 72 height 18
click at [671, 310] on input at bounding box center [665, 319] width 72 height 18
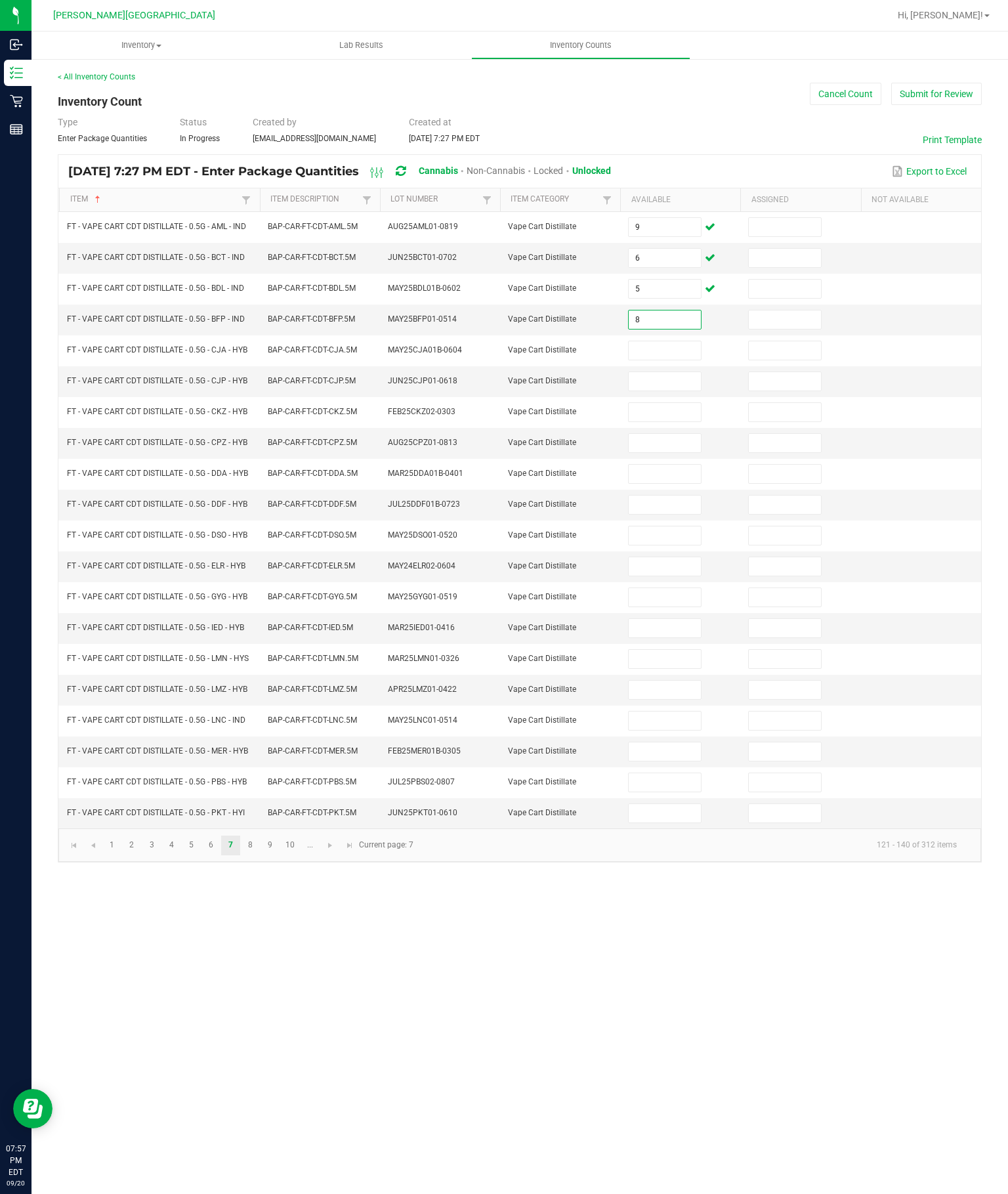
click at [655, 341] on input at bounding box center [665, 350] width 72 height 18
click at [658, 372] on input at bounding box center [665, 381] width 72 height 18
click at [665, 403] on input at bounding box center [665, 412] width 72 height 18
click at [668, 403] on input "2" at bounding box center [665, 412] width 72 height 18
click at [684, 403] on input "2" at bounding box center [665, 412] width 72 height 18
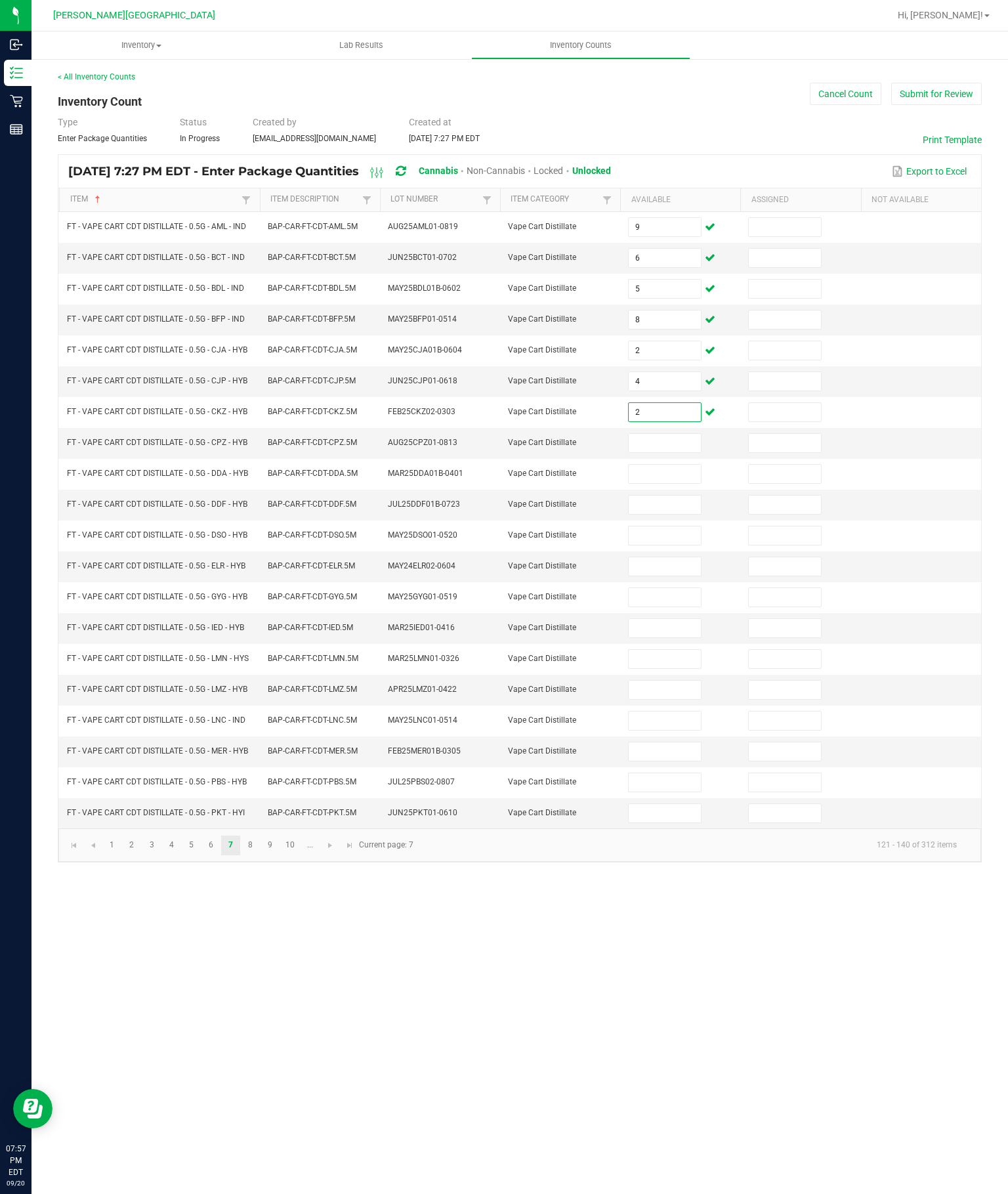
click at [671, 434] on input at bounding box center [665, 443] width 72 height 18
click at [671, 464] on input at bounding box center [665, 473] width 72 height 18
click at [686, 497] on input at bounding box center [665, 505] width 72 height 18
click at [651, 542] on input at bounding box center [665, 535] width 72 height 18
click at [677, 574] on input at bounding box center [665, 566] width 72 height 18
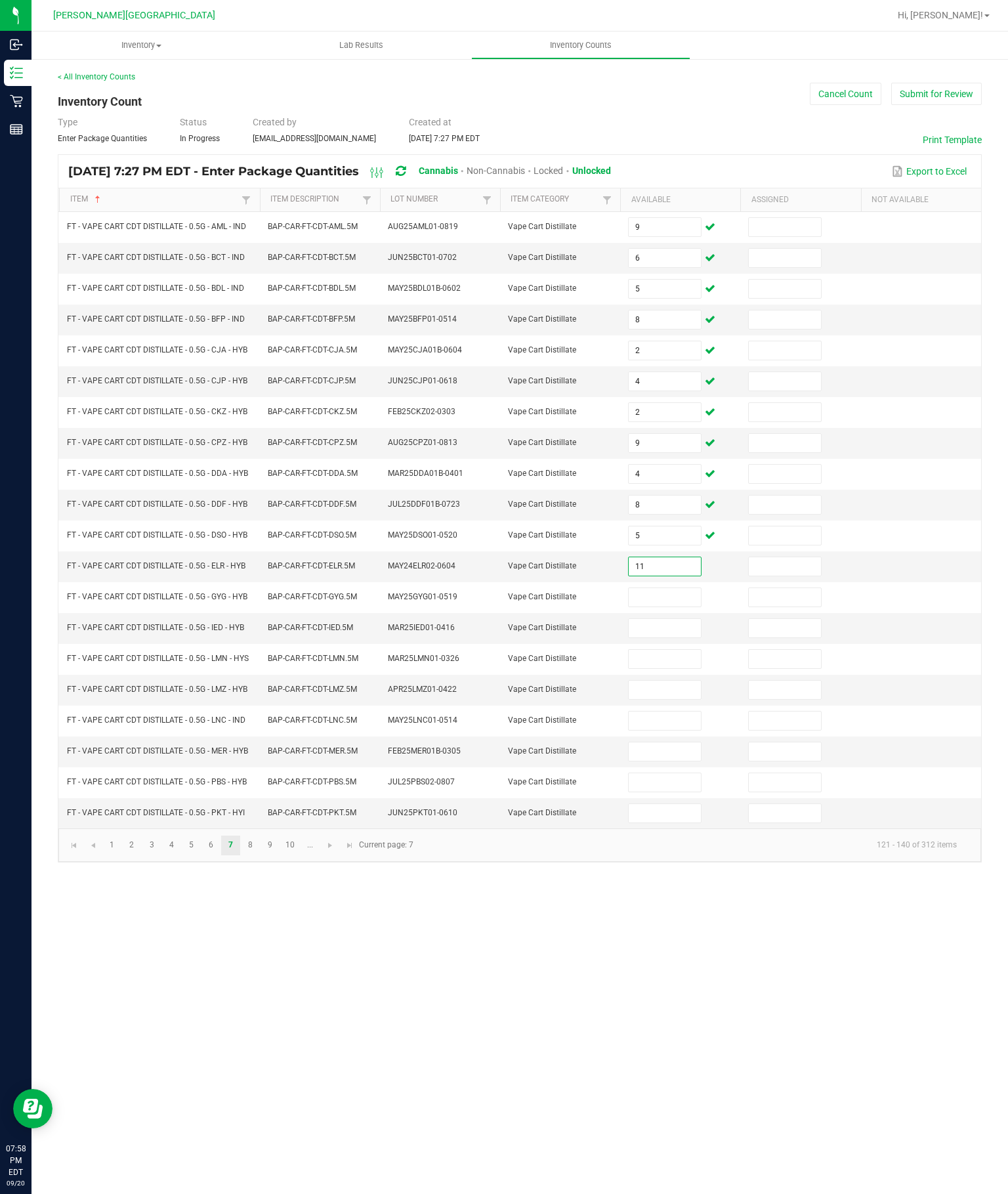
click at [675, 606] on td at bounding box center [680, 597] width 120 height 31
click at [678, 606] on input at bounding box center [665, 597] width 72 height 18
click at [667, 638] on input at bounding box center [665, 628] width 72 height 18
click at [656, 668] on input at bounding box center [665, 659] width 72 height 18
click at [672, 699] on input at bounding box center [665, 689] width 72 height 18
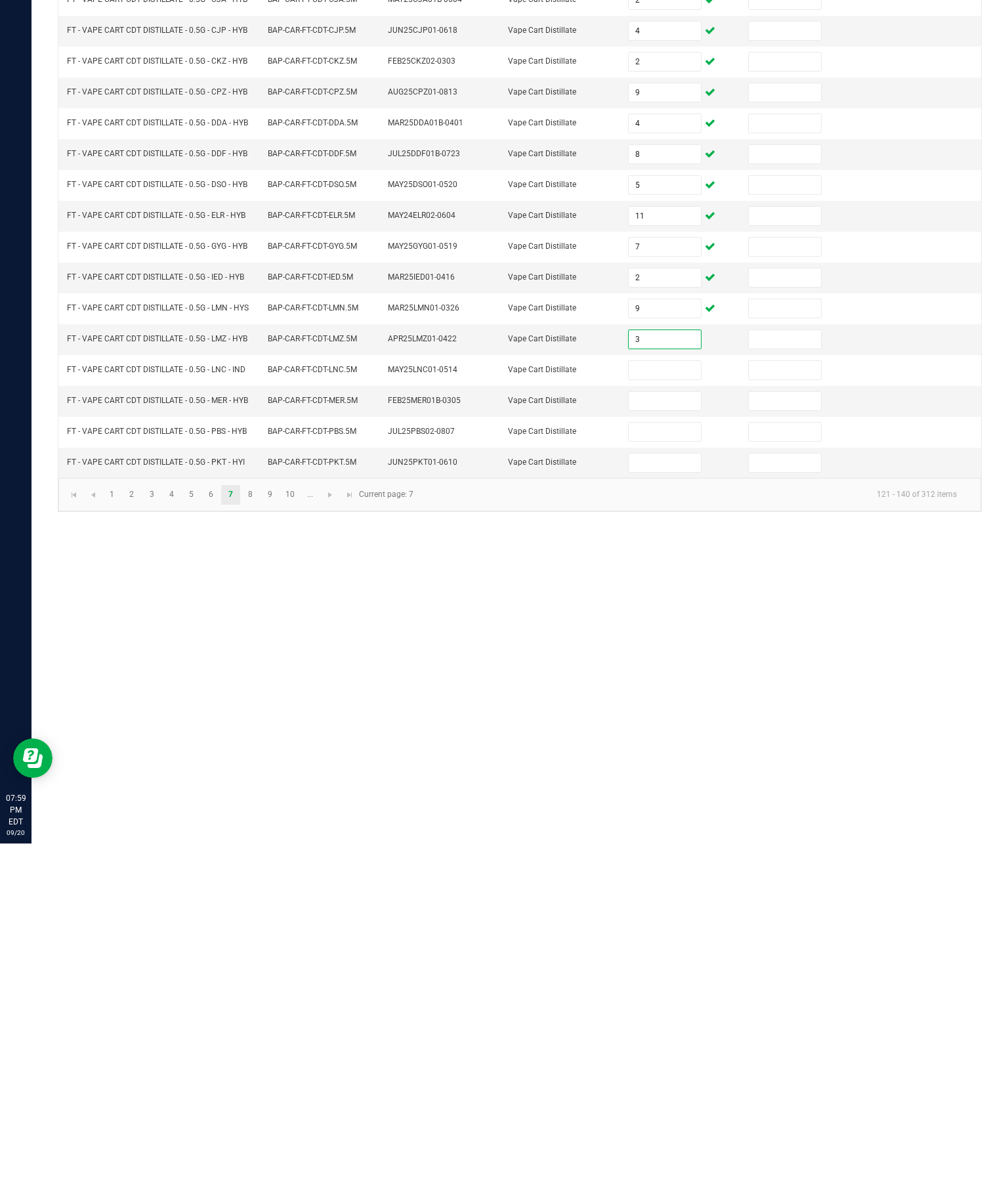
click at [669, 711] on input at bounding box center [665, 720] width 72 height 18
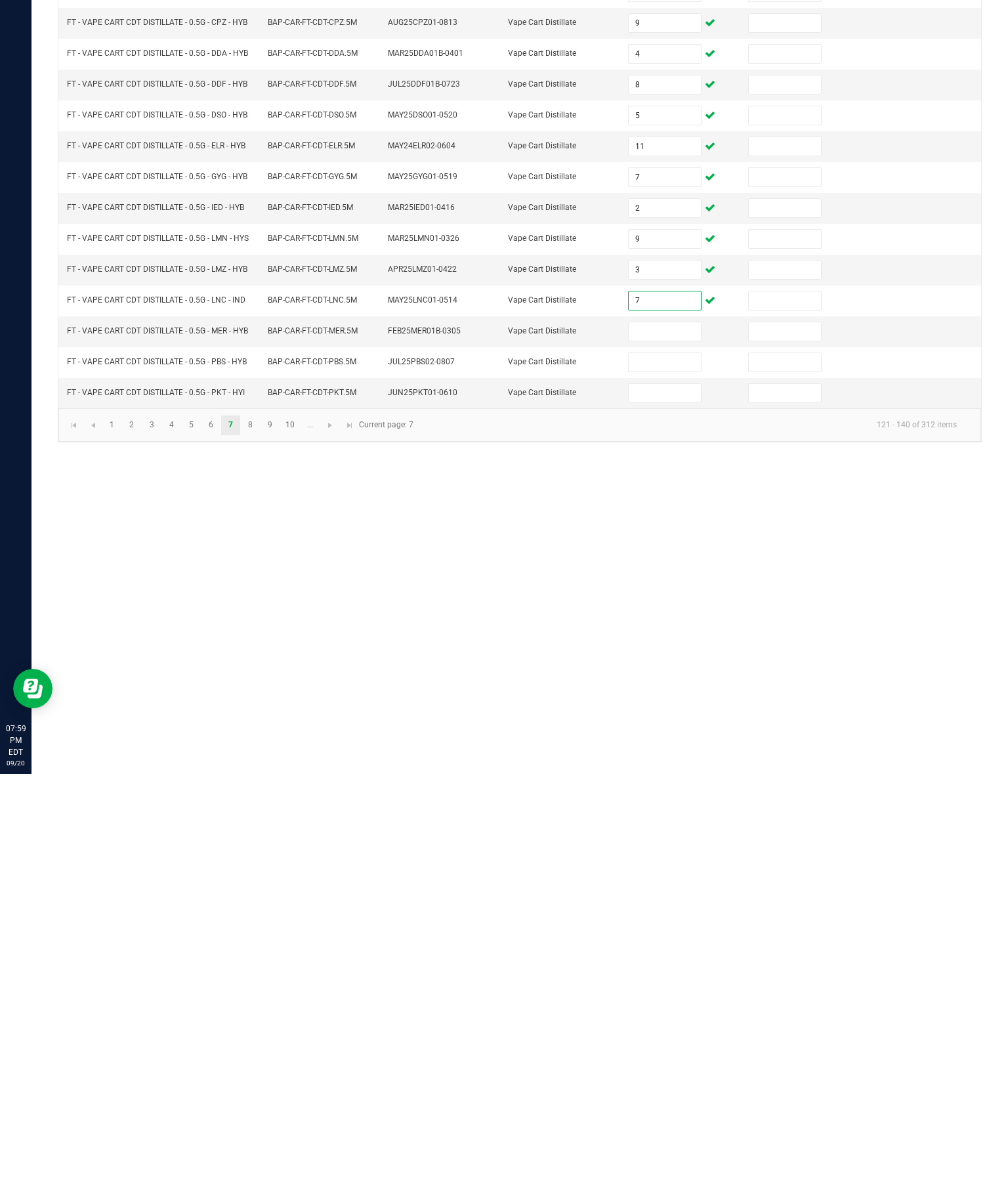
click at [661, 742] on input at bounding box center [665, 751] width 72 height 18
click at [665, 773] on input at bounding box center [665, 782] width 72 height 18
click at [650, 804] on input at bounding box center [665, 813] width 72 height 18
click at [622, 661] on div "Inventory All packages All inventory Waste log Create inventory Lab Results Inv…" at bounding box center [519, 613] width 977 height 1163
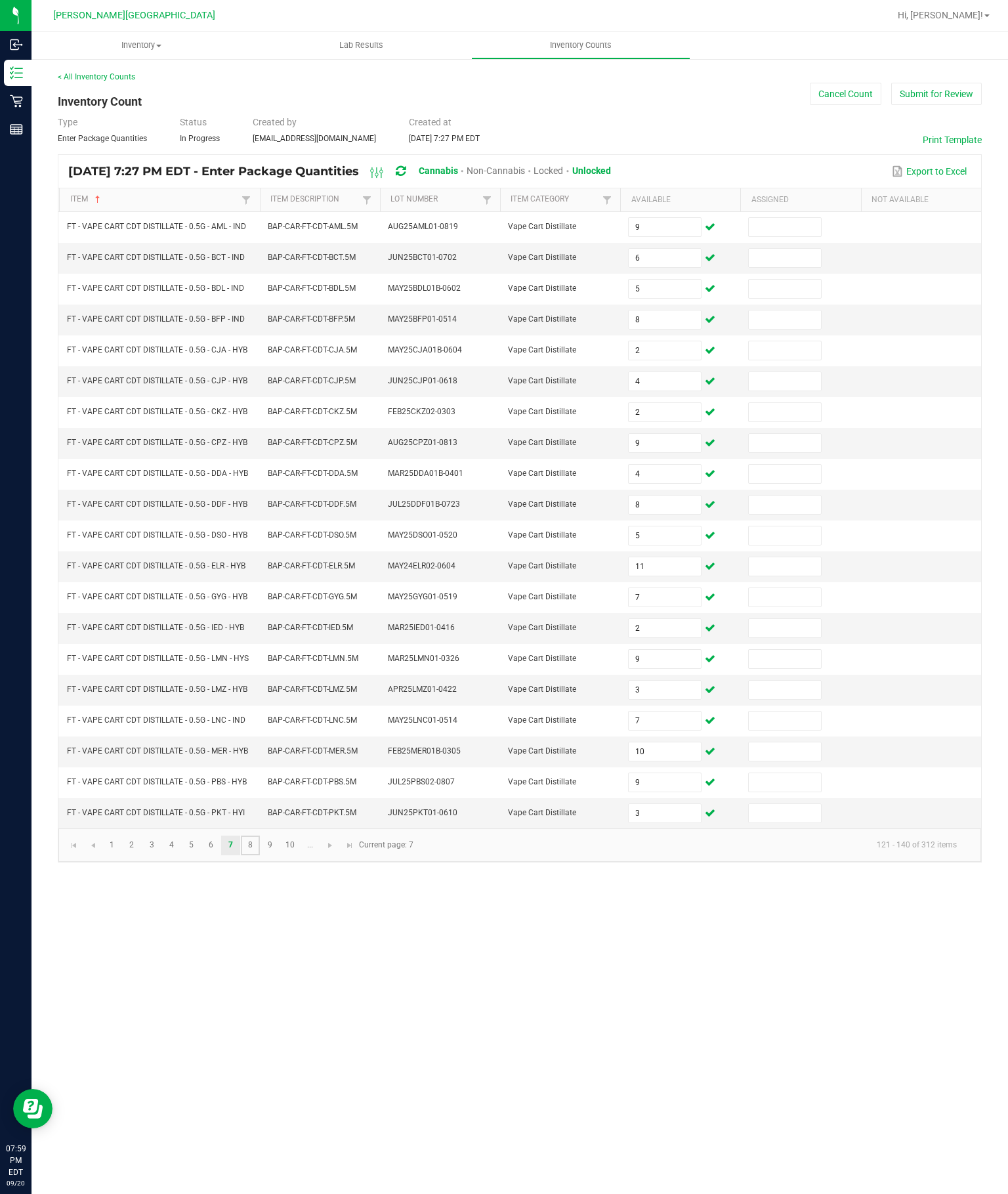
click at [260, 855] on link "8" at bounding box center [251, 845] width 19 height 20
click at [653, 218] on input at bounding box center [665, 226] width 72 height 18
click at [690, 249] on input at bounding box center [665, 258] width 72 height 18
click at [652, 280] on input at bounding box center [665, 288] width 72 height 18
click at [665, 310] on input at bounding box center [665, 319] width 72 height 18
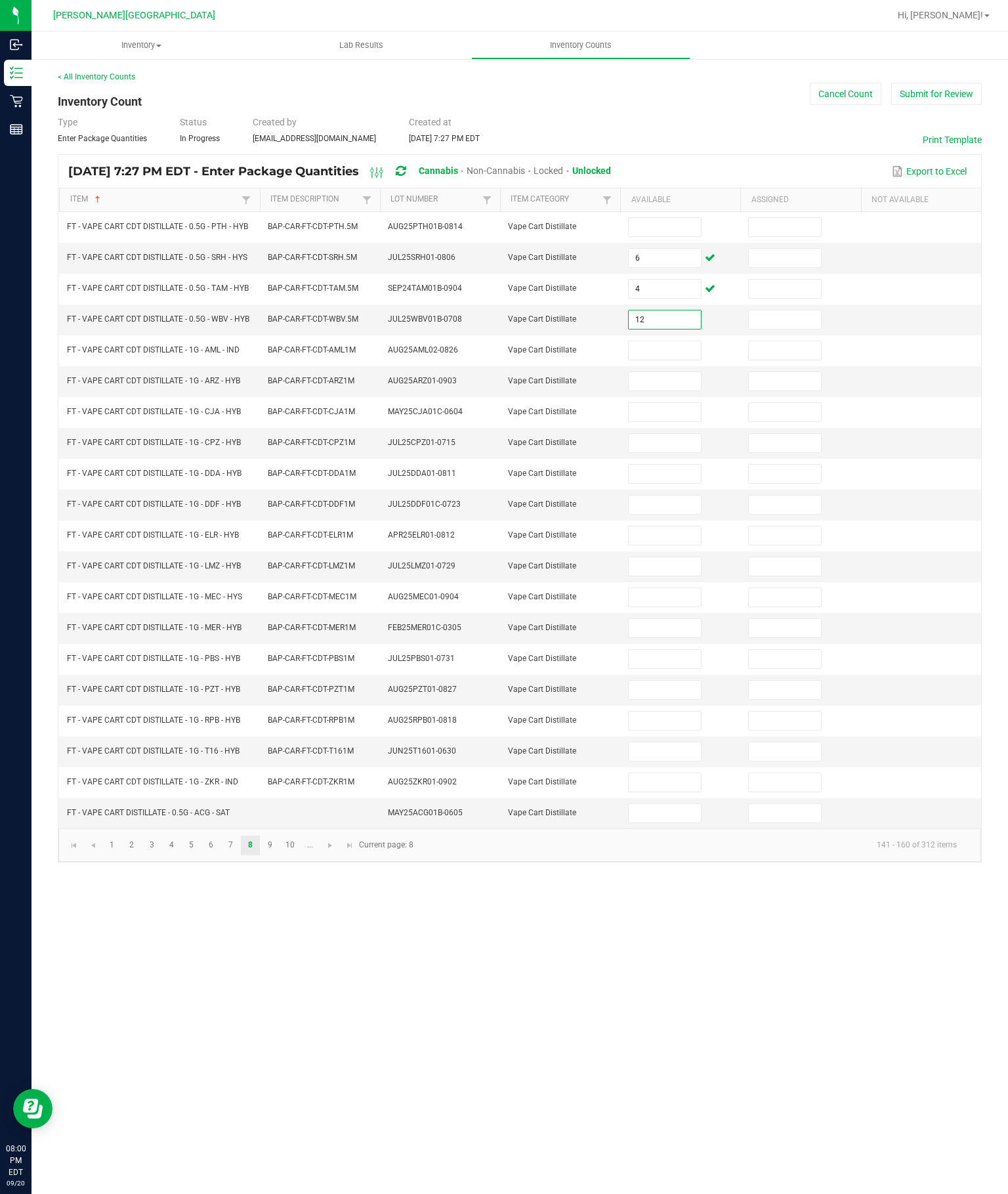
click at [666, 341] on input at bounding box center [665, 350] width 72 height 18
click at [659, 372] on input at bounding box center [665, 381] width 72 height 18
click at [658, 403] on input at bounding box center [665, 412] width 72 height 18
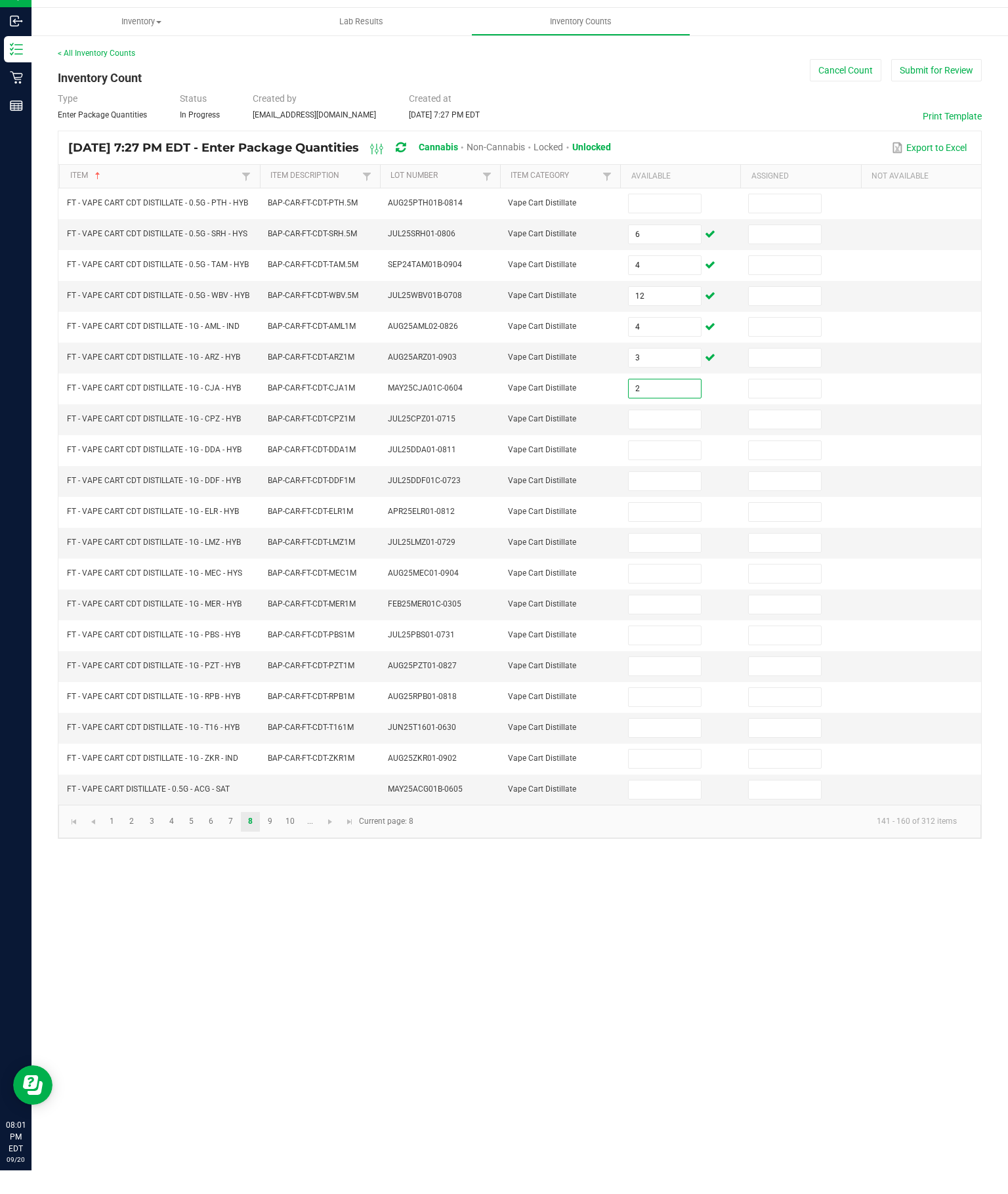
click at [675, 434] on input at bounding box center [665, 443] width 72 height 18
click at [646, 464] on input at bounding box center [665, 473] width 72 height 18
click at [655, 496] on input at bounding box center [665, 505] width 72 height 18
click at [660, 527] on input at bounding box center [665, 535] width 72 height 18
click at [662, 557] on input at bounding box center [665, 566] width 72 height 18
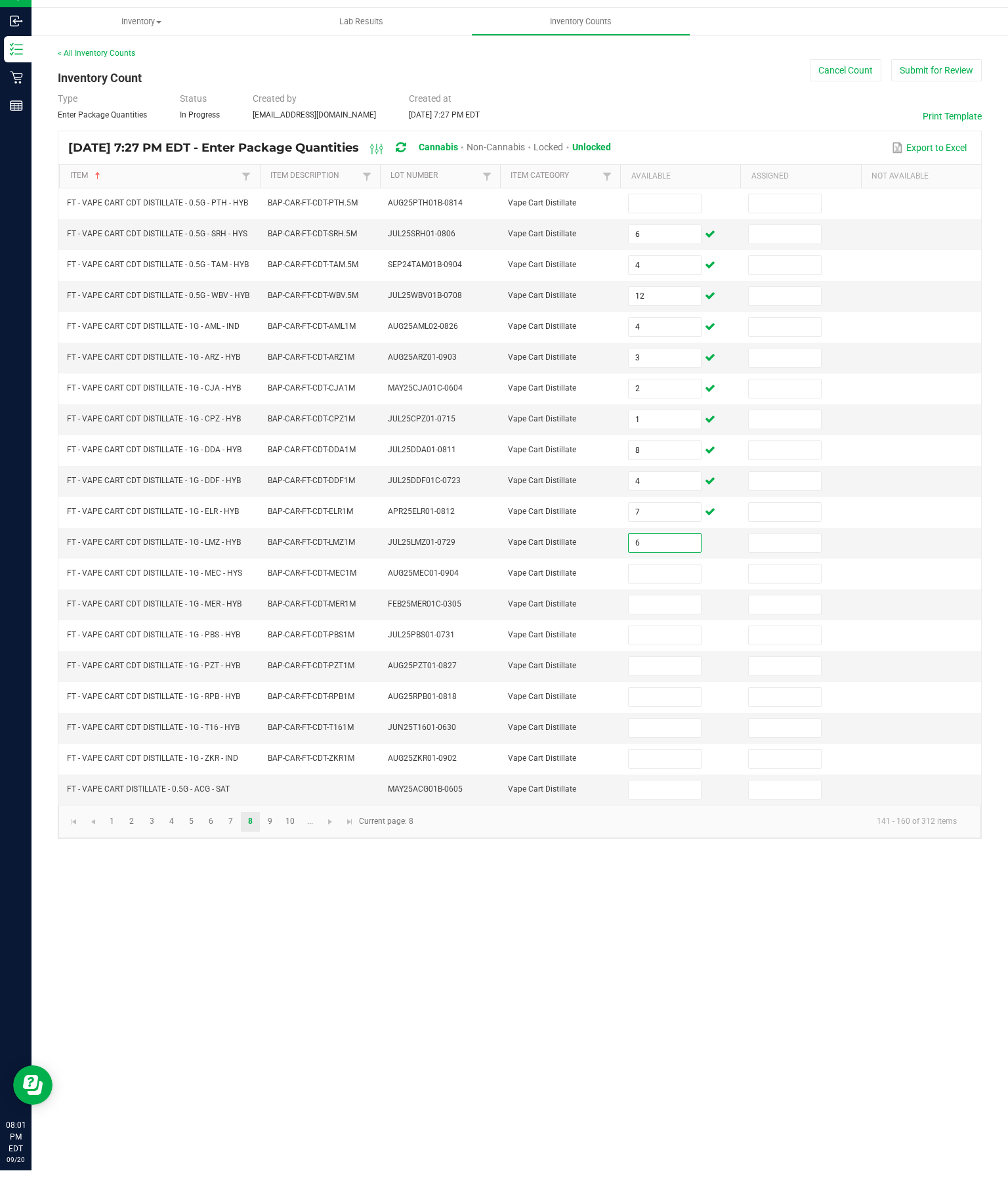
click at [663, 596] on input at bounding box center [665, 597] width 72 height 18
click at [671, 632] on input at bounding box center [665, 628] width 72 height 18
click at [664, 668] on input at bounding box center [665, 659] width 72 height 18
click at [665, 699] on input at bounding box center [665, 689] width 72 height 18
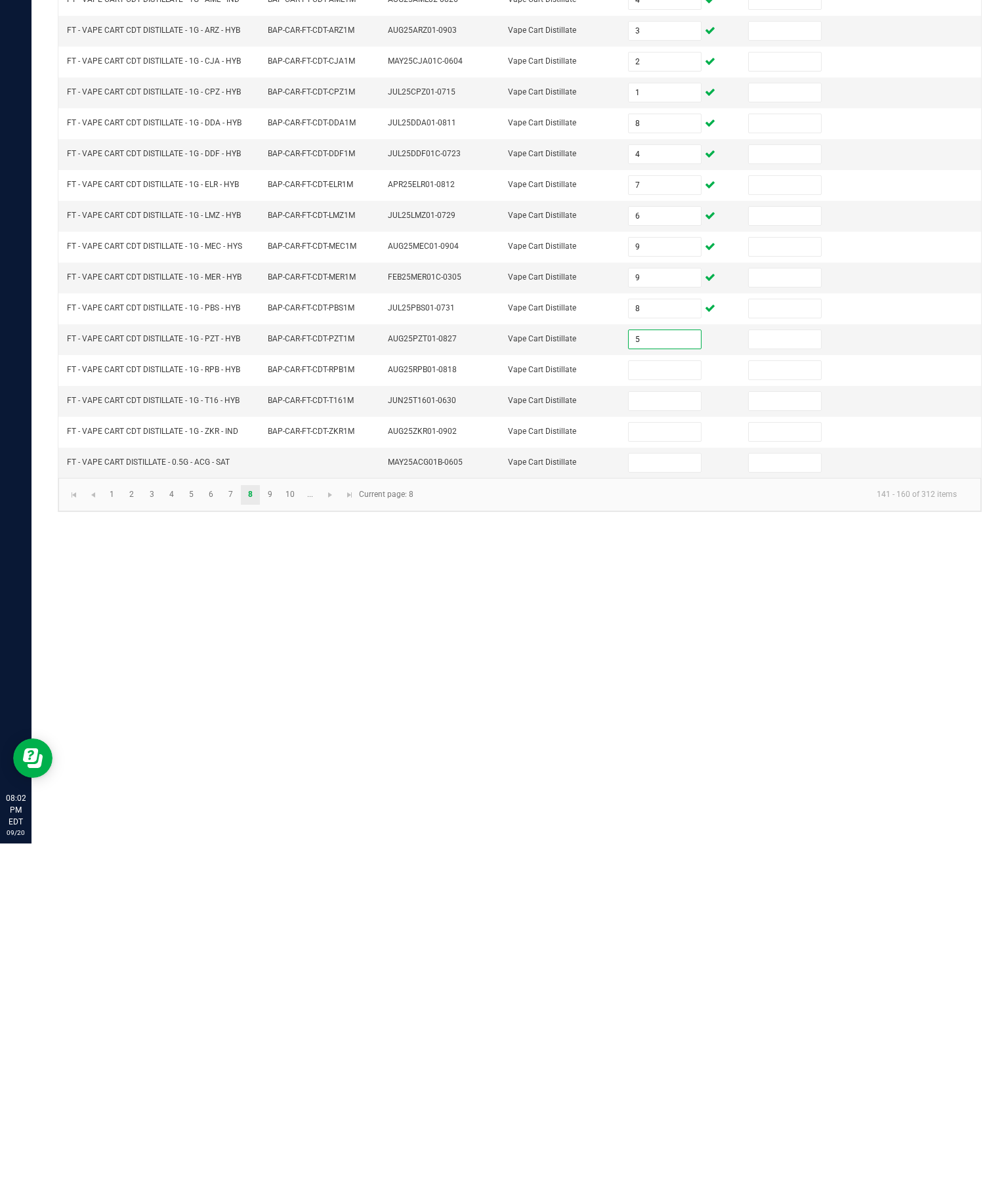
click at [669, 711] on input at bounding box center [665, 720] width 72 height 18
click at [666, 742] on input at bounding box center [665, 751] width 72 height 18
click at [670, 773] on input at bounding box center [665, 782] width 72 height 18
click at [765, 688] on div "Inventory All packages All inventory Waste log Create inventory Lab Results Inv…" at bounding box center [519, 613] width 977 height 1163
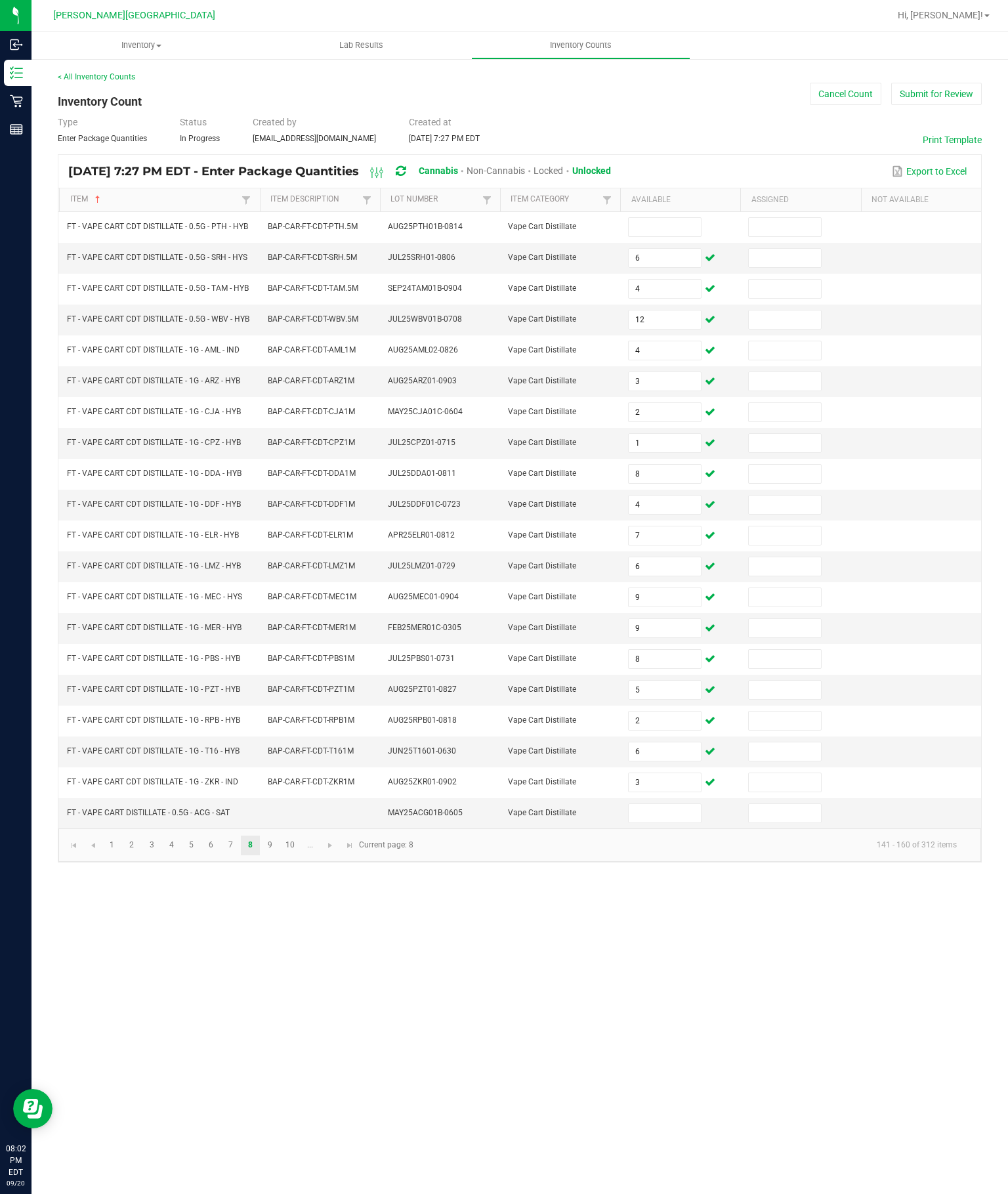
click at [675, 822] on input at bounding box center [665, 813] width 72 height 18
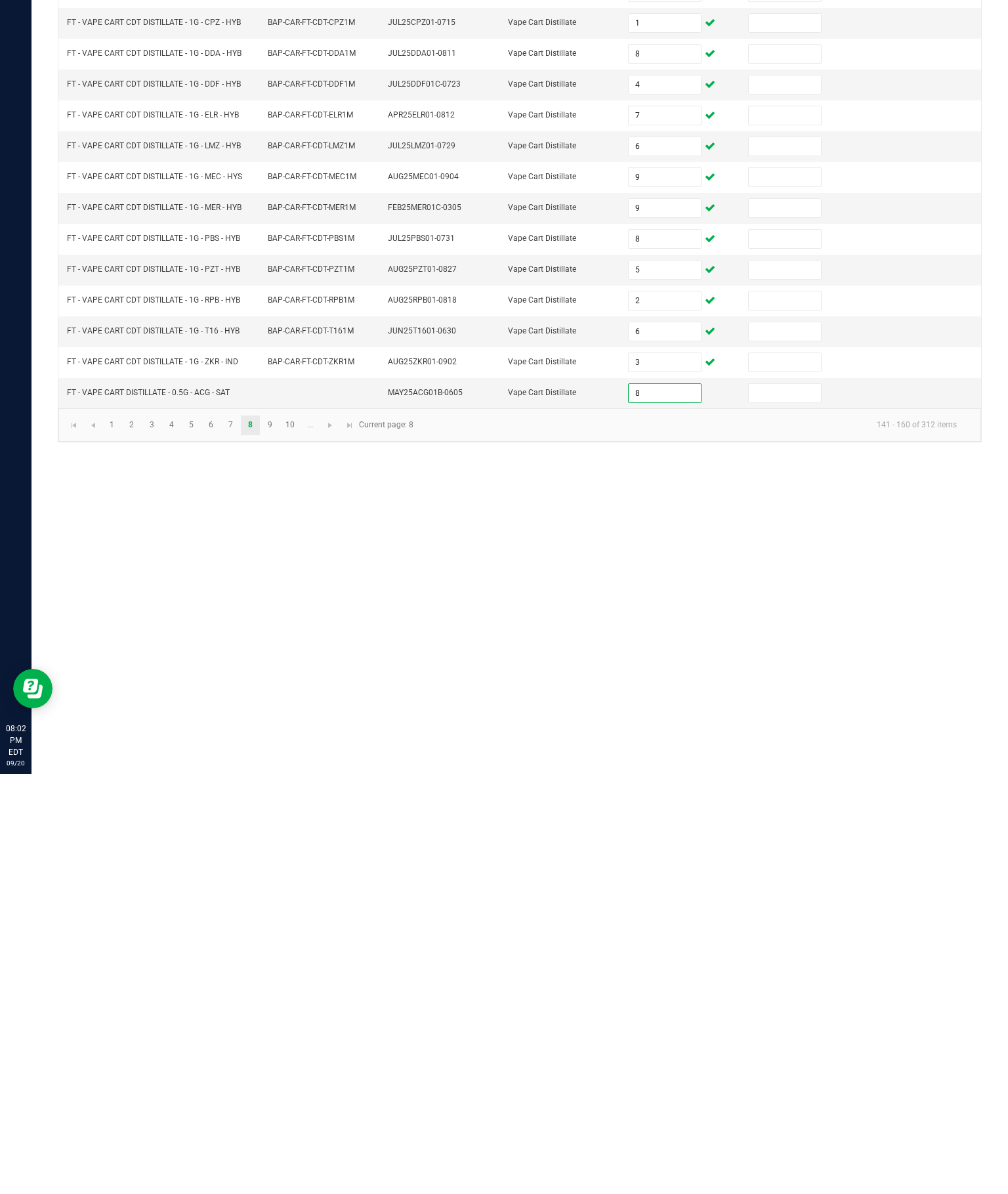
click at [728, 628] on div "Inventory All packages All inventory Waste log Create inventory Lab Results Inv…" at bounding box center [519, 613] width 977 height 1163
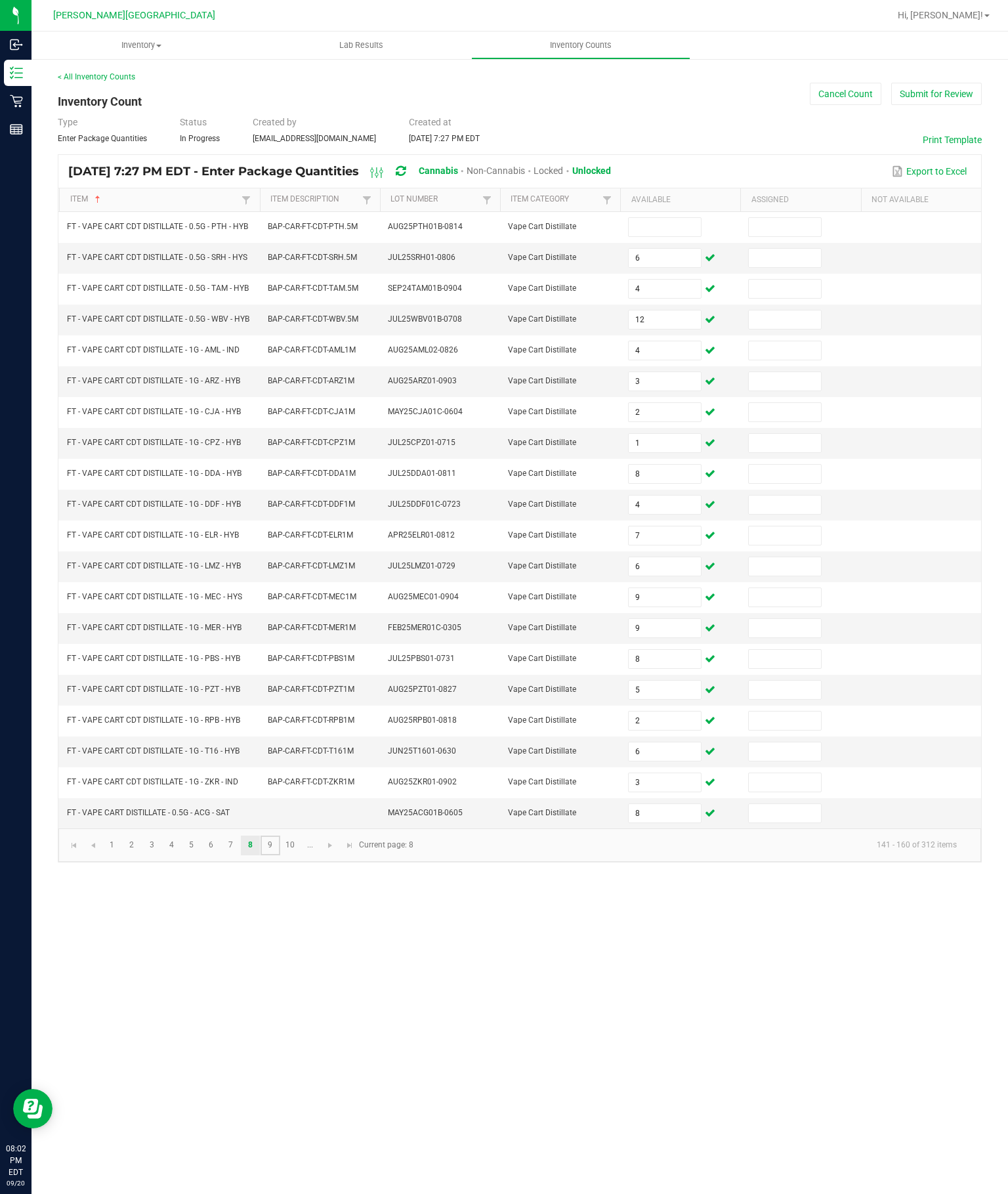
click at [280, 855] on link "9" at bounding box center [270, 845] width 19 height 20
click at [665, 218] on input at bounding box center [665, 226] width 72 height 18
click at [671, 249] on input at bounding box center [665, 258] width 72 height 18
click at [668, 280] on input at bounding box center [665, 288] width 72 height 18
click at [676, 310] on input at bounding box center [665, 319] width 72 height 18
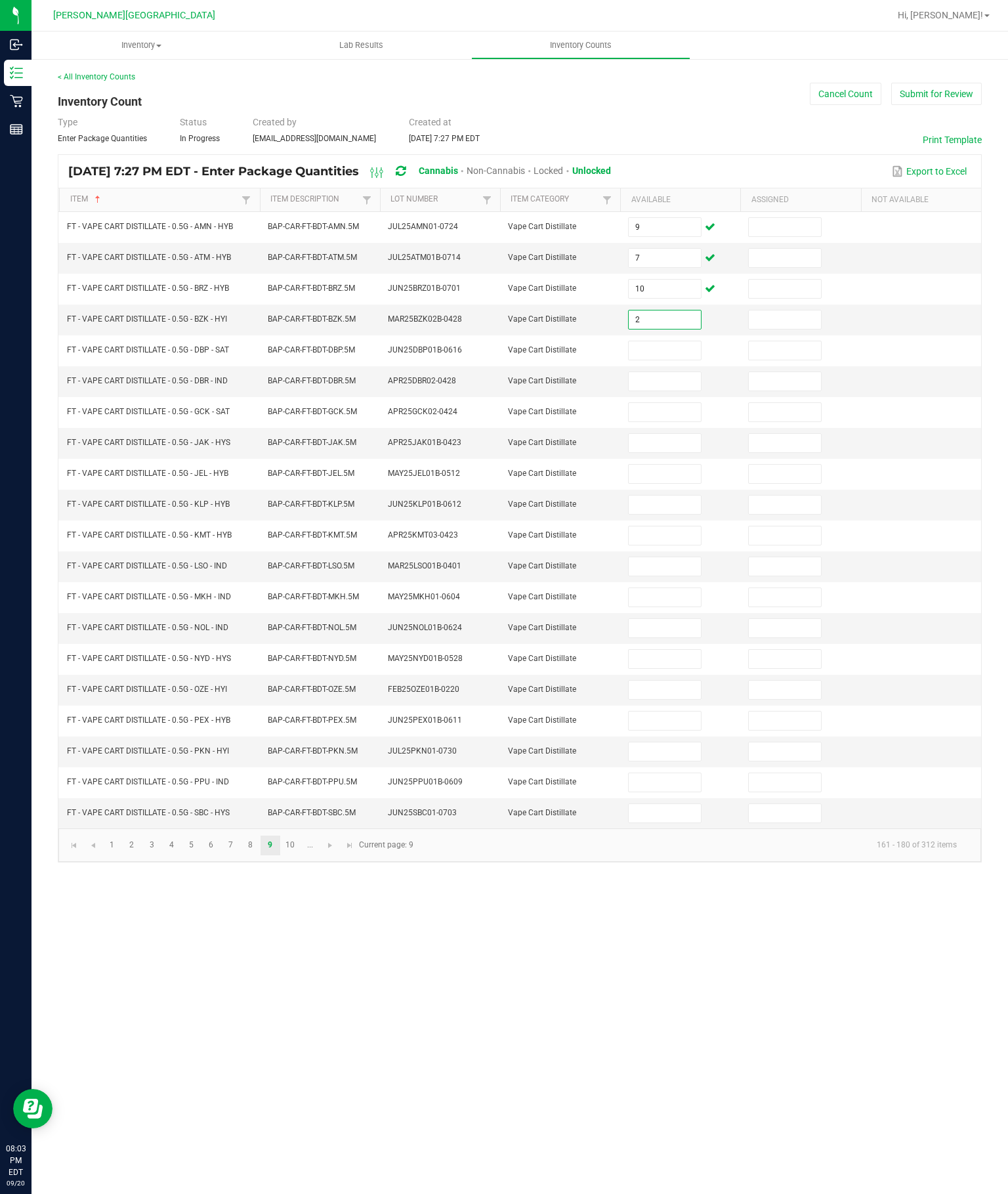
click at [653, 341] on input at bounding box center [665, 350] width 72 height 18
click at [658, 372] on input at bounding box center [665, 381] width 72 height 18
click at [649, 403] on input at bounding box center [665, 412] width 72 height 18
click at [672, 434] on input at bounding box center [665, 443] width 72 height 18
click at [646, 472] on input at bounding box center [665, 473] width 72 height 18
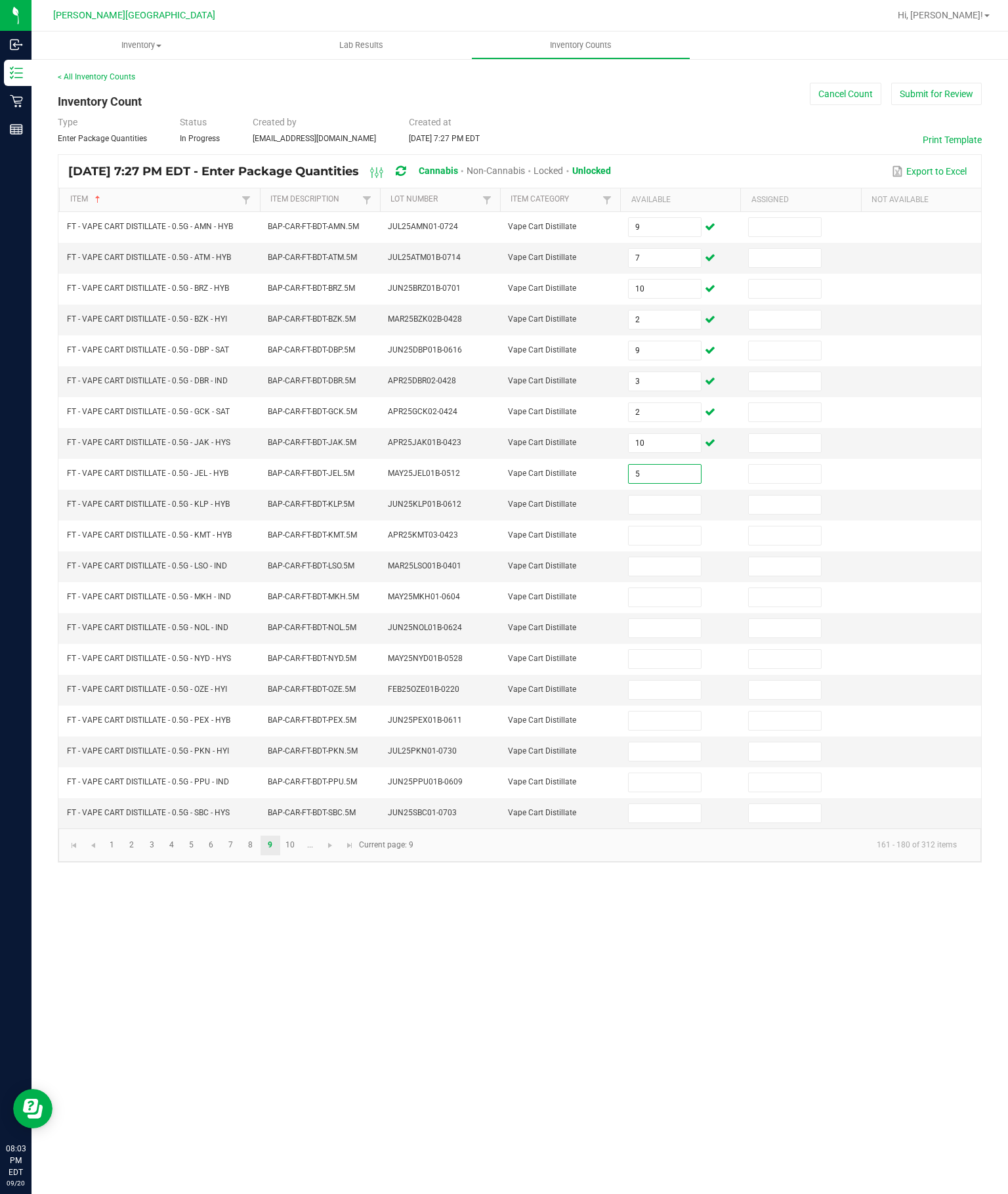
click at [668, 503] on input at bounding box center [665, 505] width 72 height 18
click at [674, 545] on input at bounding box center [665, 535] width 72 height 18
click at [677, 575] on input at bounding box center [665, 566] width 72 height 18
click at [673, 606] on input at bounding box center [665, 597] width 72 height 18
click at [656, 638] on input at bounding box center [665, 628] width 72 height 18
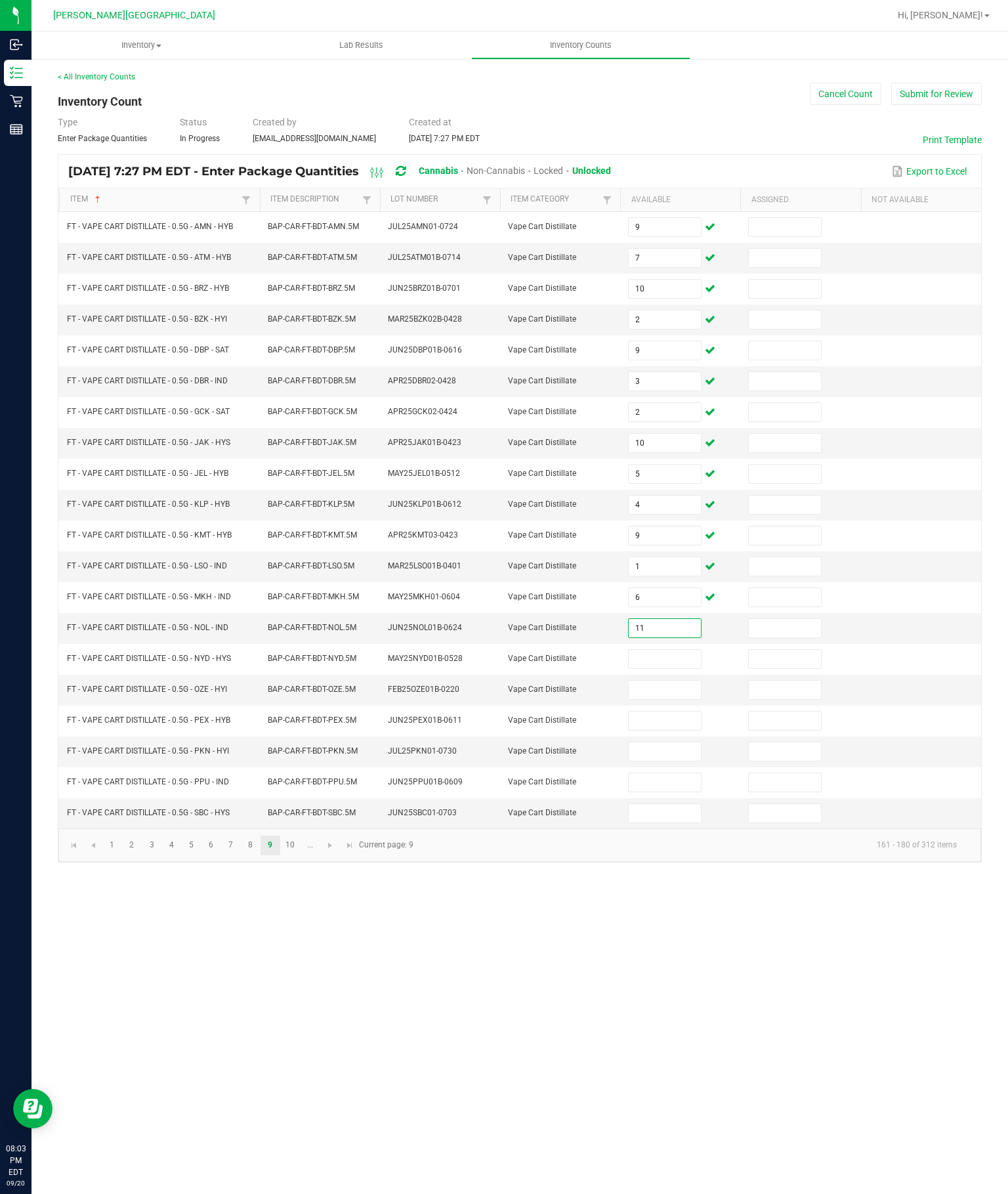
click at [670, 668] on input at bounding box center [665, 659] width 72 height 18
click at [673, 699] on input at bounding box center [665, 689] width 72 height 18
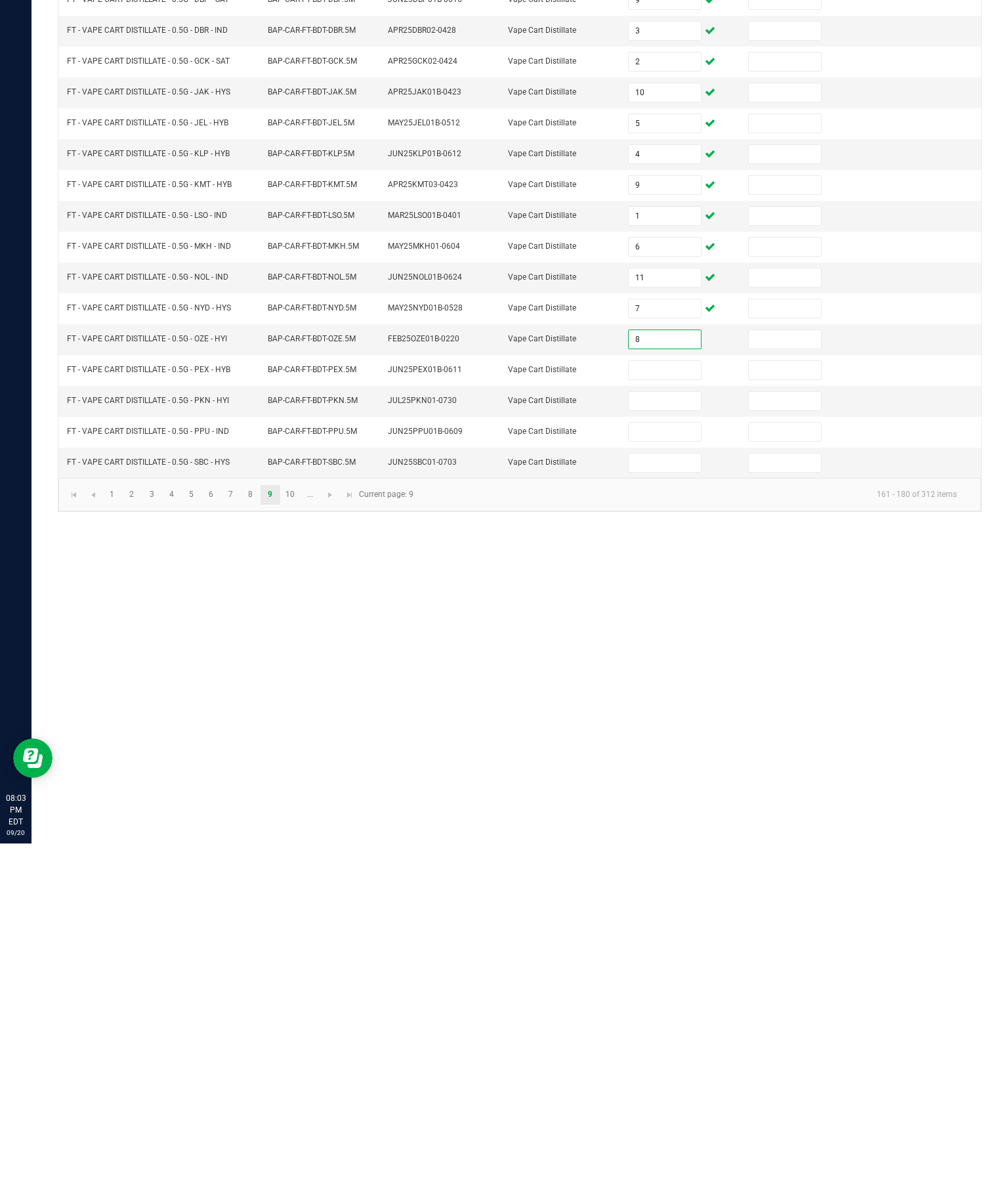
click at [668, 711] on input at bounding box center [665, 720] width 72 height 18
click at [671, 742] on input at bounding box center [665, 751] width 72 height 18
click at [669, 773] on input at bounding box center [665, 782] width 72 height 18
click at [653, 804] on input at bounding box center [665, 813] width 72 height 18
click at [780, 685] on div "Inventory All packages All inventory Waste log Create inventory Lab Results Inv…" at bounding box center [519, 613] width 977 height 1163
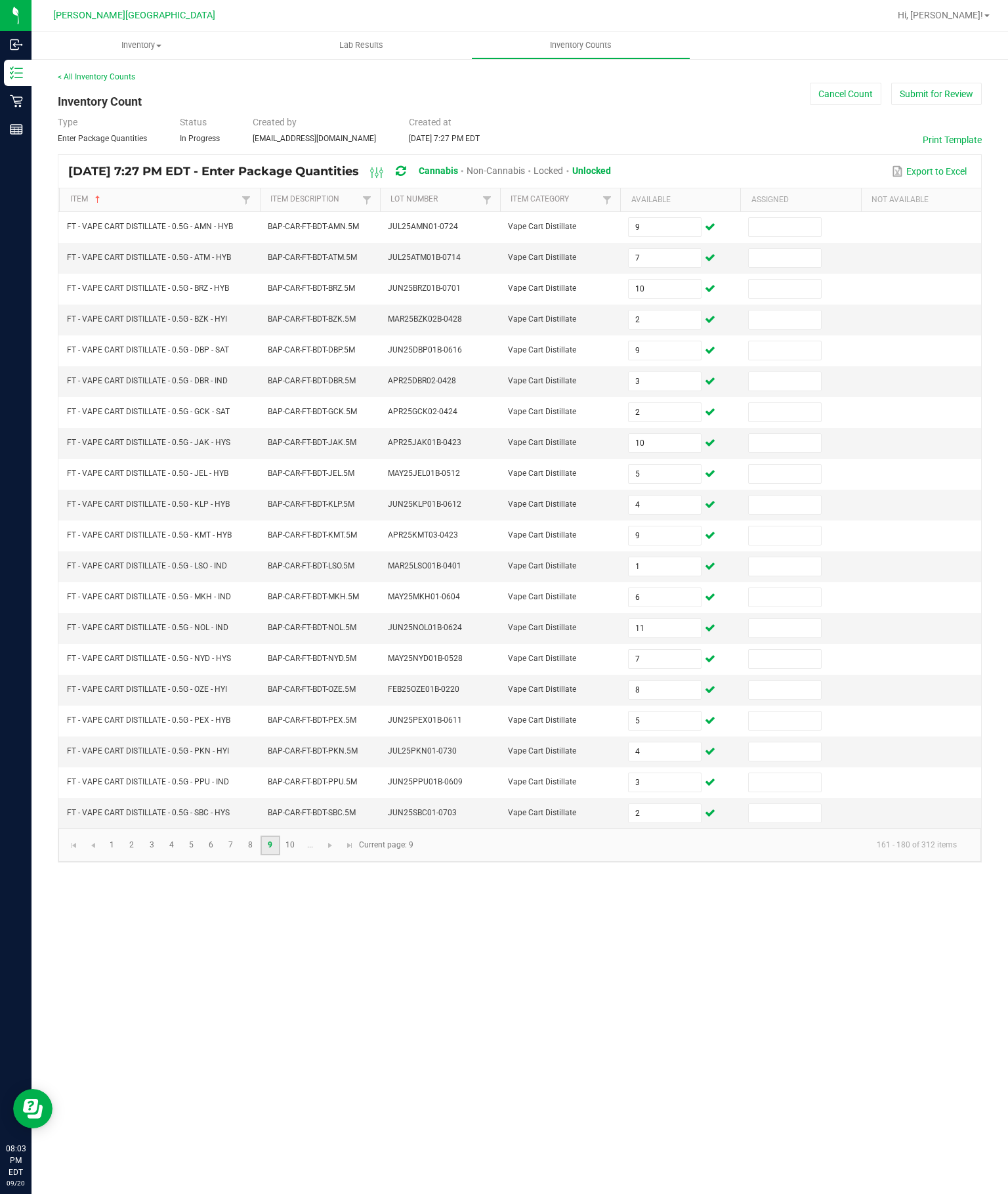
click at [280, 855] on link "9" at bounding box center [270, 845] width 19 height 20
click at [300, 855] on link "10" at bounding box center [291, 845] width 19 height 20
click at [656, 218] on input at bounding box center [665, 226] width 72 height 18
click at [654, 218] on input "0" at bounding box center [665, 226] width 72 height 18
click at [652, 249] on input at bounding box center [665, 258] width 72 height 18
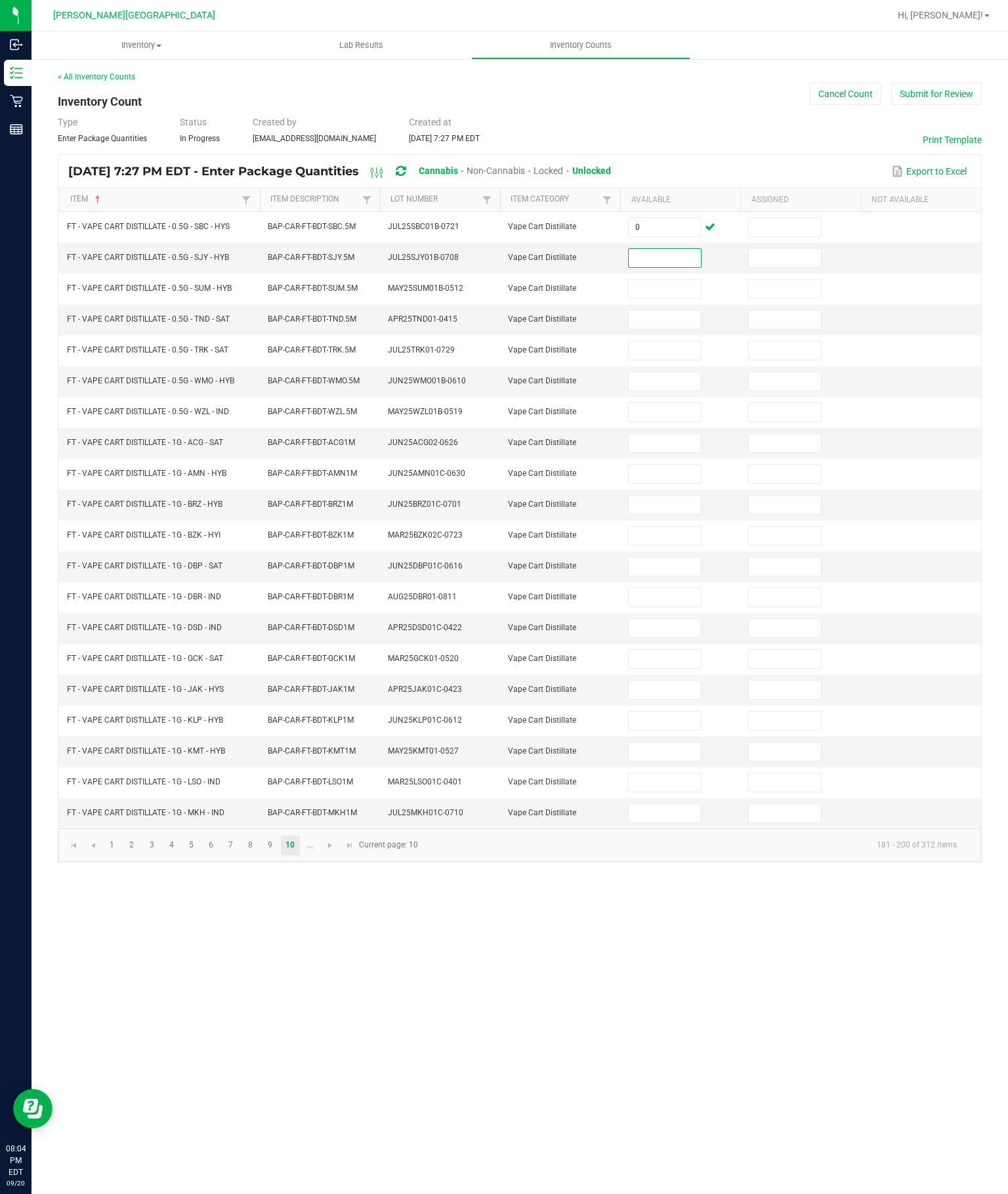
scroll to position [37, 0]
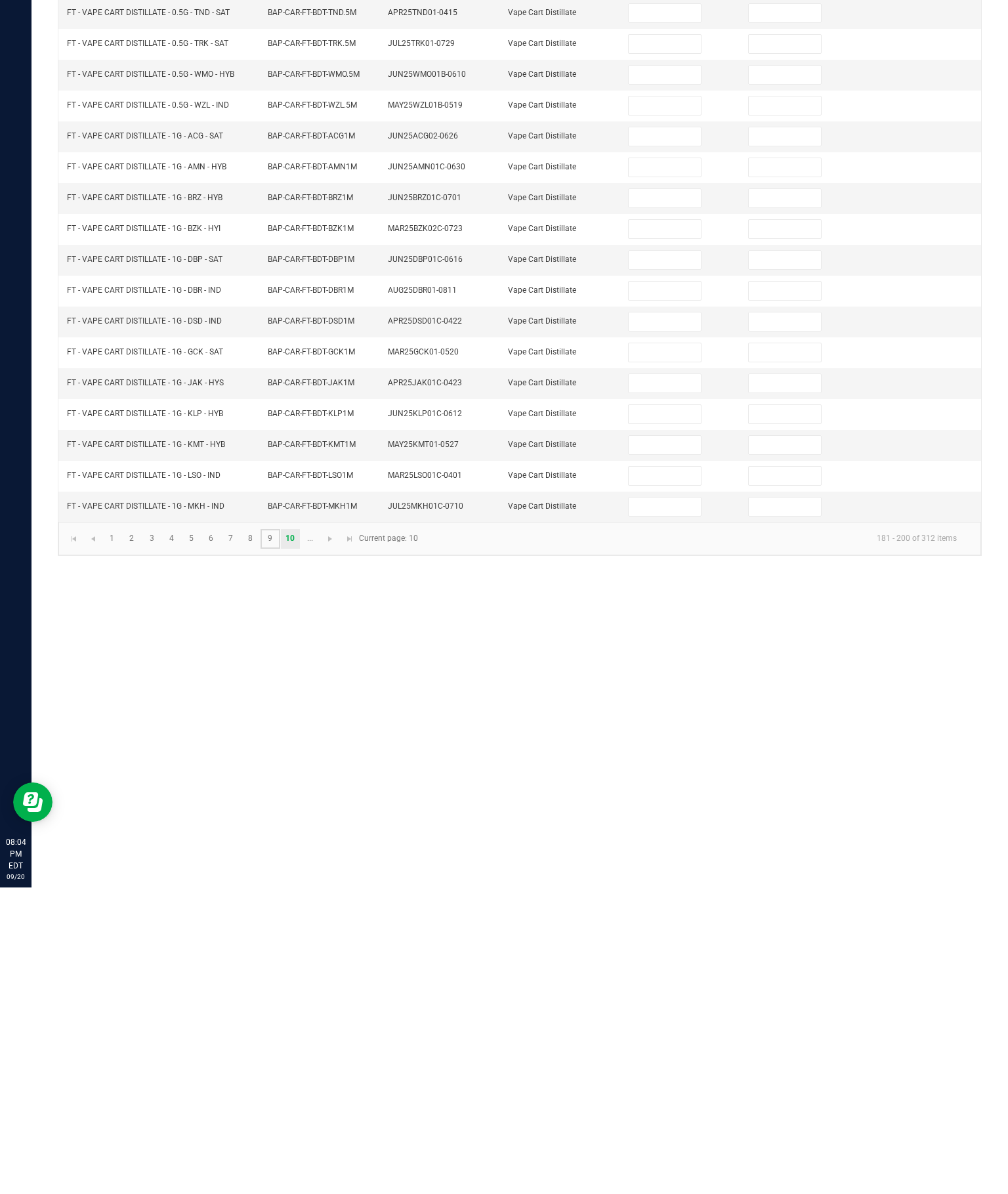
click at [280, 835] on link "9" at bounding box center [270, 845] width 19 height 20
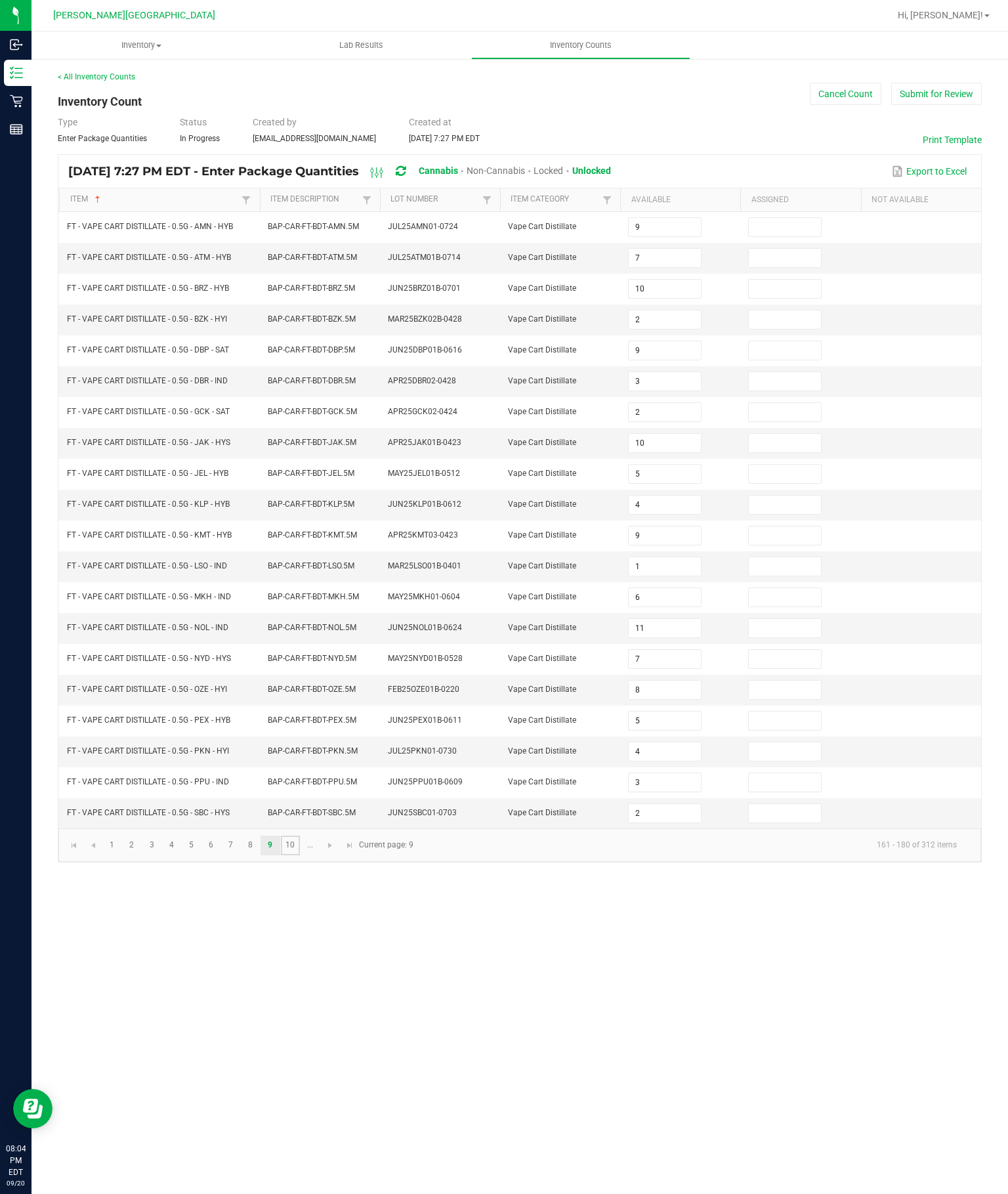
click at [300, 855] on link "10" at bounding box center [291, 845] width 19 height 20
click at [660, 249] on input at bounding box center [665, 258] width 72 height 18
click at [664, 280] on input at bounding box center [665, 288] width 72 height 18
click at [667, 310] on input at bounding box center [665, 319] width 72 height 18
click at [660, 341] on input at bounding box center [665, 350] width 72 height 18
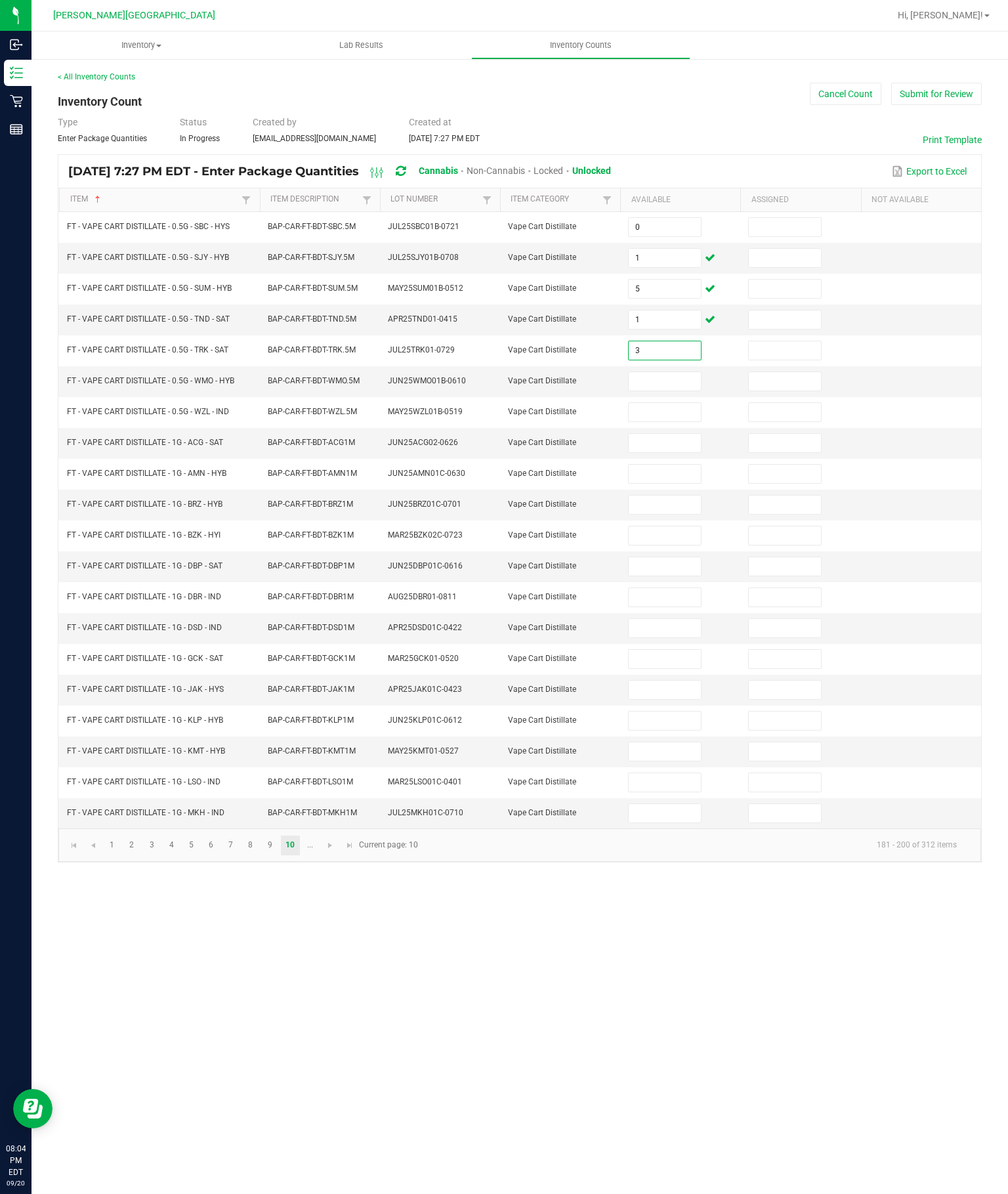
click at [666, 372] on input at bounding box center [665, 381] width 72 height 18
click at [667, 403] on input at bounding box center [665, 412] width 72 height 18
click at [651, 434] on input at bounding box center [665, 443] width 72 height 18
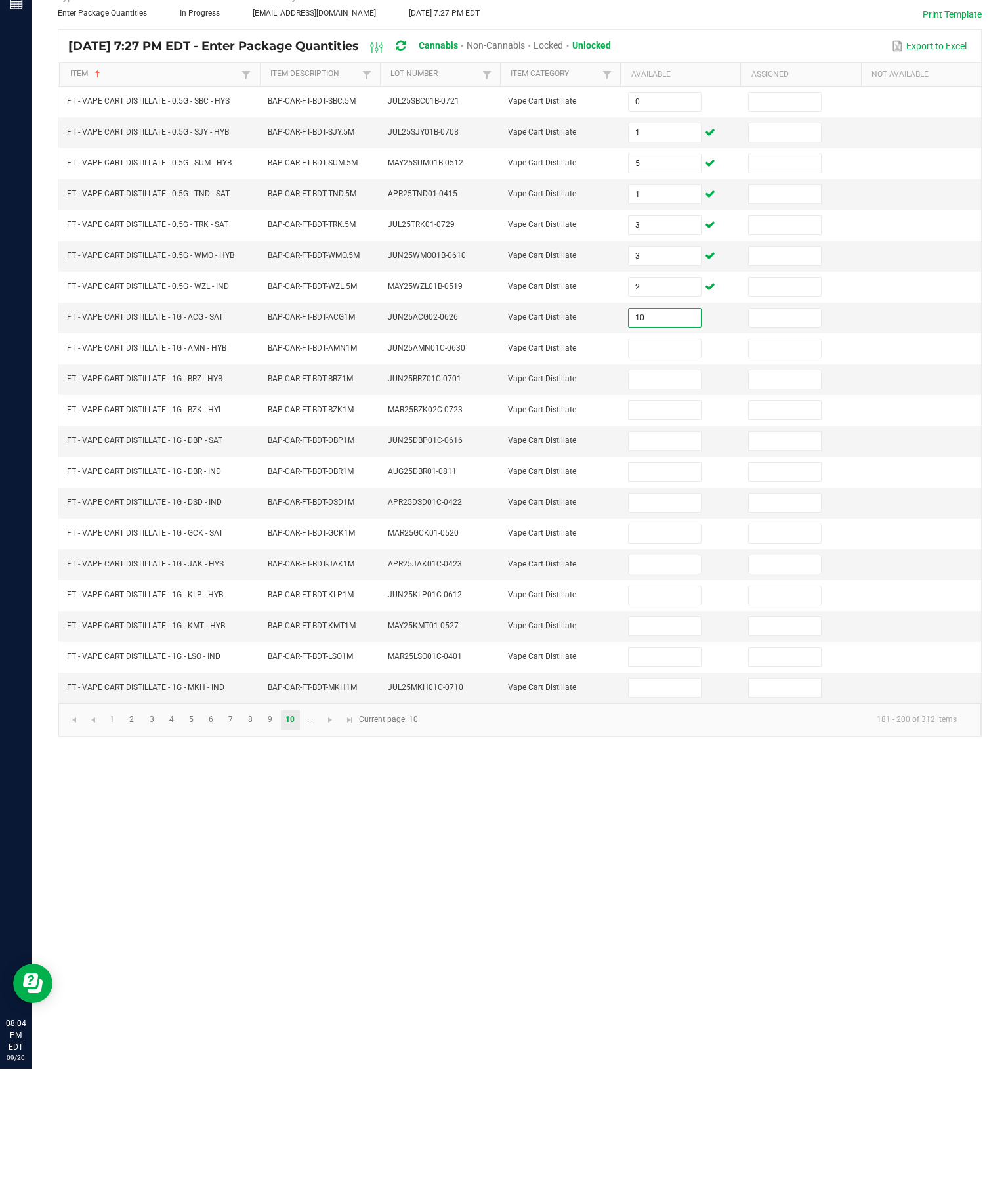
click at [661, 464] on input at bounding box center [665, 473] width 72 height 18
click at [649, 496] on input at bounding box center [665, 505] width 72 height 18
click at [661, 527] on input at bounding box center [665, 535] width 72 height 18
click at [666, 557] on input at bounding box center [665, 566] width 72 height 18
click at [667, 588] on input at bounding box center [665, 597] width 72 height 18
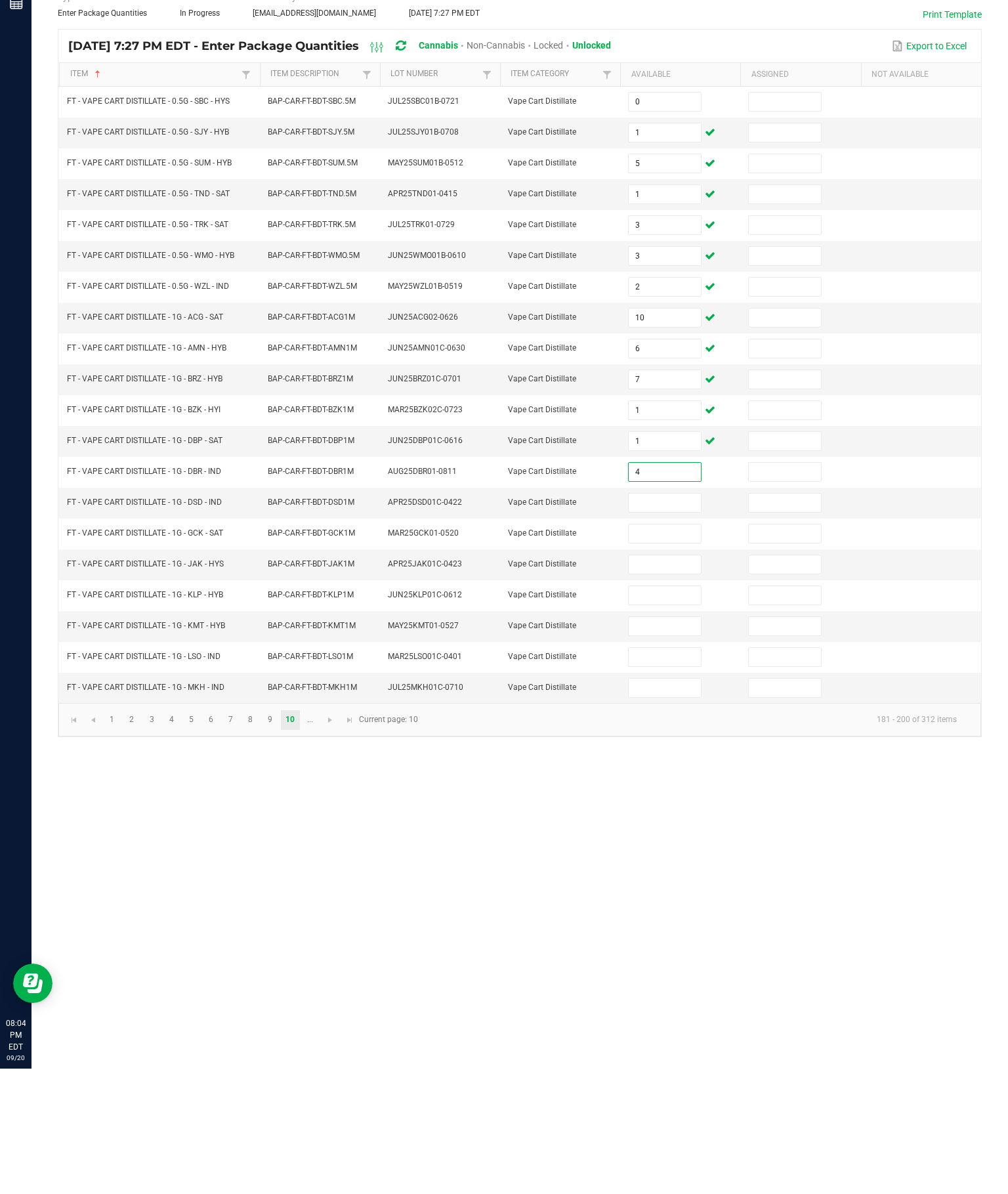
click at [660, 619] on input at bounding box center [665, 628] width 72 height 18
click at [666, 650] on input at bounding box center [665, 659] width 72 height 18
click at [678, 681] on input at bounding box center [665, 689] width 72 height 18
click at [656, 711] on input at bounding box center [665, 720] width 72 height 18
click at [661, 742] on input at bounding box center [665, 751] width 72 height 18
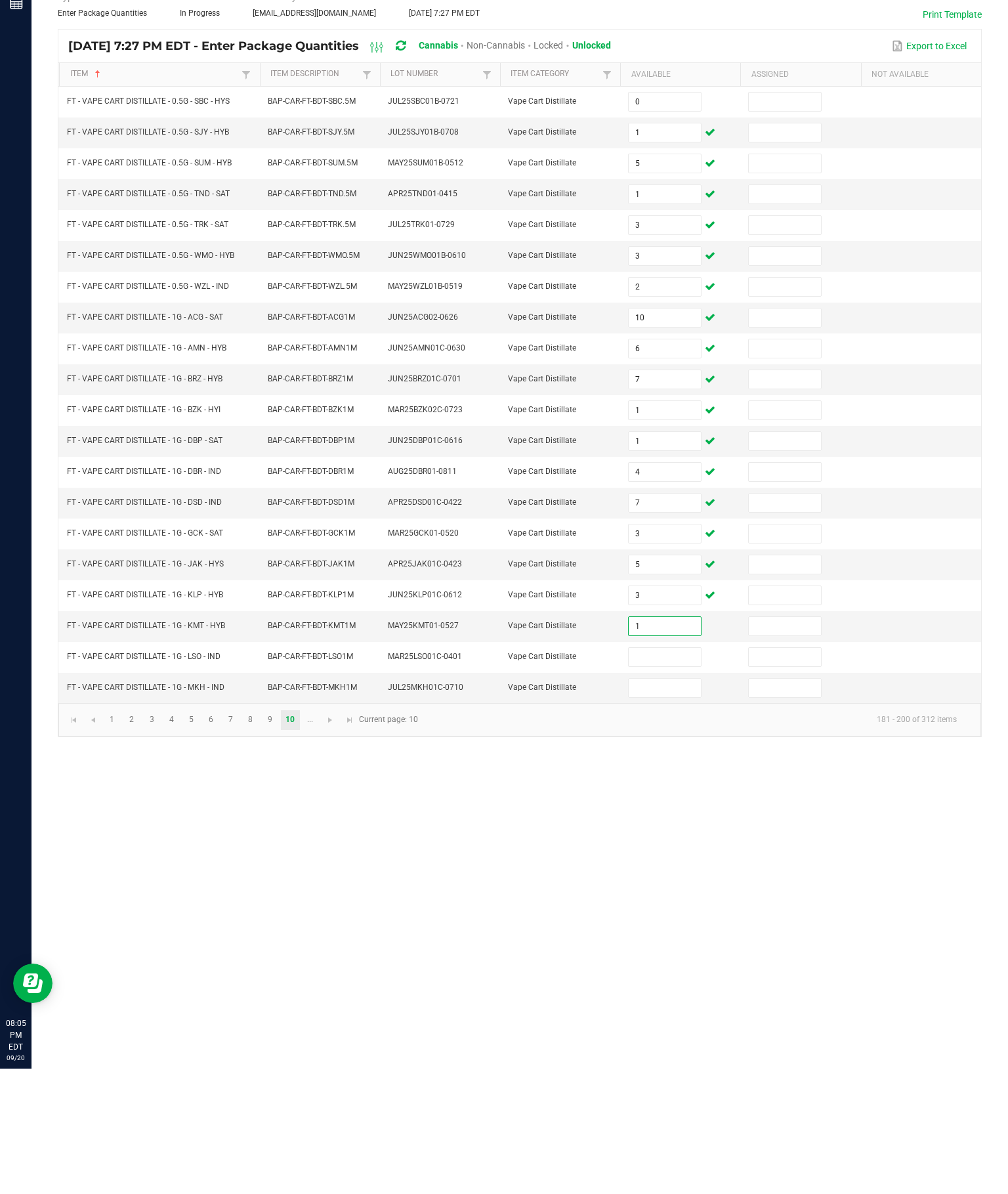
click at [673, 773] on input at bounding box center [665, 782] width 72 height 18
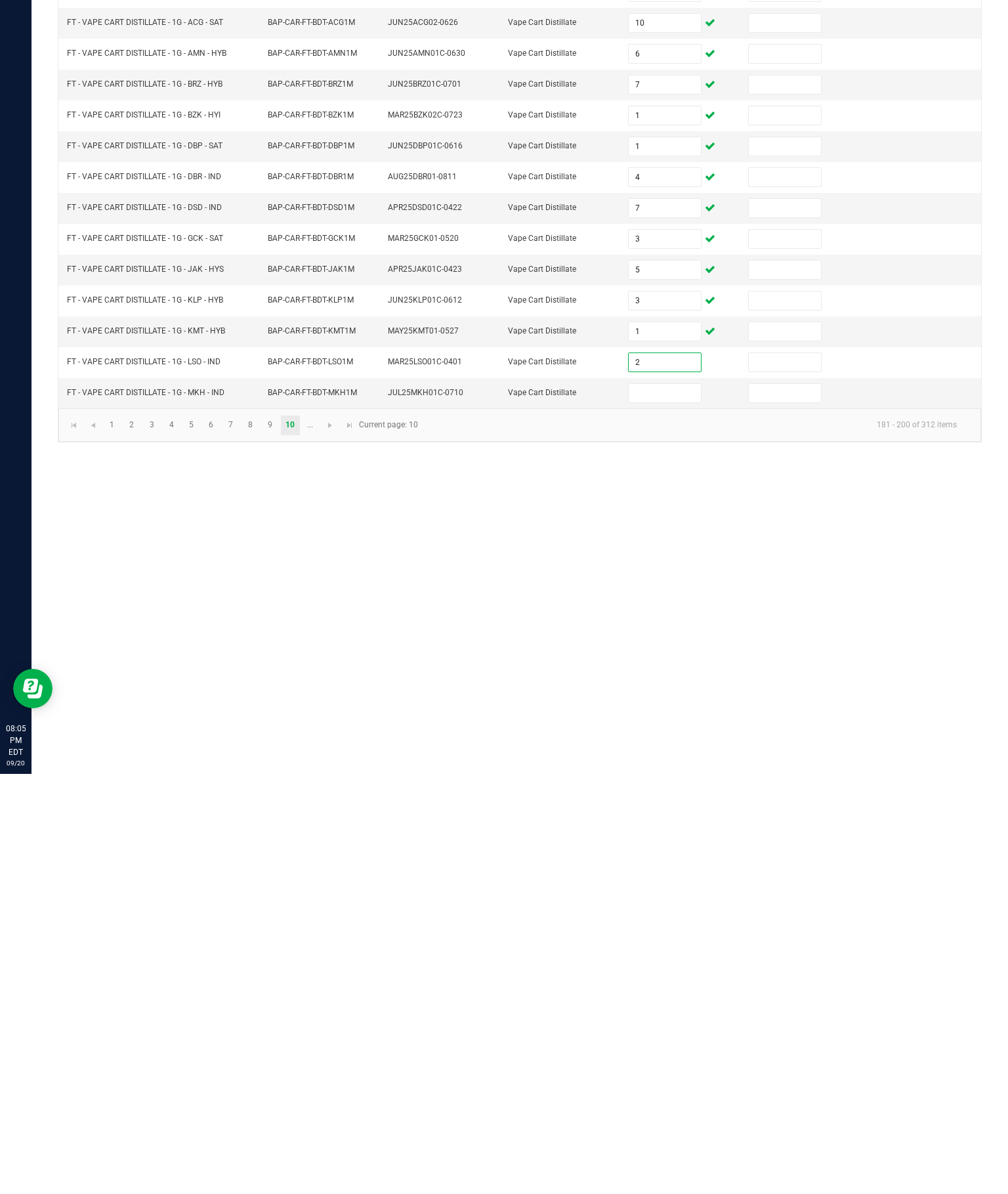
click at [665, 804] on input at bounding box center [665, 813] width 72 height 18
click at [814, 638] on div "Inventory All packages All inventory Waste log Create inventory Lab Results Inv…" at bounding box center [519, 613] width 977 height 1163
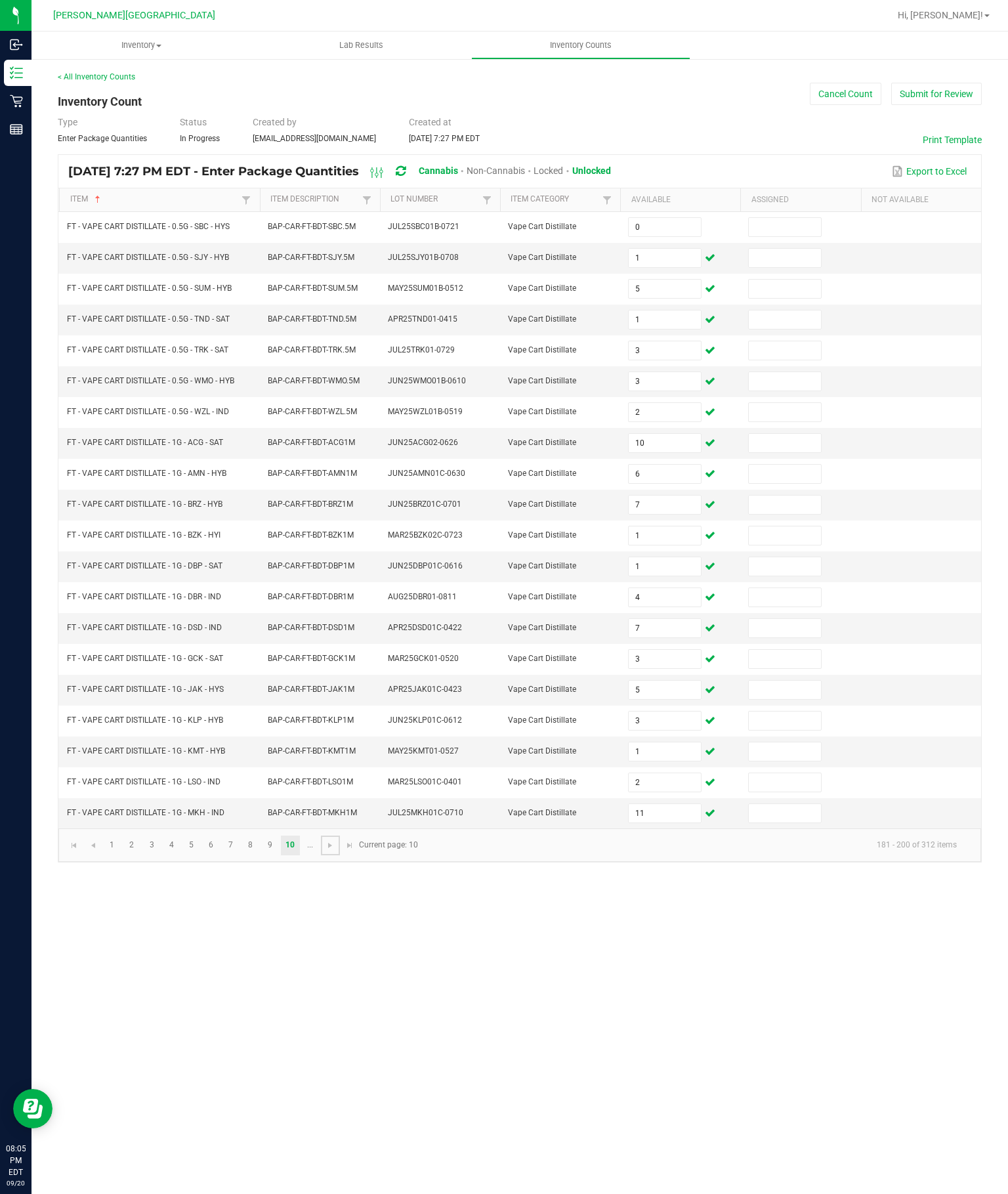
click at [340, 855] on link at bounding box center [330, 845] width 19 height 20
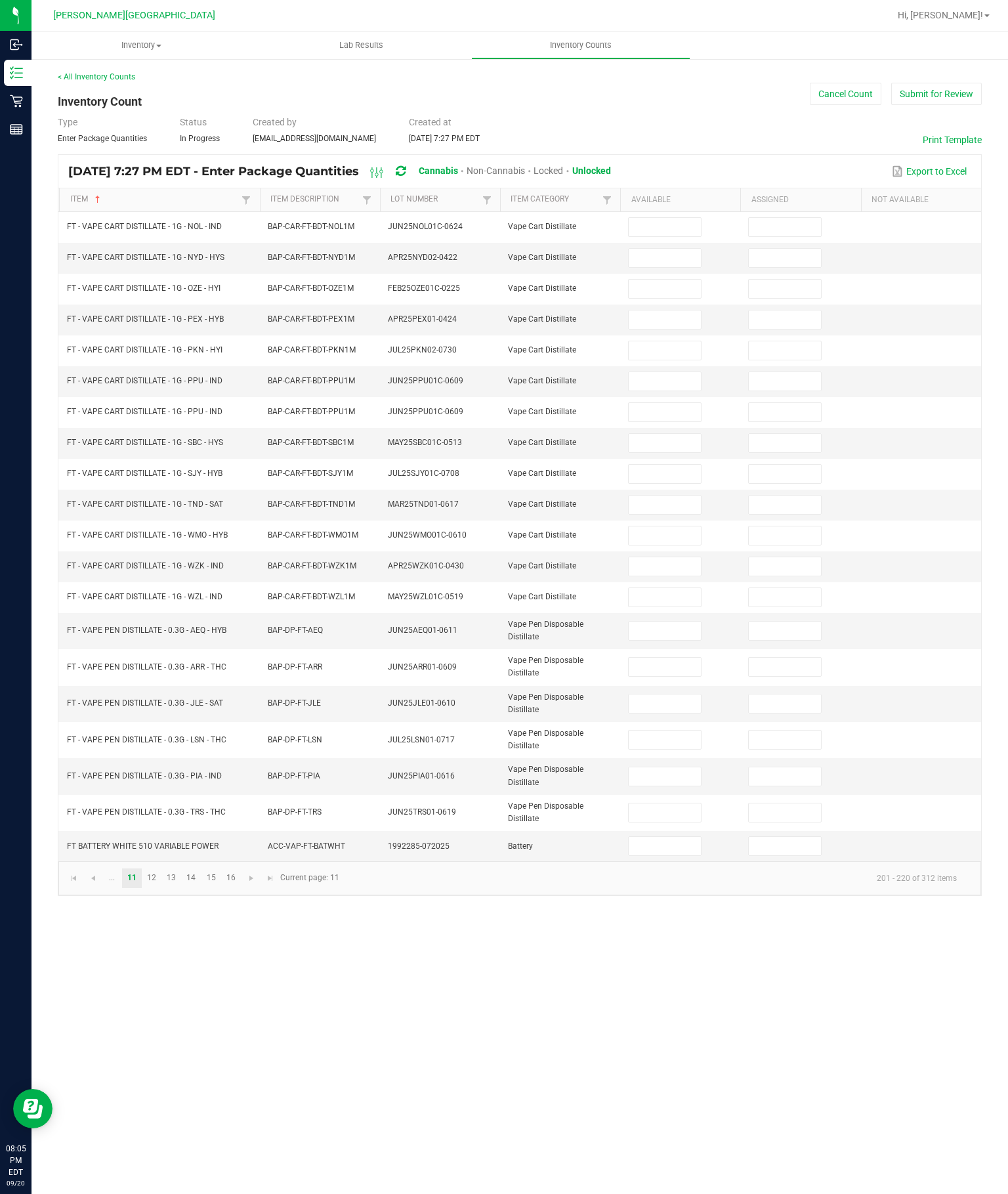
click at [655, 218] on input at bounding box center [665, 226] width 72 height 18
click at [662, 249] on input at bounding box center [665, 258] width 72 height 18
click at [669, 280] on input at bounding box center [665, 288] width 72 height 18
click at [663, 310] on input at bounding box center [665, 319] width 72 height 18
click at [670, 341] on input at bounding box center [665, 350] width 72 height 18
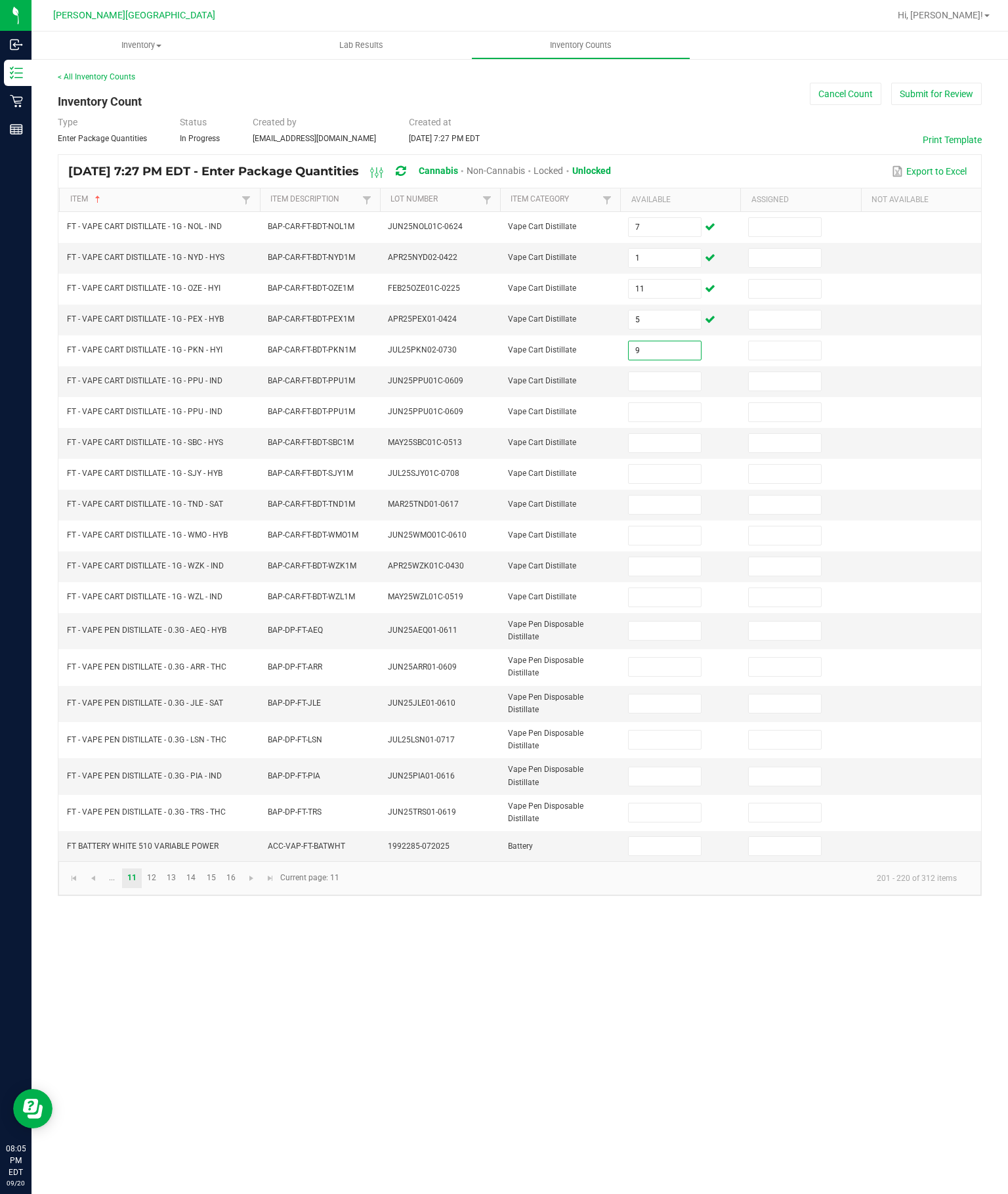
click at [675, 372] on input at bounding box center [665, 381] width 72 height 18
click at [664, 403] on input at bounding box center [665, 412] width 72 height 18
click at [671, 434] on input at bounding box center [665, 443] width 72 height 18
click at [671, 464] on input at bounding box center [665, 473] width 72 height 18
click at [671, 509] on input at bounding box center [665, 505] width 72 height 18
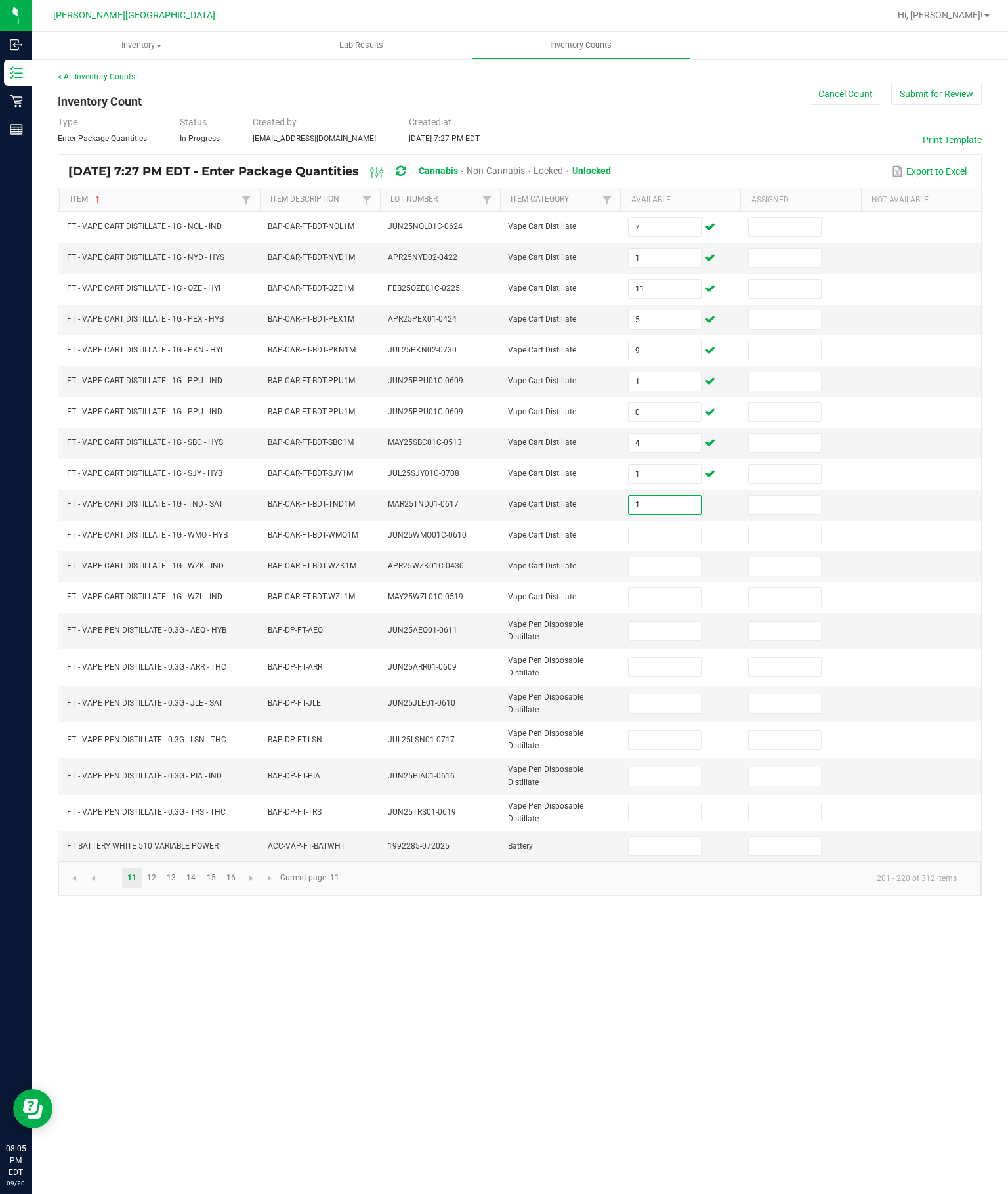
click at [678, 535] on input at bounding box center [665, 535] width 72 height 18
click at [671, 575] on input at bounding box center [665, 566] width 72 height 18
click at [675, 606] on input at bounding box center [665, 597] width 72 height 18
click at [665, 640] on input at bounding box center [665, 630] width 72 height 18
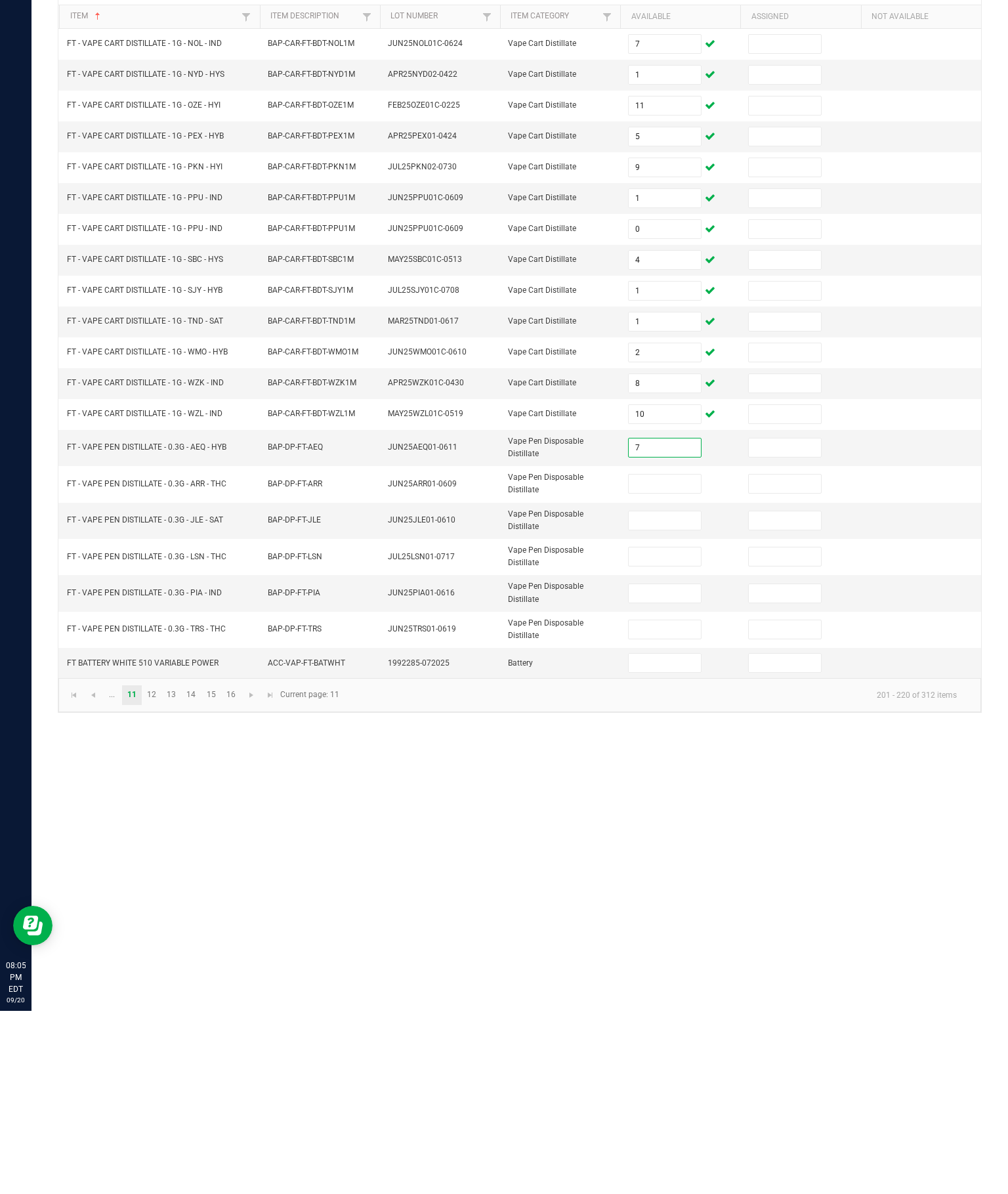
click at [657, 658] on input at bounding box center [665, 667] width 72 height 18
click at [662, 621] on input "7" at bounding box center [665, 630] width 72 height 18
click at [657, 658] on input at bounding box center [665, 667] width 72 height 18
click at [652, 694] on input at bounding box center [665, 703] width 72 height 18
click at [665, 658] on input "5" at bounding box center [665, 667] width 72 height 18
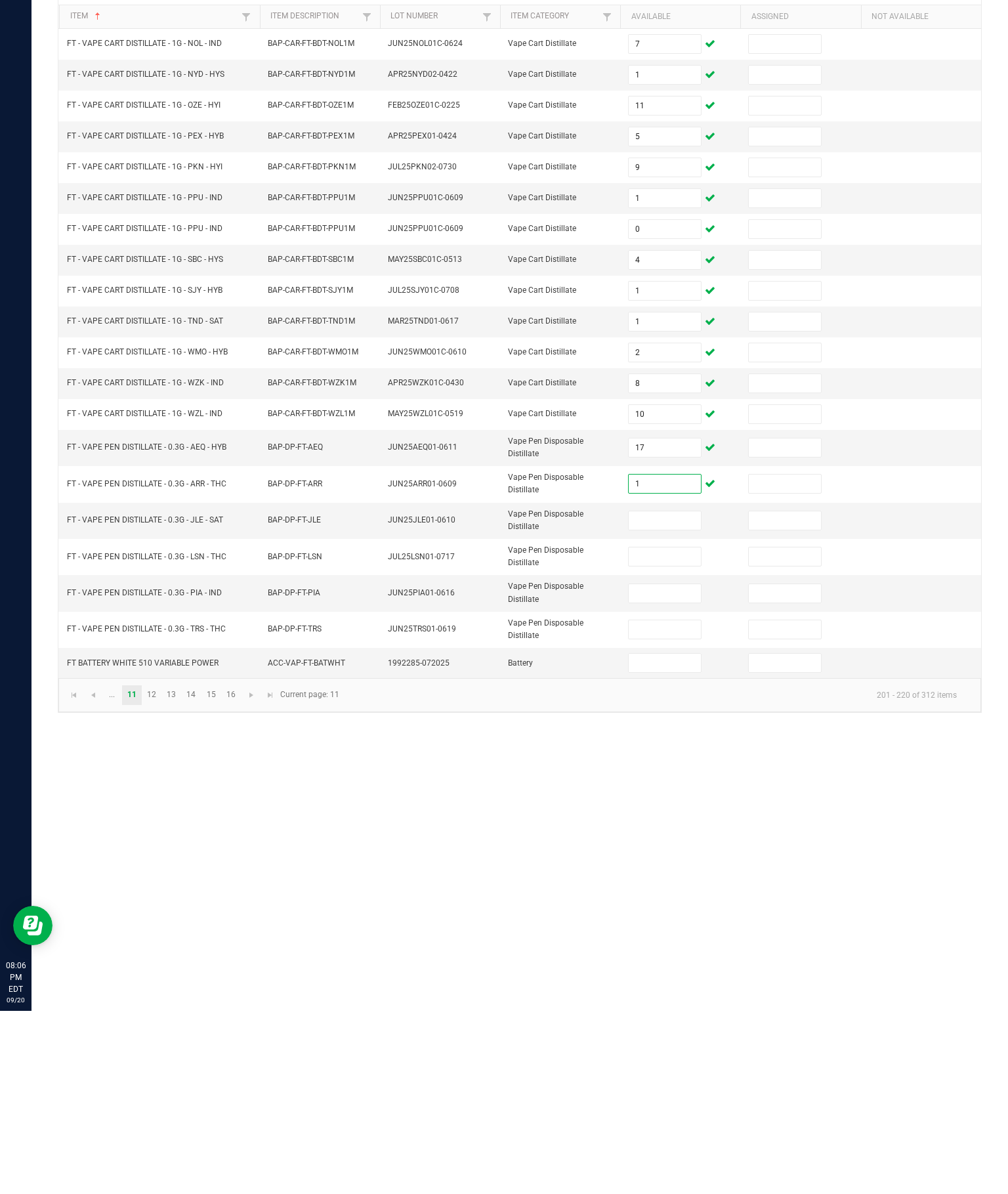
click at [665, 694] on input at bounding box center [665, 703] width 72 height 18
click at [657, 730] on input at bounding box center [665, 739] width 72 height 18
click at [663, 768] on input at bounding box center [665, 776] width 72 height 18
click at [668, 837] on input at bounding box center [665, 846] width 72 height 18
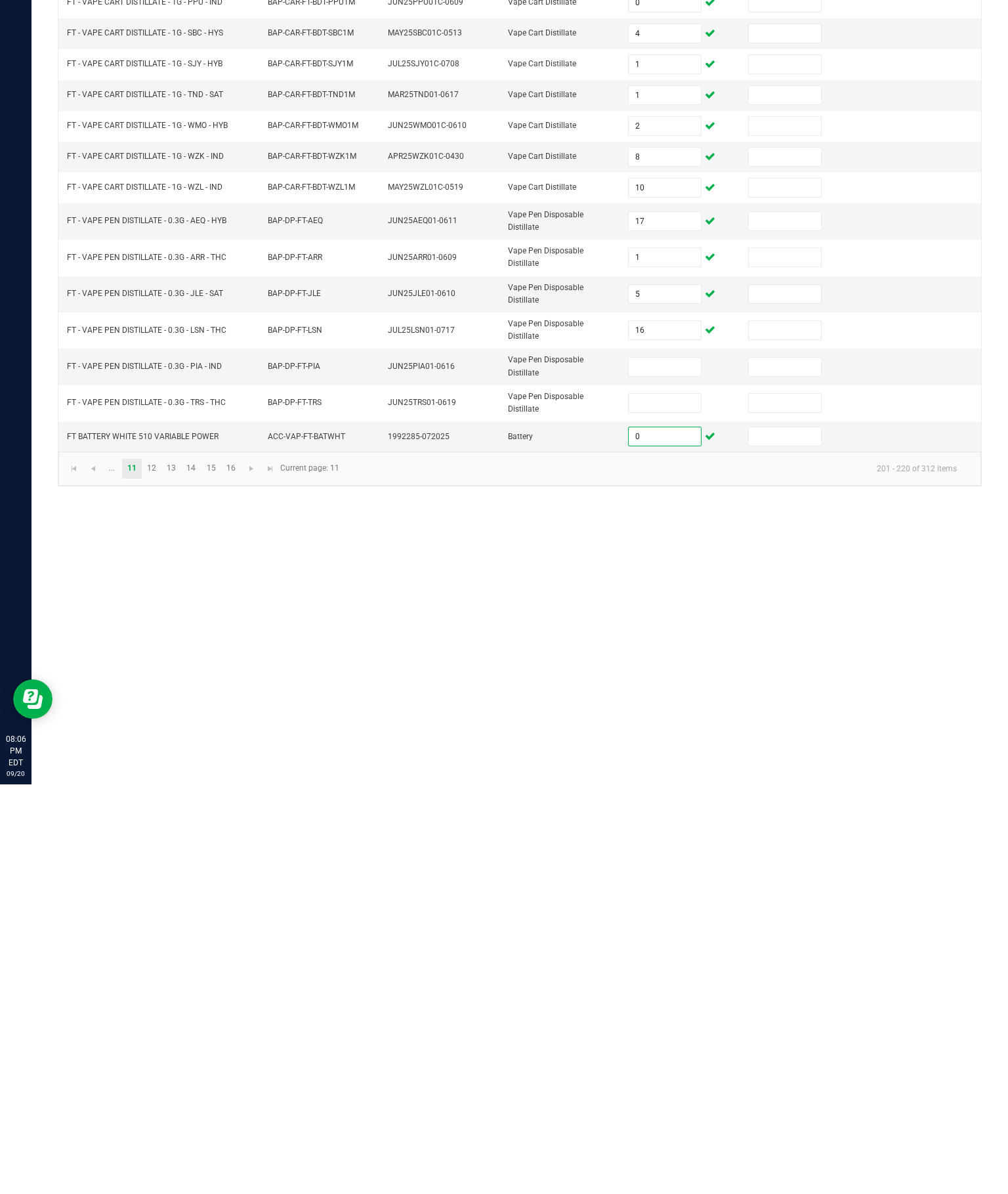
click at [659, 768] on input at bounding box center [665, 776] width 72 height 18
click at [663, 803] on input at bounding box center [665, 812] width 72 height 18
click at [688, 680] on div "Inventory All packages All inventory Waste log Create inventory Lab Results Inv…" at bounding box center [519, 613] width 977 height 1163
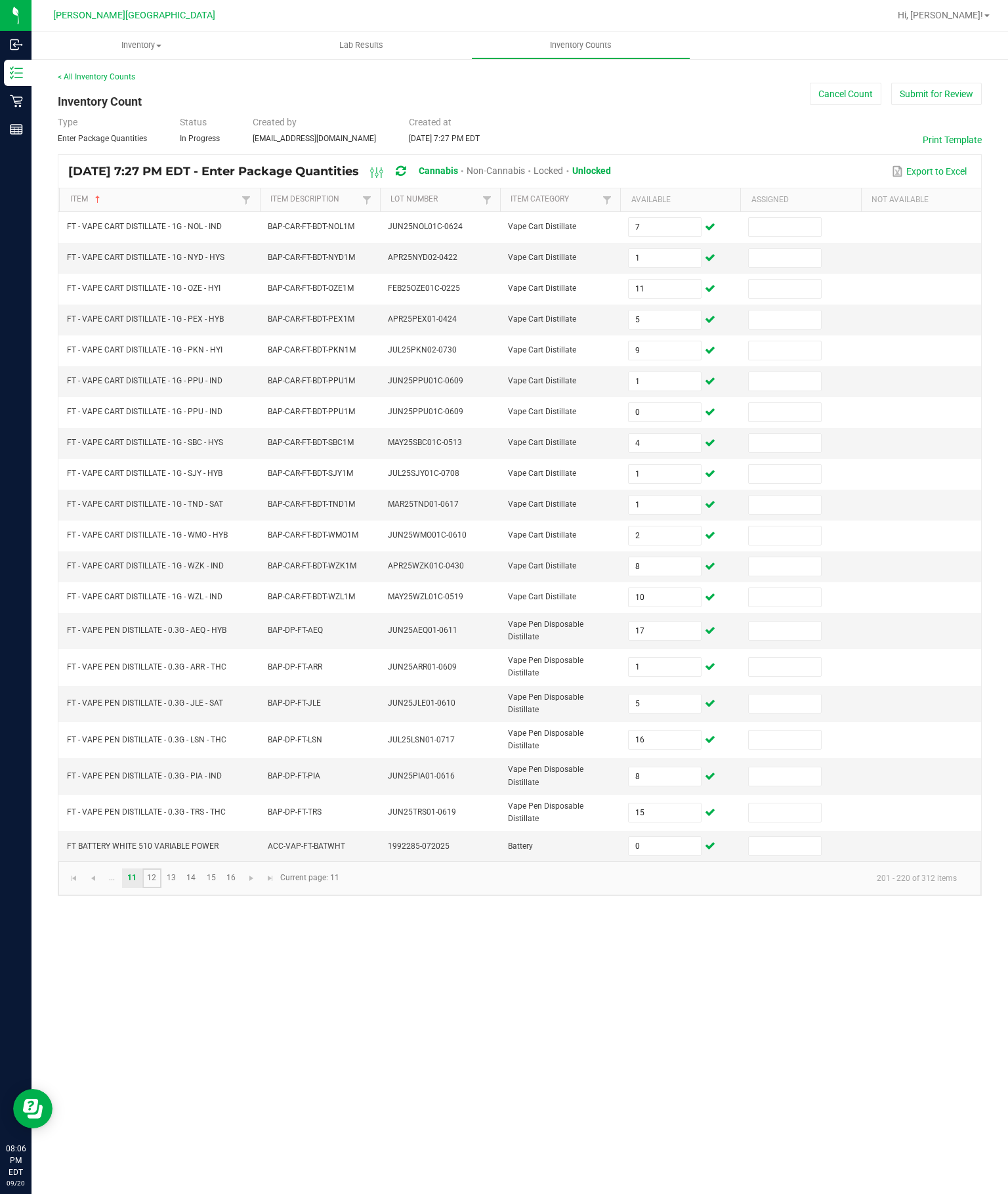
click at [161, 888] on link "12" at bounding box center [152, 878] width 19 height 20
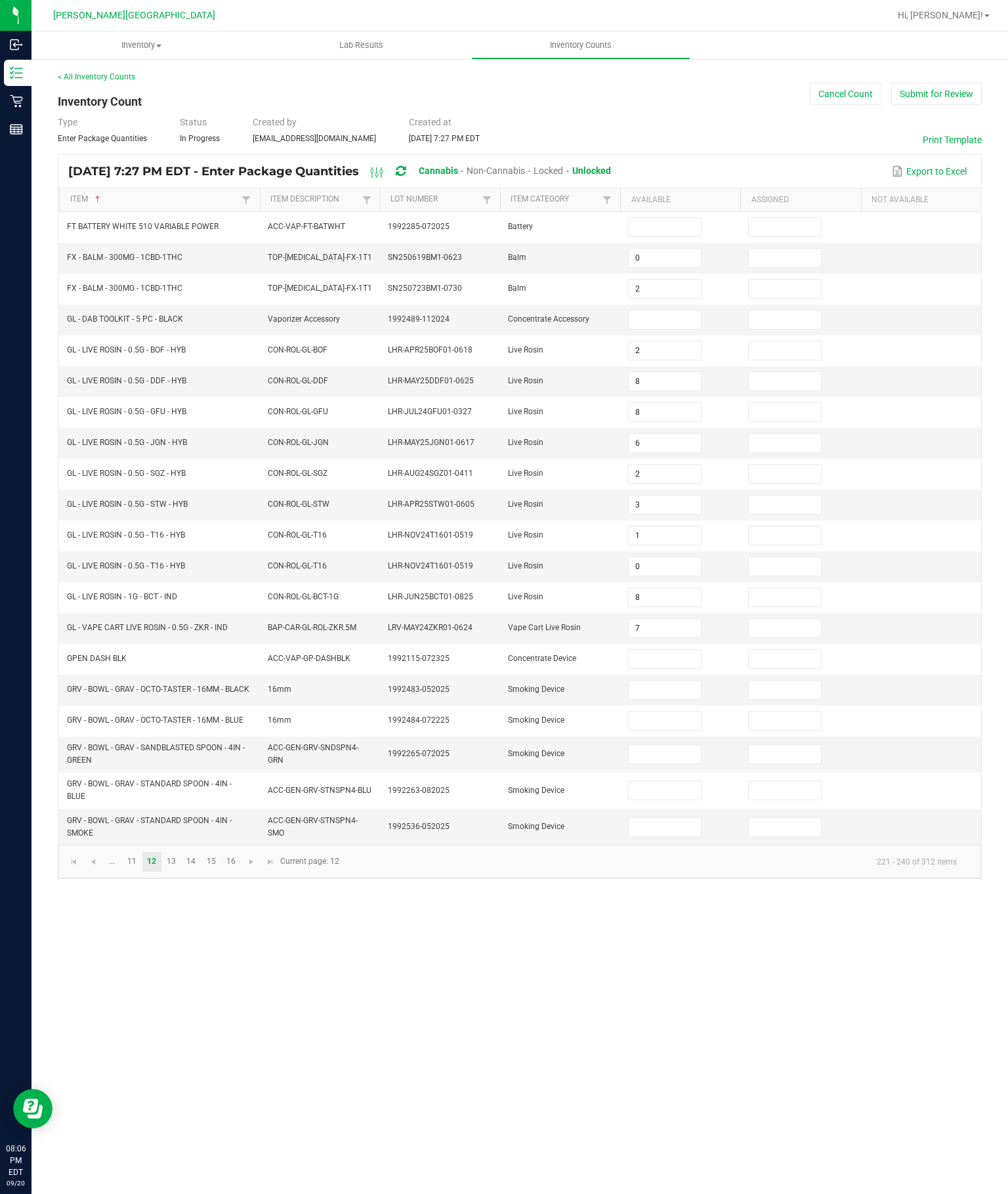
click at [676, 218] on input at bounding box center [665, 226] width 72 height 18
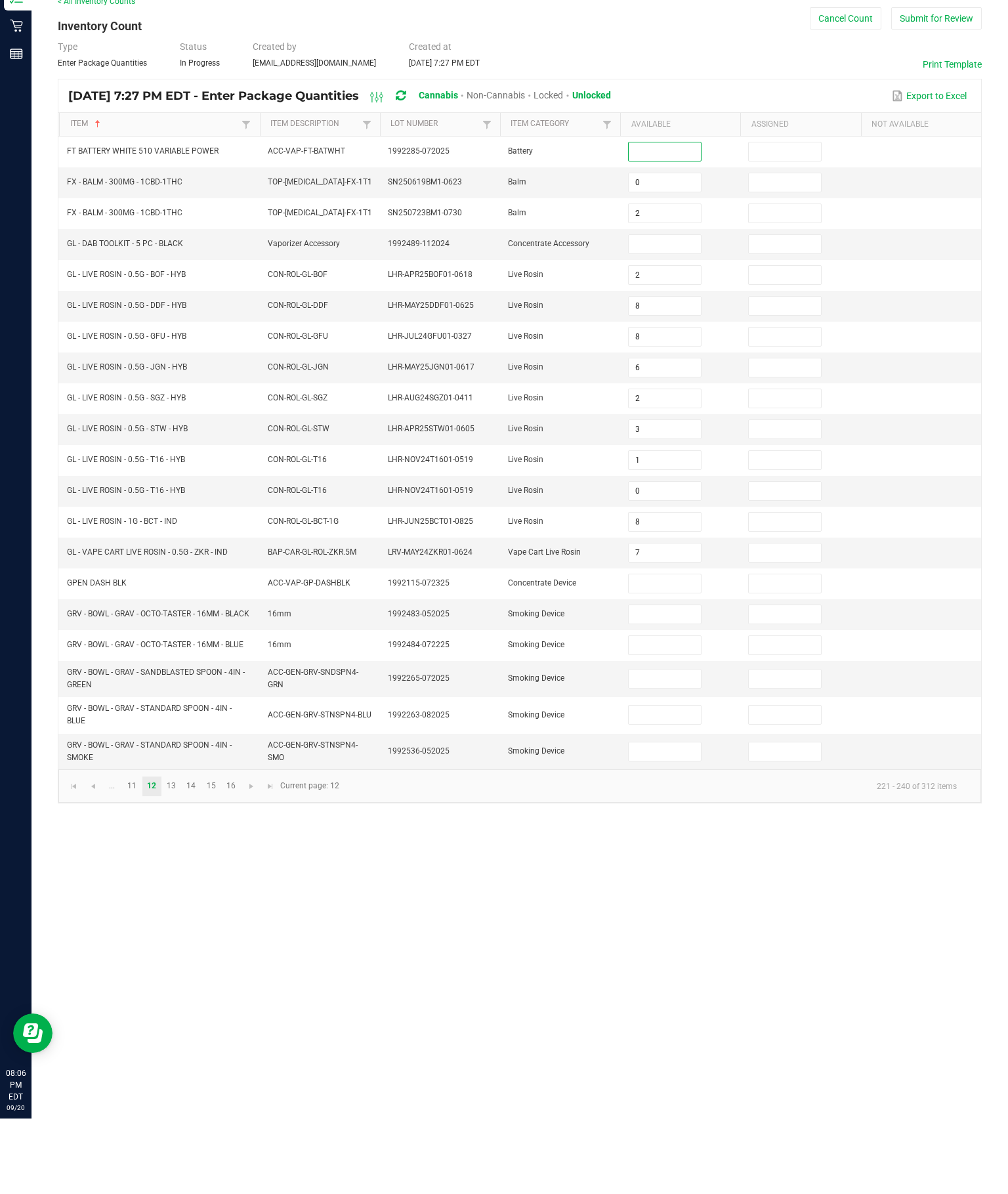
click at [673, 650] on input at bounding box center [665, 659] width 72 height 18
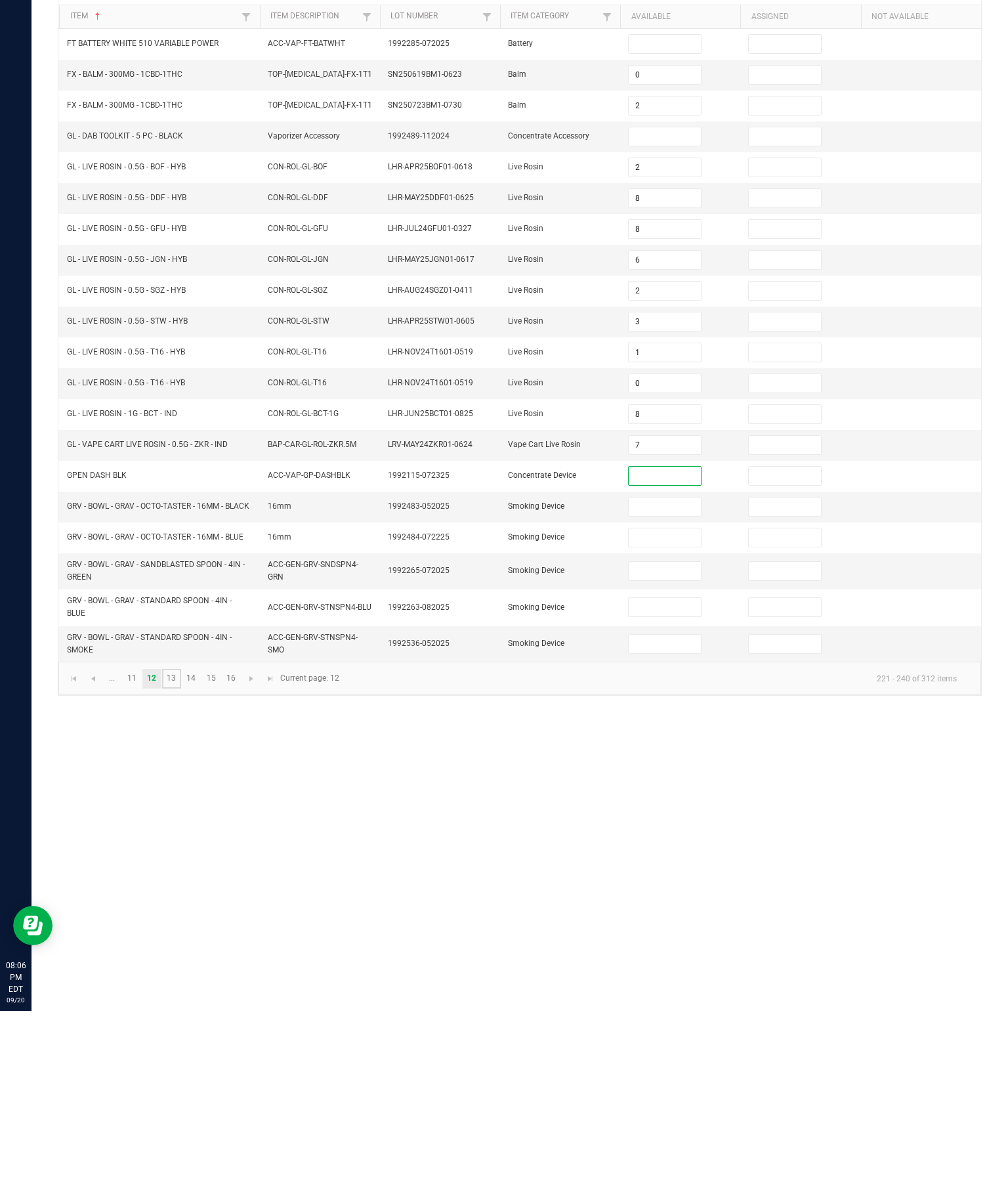
click at [181, 852] on link "13" at bounding box center [172, 862] width 19 height 20
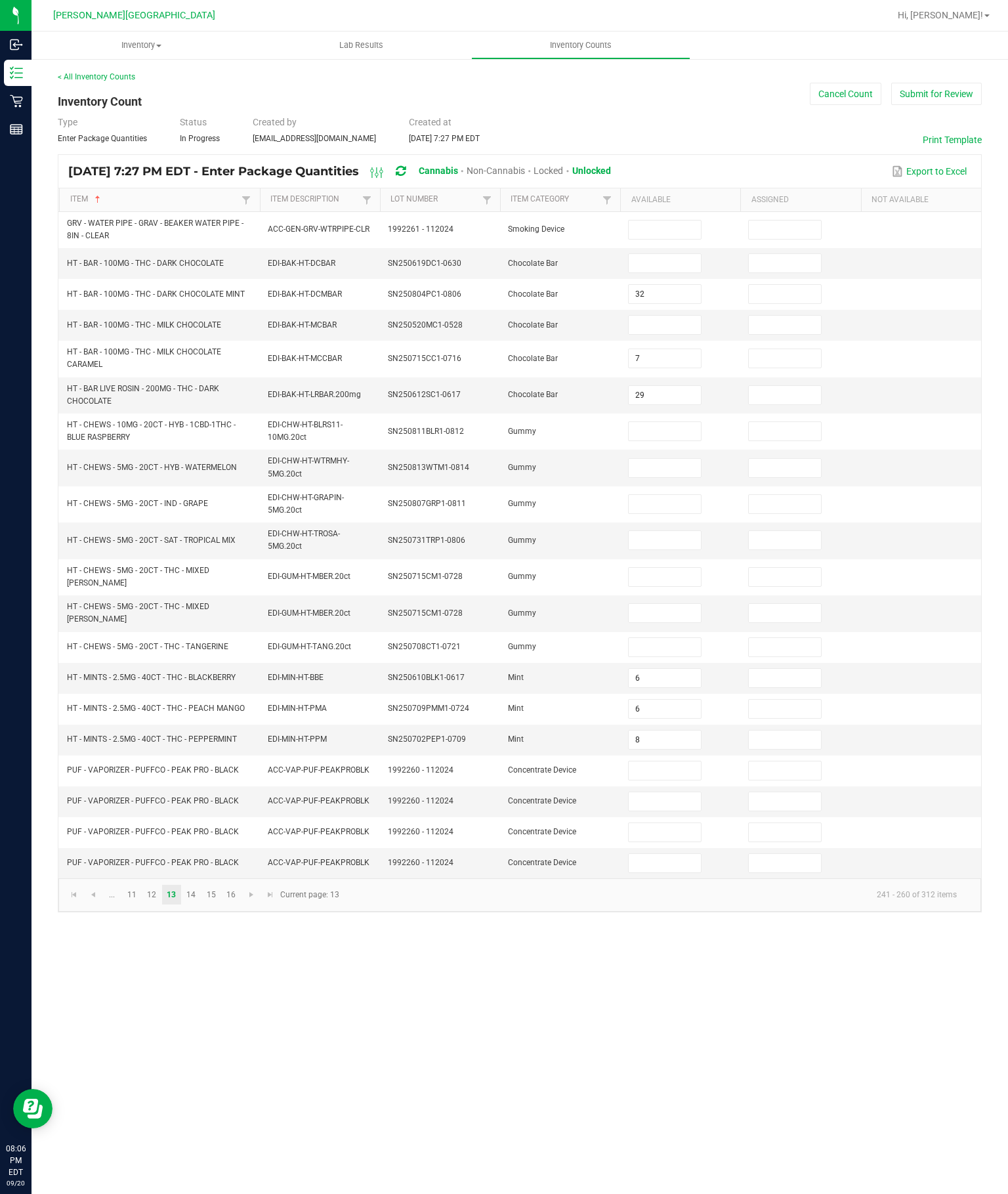
click at [653, 254] on input at bounding box center [665, 263] width 72 height 18
click at [666, 221] on input at bounding box center [665, 229] width 72 height 18
click at [671, 254] on input at bounding box center [665, 263] width 72 height 18
click at [679, 315] on input at bounding box center [665, 324] width 72 height 18
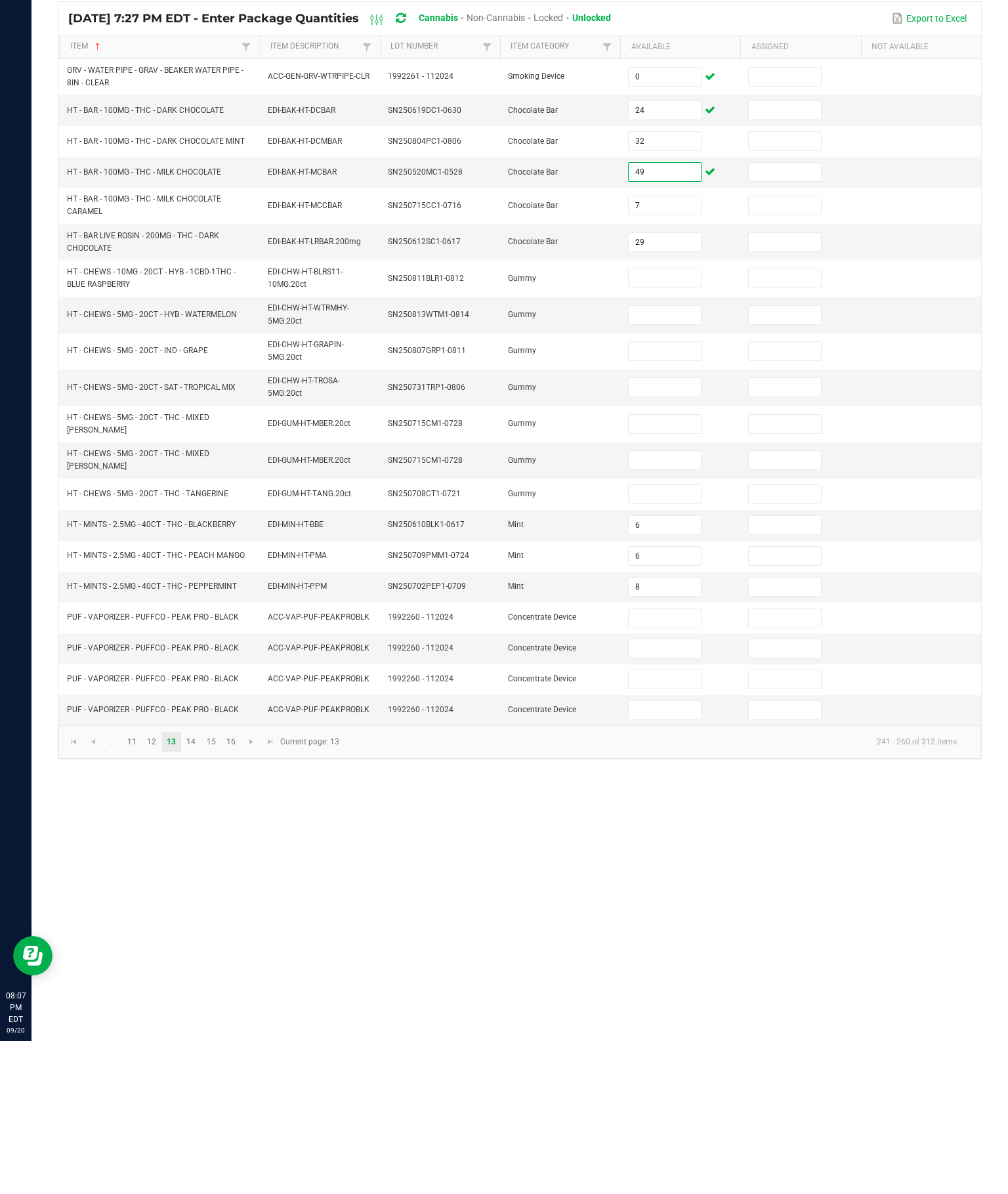
click at [658, 604] on input at bounding box center [665, 613] width 72 height 18
click at [665, 638] on input at bounding box center [665, 647] width 72 height 18
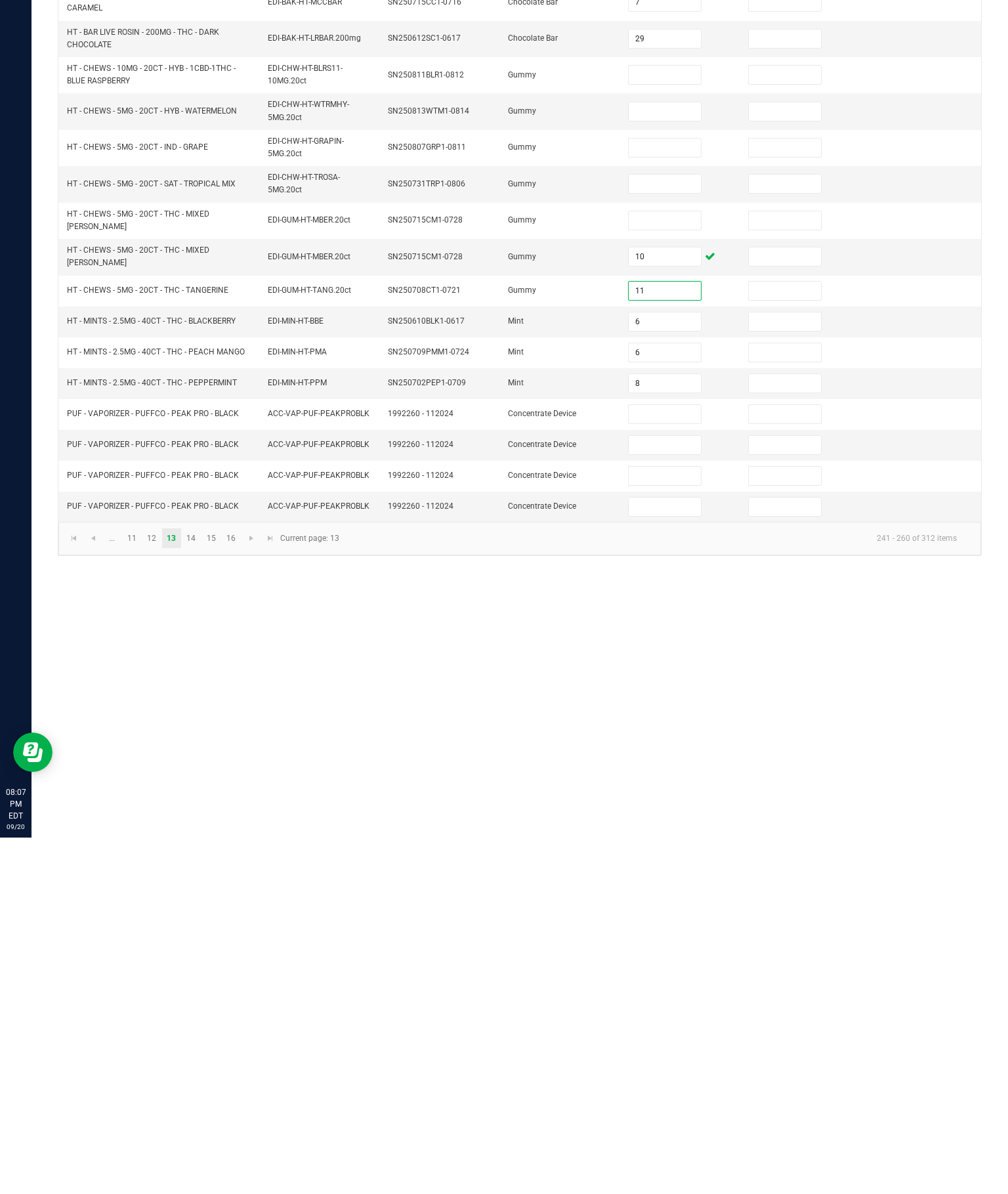
click at [768, 661] on div "Inventory All packages All inventory Waste log Create inventory Lab Results Inv…" at bounding box center [519, 613] width 977 height 1163
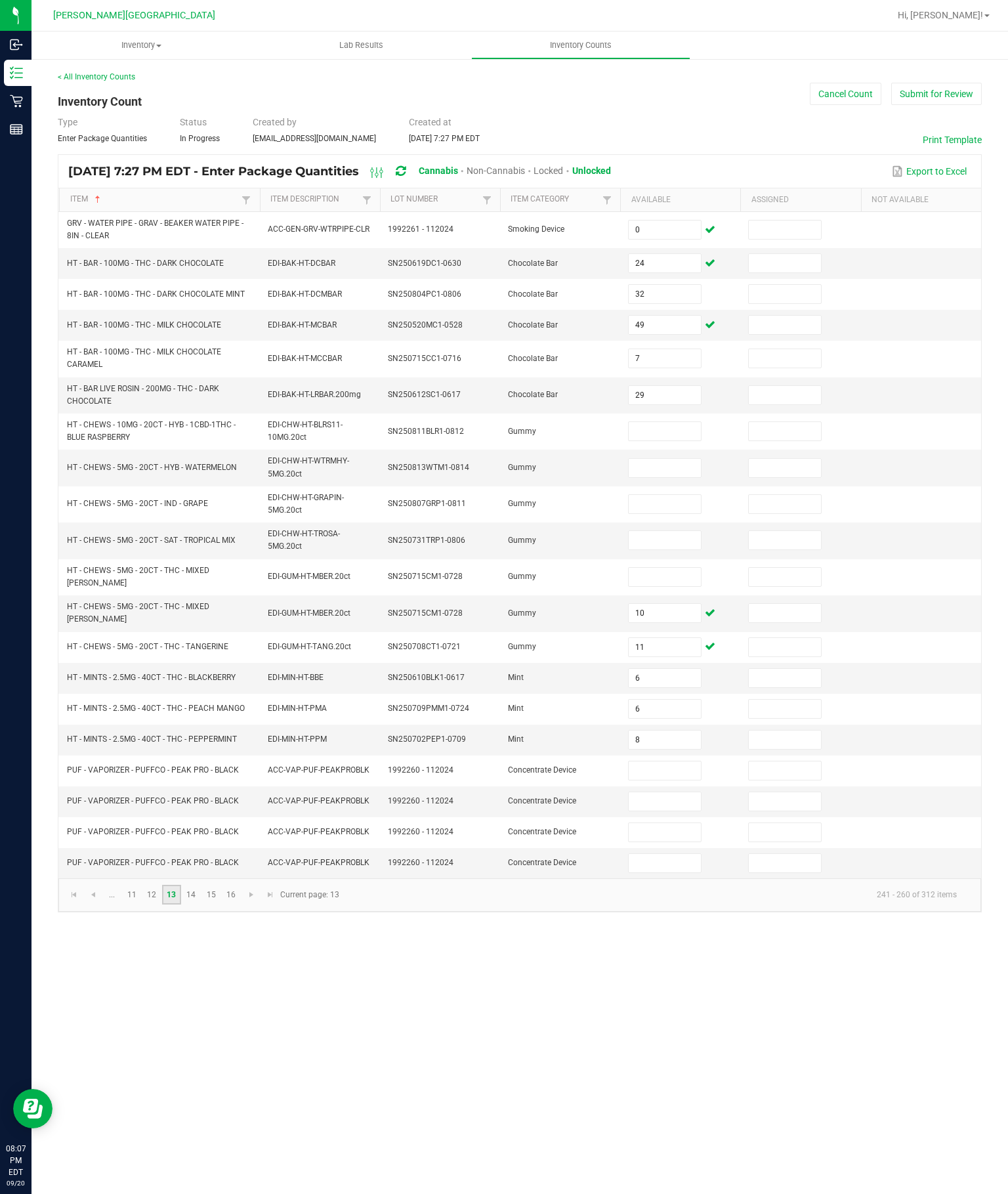
click at [181, 904] on link "13" at bounding box center [172, 895] width 19 height 20
click at [201, 904] on link "14" at bounding box center [191, 895] width 19 height 20
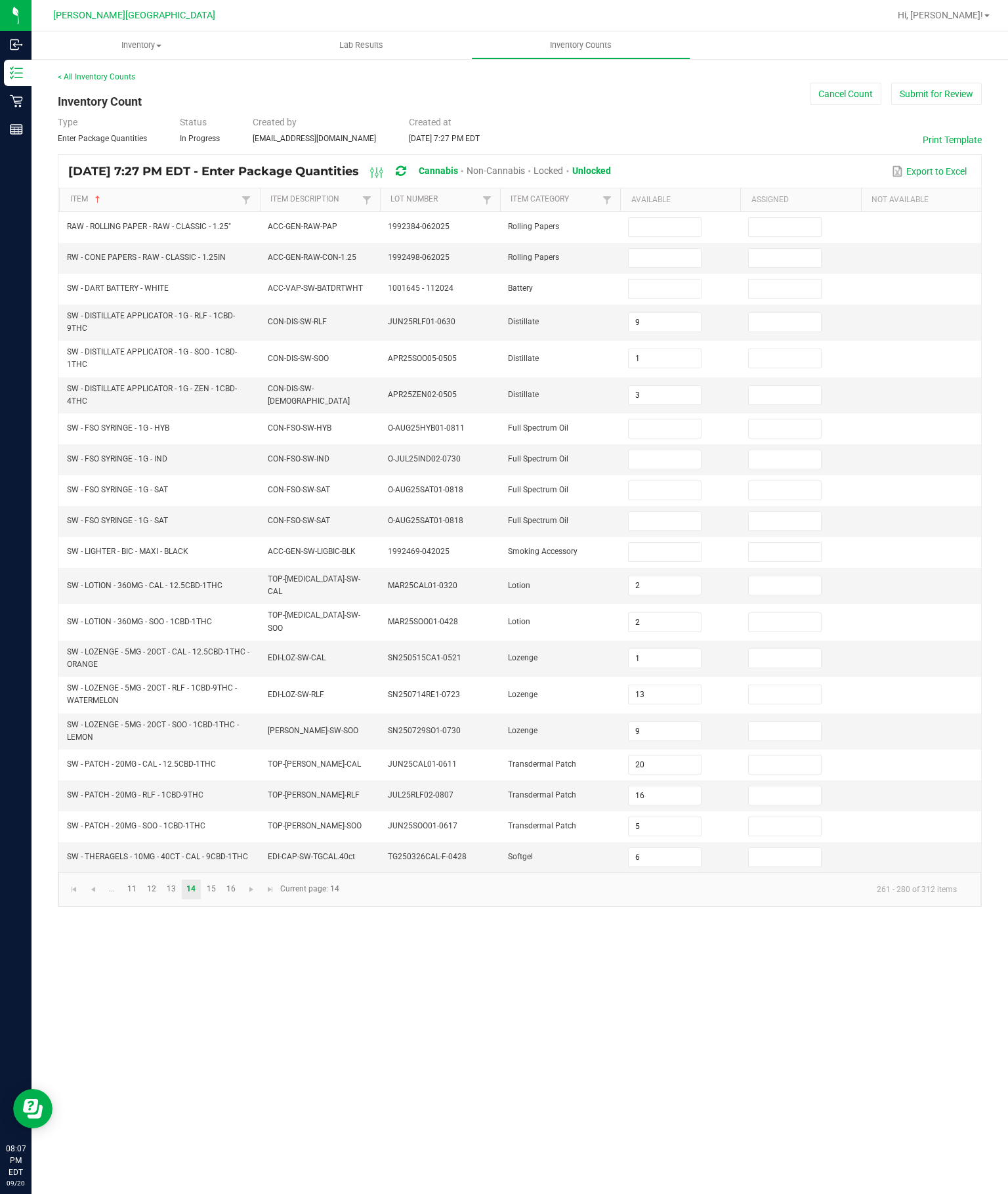
click at [665, 451] on input at bounding box center [665, 459] width 72 height 18
click at [682, 419] on input at bounding box center [665, 428] width 72 height 18
click at [679, 512] on input at bounding box center [665, 521] width 72 height 18
click at [665, 419] on input at bounding box center [665, 428] width 72 height 18
click at [673, 218] on input at bounding box center [665, 226] width 72 height 18
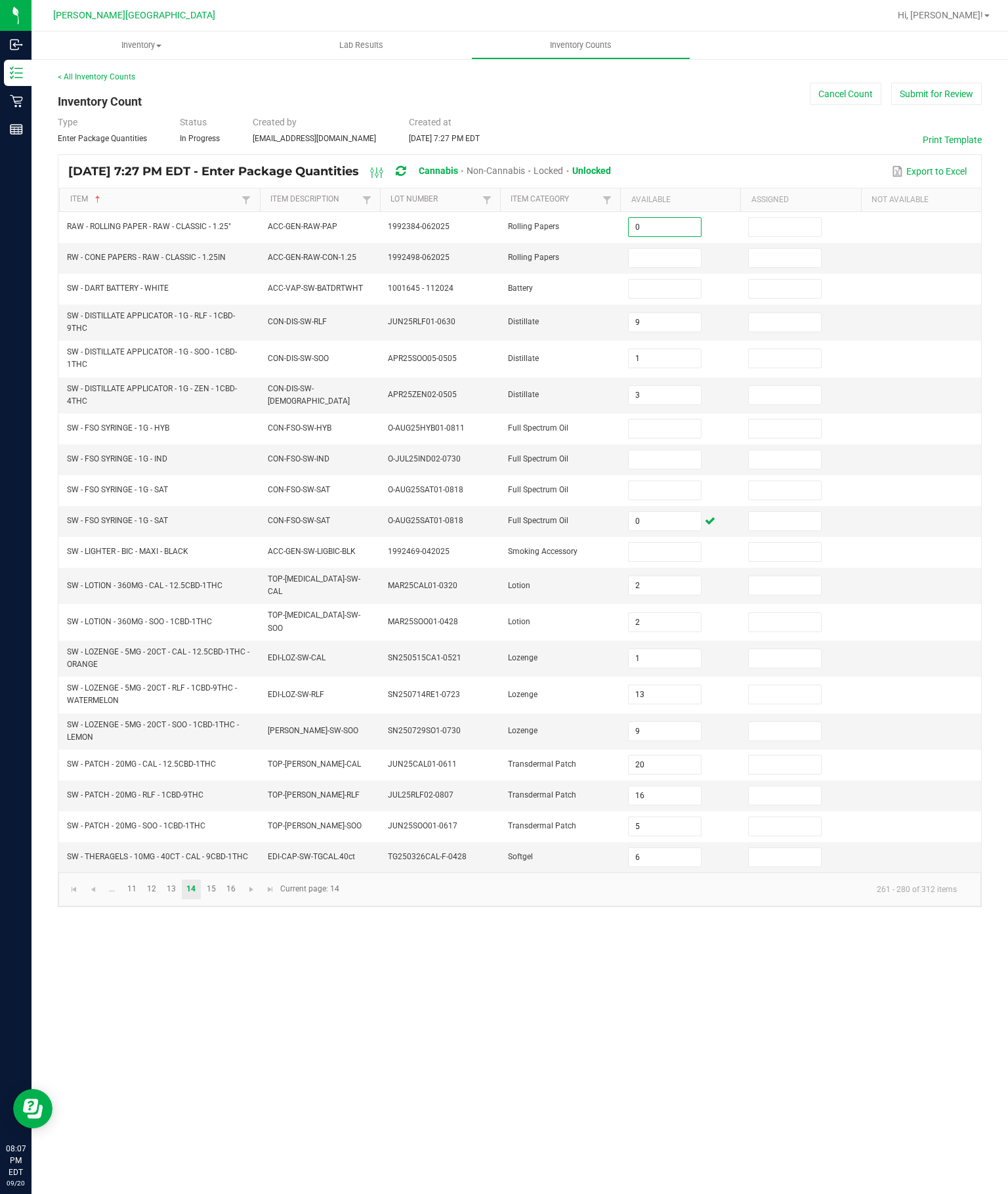
click at [663, 249] on input at bounding box center [665, 258] width 72 height 18
click at [681, 280] on input at bounding box center [665, 288] width 72 height 18
click at [659, 419] on input at bounding box center [665, 428] width 72 height 18
click at [688, 451] on input at bounding box center [665, 459] width 72 height 18
click at [683, 419] on input "5" at bounding box center [665, 428] width 72 height 18
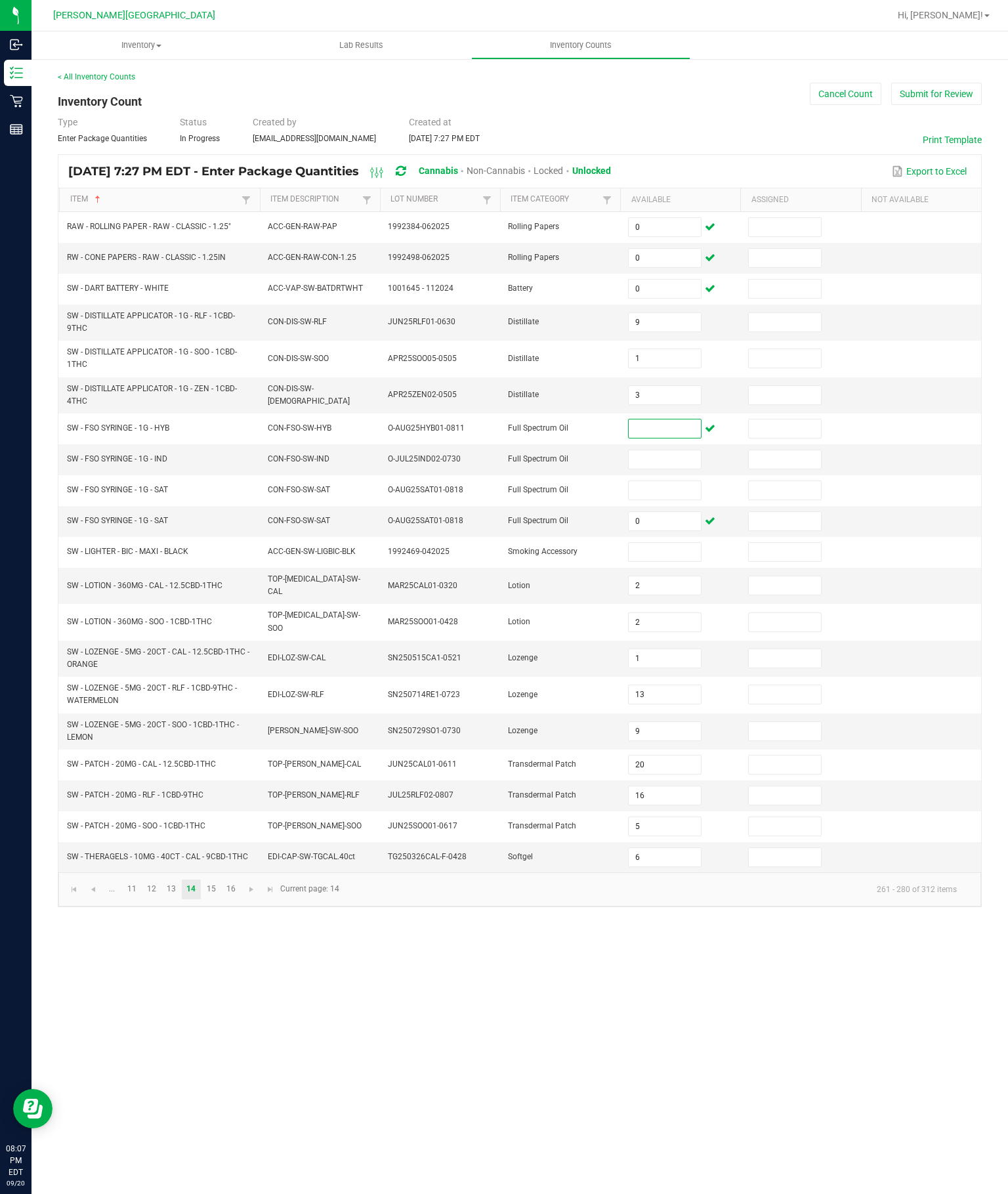
click at [669, 451] on input at bounding box center [665, 459] width 72 height 18
click at [679, 419] on input at bounding box center [665, 428] width 72 height 18
click at [658, 481] on input at bounding box center [665, 490] width 72 height 18
click at [660, 419] on input at bounding box center [665, 428] width 72 height 18
click at [666, 451] on input "12" at bounding box center [665, 459] width 72 height 18
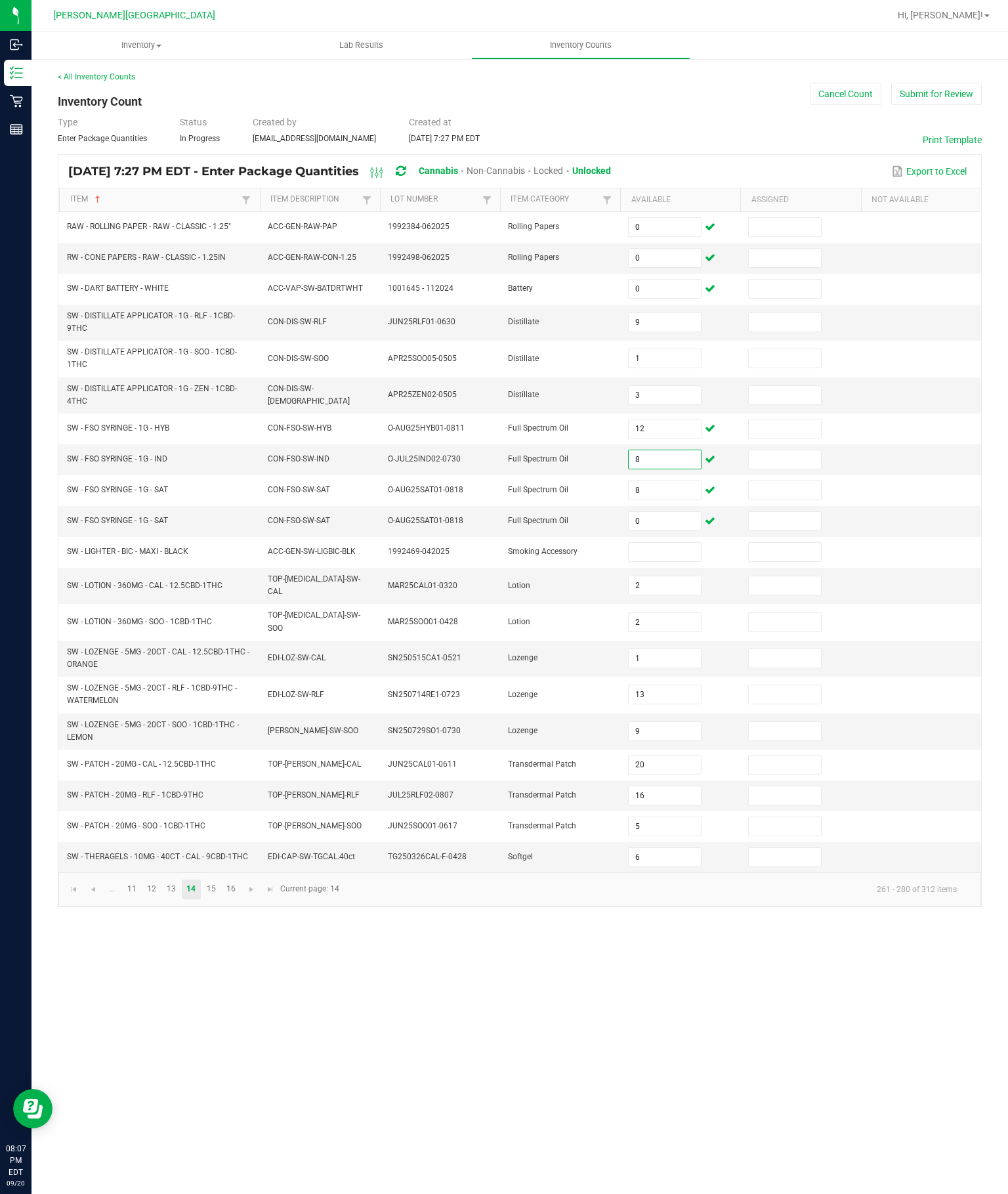
click at [675, 481] on input "8" at bounding box center [665, 490] width 72 height 18
click at [668, 543] on input at bounding box center [665, 551] width 72 height 18
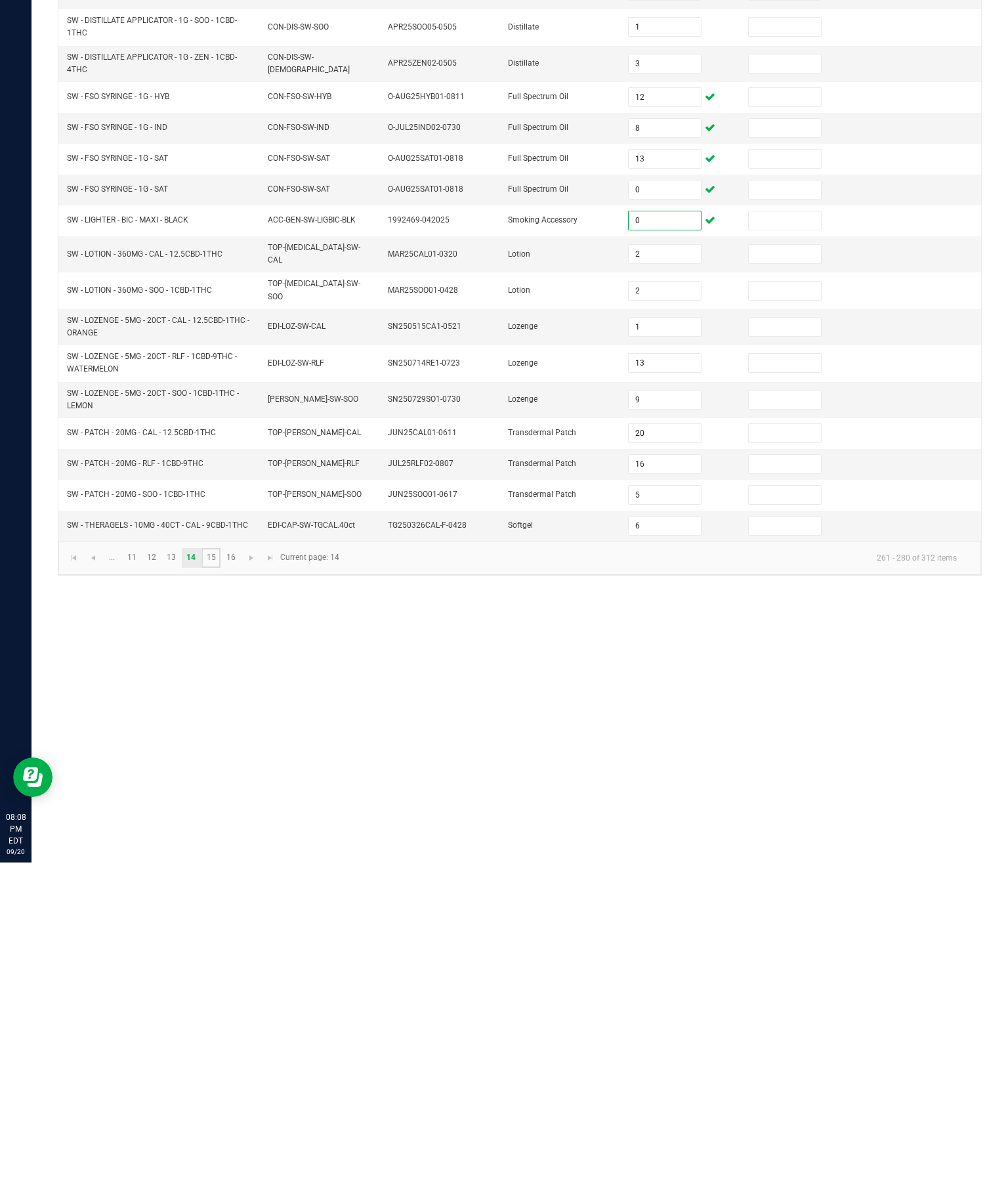
click at [221, 879] on link "15" at bounding box center [211, 889] width 19 height 20
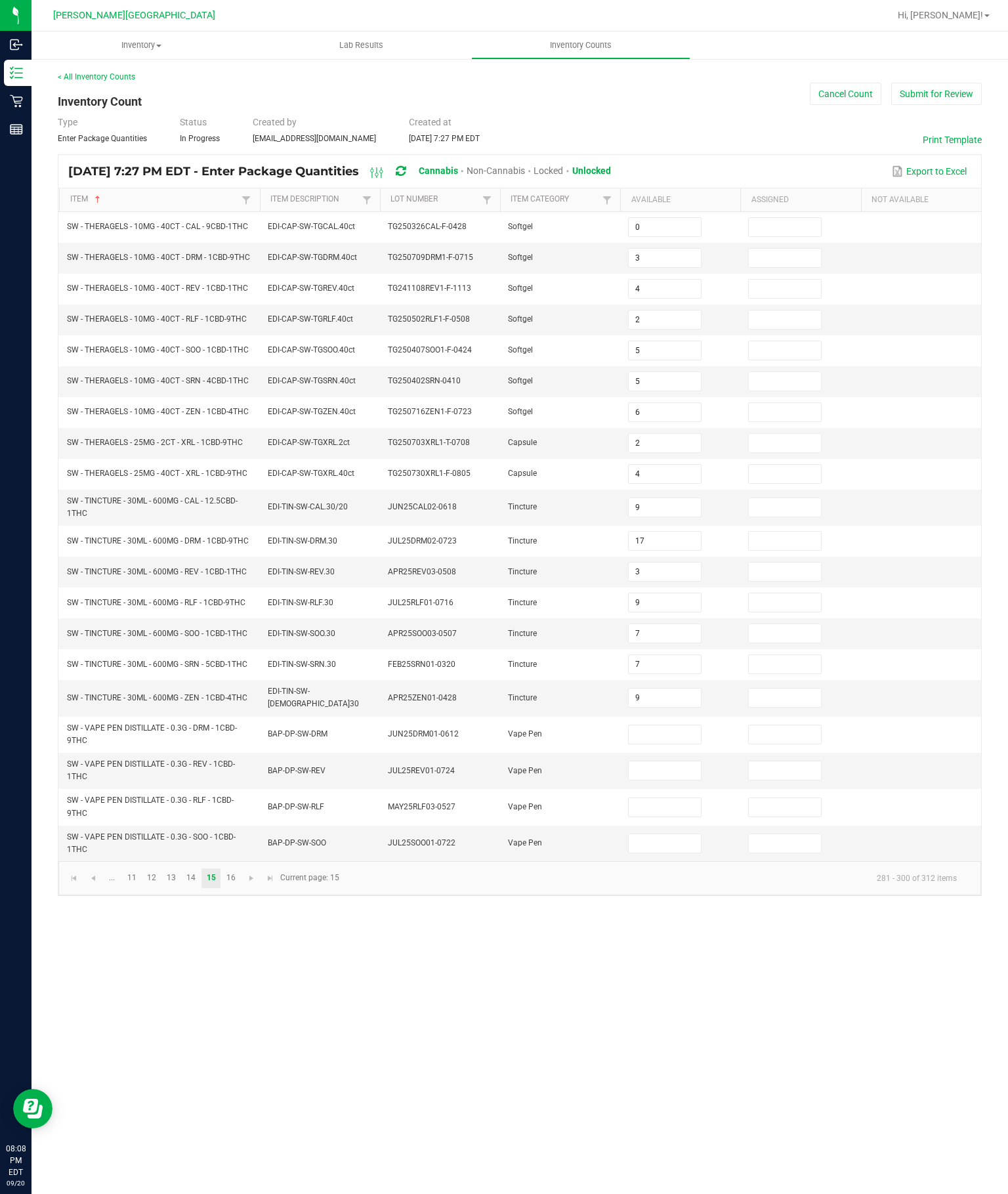
click at [665, 743] on input at bounding box center [665, 734] width 72 height 18
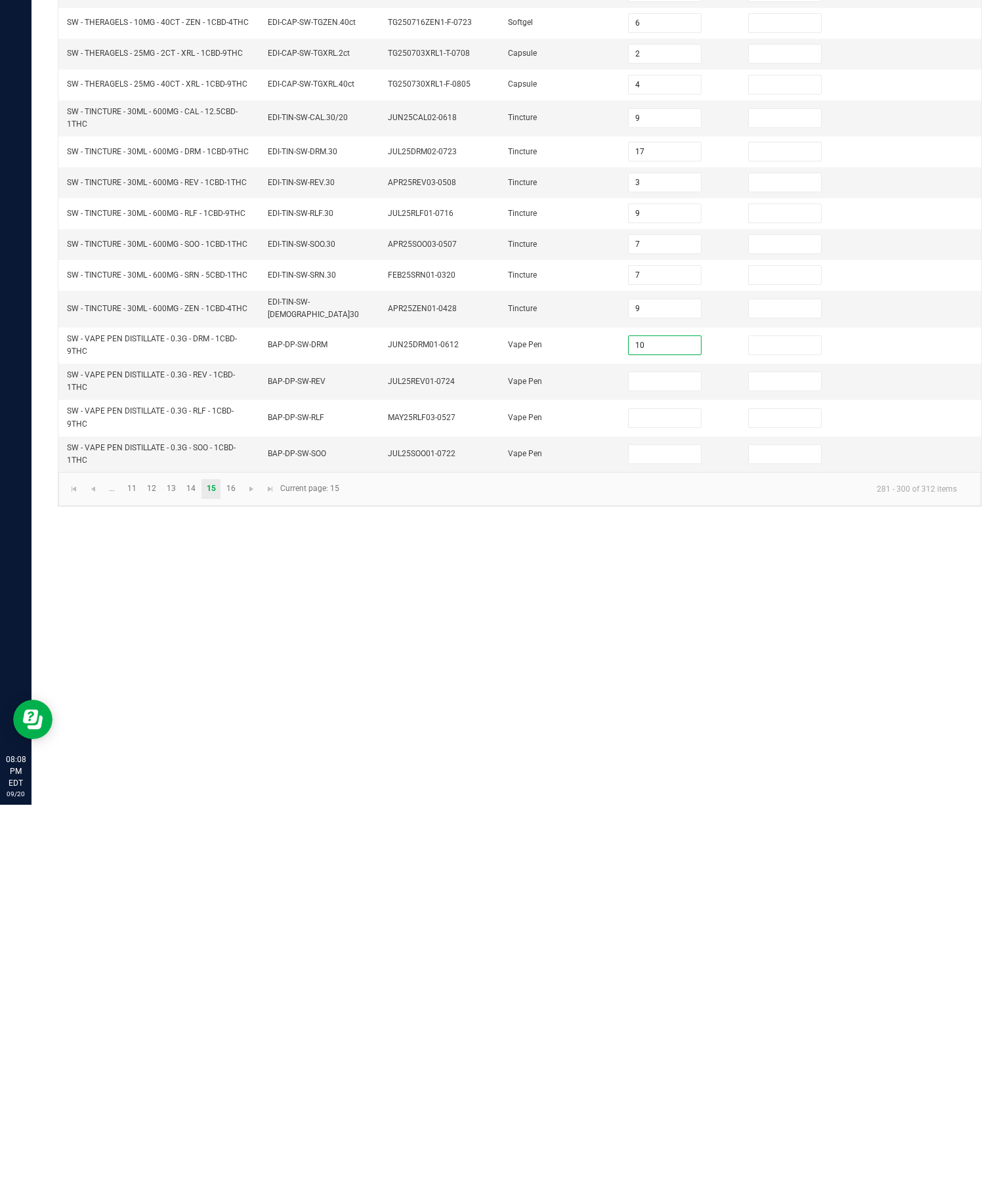
click at [680, 762] on input at bounding box center [665, 770] width 72 height 18
click at [669, 798] on input at bounding box center [665, 807] width 72 height 18
click at [665, 834] on input at bounding box center [665, 843] width 72 height 18
click at [787, 679] on div "Inventory All packages All inventory Waste log Create inventory Lab Results Inv…" at bounding box center [519, 613] width 977 height 1163
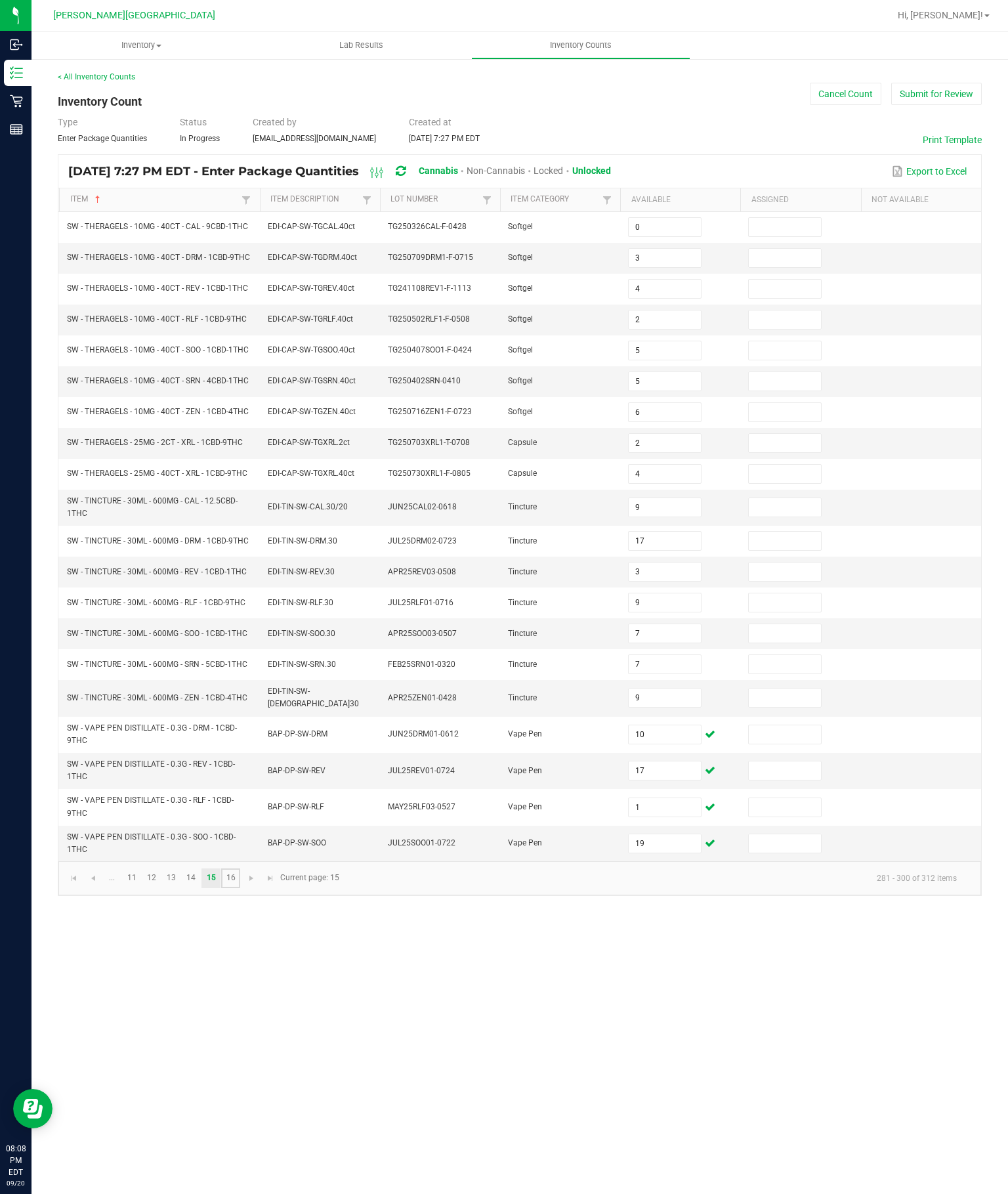
click at [240, 888] on link "16" at bounding box center [231, 878] width 19 height 20
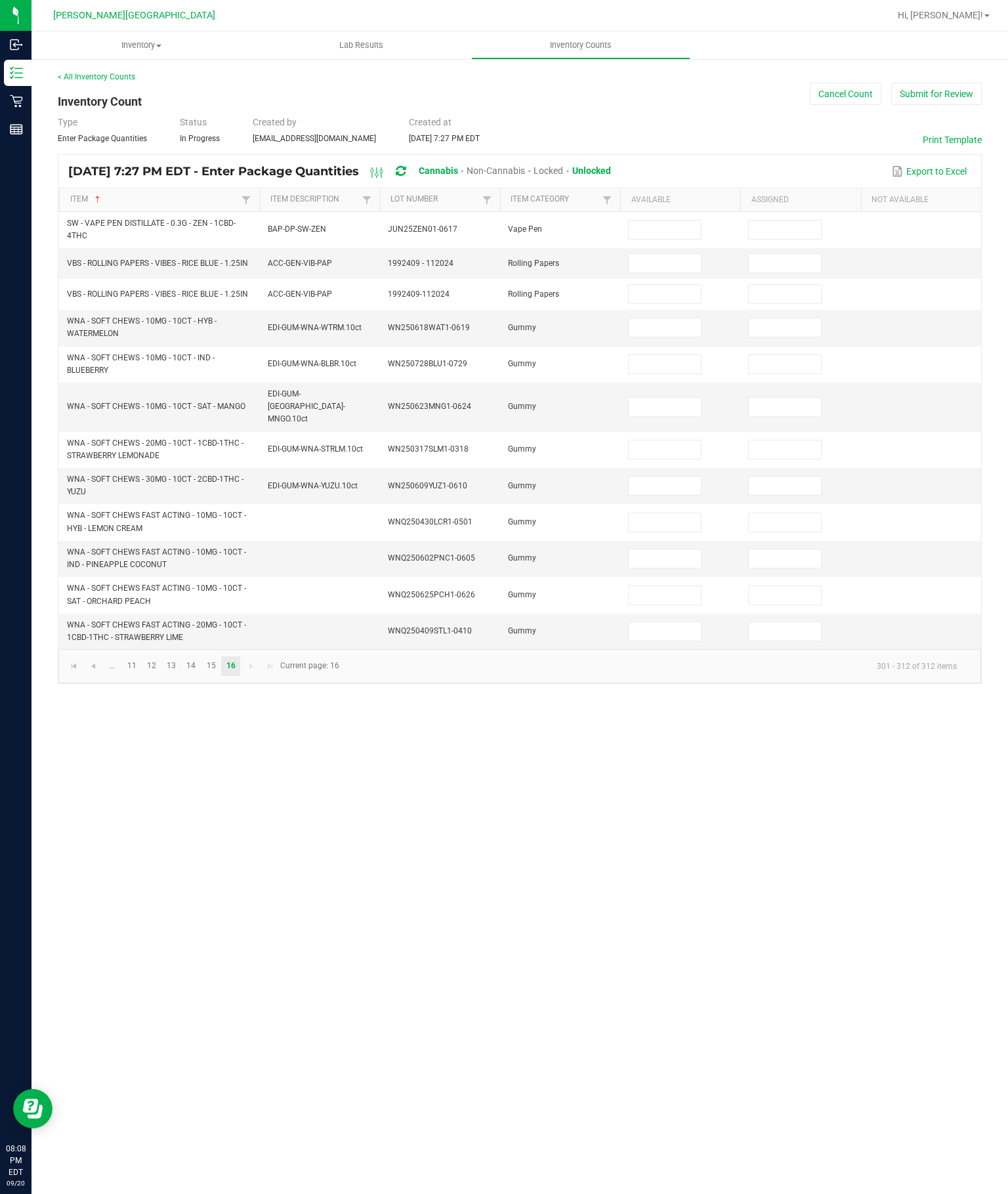
click at [659, 221] on input at bounding box center [665, 229] width 72 height 18
click at [676, 254] on input at bounding box center [665, 263] width 72 height 18
click at [671, 285] on input at bounding box center [665, 294] width 72 height 18
click at [673, 318] on input at bounding box center [665, 327] width 72 height 18
click at [697, 355] on input at bounding box center [665, 364] width 72 height 18
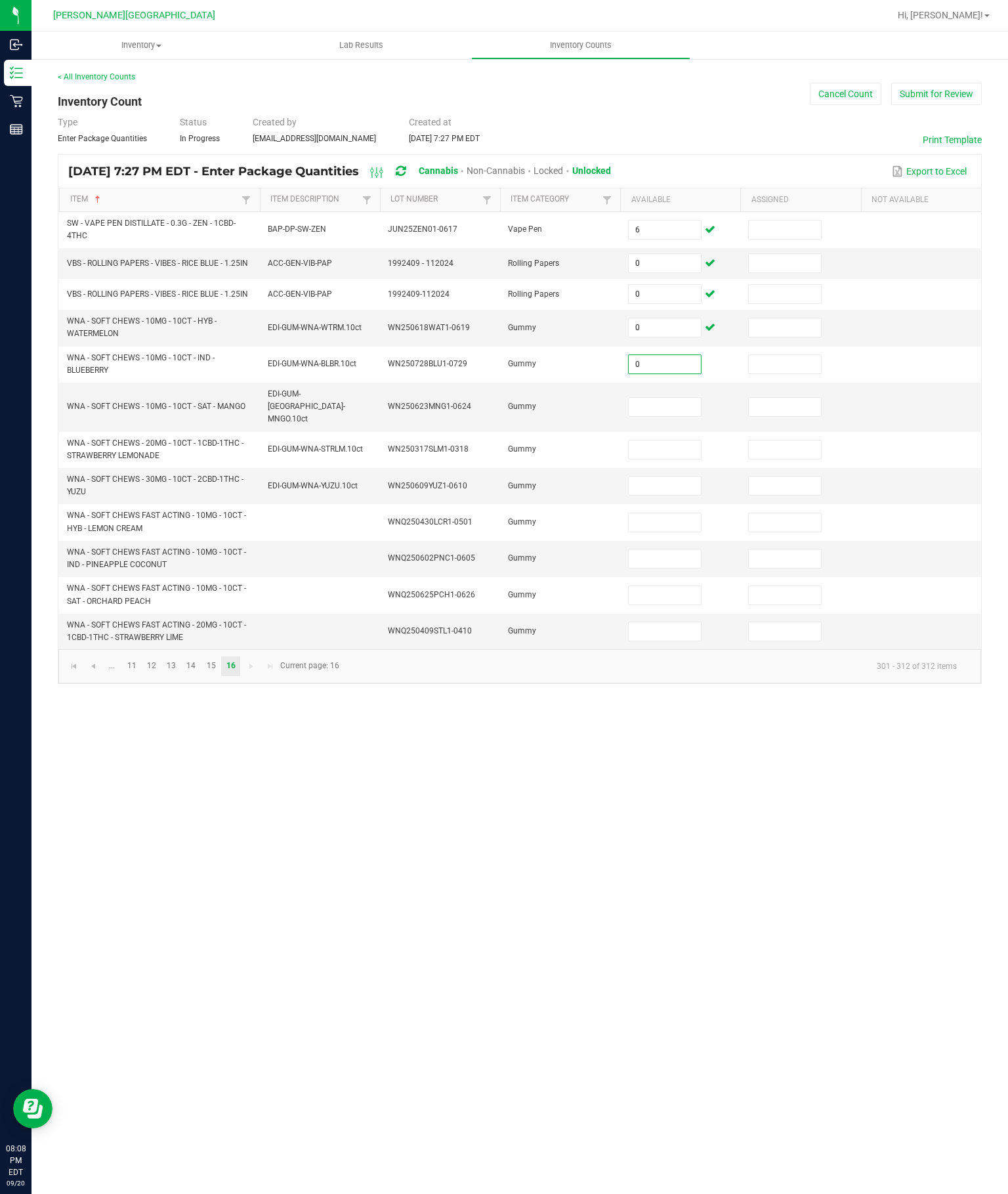
click at [671, 398] on input at bounding box center [665, 407] width 72 height 18
click at [672, 440] on input at bounding box center [665, 449] width 72 height 18
click at [668, 477] on input at bounding box center [665, 486] width 72 height 18
click at [678, 513] on input at bounding box center [665, 522] width 72 height 18
click at [658, 549] on input at bounding box center [665, 558] width 72 height 18
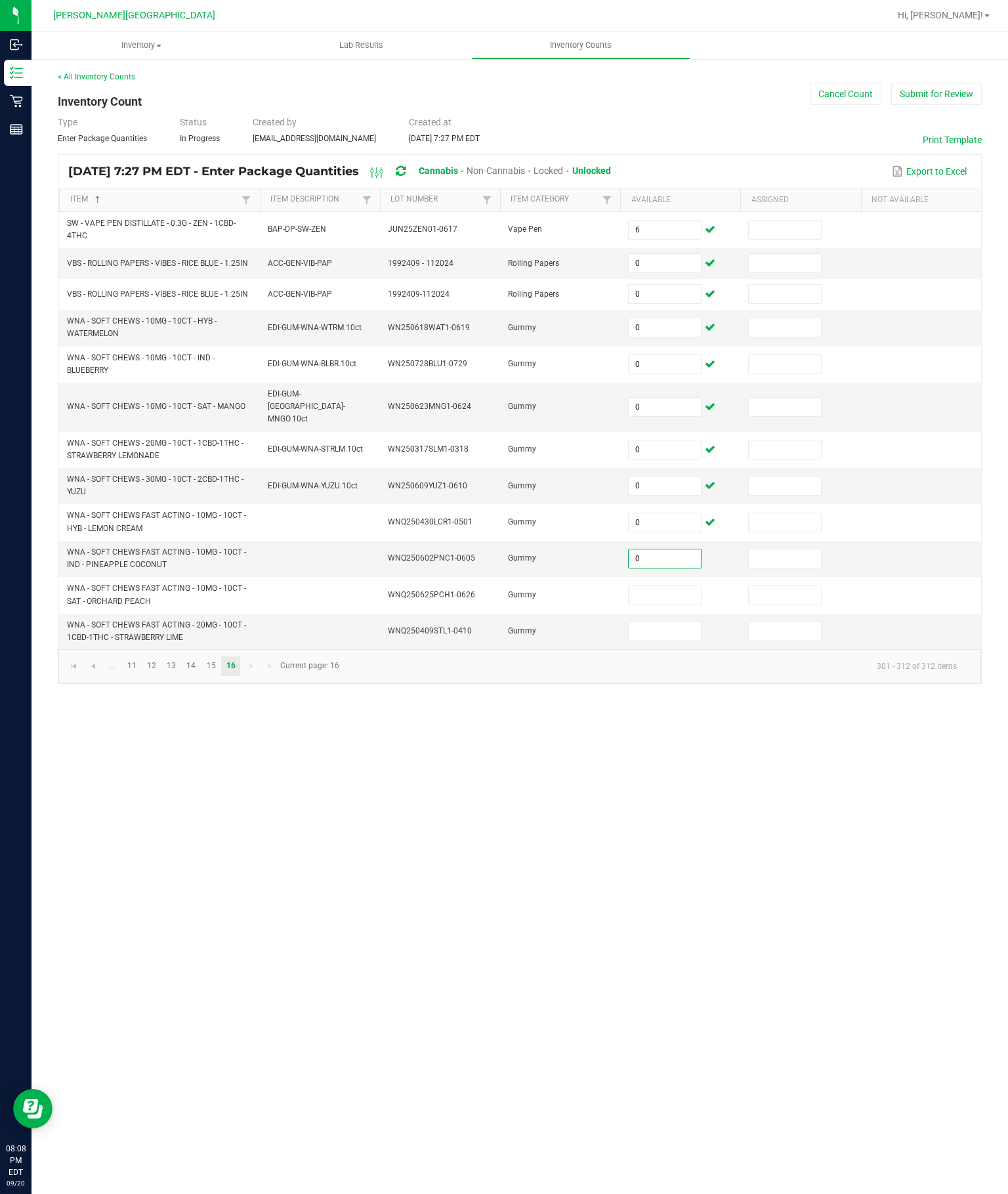
click at [679, 602] on td at bounding box center [680, 594] width 120 height 36
click at [671, 586] on input at bounding box center [665, 595] width 72 height 18
click at [654, 633] on input at bounding box center [665, 631] width 72 height 18
click at [762, 724] on div "Inventory All packages All inventory Waste log Create inventory Lab Results Inv…" at bounding box center [519, 613] width 977 height 1163
click at [71, 668] on link at bounding box center [74, 666] width 19 height 20
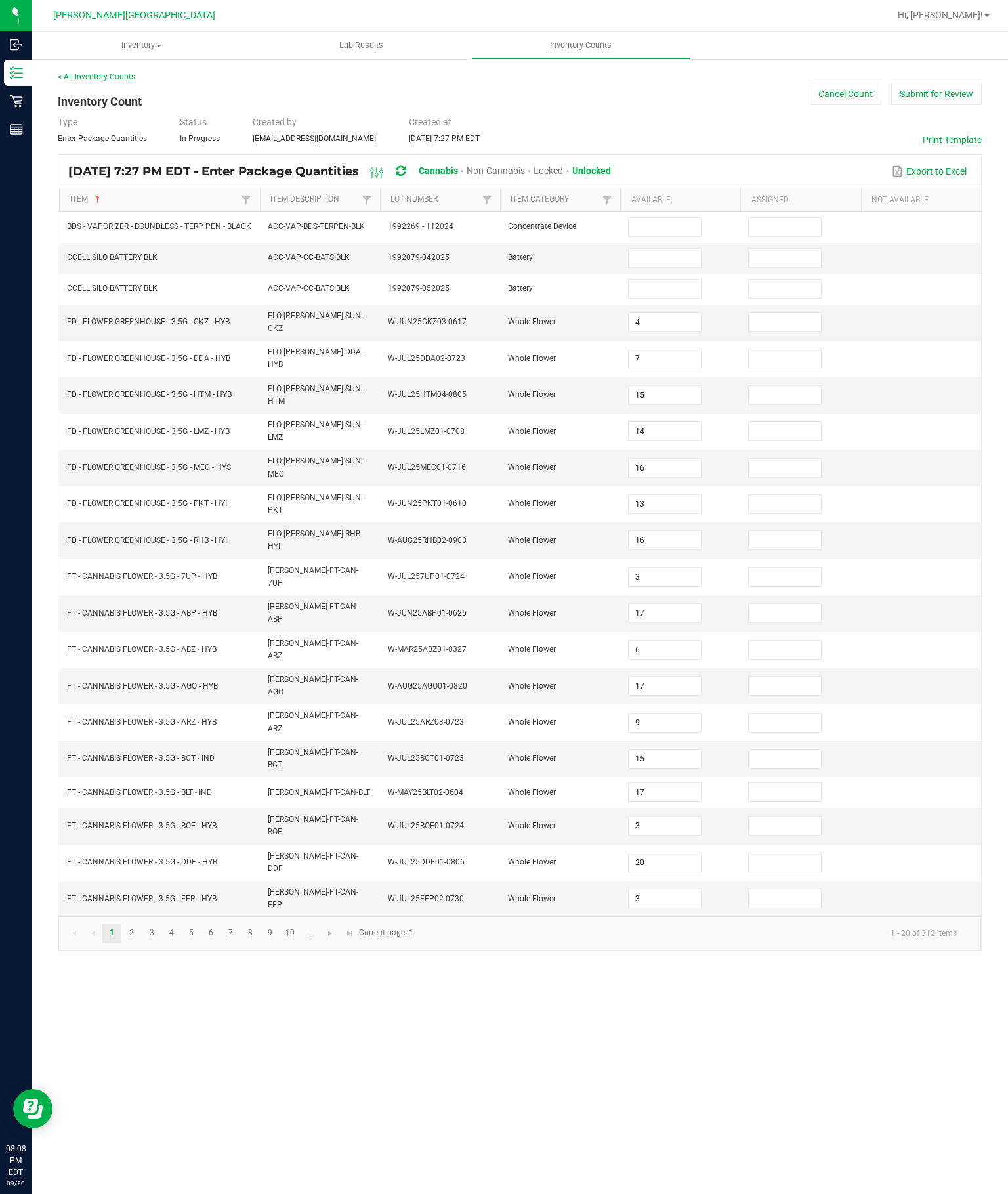
click at [665, 218] on input at bounding box center [665, 226] width 72 height 18
click at [654, 249] on input at bounding box center [665, 258] width 72 height 18
click at [664, 280] on input at bounding box center [665, 288] width 72 height 18
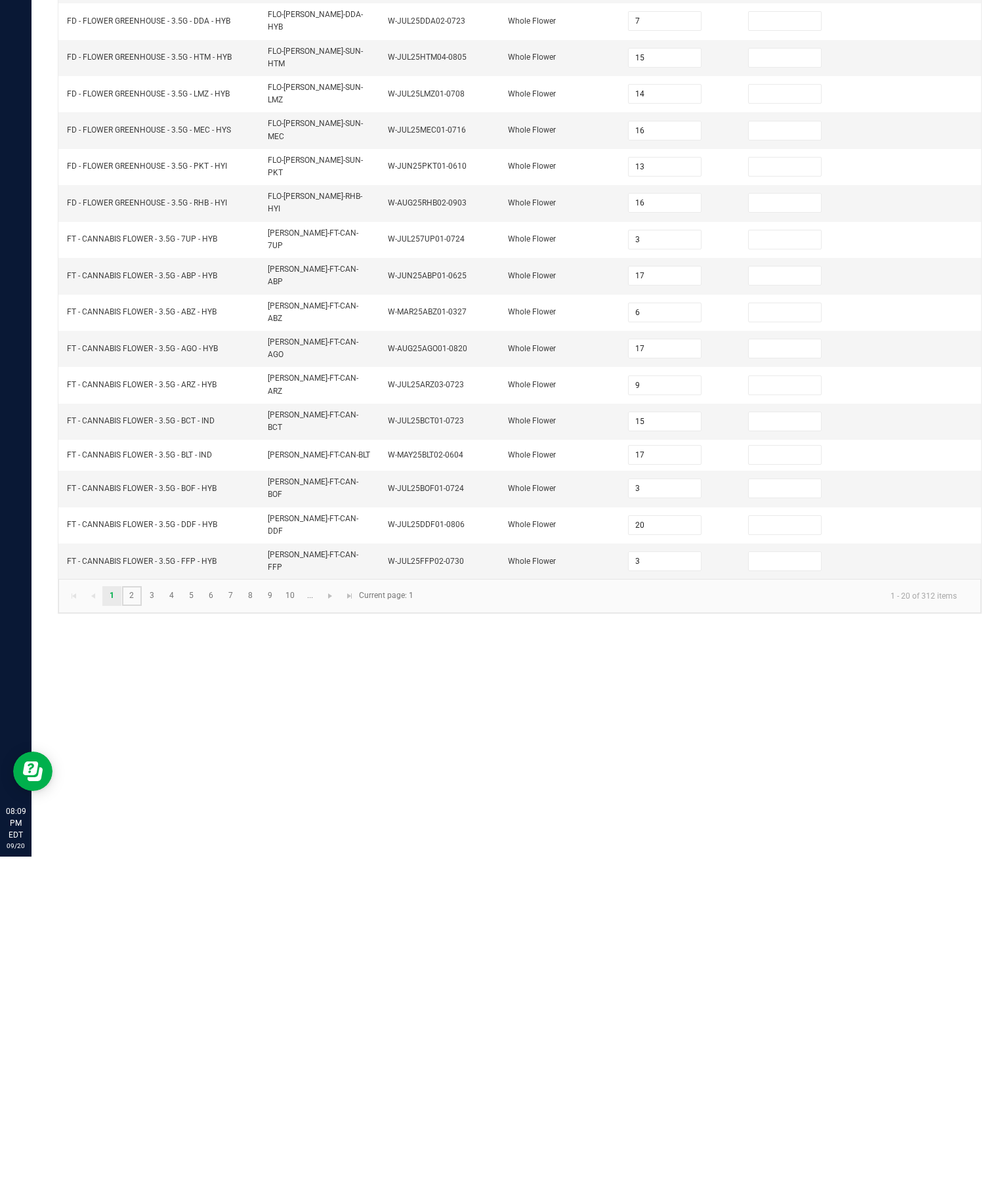
click at [141, 924] on link "2" at bounding box center [131, 933] width 19 height 20
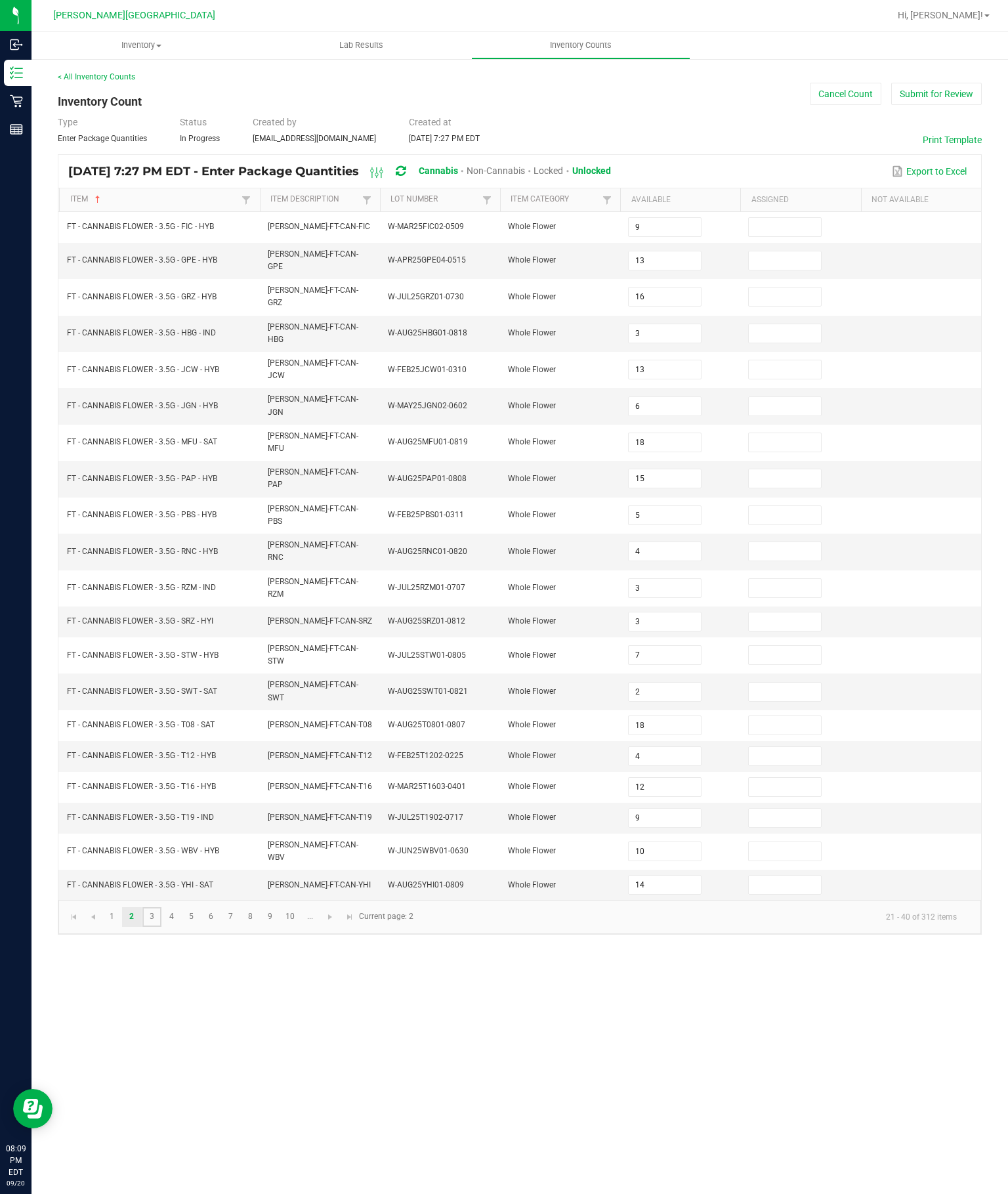
click at [161, 927] on link "3" at bounding box center [152, 916] width 19 height 20
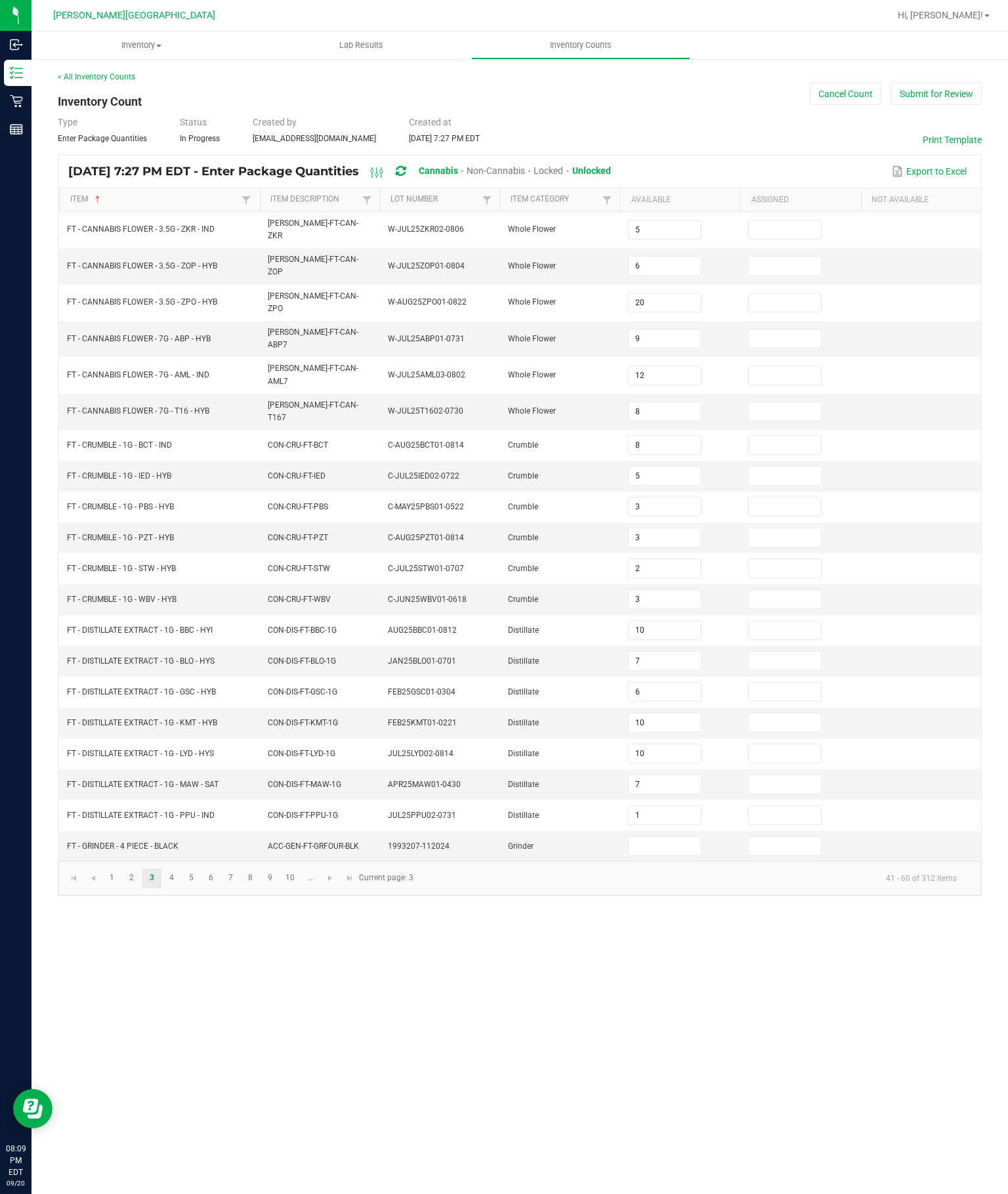
click at [671, 855] on input at bounding box center [665, 846] width 72 height 18
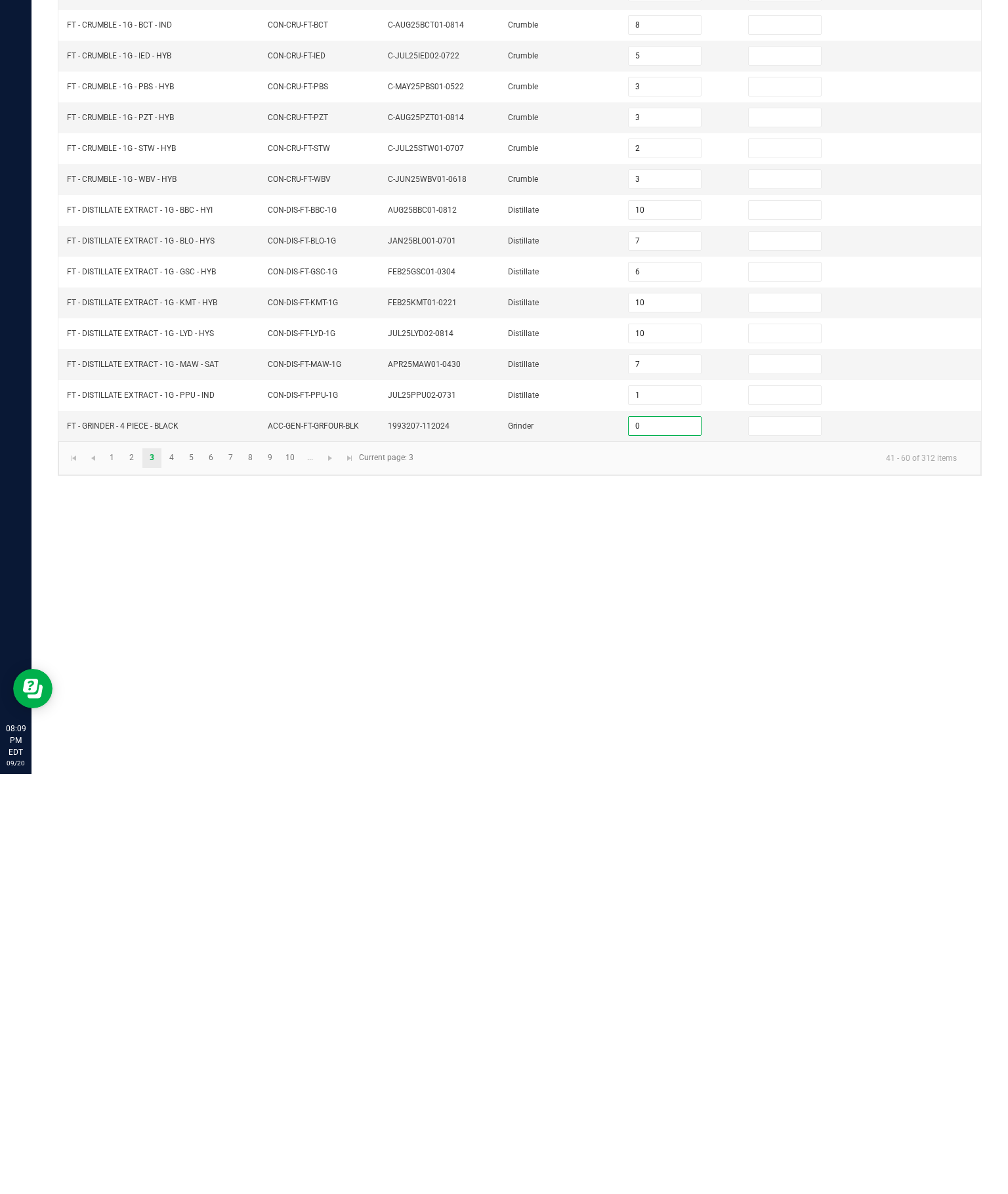
click at [838, 667] on div "Inventory All packages All inventory Waste log Create inventory Lab Results Inv…" at bounding box center [519, 613] width 977 height 1163
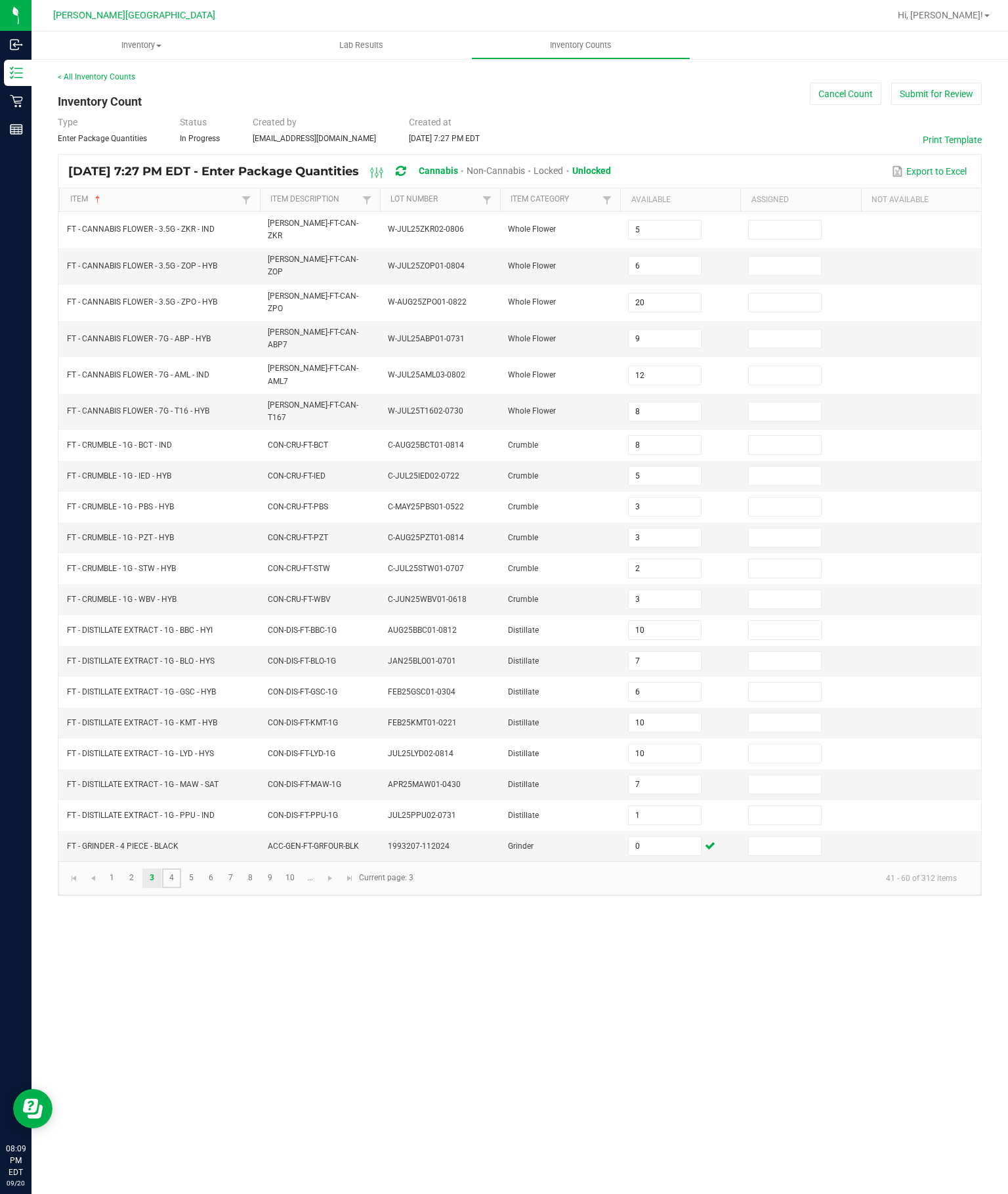
click at [181, 888] on link "4" at bounding box center [172, 878] width 19 height 20
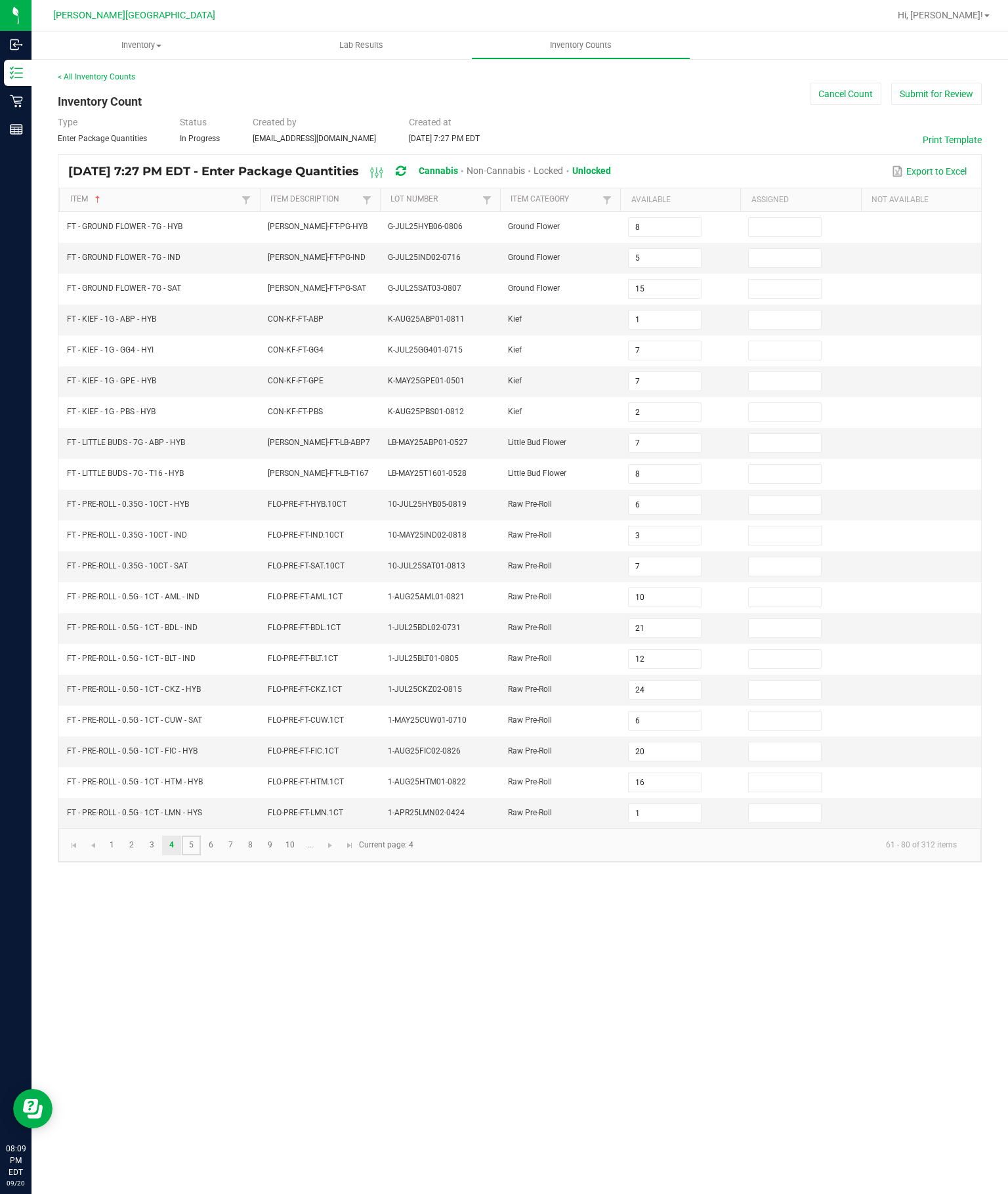
click at [201, 855] on link "5" at bounding box center [191, 845] width 19 height 20
click at [221, 855] on link "6" at bounding box center [211, 845] width 19 height 20
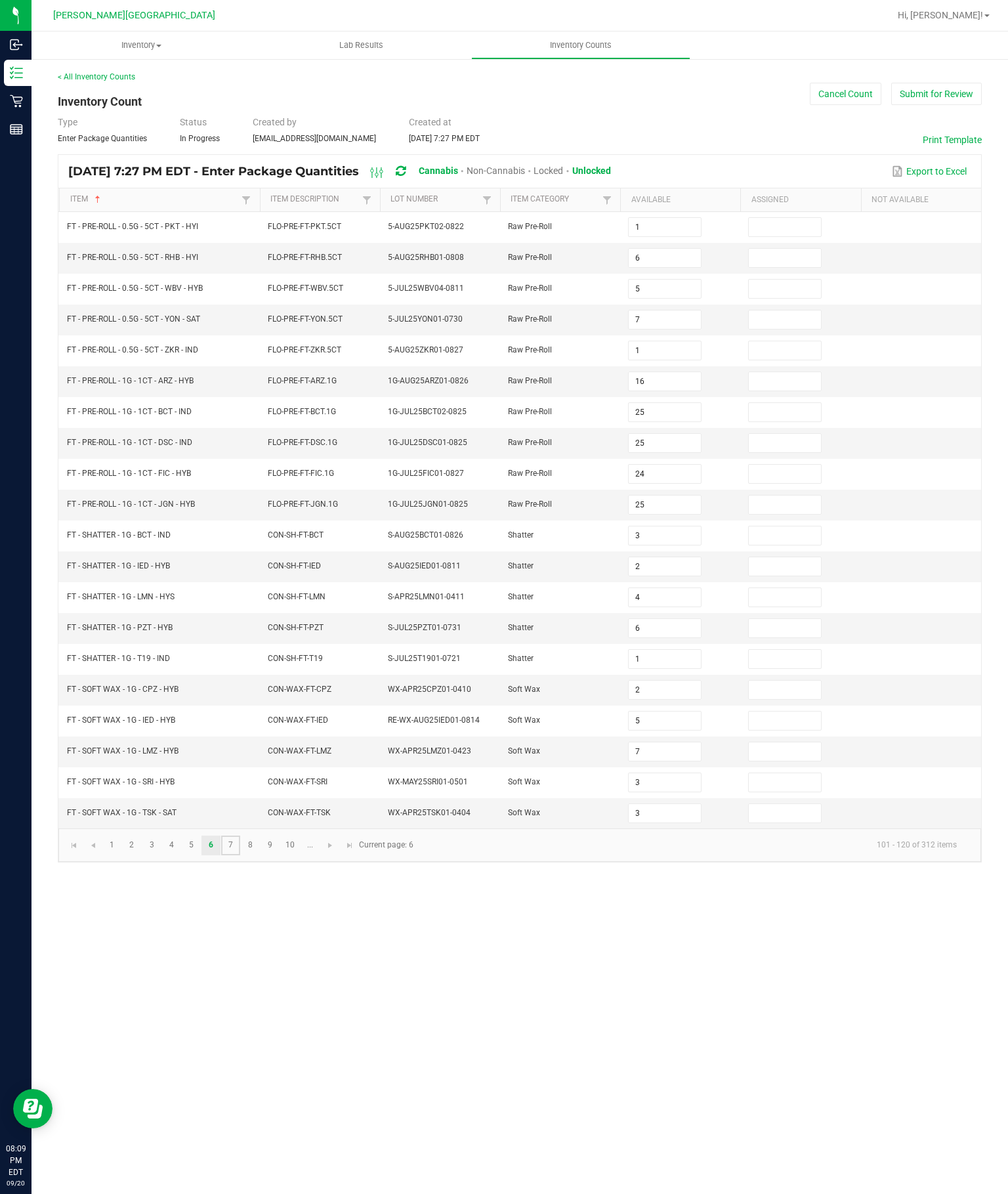
click at [240, 855] on link "7" at bounding box center [231, 845] width 19 height 20
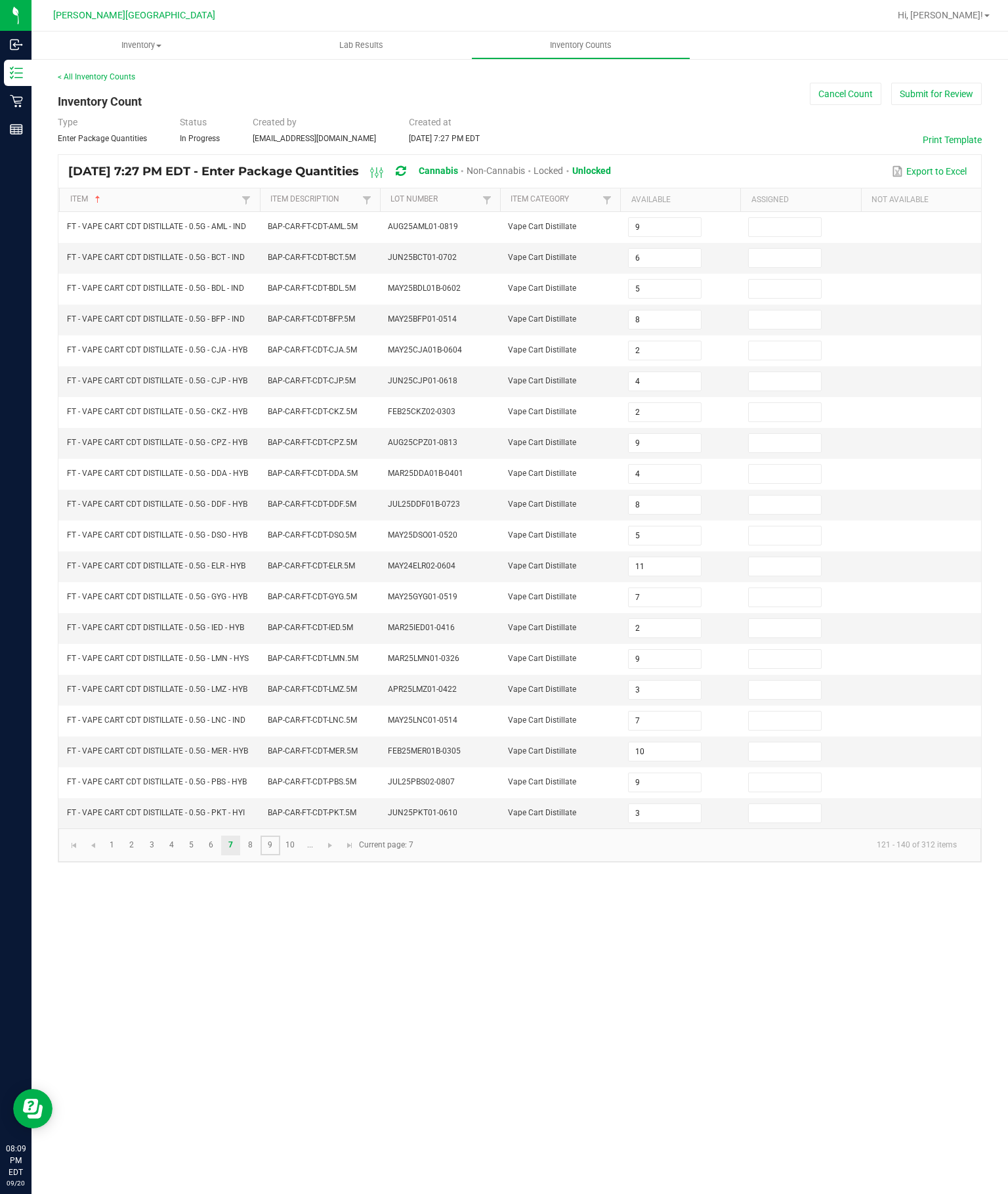
click at [277, 855] on link "9" at bounding box center [270, 845] width 19 height 20
click at [260, 855] on link "8" at bounding box center [251, 845] width 19 height 20
click at [667, 218] on input at bounding box center [665, 226] width 72 height 18
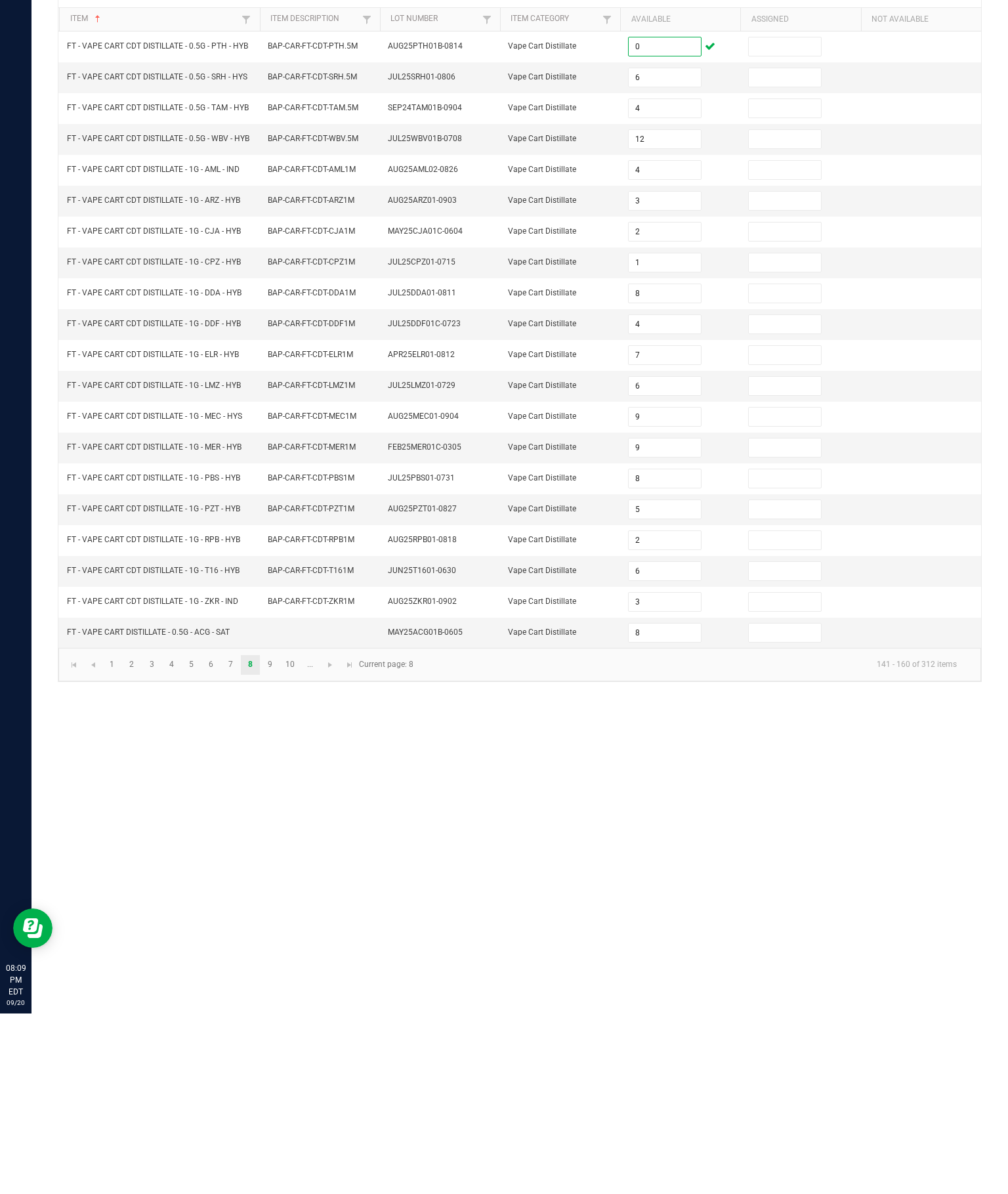
click at [277, 798] on td at bounding box center [320, 813] width 120 height 30
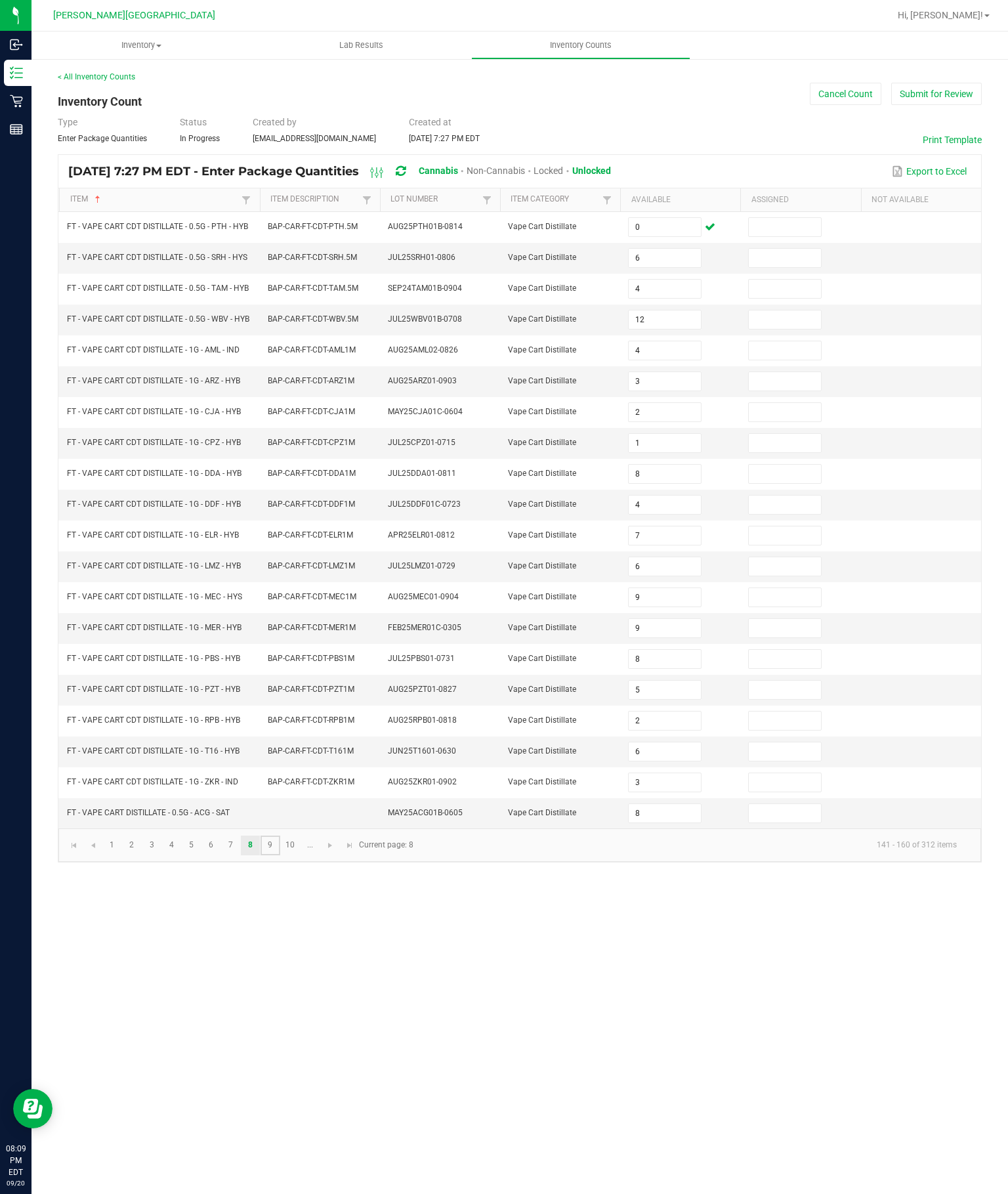
click at [280, 855] on link "9" at bounding box center [270, 845] width 19 height 20
click at [300, 855] on link "10" at bounding box center [291, 845] width 19 height 20
click at [340, 855] on link at bounding box center [330, 845] width 19 height 20
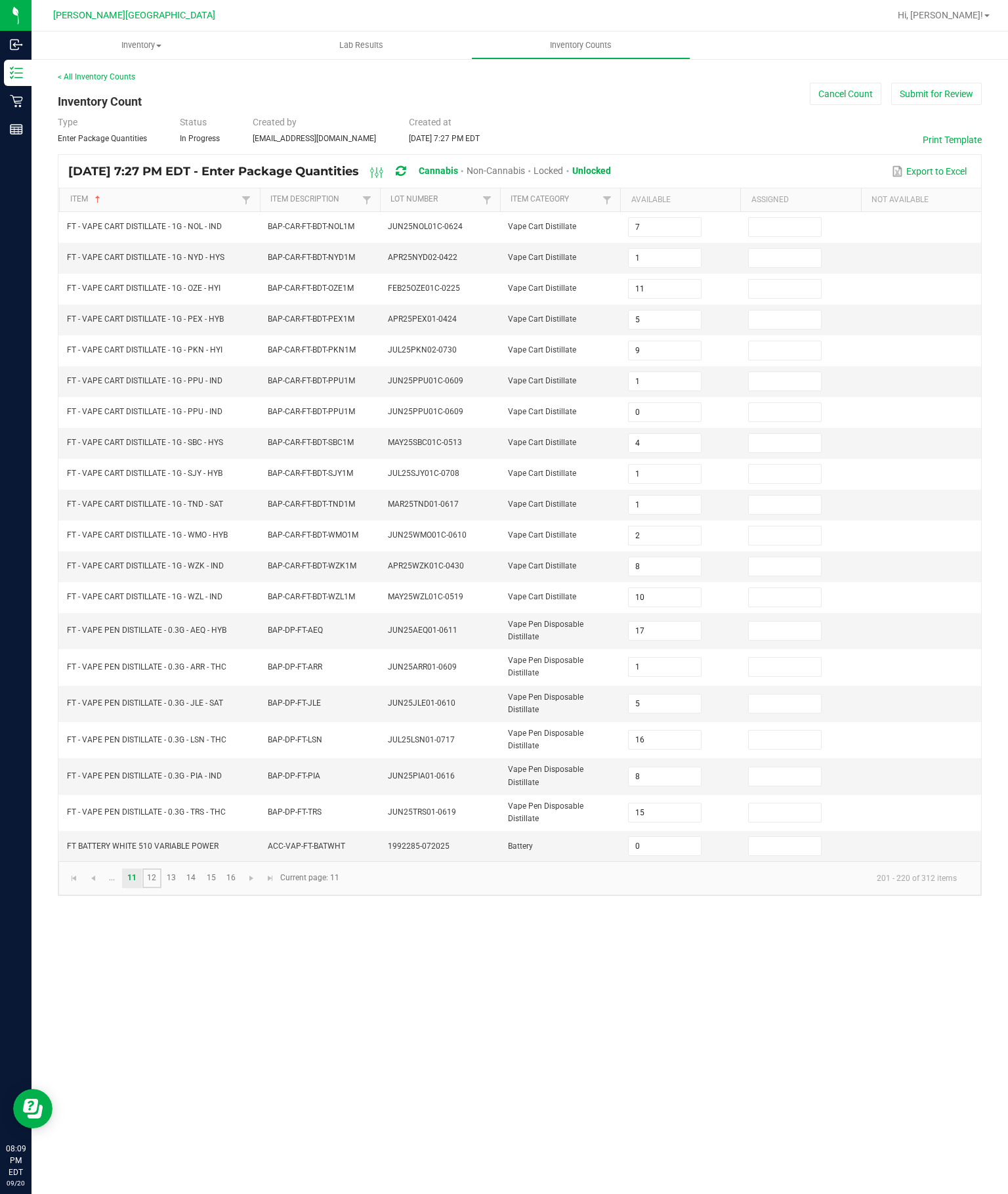
click at [161, 888] on link "12" at bounding box center [152, 878] width 19 height 20
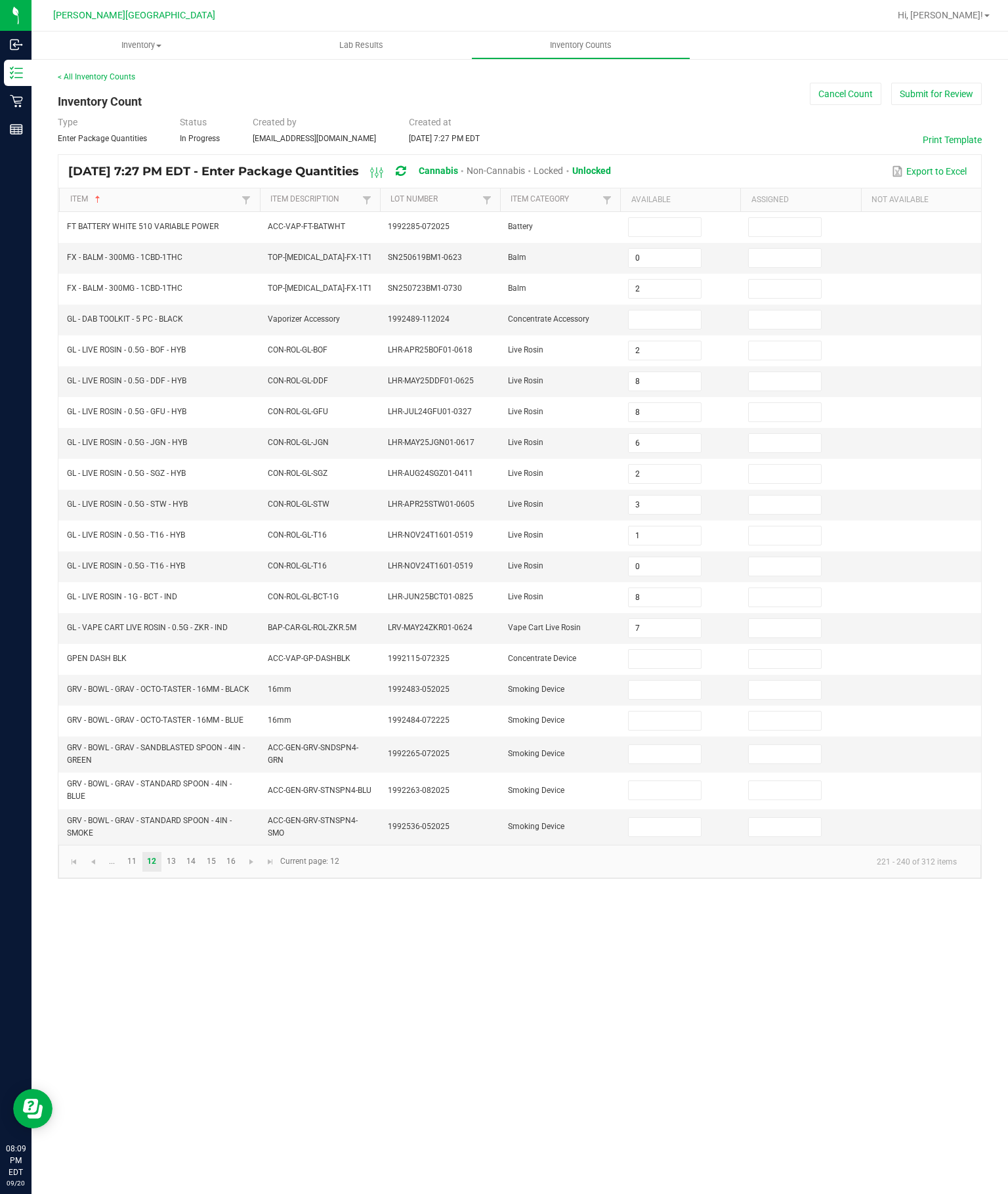
click at [680, 218] on input at bounding box center [665, 226] width 72 height 18
click at [673, 310] on input at bounding box center [665, 319] width 72 height 18
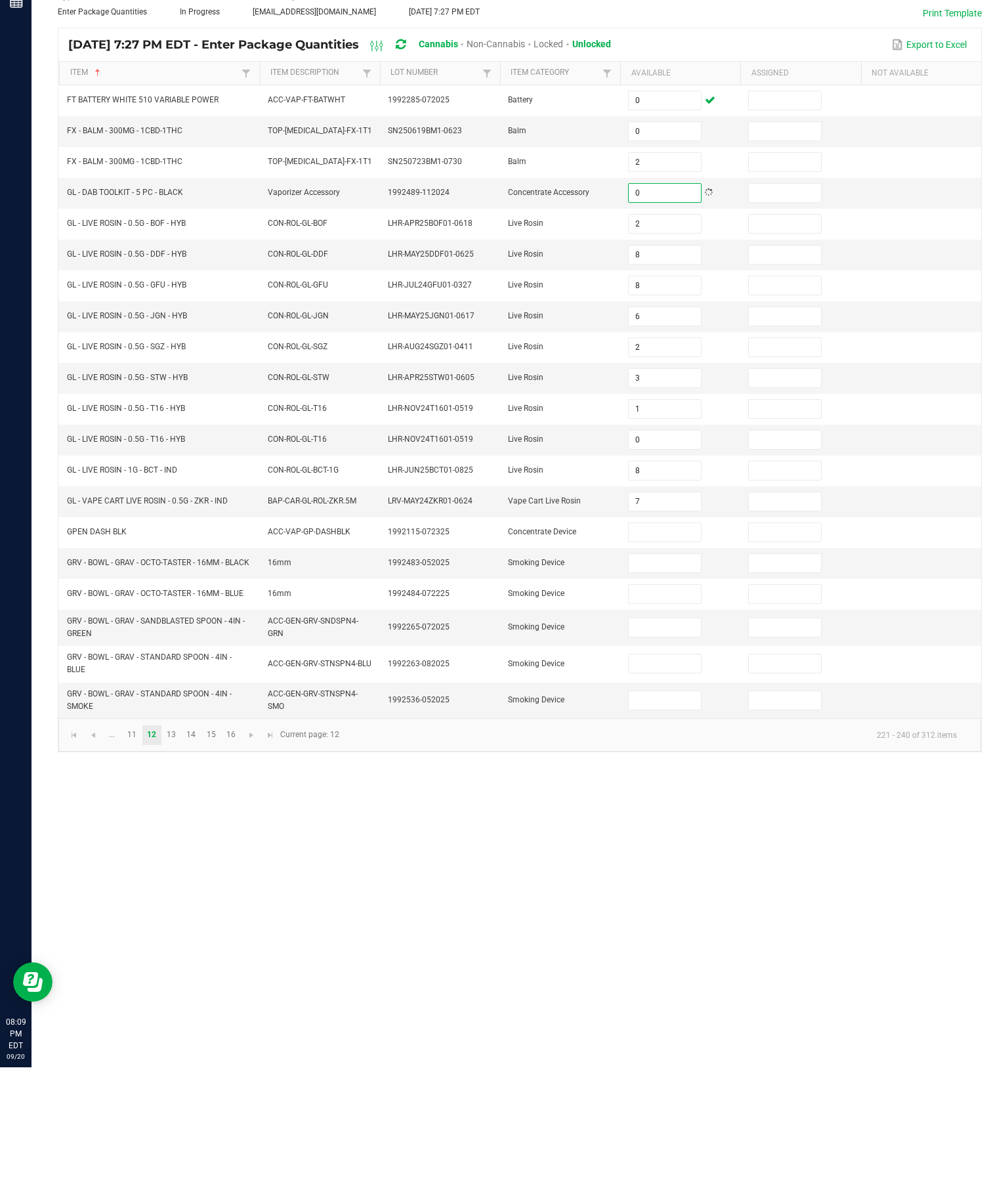
click at [665, 650] on input at bounding box center [665, 659] width 72 height 18
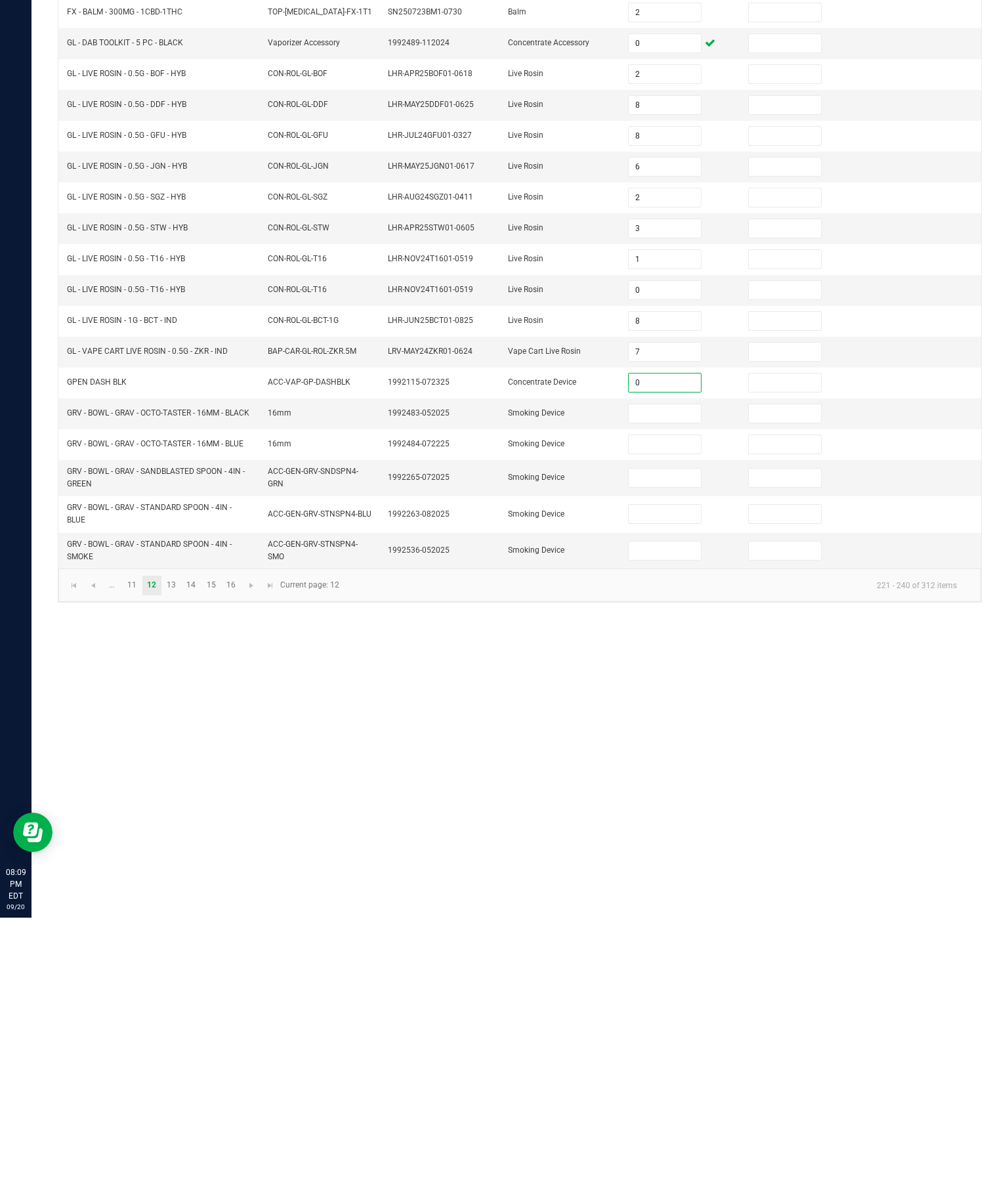
click at [655, 681] on input at bounding box center [665, 689] width 72 height 18
click at [671, 711] on input at bounding box center [665, 720] width 72 height 18
click at [678, 745] on input at bounding box center [665, 754] width 72 height 18
click at [665, 781] on input at bounding box center [665, 790] width 72 height 18
click at [676, 818] on input at bounding box center [665, 827] width 72 height 18
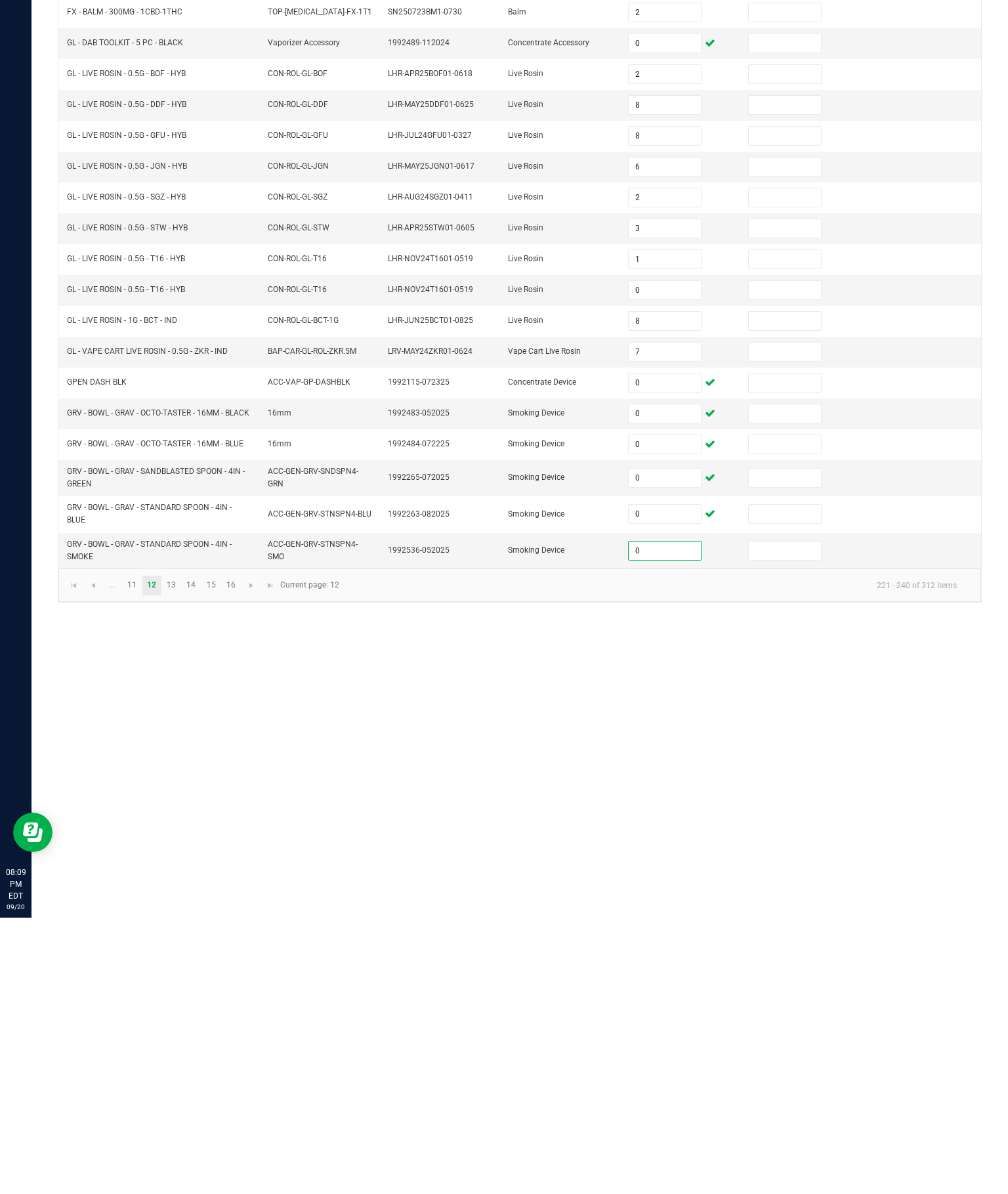
click at [896, 702] on div "Inventory All packages All inventory Waste log Create inventory Lab Results Inv…" at bounding box center [519, 613] width 977 height 1163
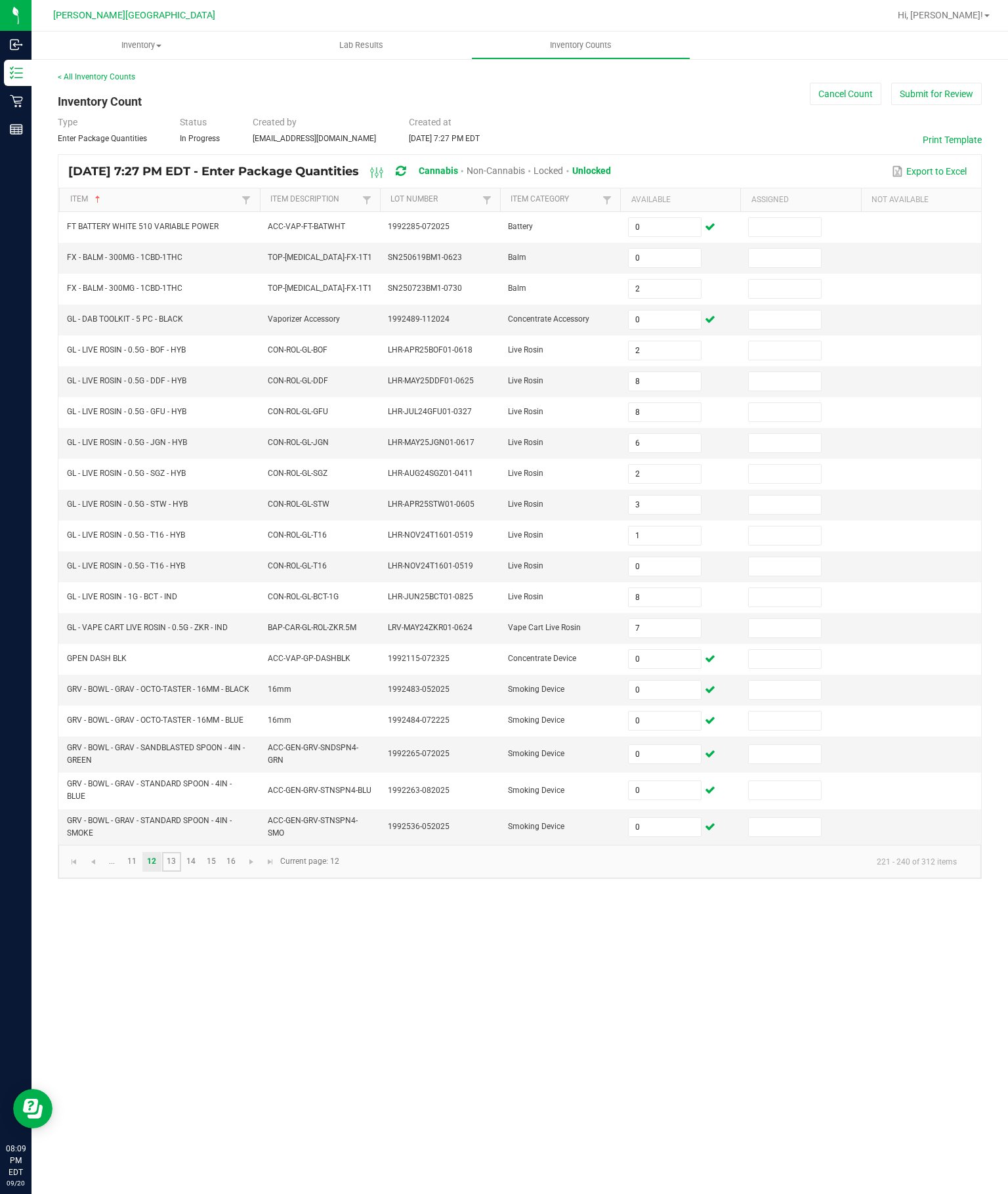
click at [181, 872] on link "13" at bounding box center [172, 862] width 19 height 20
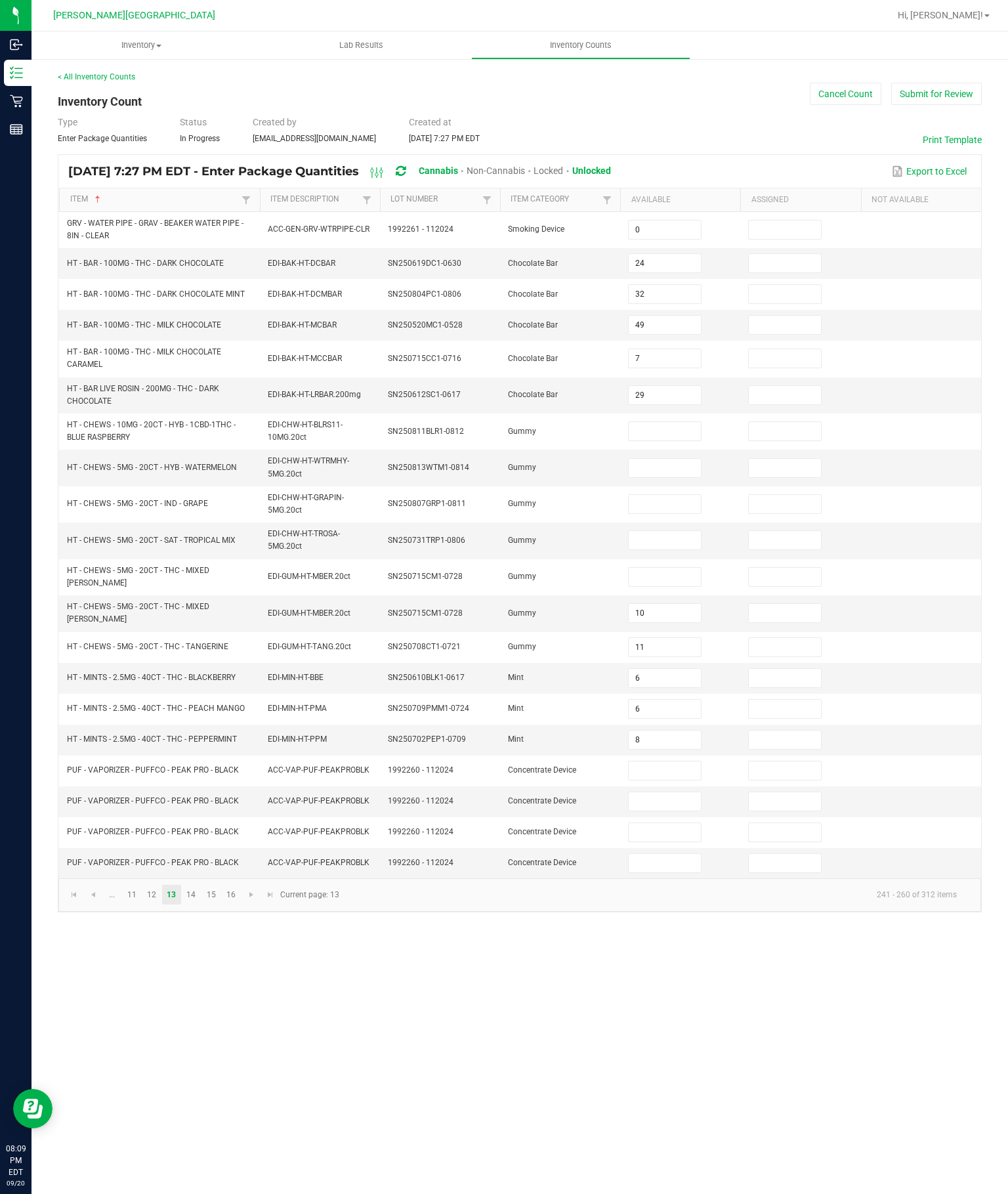
click at [660, 422] on input at bounding box center [665, 431] width 72 height 18
click at [690, 459] on input at bounding box center [665, 467] width 72 height 18
click at [658, 495] on input at bounding box center [665, 504] width 72 height 18
click at [673, 531] on input at bounding box center [665, 540] width 72 height 18
click at [678, 567] on input at bounding box center [665, 576] width 72 height 18
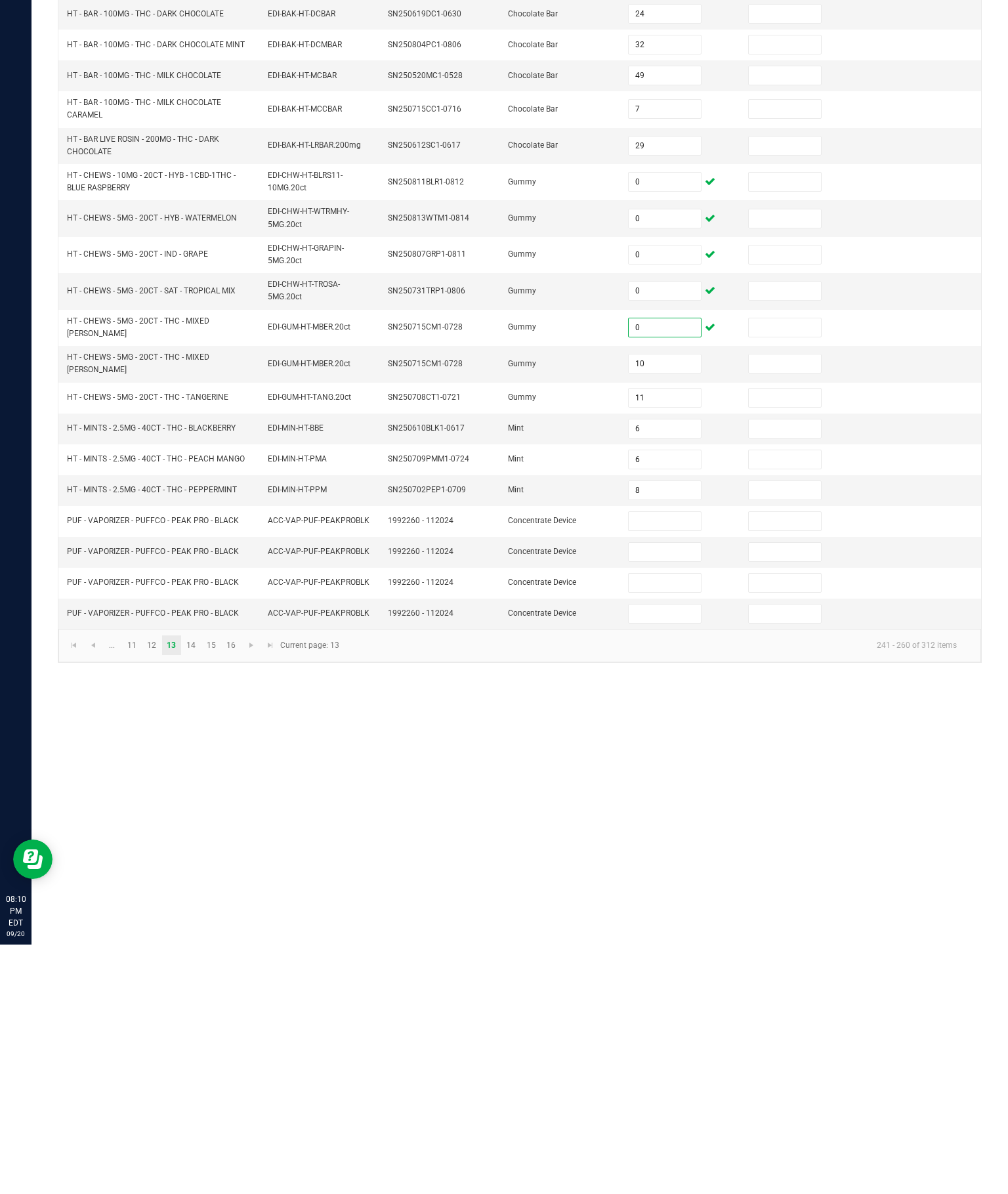
click at [681, 762] on input at bounding box center [665, 770] width 72 height 18
click at [675, 792] on input at bounding box center [665, 801] width 72 height 18
click at [665, 823] on input at bounding box center [665, 832] width 72 height 18
click at [665, 854] on input at bounding box center [665, 862] width 72 height 18
click at [804, 740] on div "Inventory All packages All inventory Waste log Create inventory Lab Results Inv…" at bounding box center [519, 613] width 977 height 1163
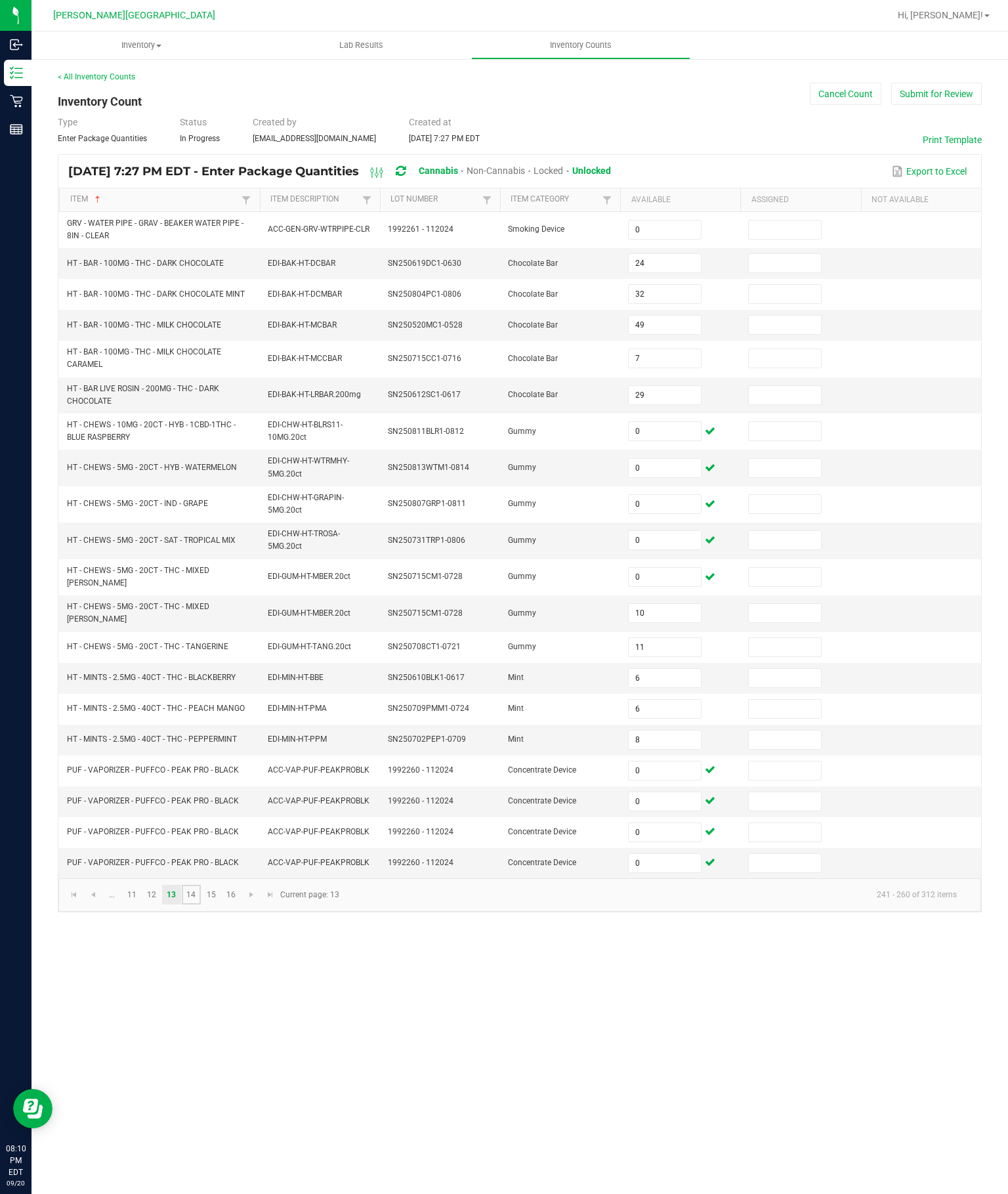
click at [201, 904] on link "14" at bounding box center [191, 895] width 19 height 20
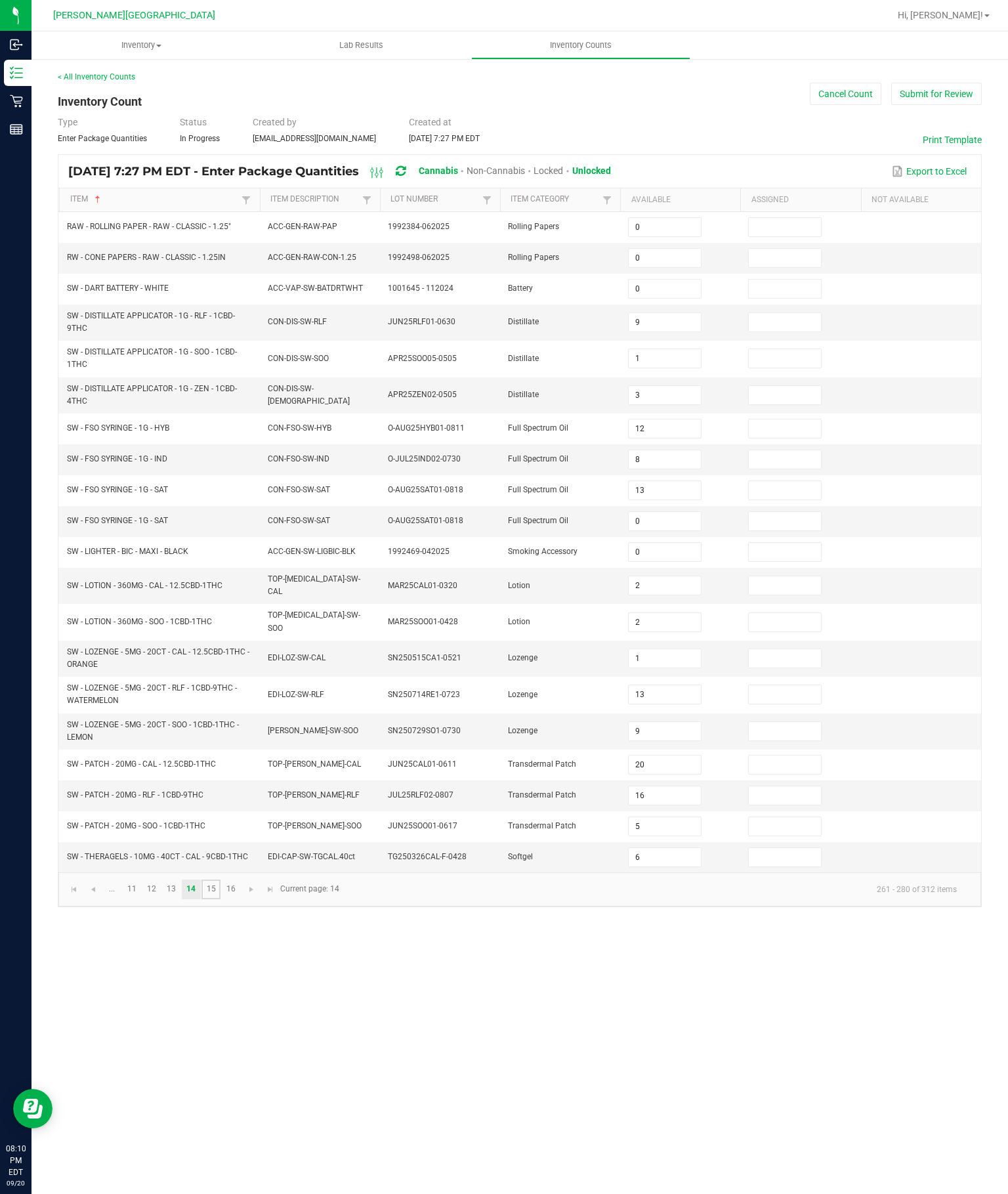
click at [221, 899] on link "15" at bounding box center [211, 889] width 19 height 20
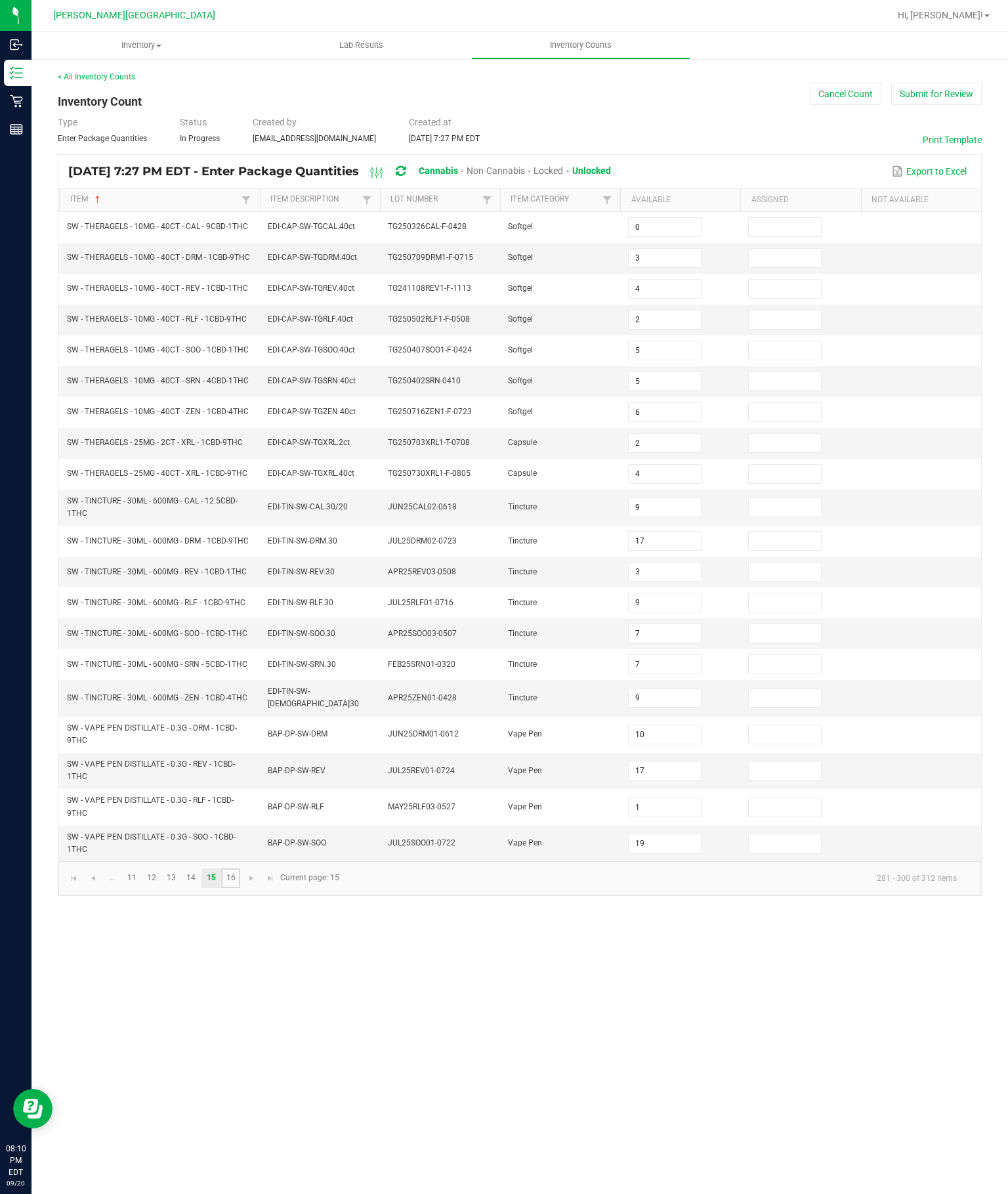
click at [240, 888] on link "16" at bounding box center [231, 878] width 19 height 20
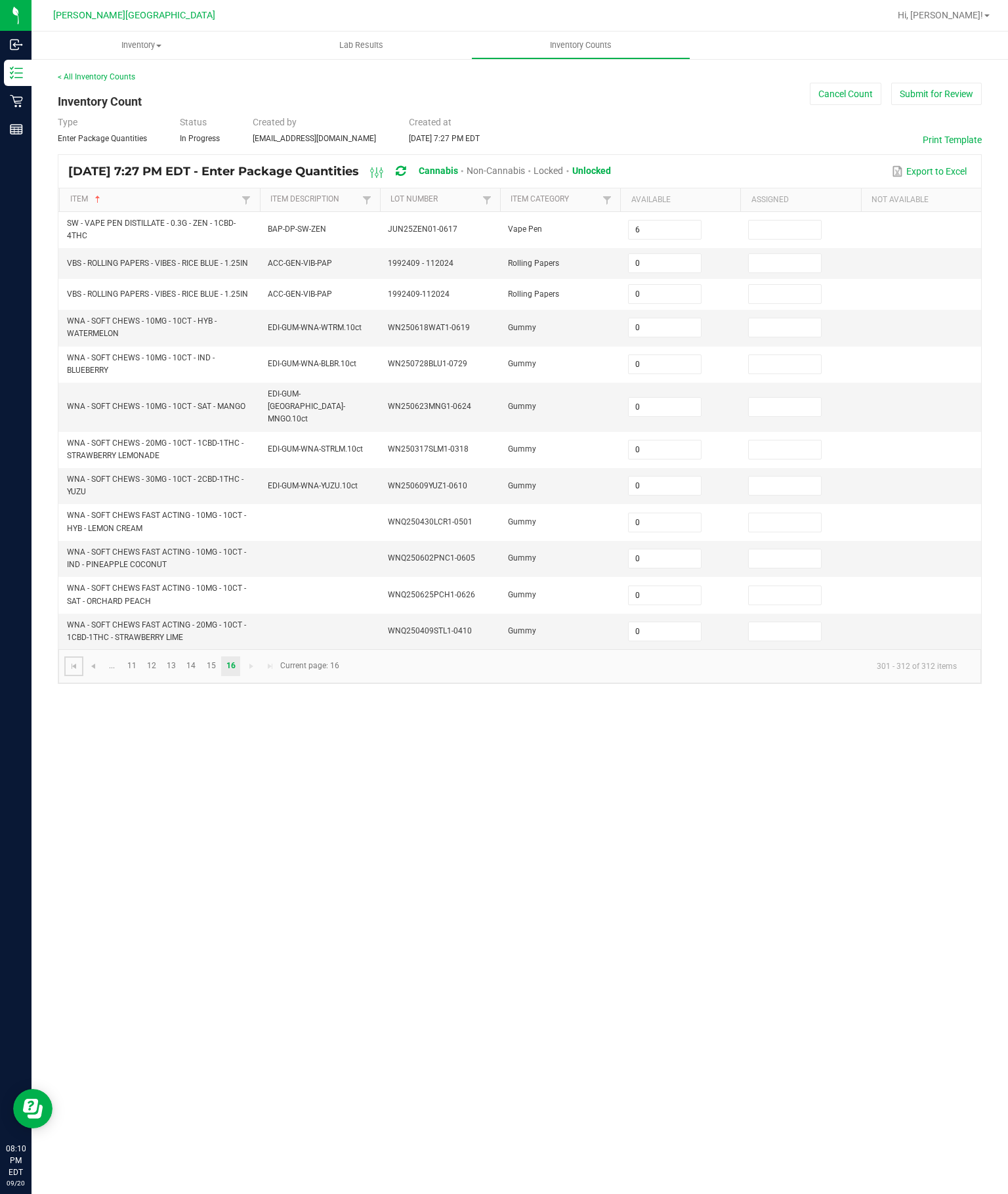
click at [75, 671] on span "Go to the first page" at bounding box center [74, 666] width 10 height 10
